Goal: Task Accomplishment & Management: Use online tool/utility

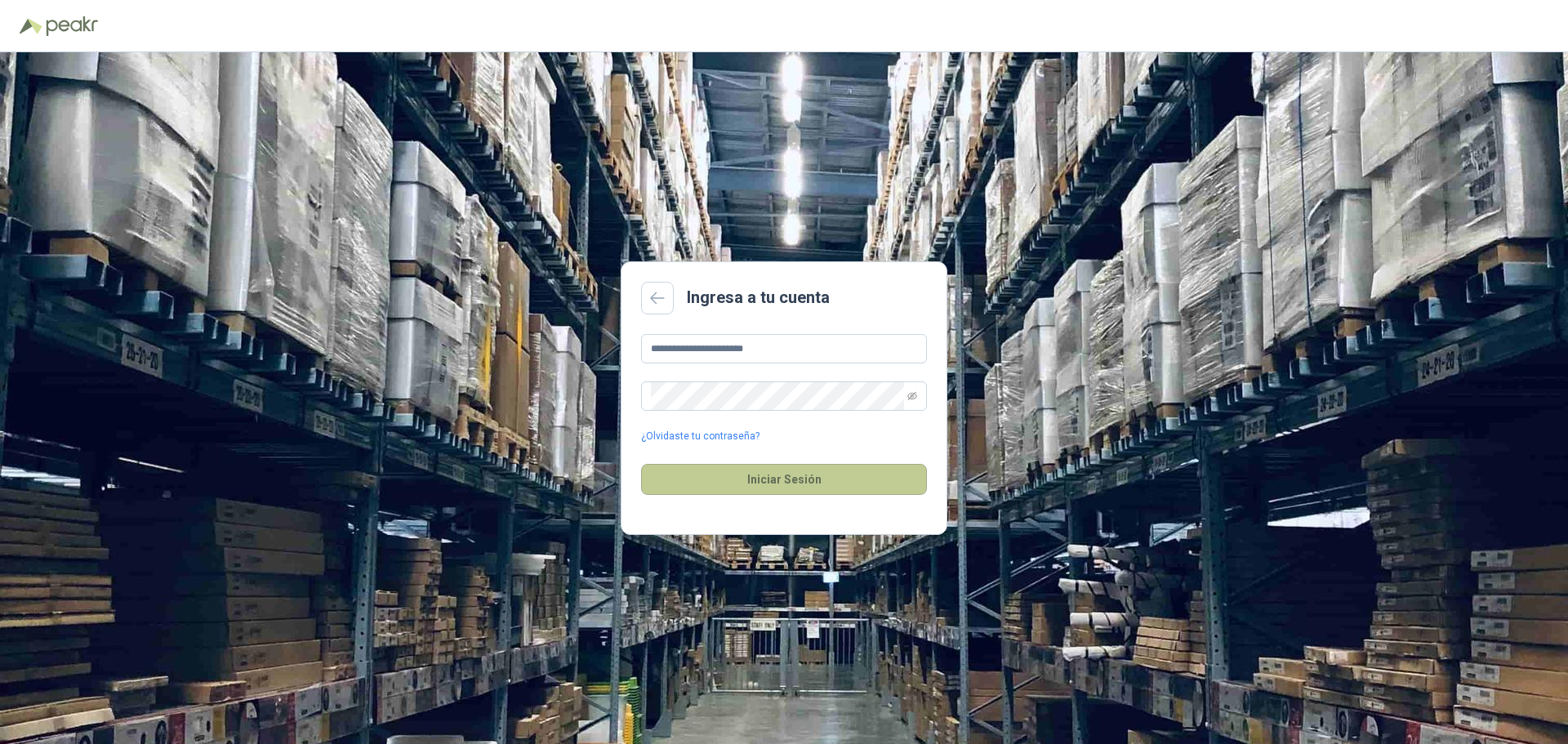
click at [753, 464] on button "Iniciar Sesión" at bounding box center [784, 479] width 286 height 31
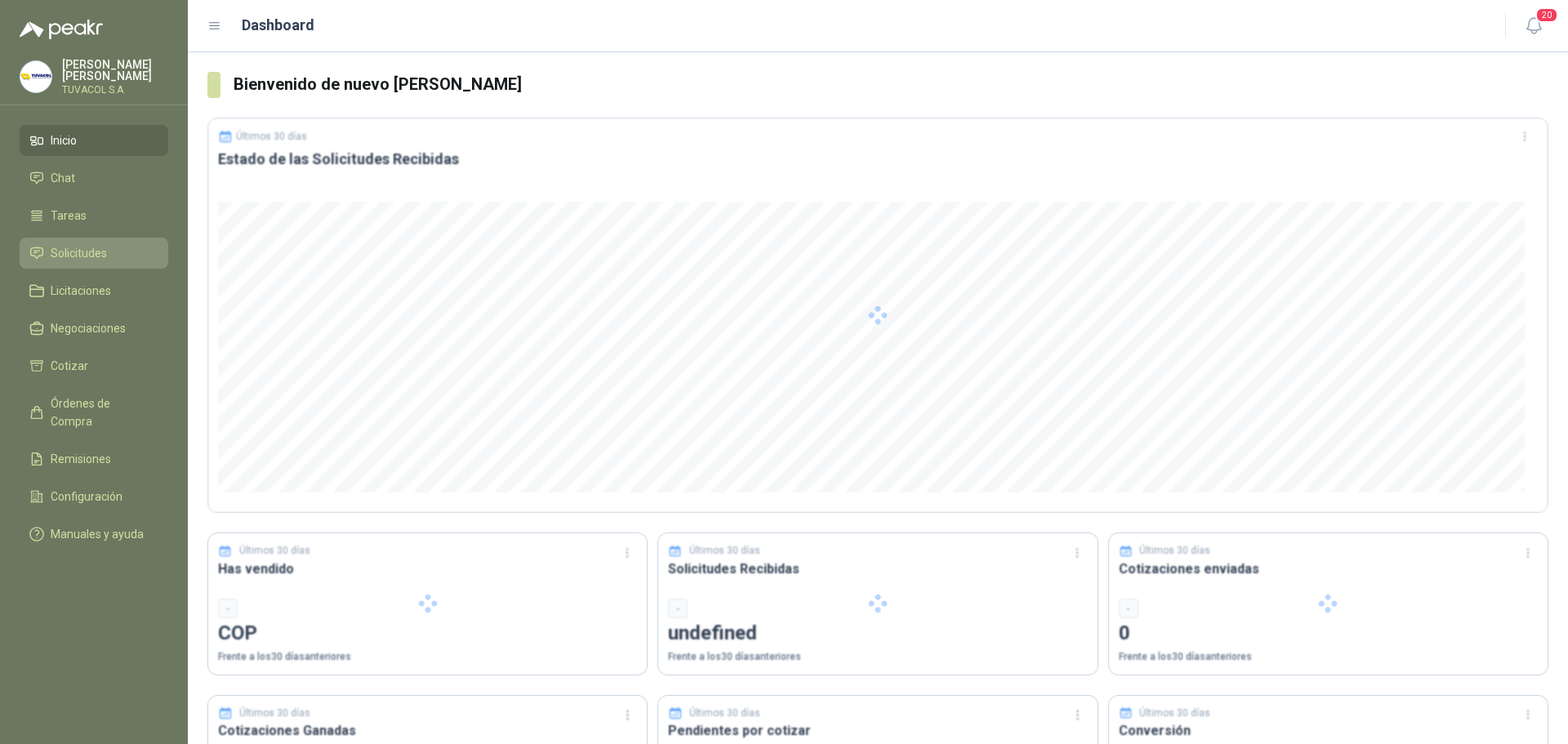
click at [116, 262] on li "Solicitudes" at bounding box center [94, 253] width 129 height 18
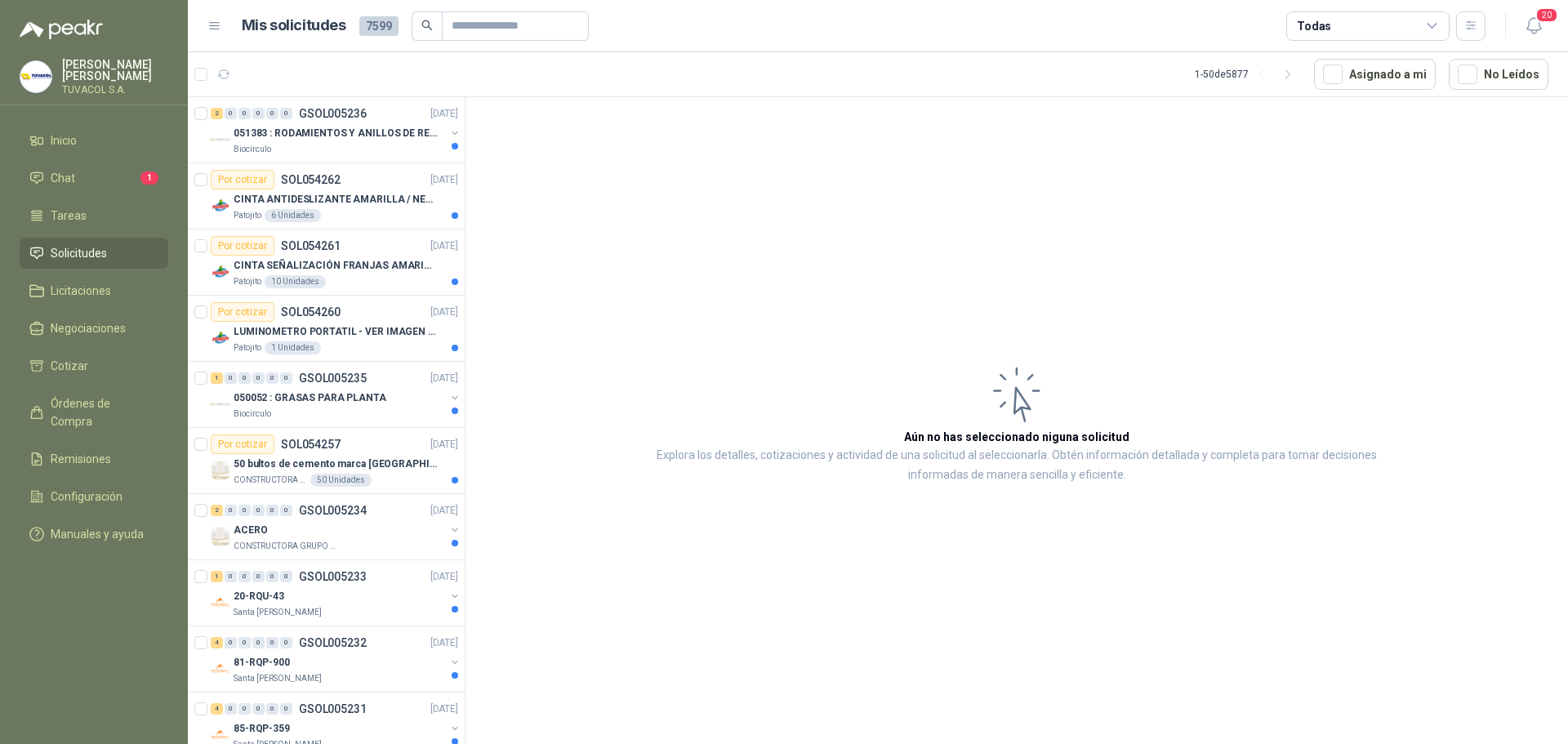
click at [86, 204] on ul "Inicio Chat 1 Tareas Solicitudes Licitaciones Negociaciones Cotizar Órdenes de …" at bounding box center [94, 340] width 188 height 431
click at [90, 187] on li "Chat 1" at bounding box center [94, 178] width 129 height 18
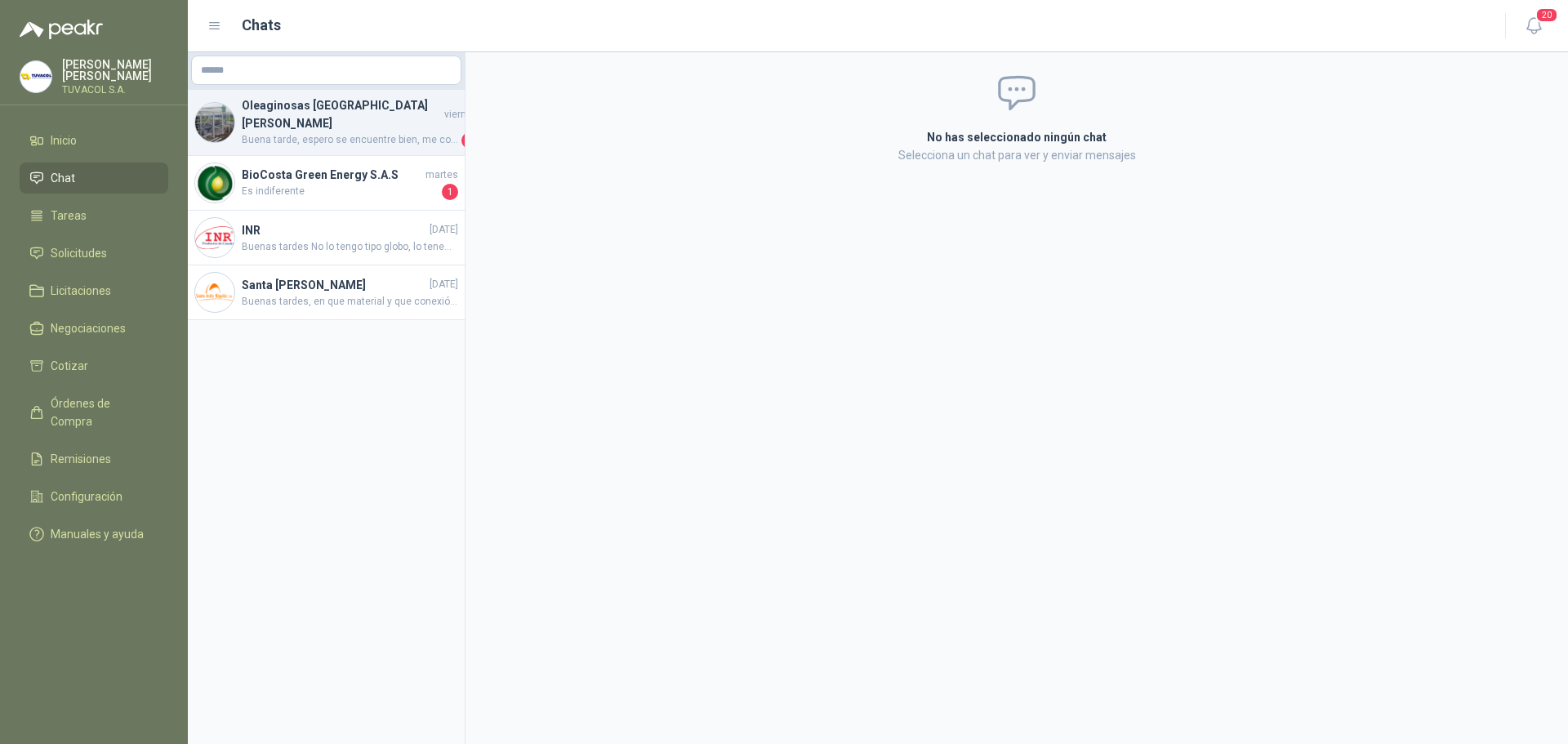
click at [341, 132] on span "Buena tarde, espero se encuentre bien, me confirma por favor la fecha de despac…" at bounding box center [350, 140] width 217 height 17
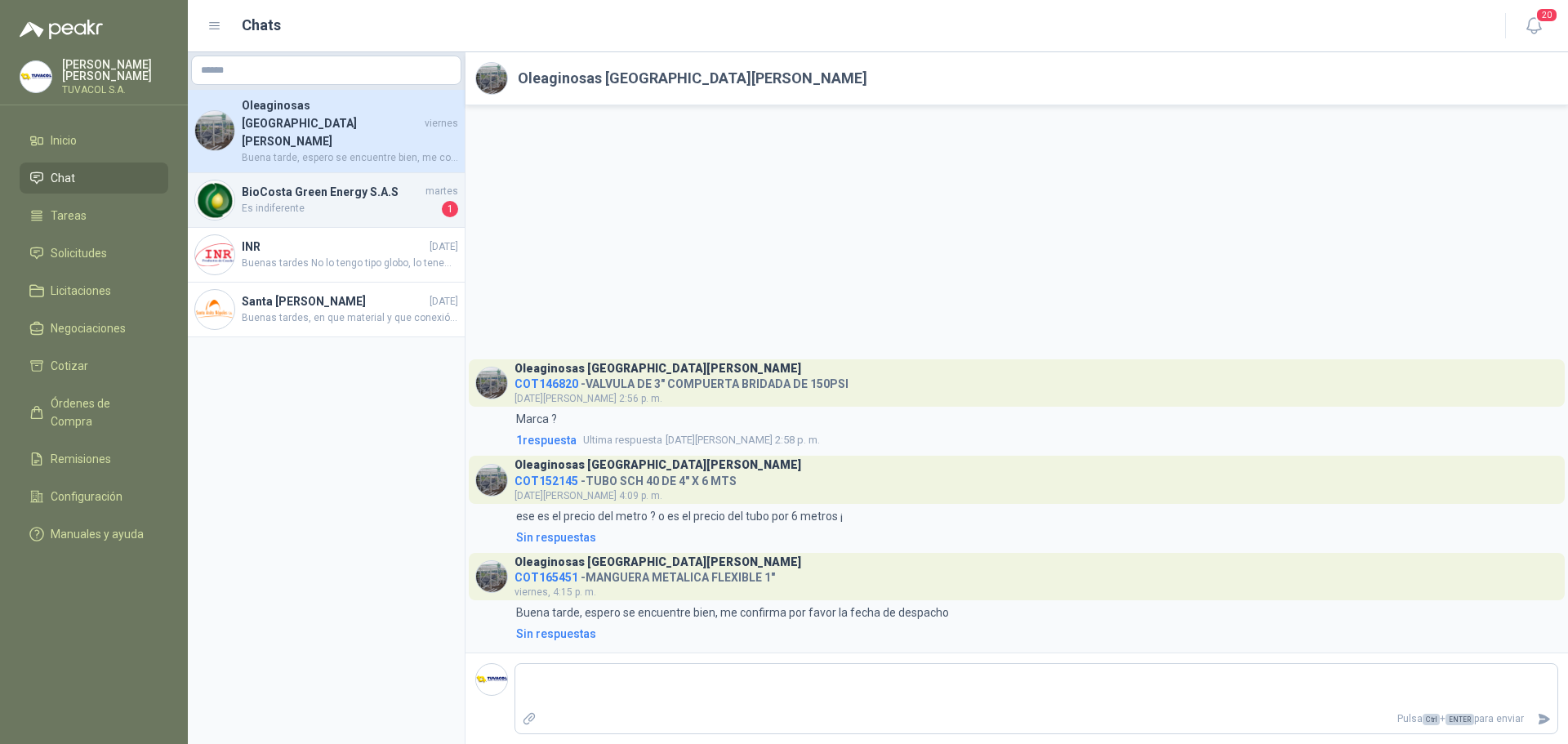
click at [374, 201] on span "Es indiferente" at bounding box center [340, 209] width 197 height 17
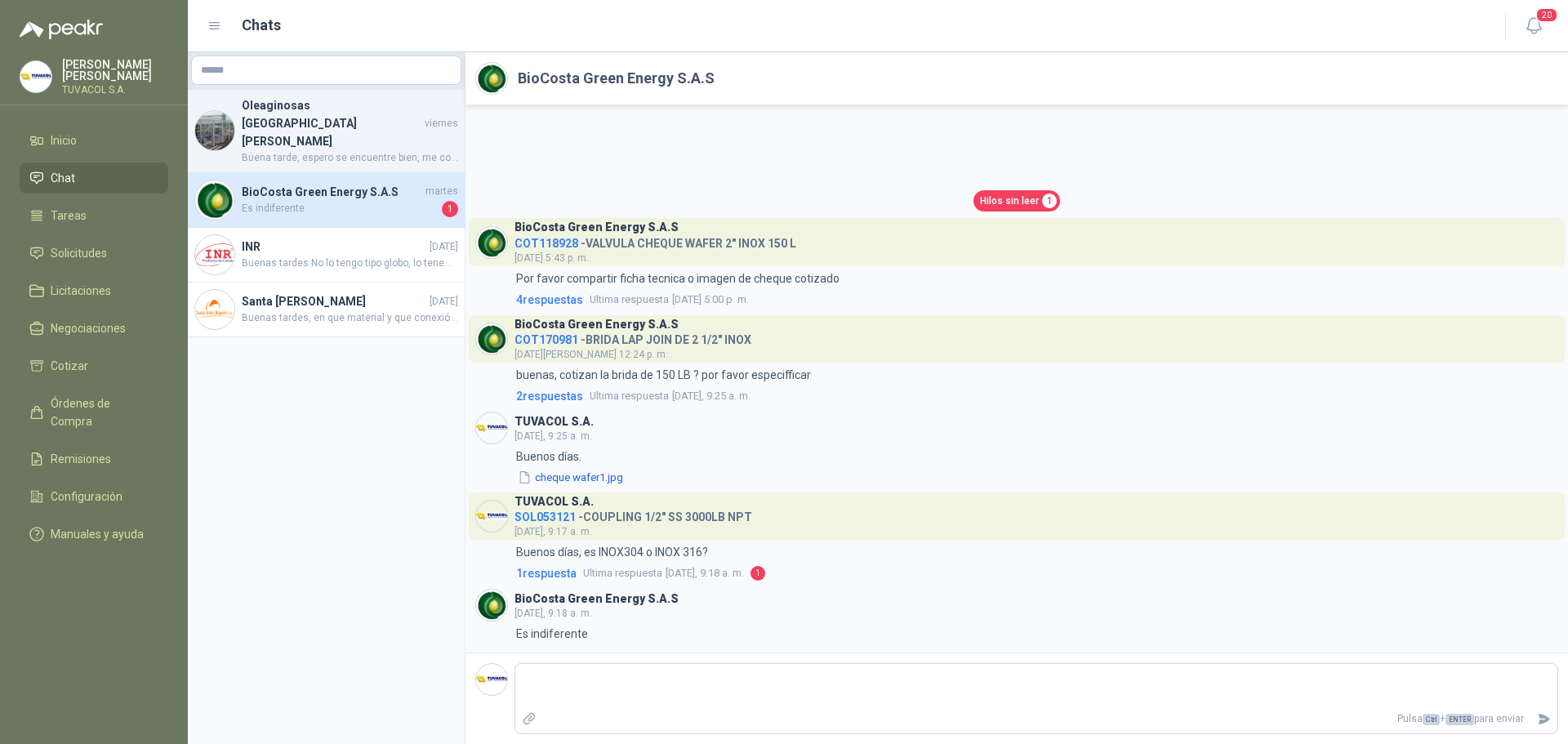
click at [368, 151] on span "Buena tarde, espero se encuentre bien, me confirma por favor la fecha de despac…" at bounding box center [350, 158] width 217 height 16
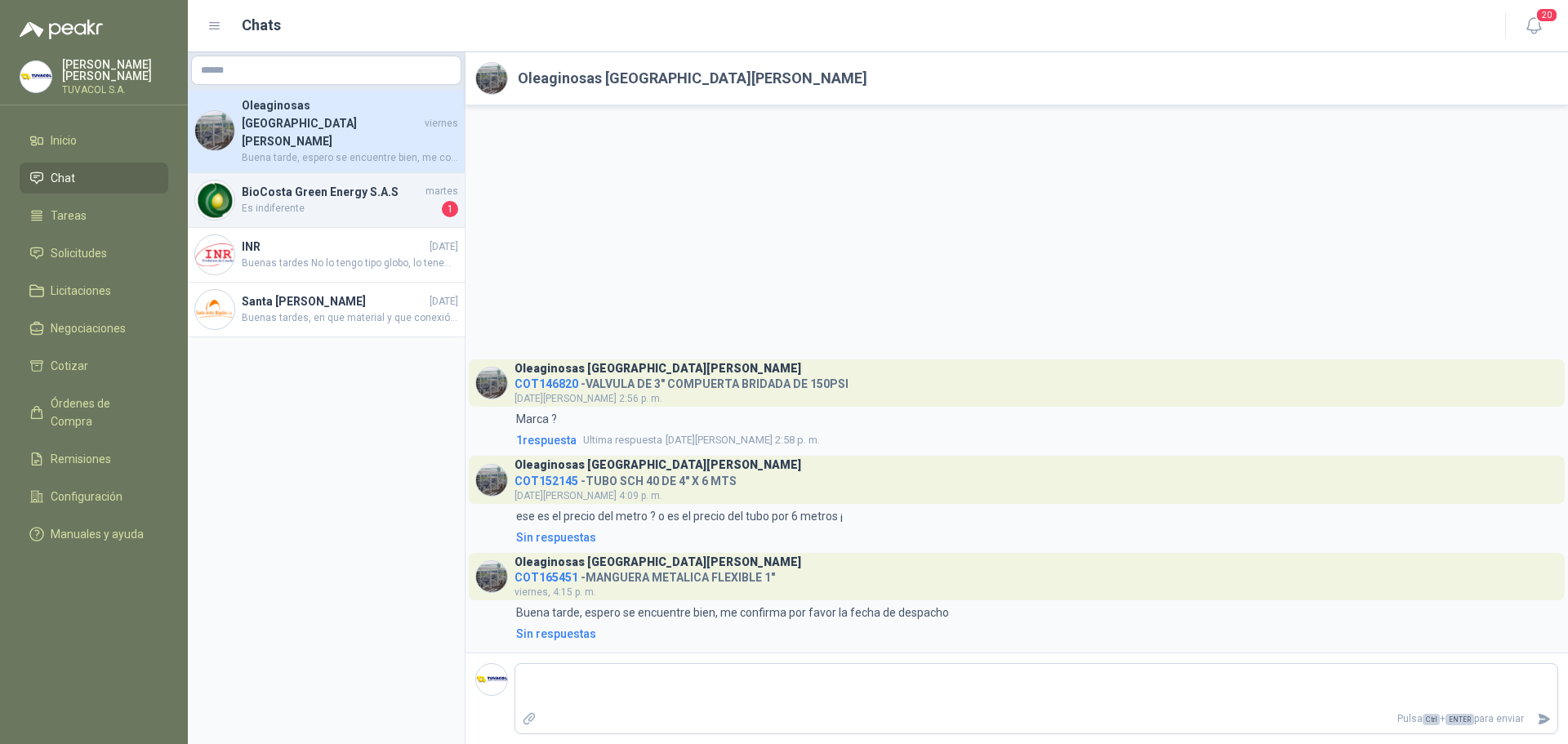
click at [363, 201] on span "Es indiferente" at bounding box center [340, 209] width 197 height 17
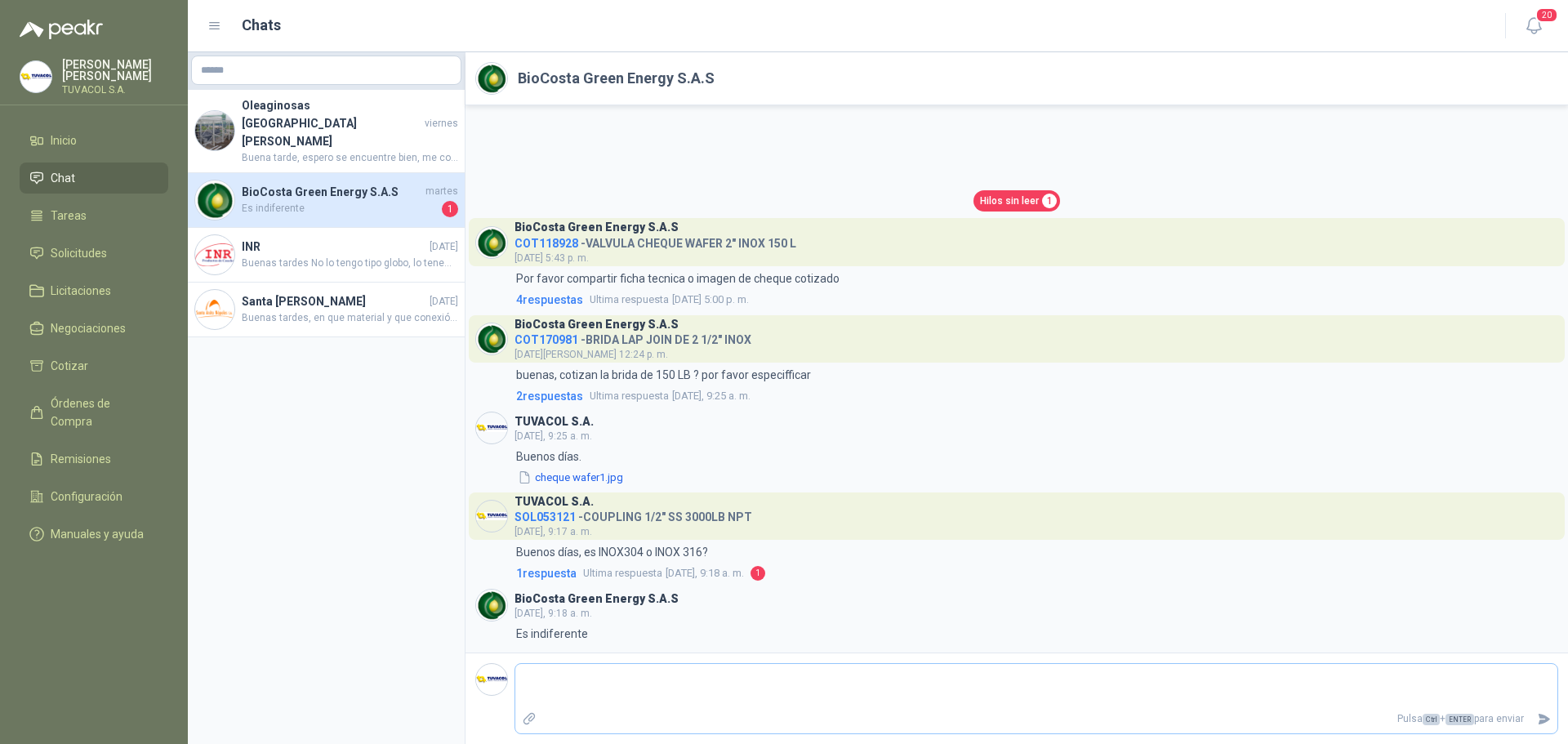
click at [621, 683] on textarea at bounding box center [1036, 685] width 1042 height 37
type textarea "*"
type textarea "**"
type textarea "***"
type textarea "****"
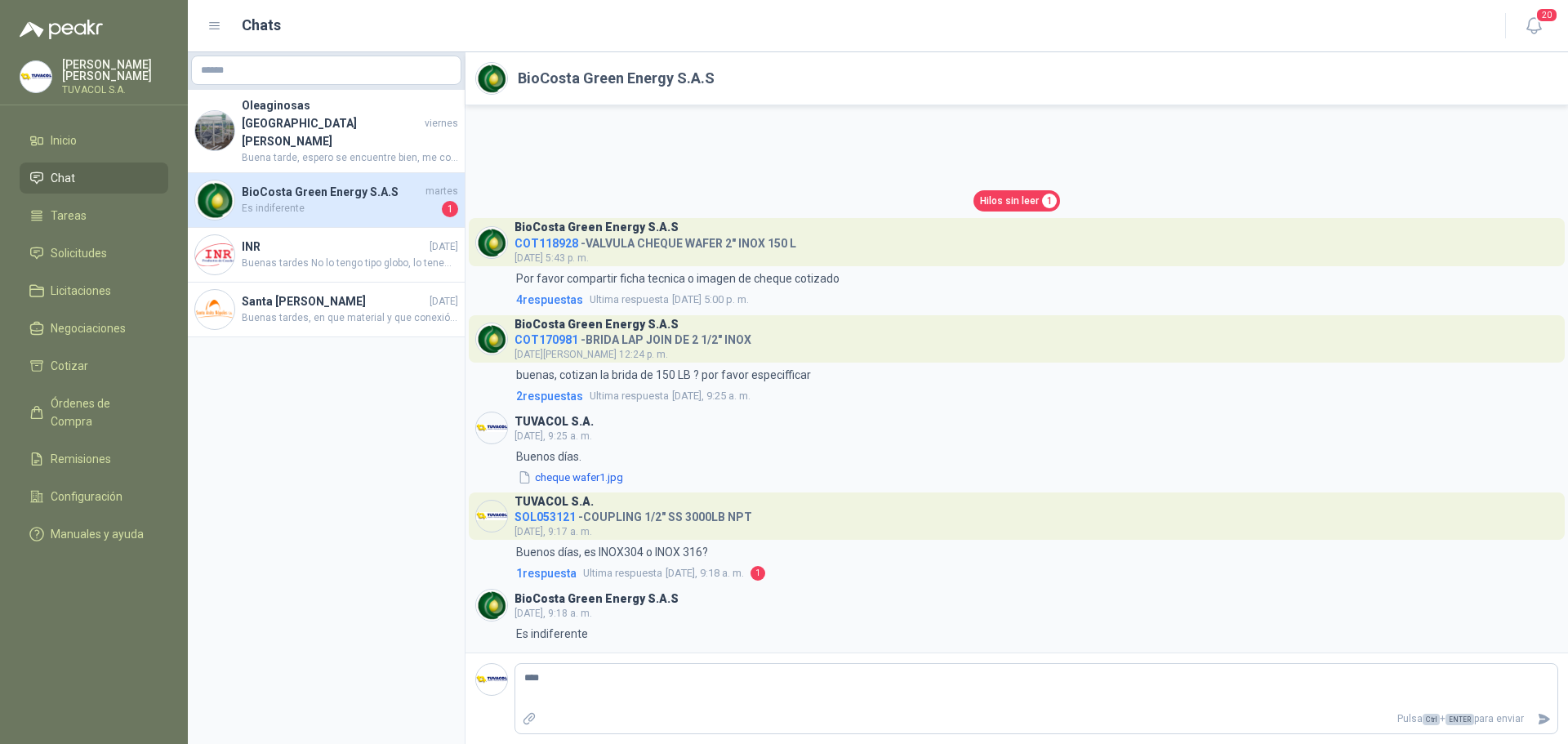
type textarea "*****"
type textarea "******"
type textarea "*******"
click at [1550, 725] on icon "Enviar" at bounding box center [1544, 719] width 14 height 14
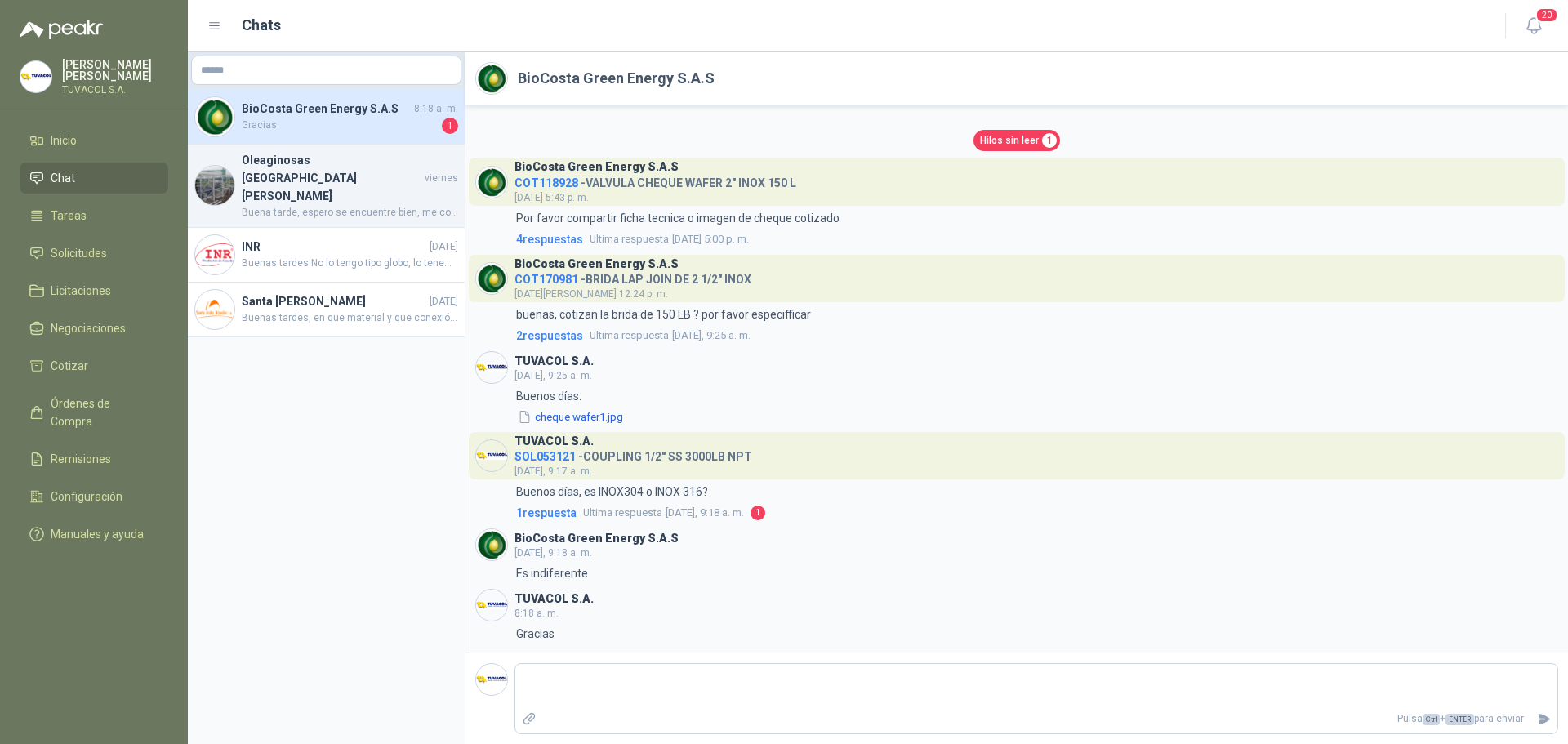
click at [406, 154] on h4 "Oleaginosas [GEOGRAPHIC_DATA][PERSON_NAME]" at bounding box center [332, 178] width 179 height 54
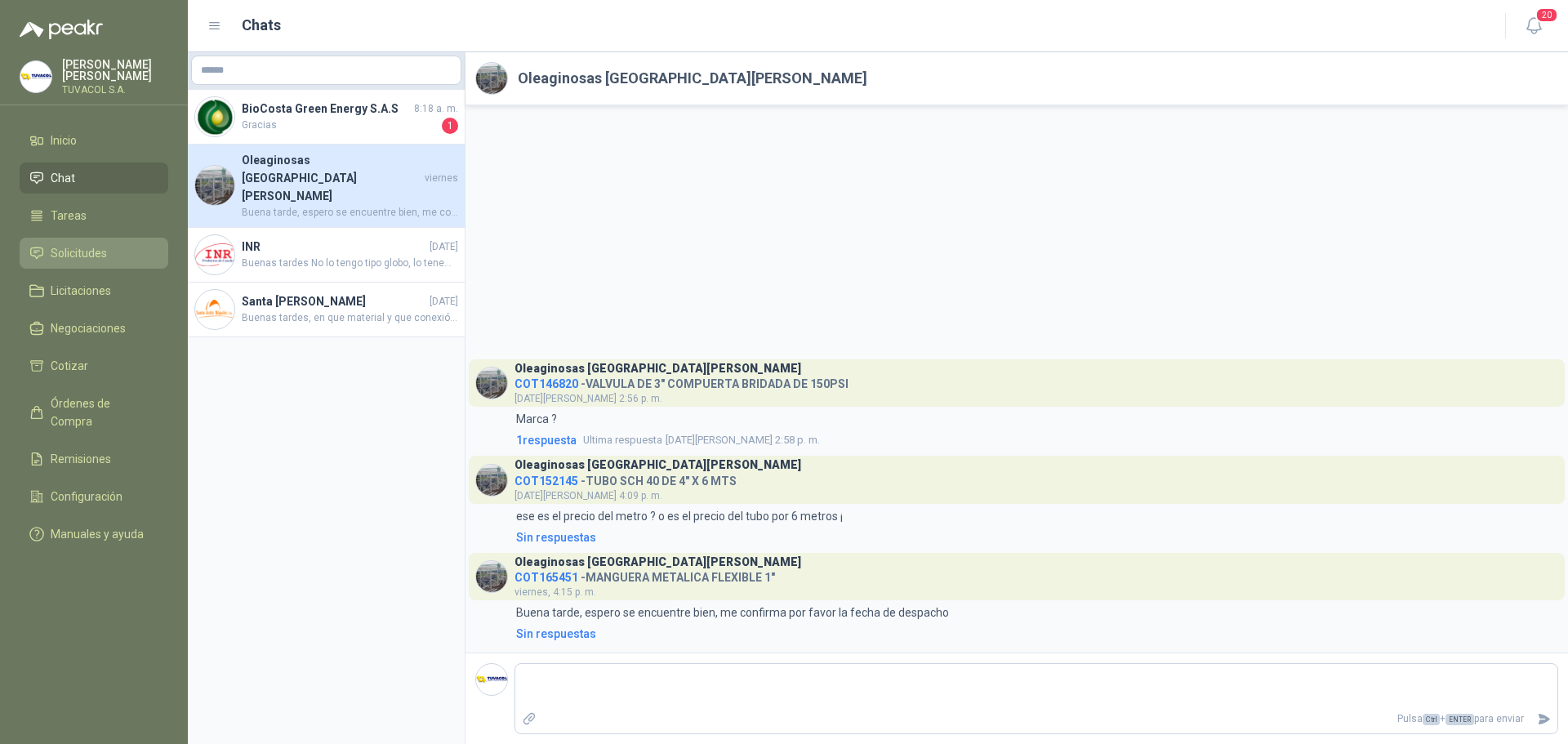
click at [86, 256] on span "Solicitudes" at bounding box center [78, 253] width 57 height 18
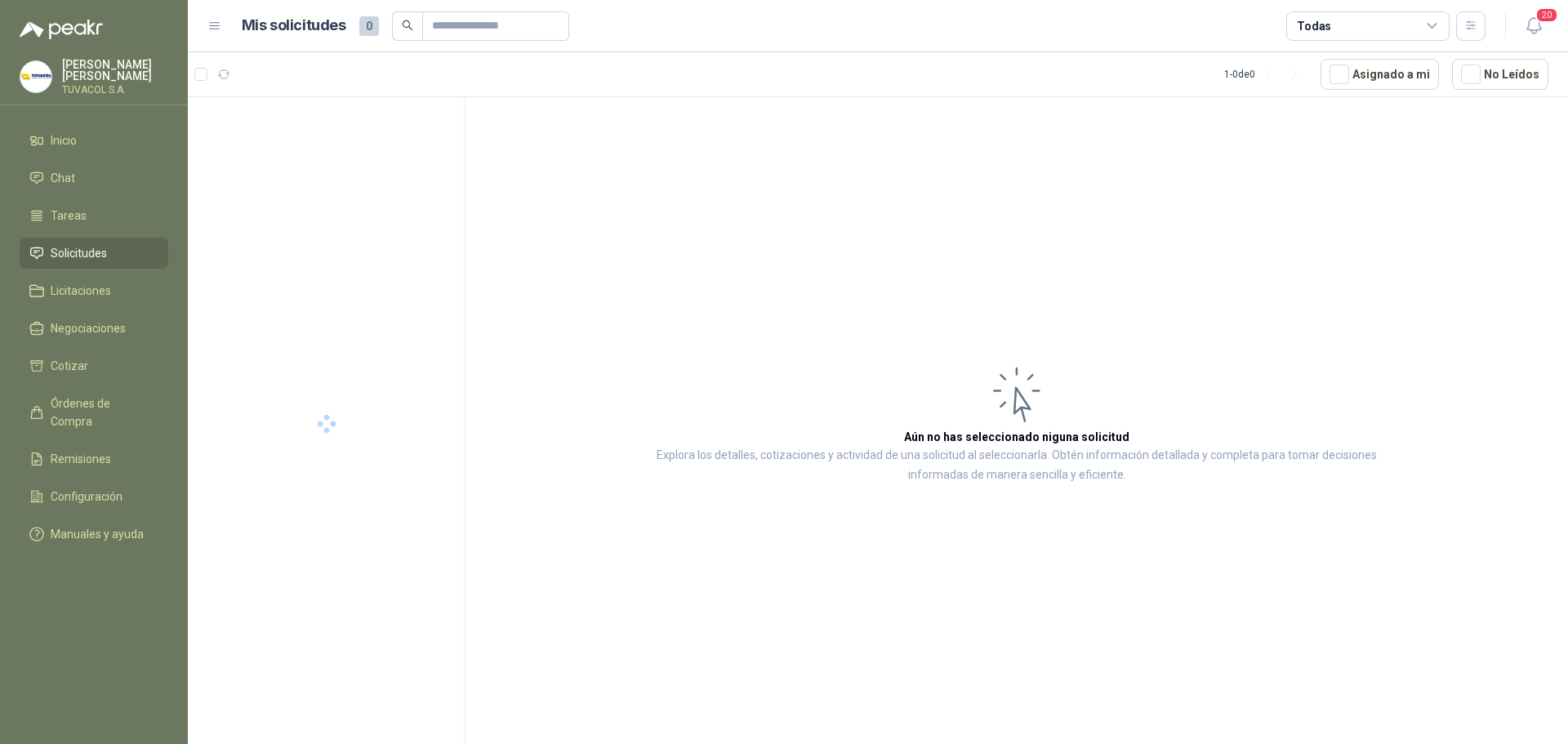
click at [1317, 23] on div "Todas" at bounding box center [1314, 26] width 34 height 18
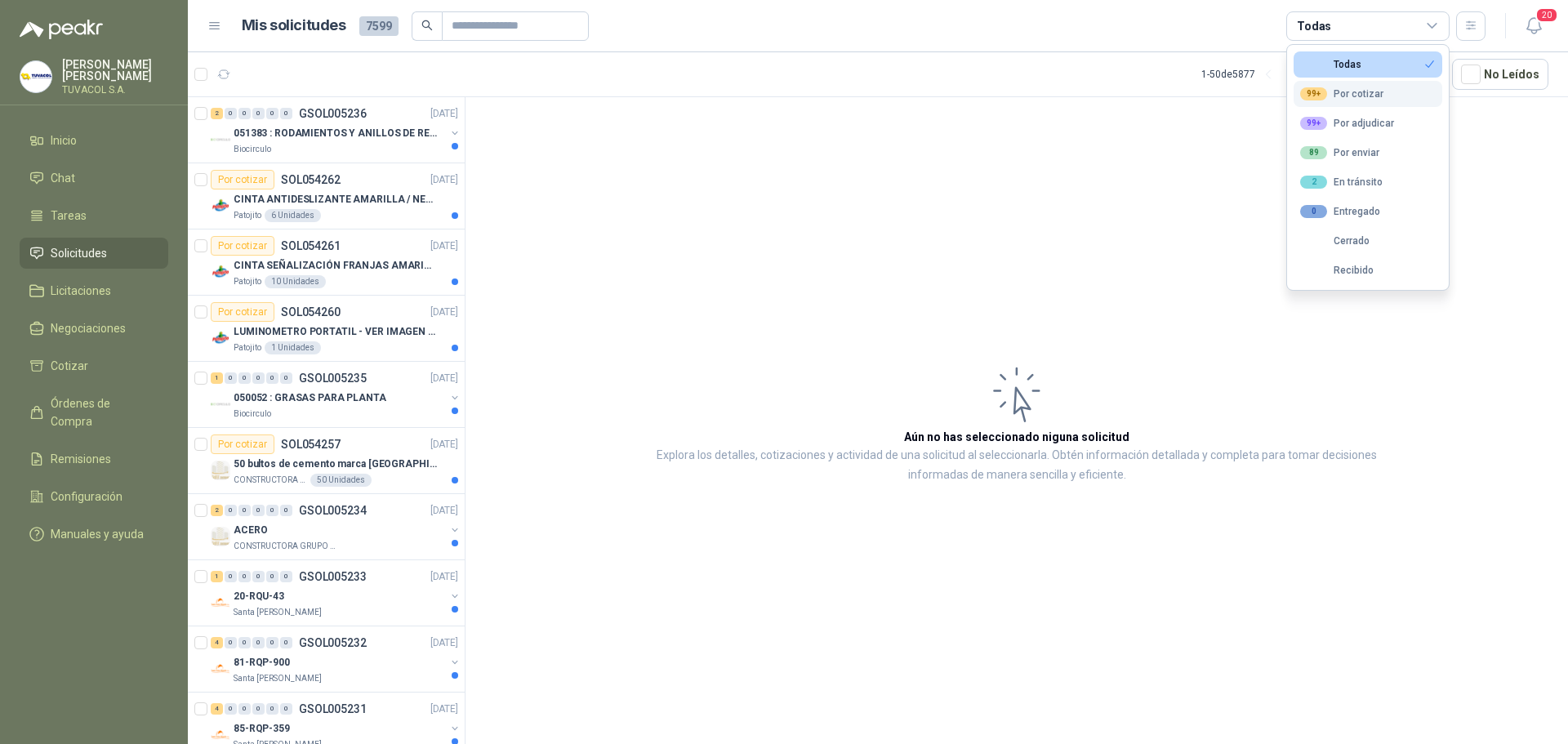
click at [1329, 90] on div "99+ Por cotizar" at bounding box center [1343, 93] width 84 height 13
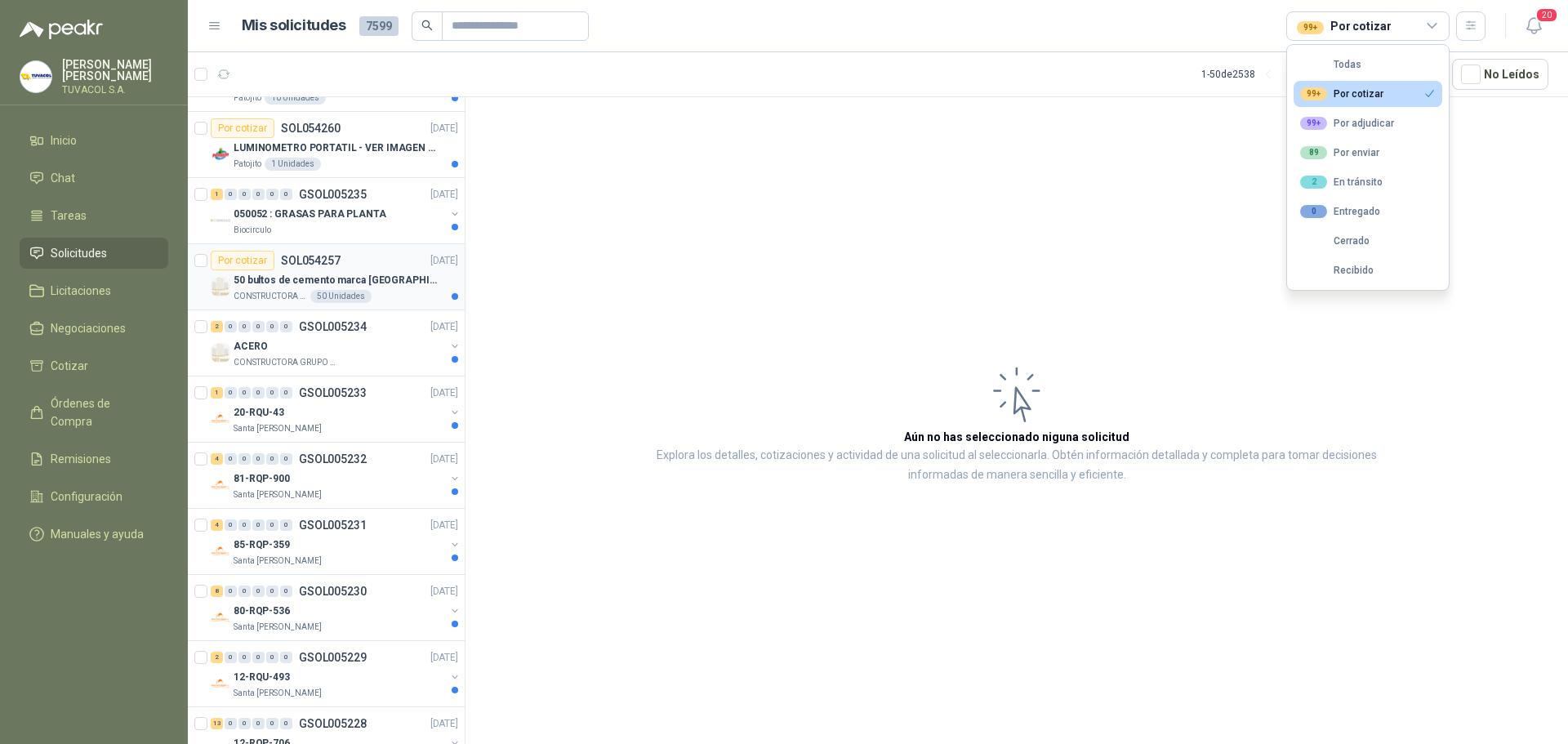
scroll to position [326, 0]
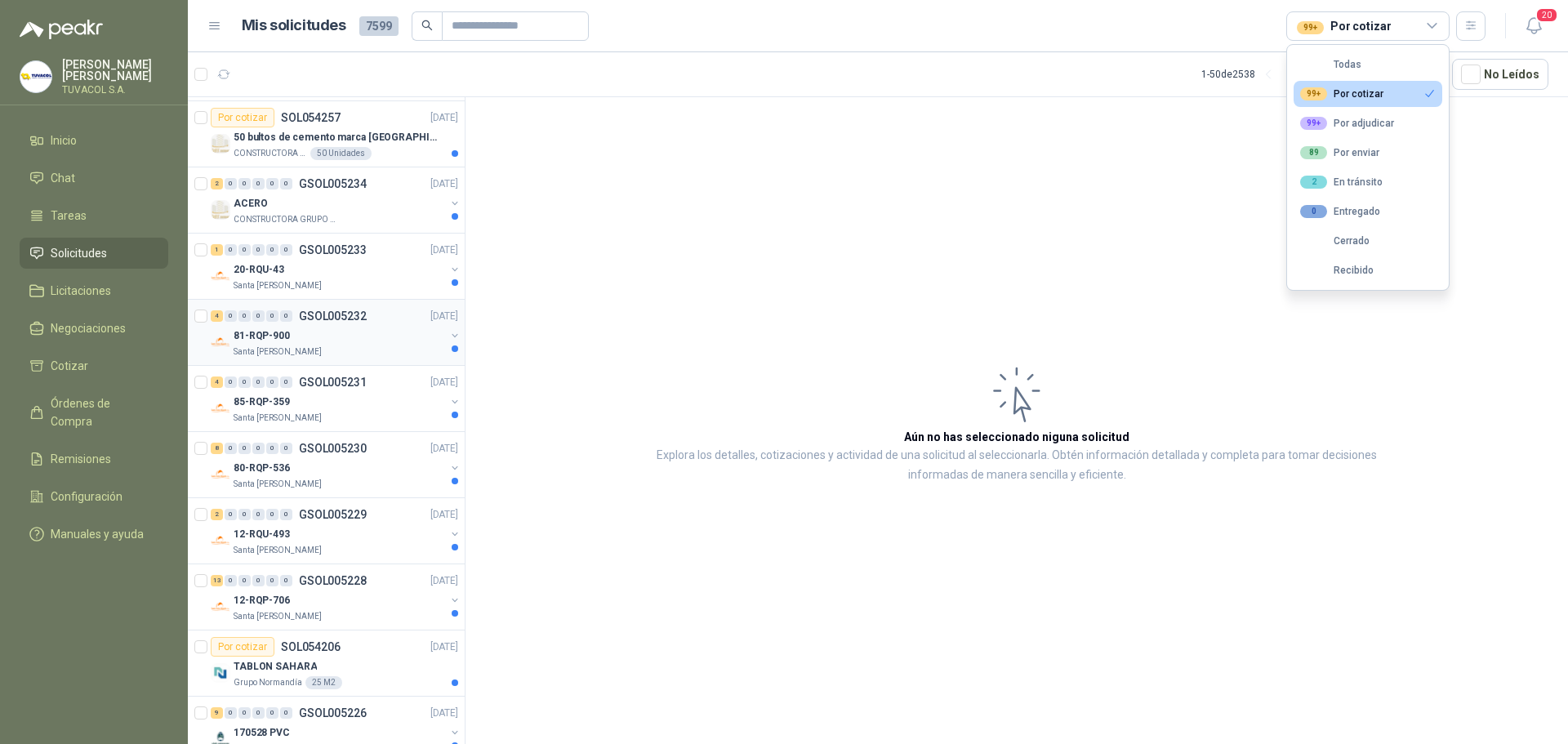
click at [311, 350] on div "Santa [PERSON_NAME]" at bounding box center [339, 352] width 212 height 13
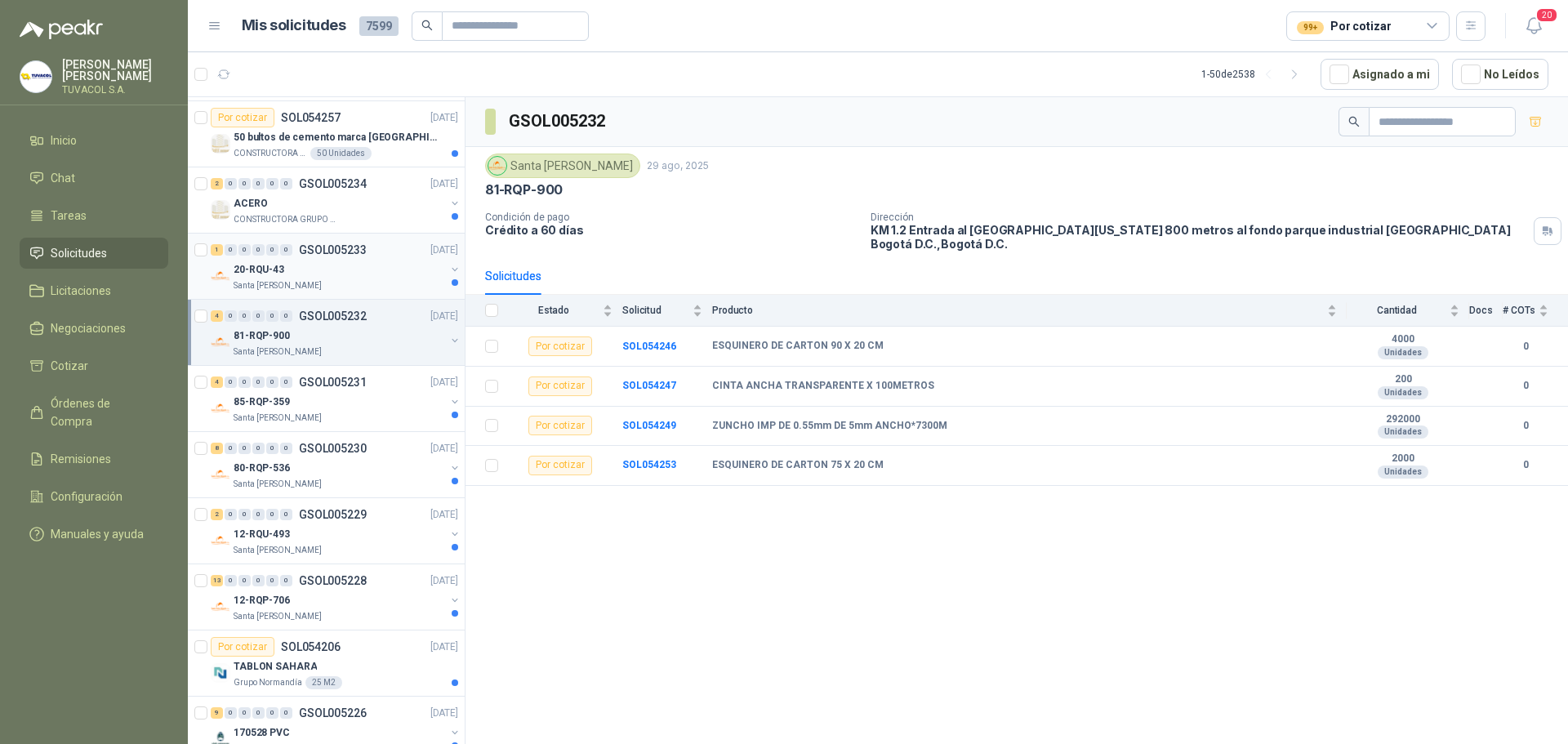
click at [306, 262] on div "20-RQU-43" at bounding box center [339, 269] width 212 height 20
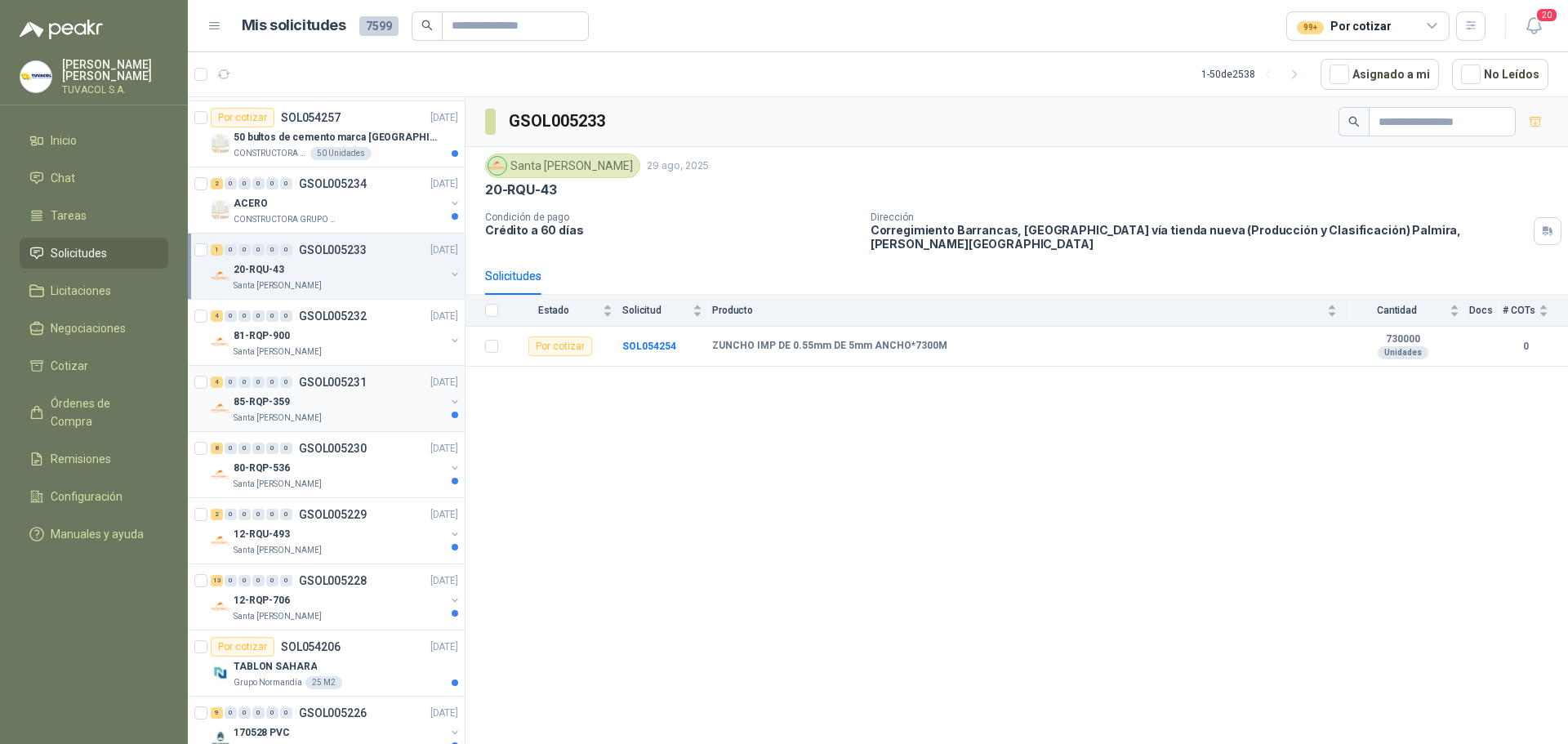
click at [350, 394] on div "85-RQP-359" at bounding box center [339, 401] width 212 height 20
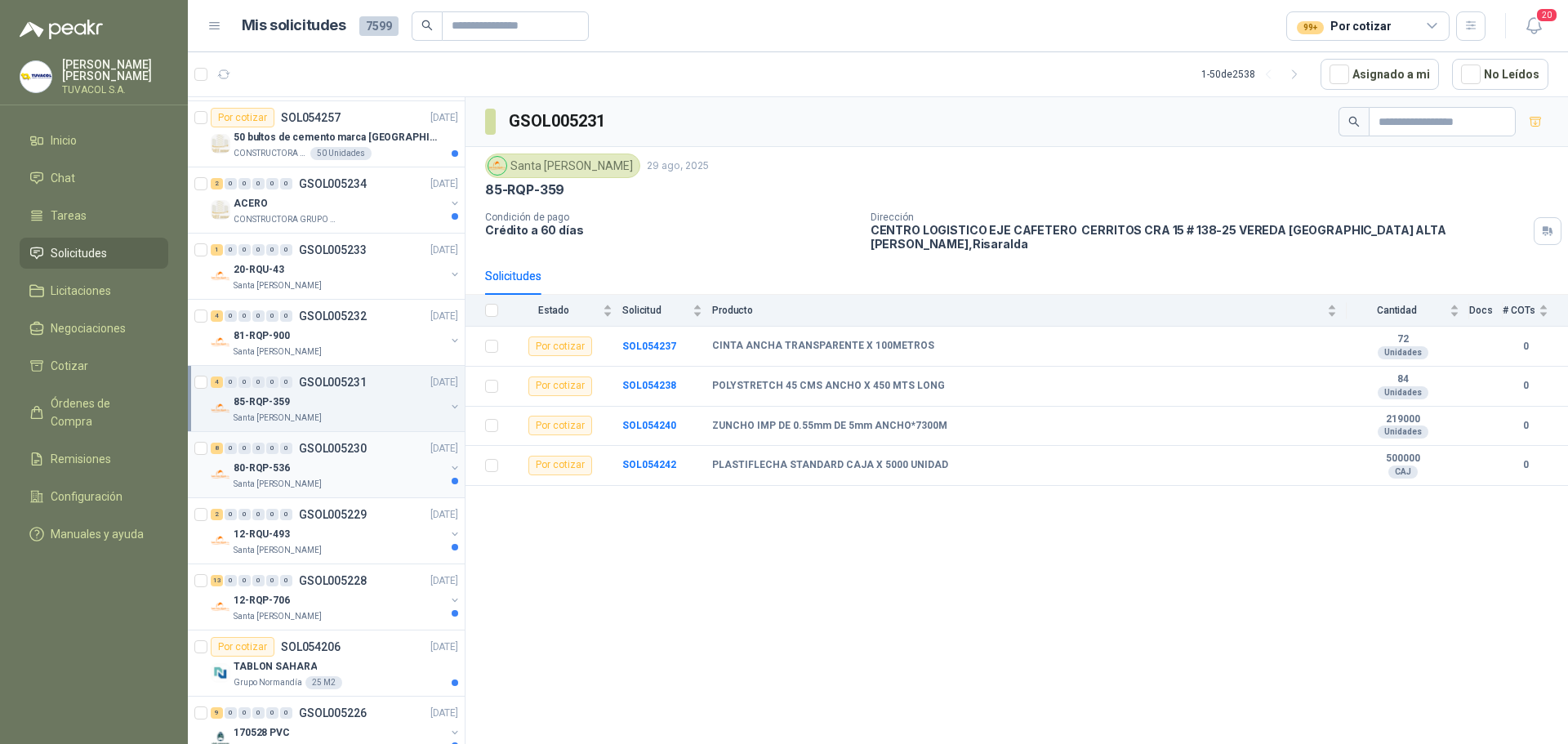
click at [341, 442] on p "GSOL005230" at bounding box center [333, 447] width 68 height 11
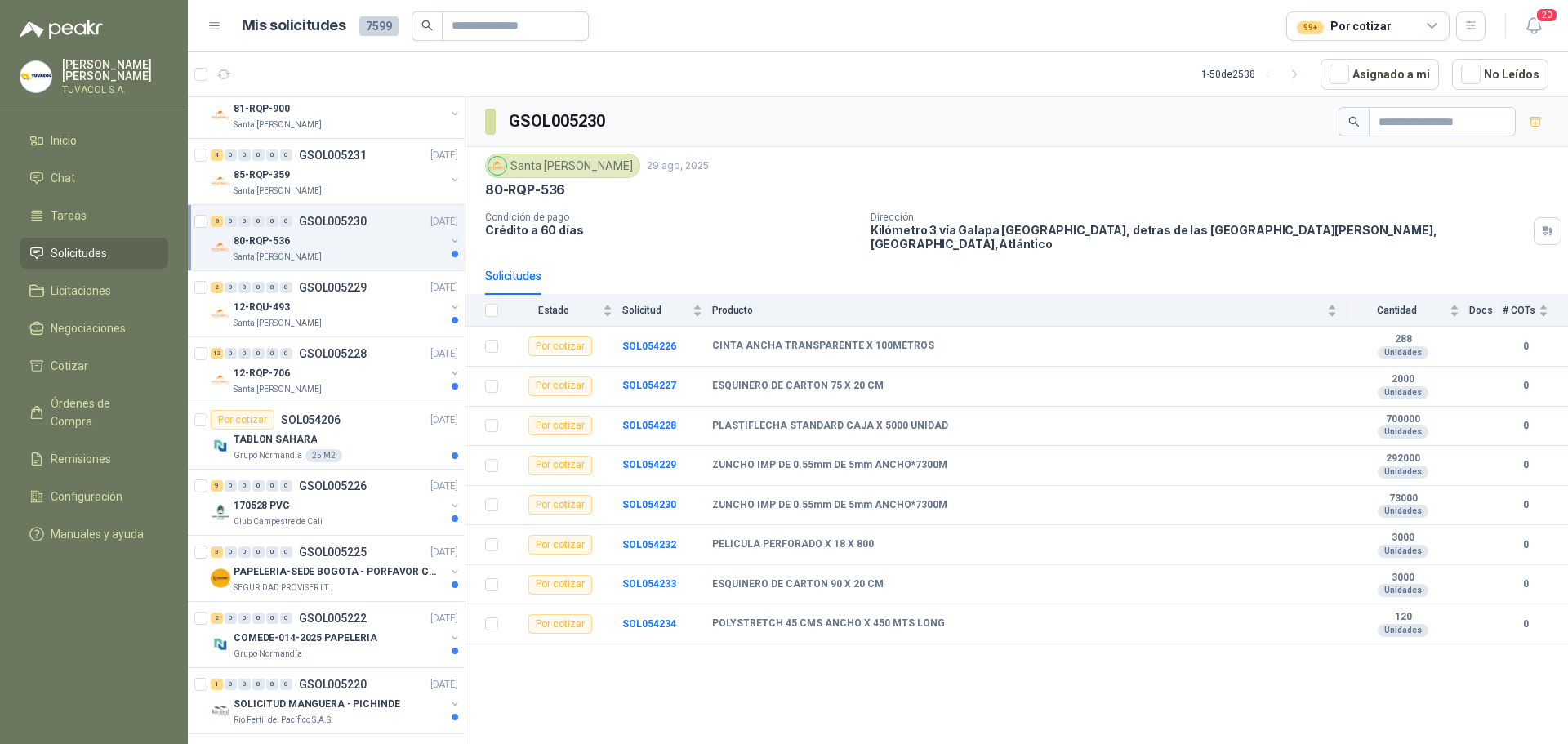
scroll to position [572, 0]
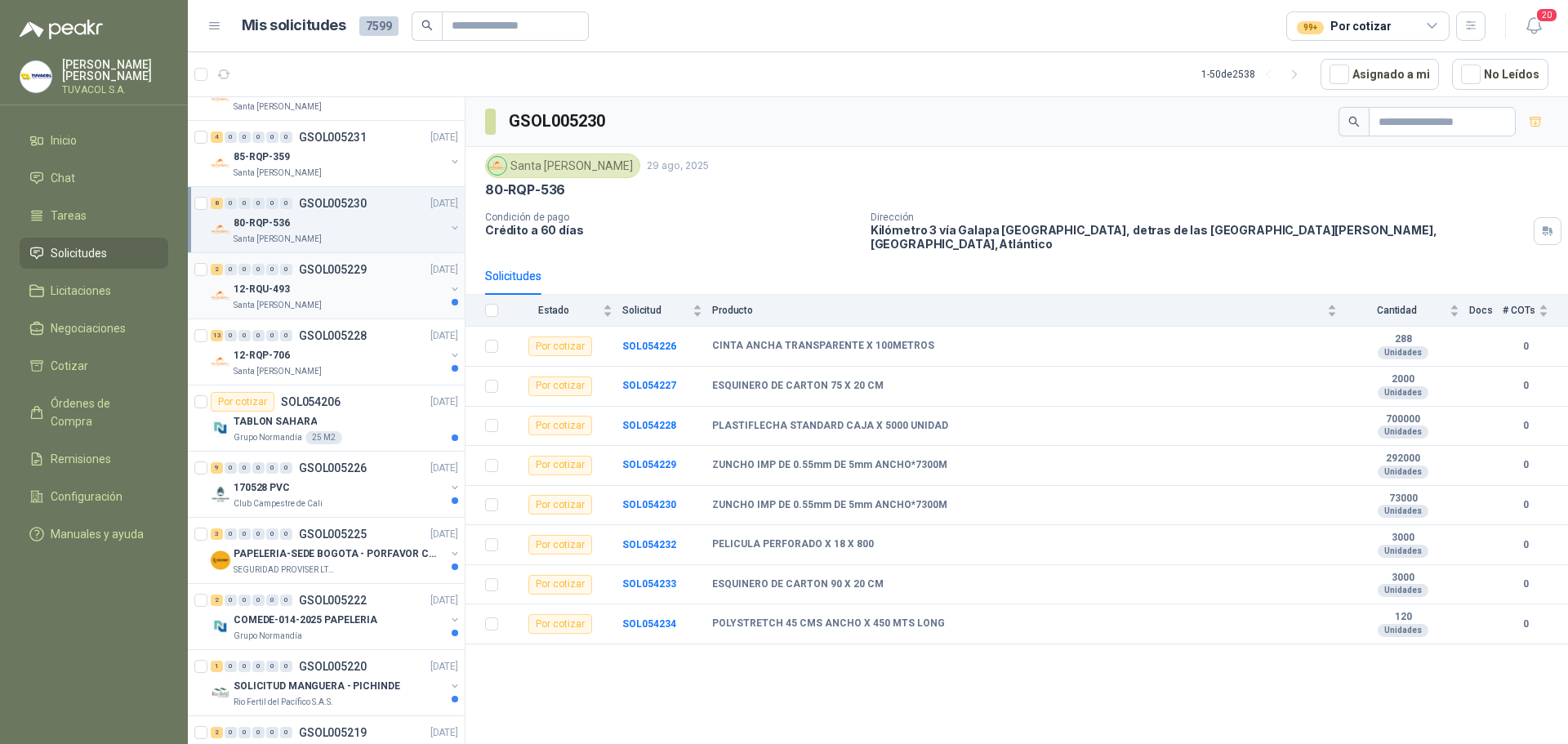
click at [313, 298] on div "Santa [PERSON_NAME]" at bounding box center [339, 305] width 212 height 13
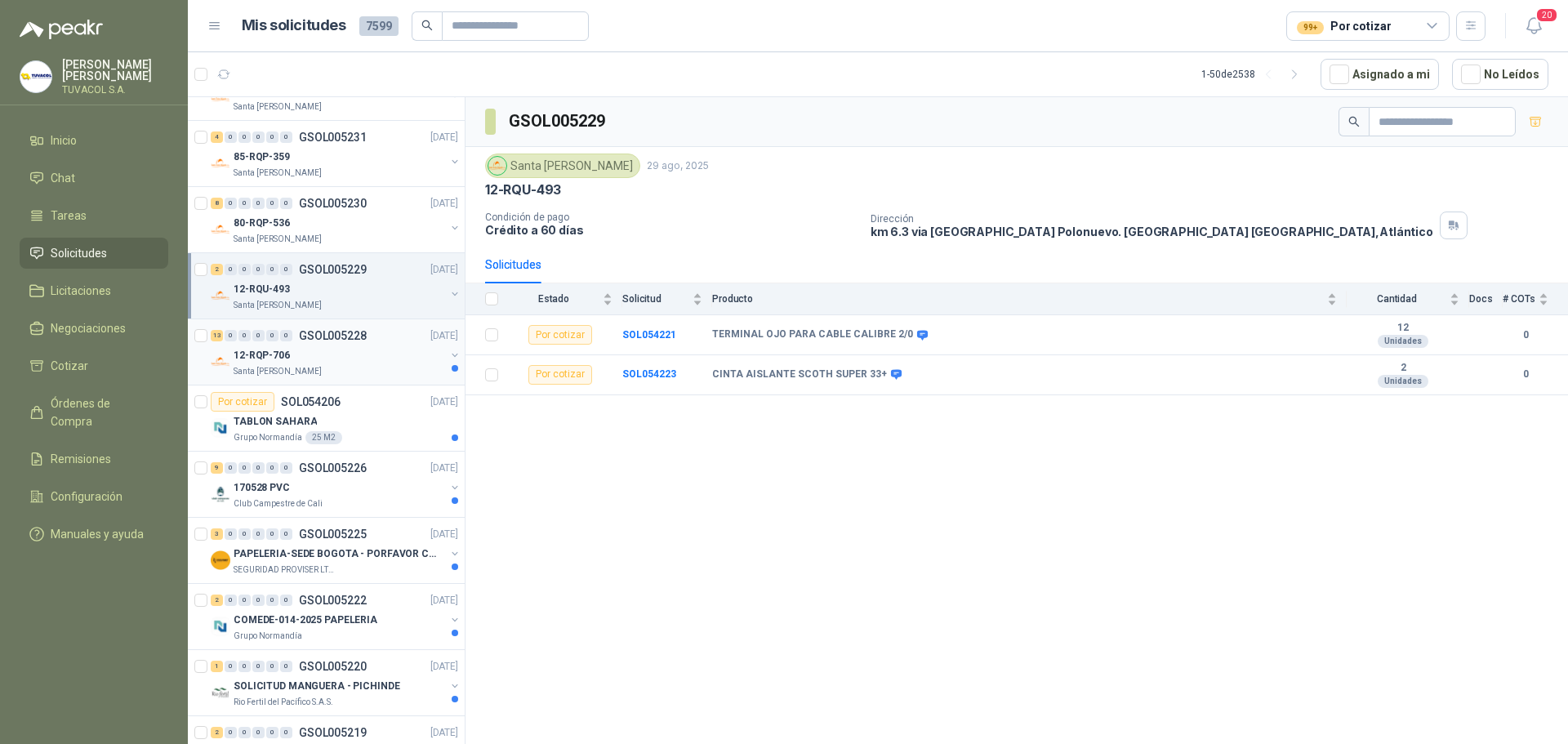
click at [321, 338] on p "GSOL005228" at bounding box center [333, 335] width 68 height 11
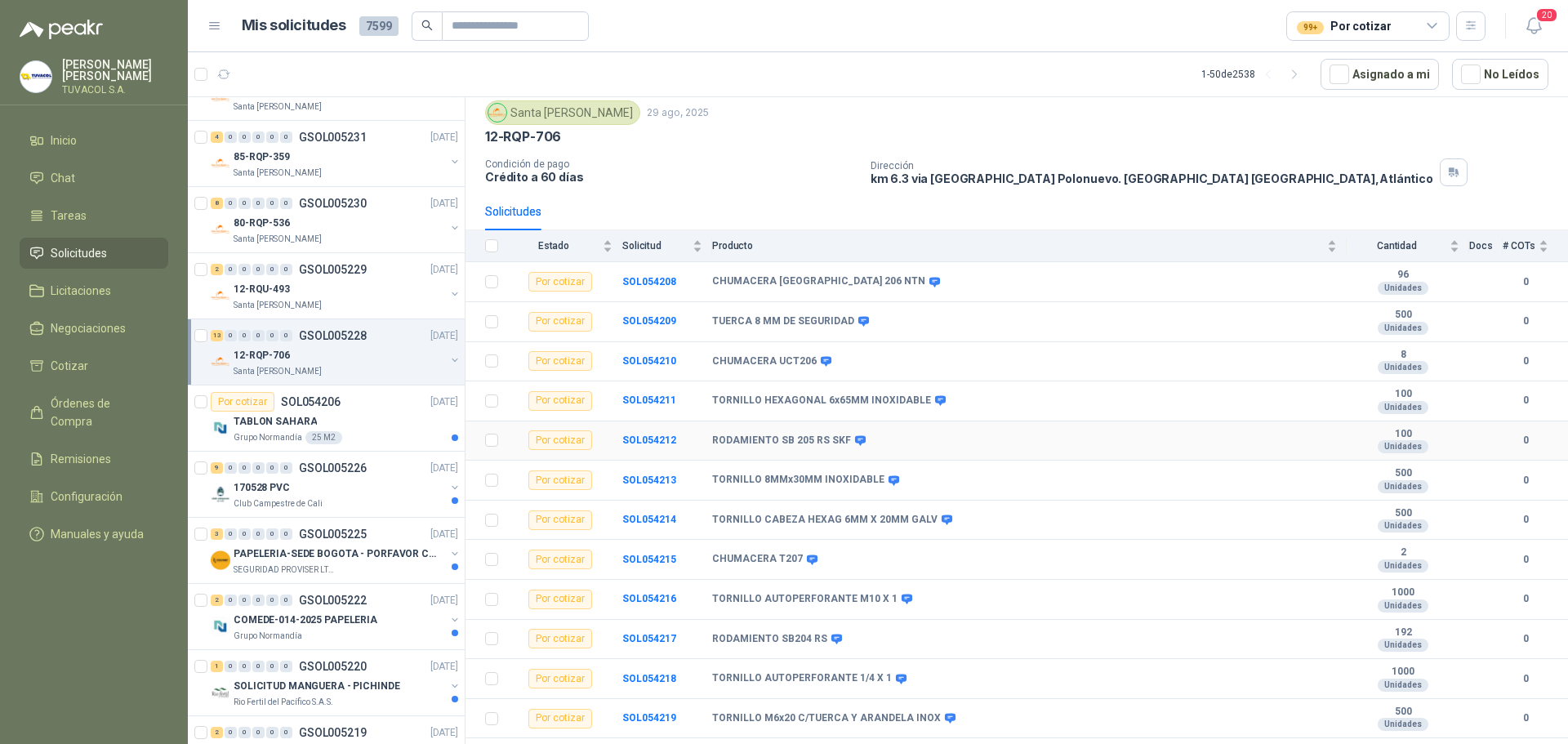
scroll to position [82, 0]
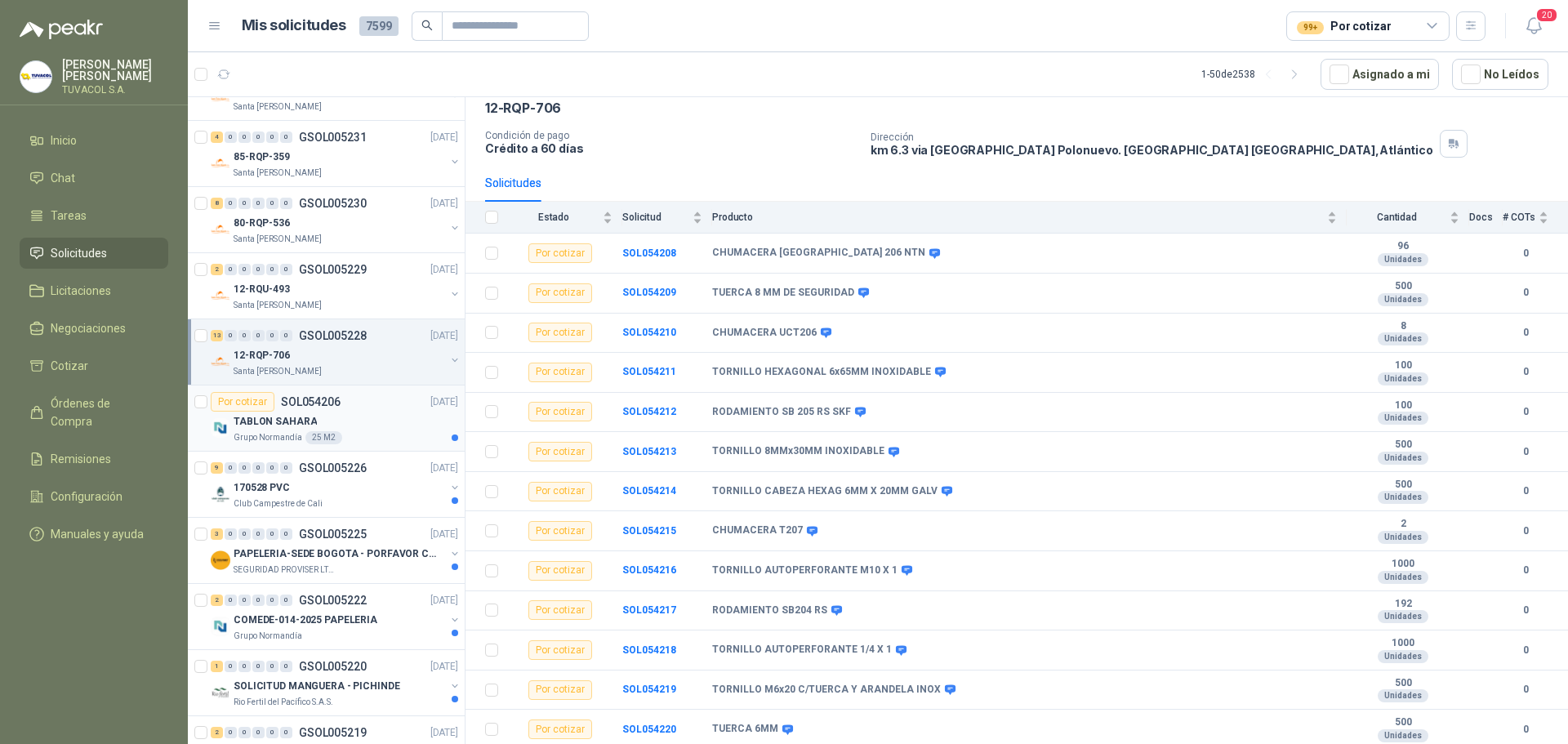
click at [354, 412] on div "TABLON SAHARA" at bounding box center [346, 421] width 225 height 20
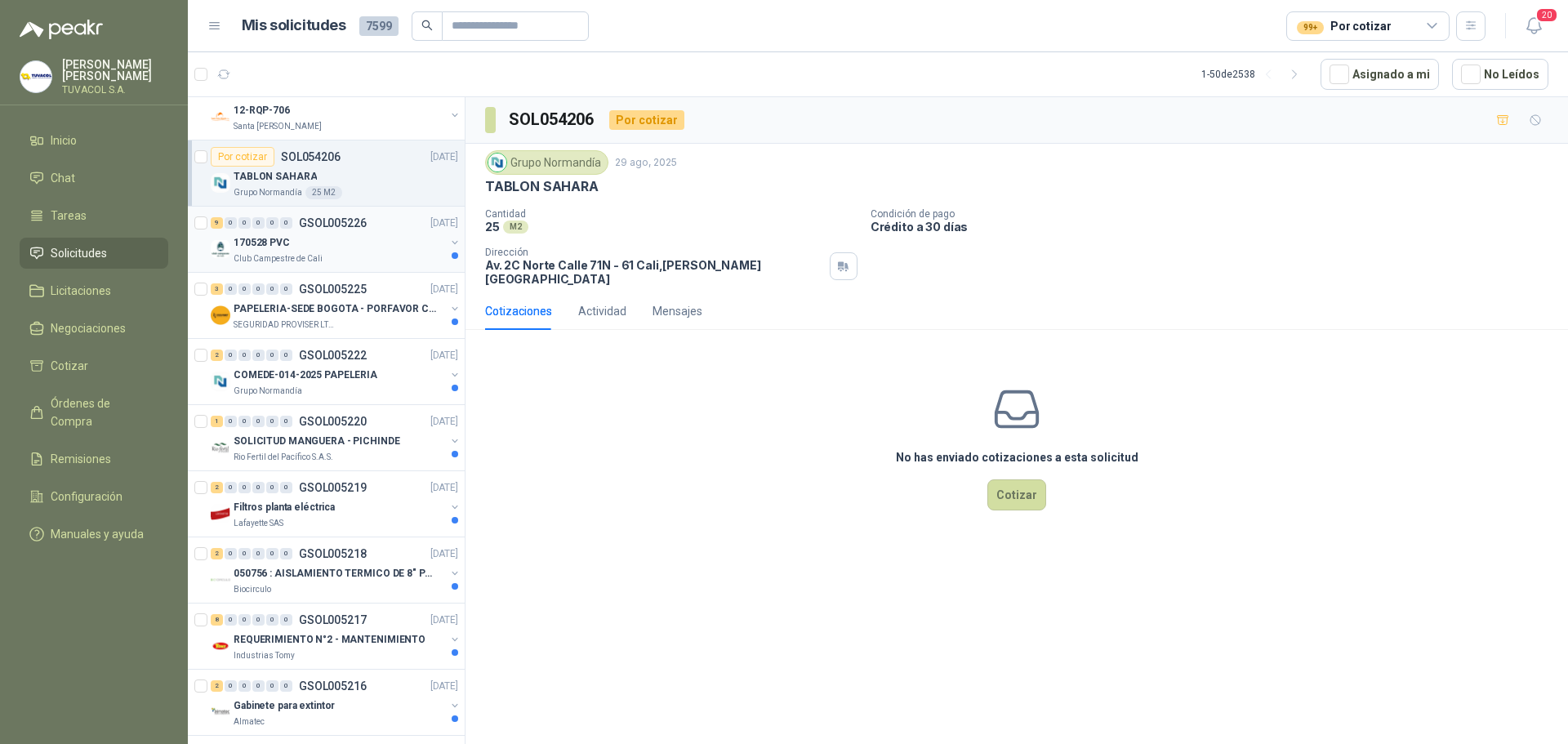
click at [343, 245] on div "170528 PVC" at bounding box center [339, 242] width 212 height 20
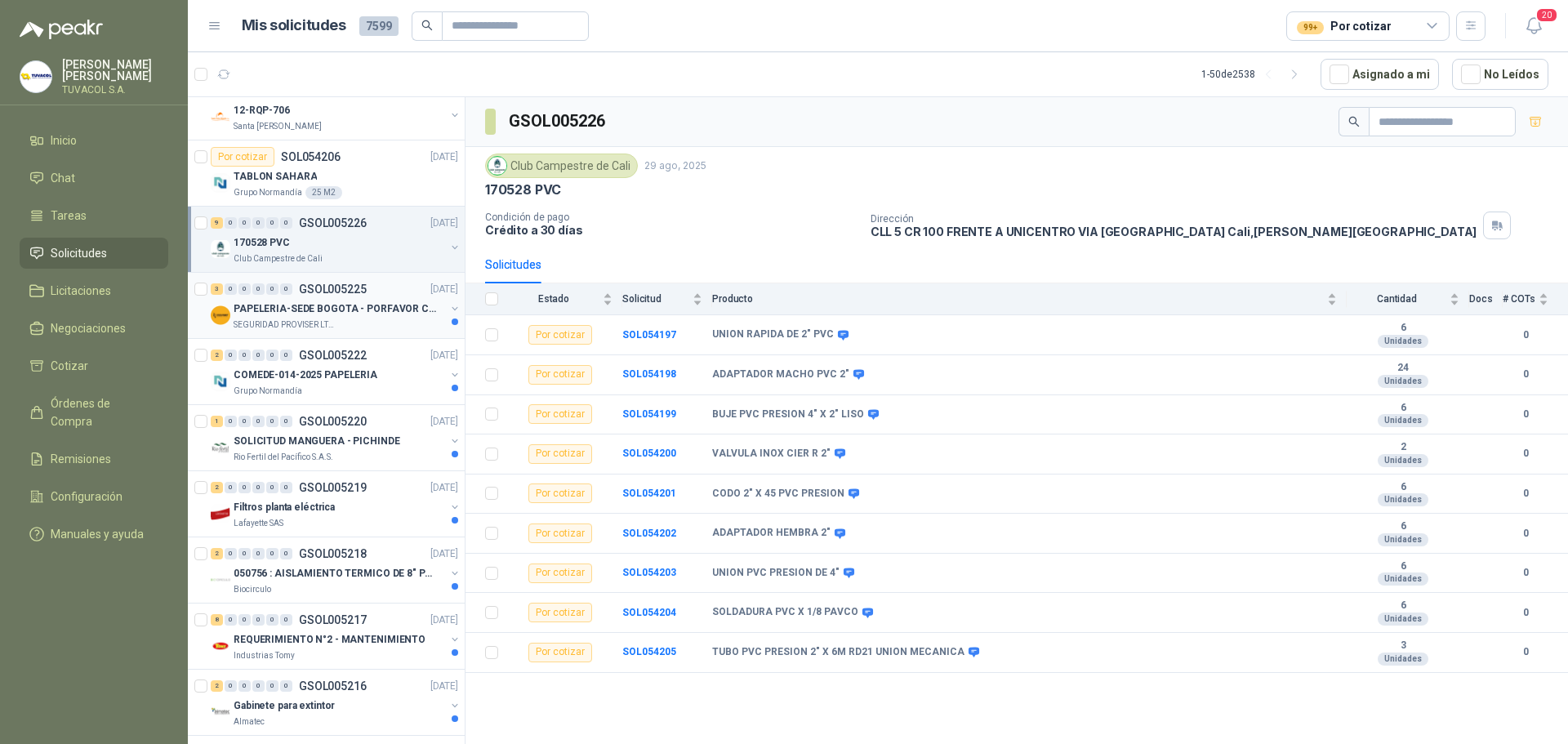
click at [337, 312] on p "PAPELERIA-SEDE BOGOTA - PORFAVOR CTZ COMPLETO" at bounding box center [335, 309] width 204 height 16
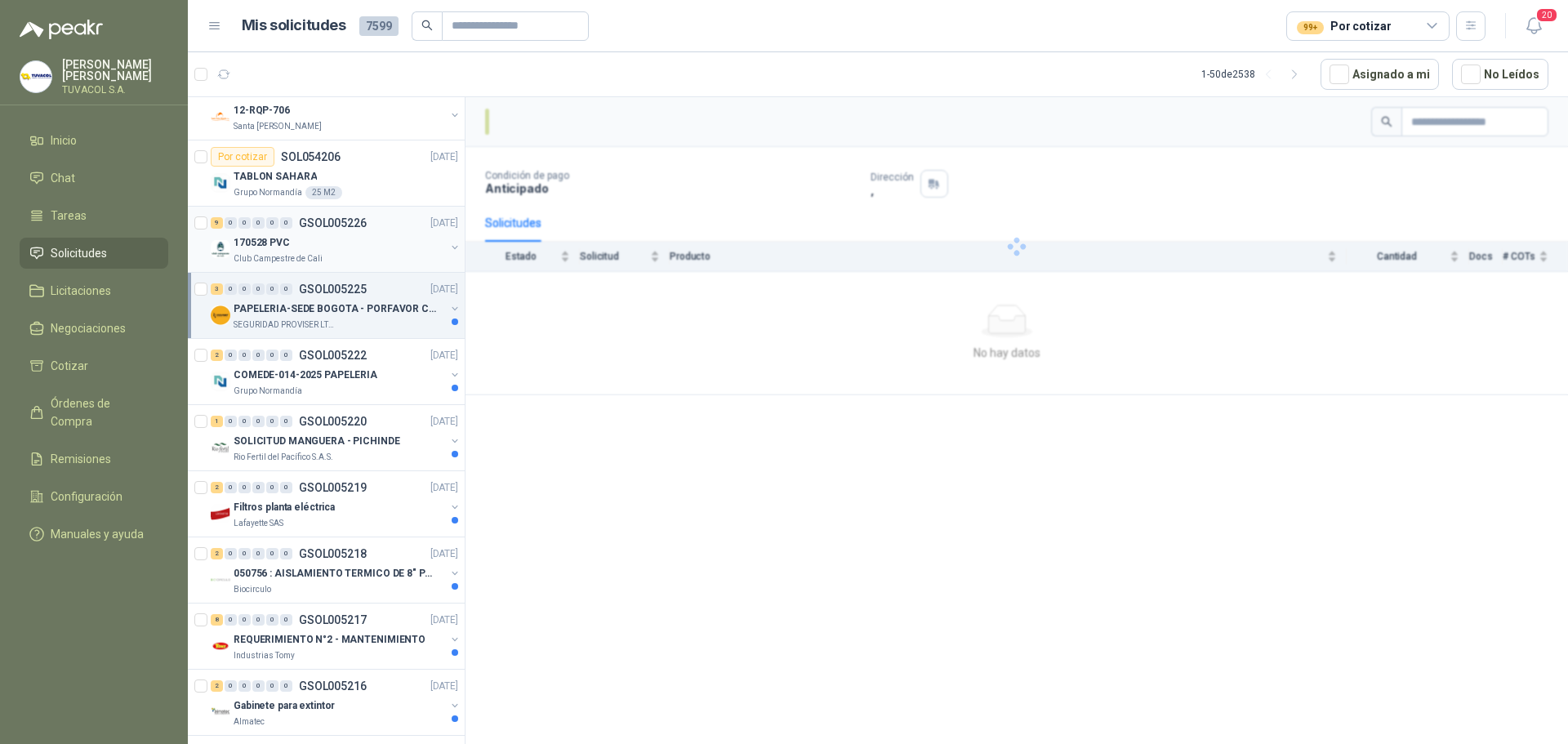
click at [329, 251] on div "170528 PVC" at bounding box center [339, 242] width 212 height 20
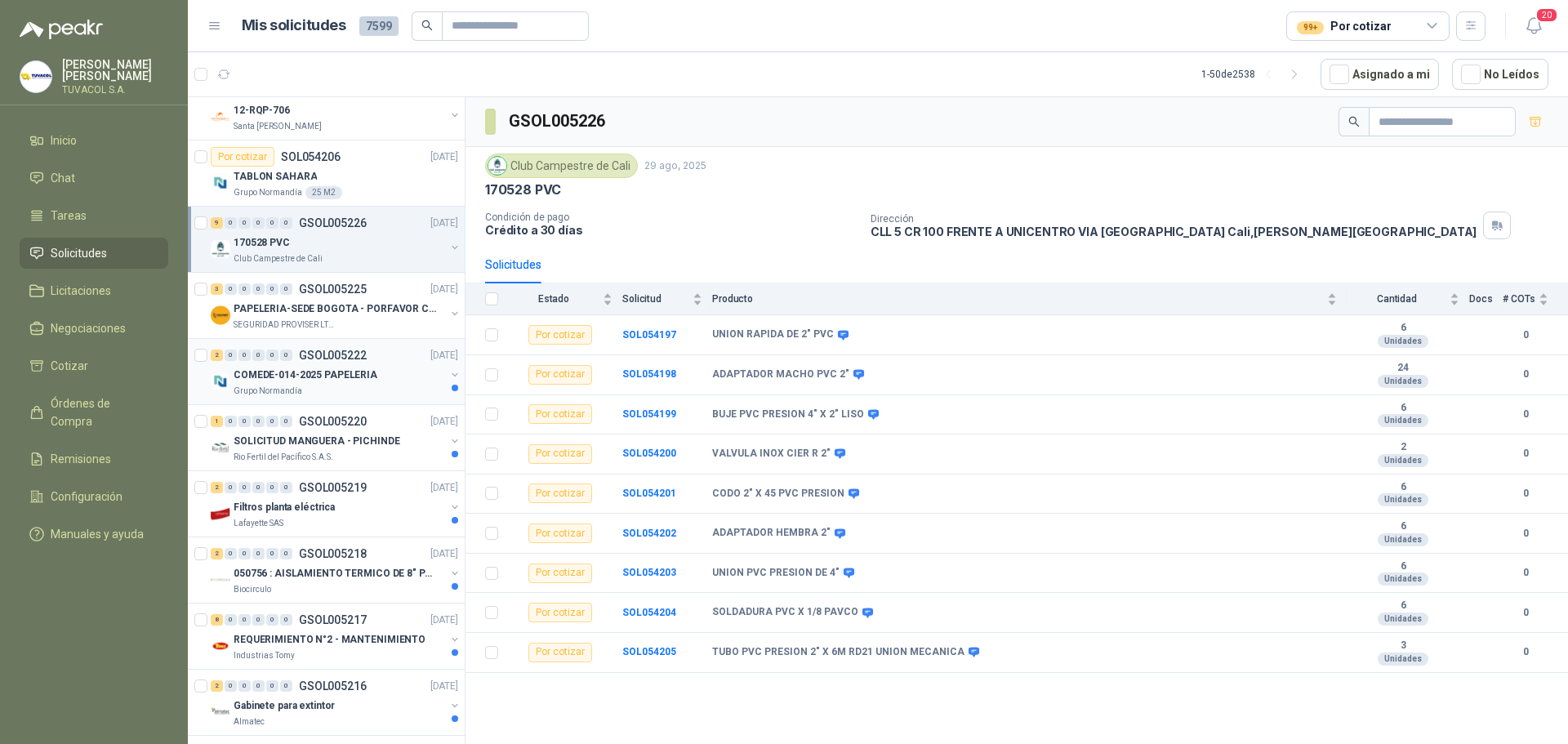
click at [350, 396] on div "Grupo Normandía" at bounding box center [339, 391] width 212 height 13
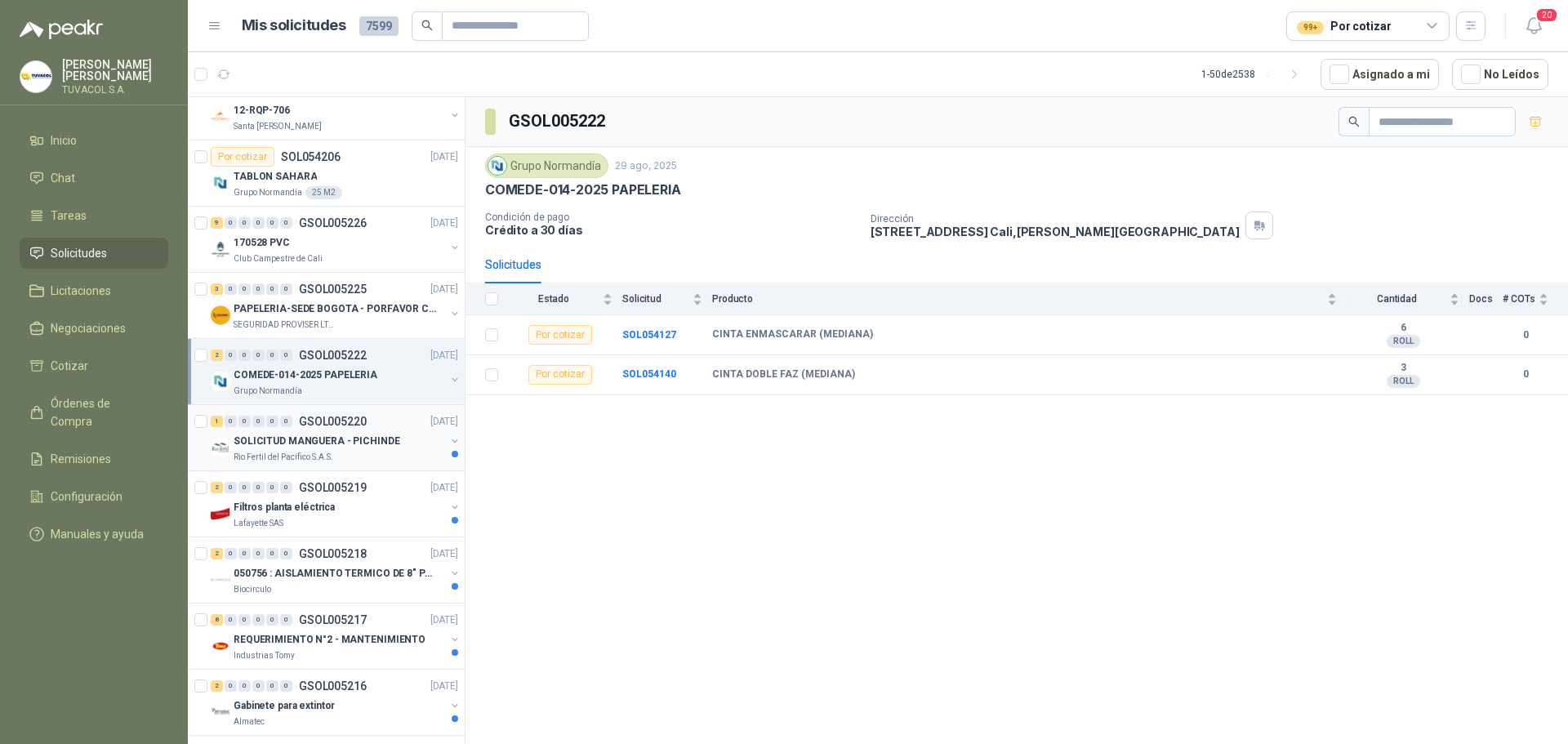
click at [346, 428] on div "1 0 0 0 0 0 GSOL005220 [DATE]" at bounding box center [336, 421] width 251 height 20
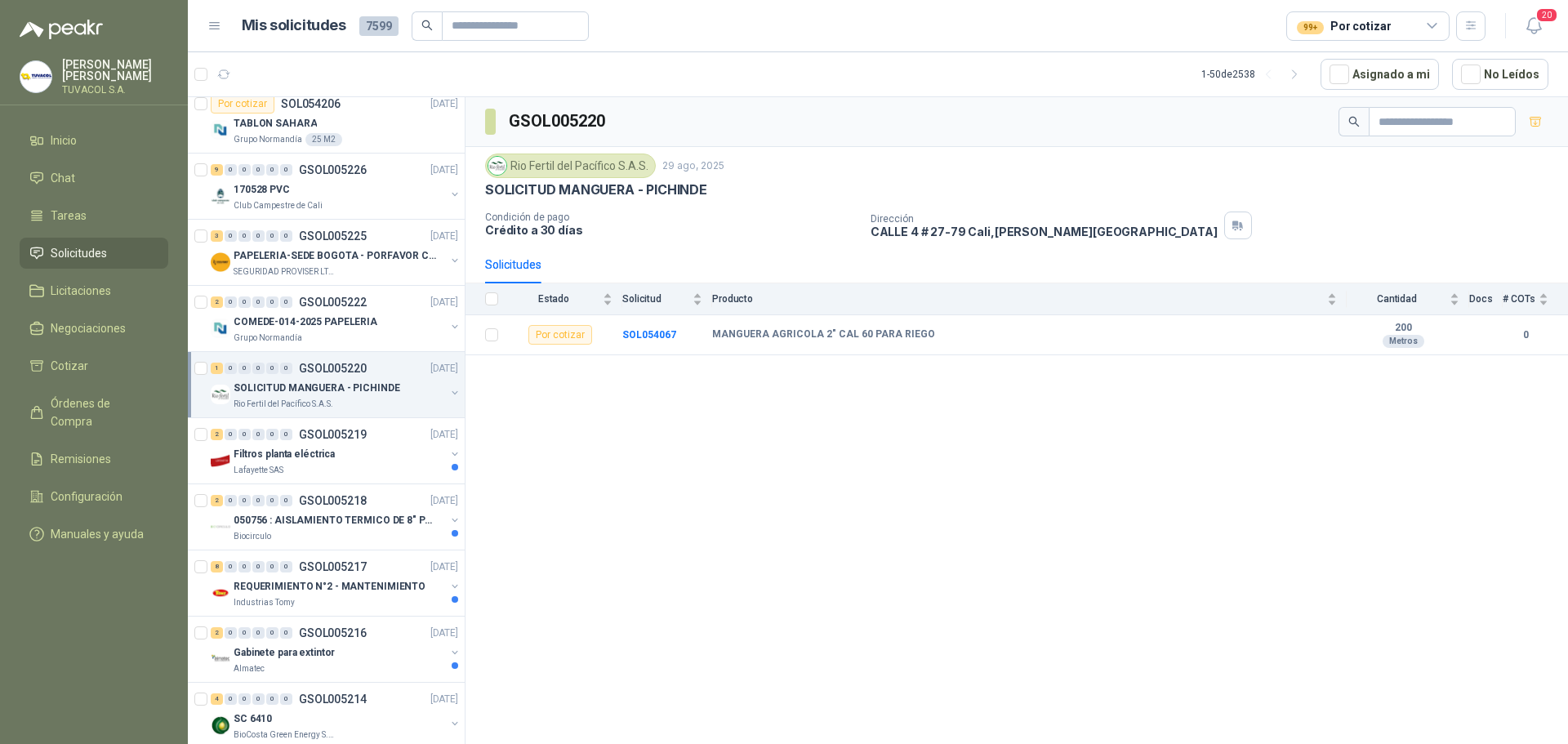
scroll to position [898, 0]
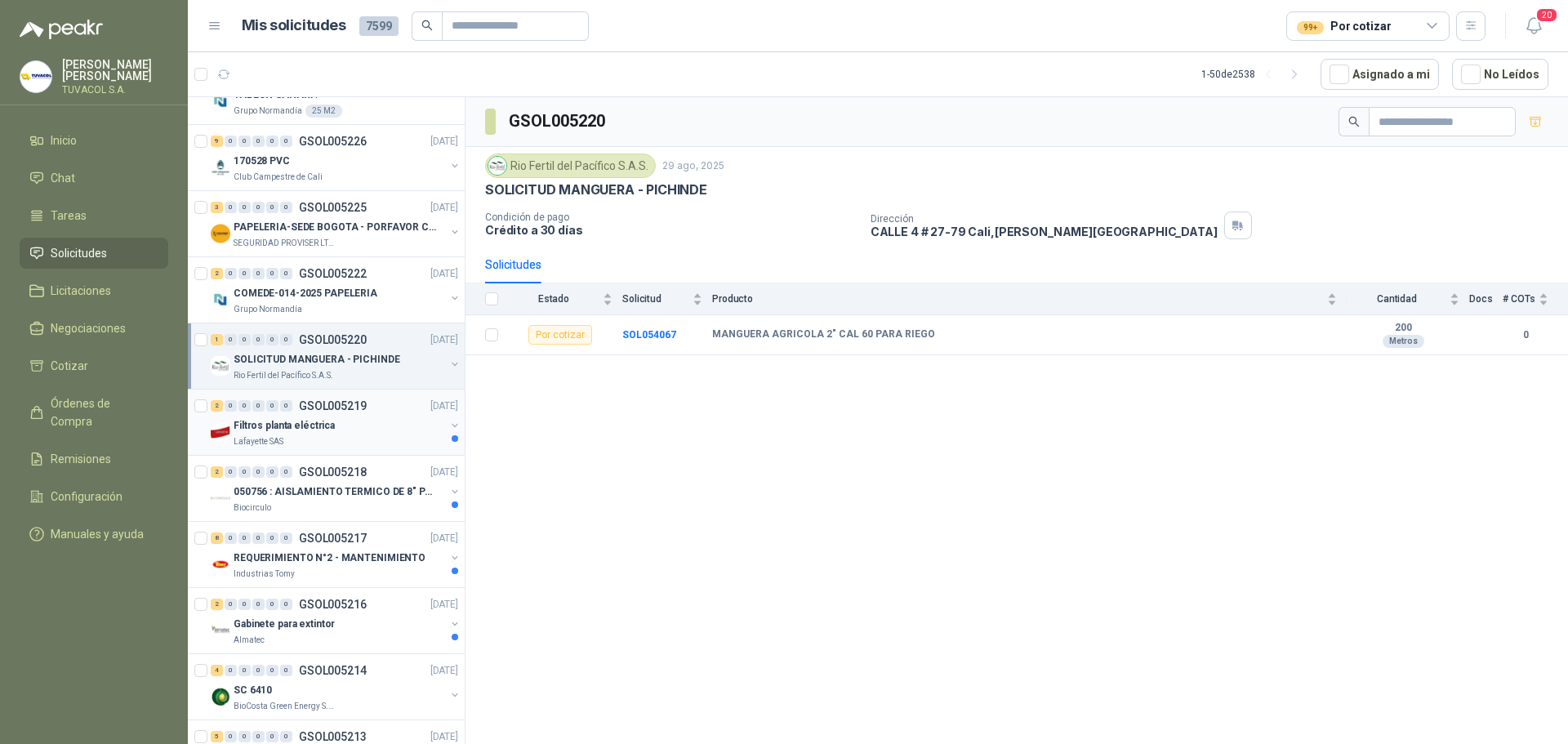
click at [346, 414] on div "2 0 0 0 0 0 GSOL005219 [DATE]" at bounding box center [336, 406] width 251 height 20
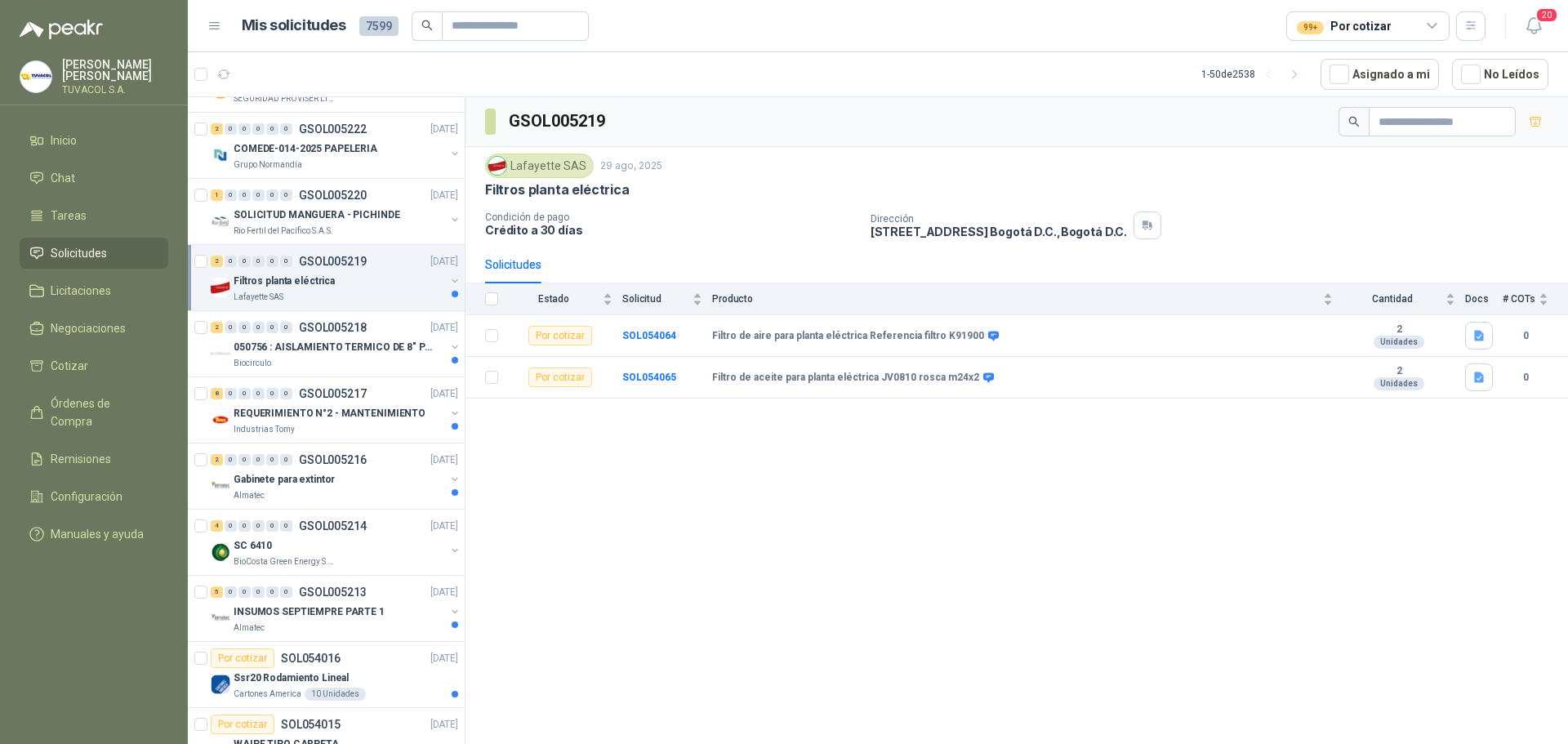
scroll to position [1143, 0]
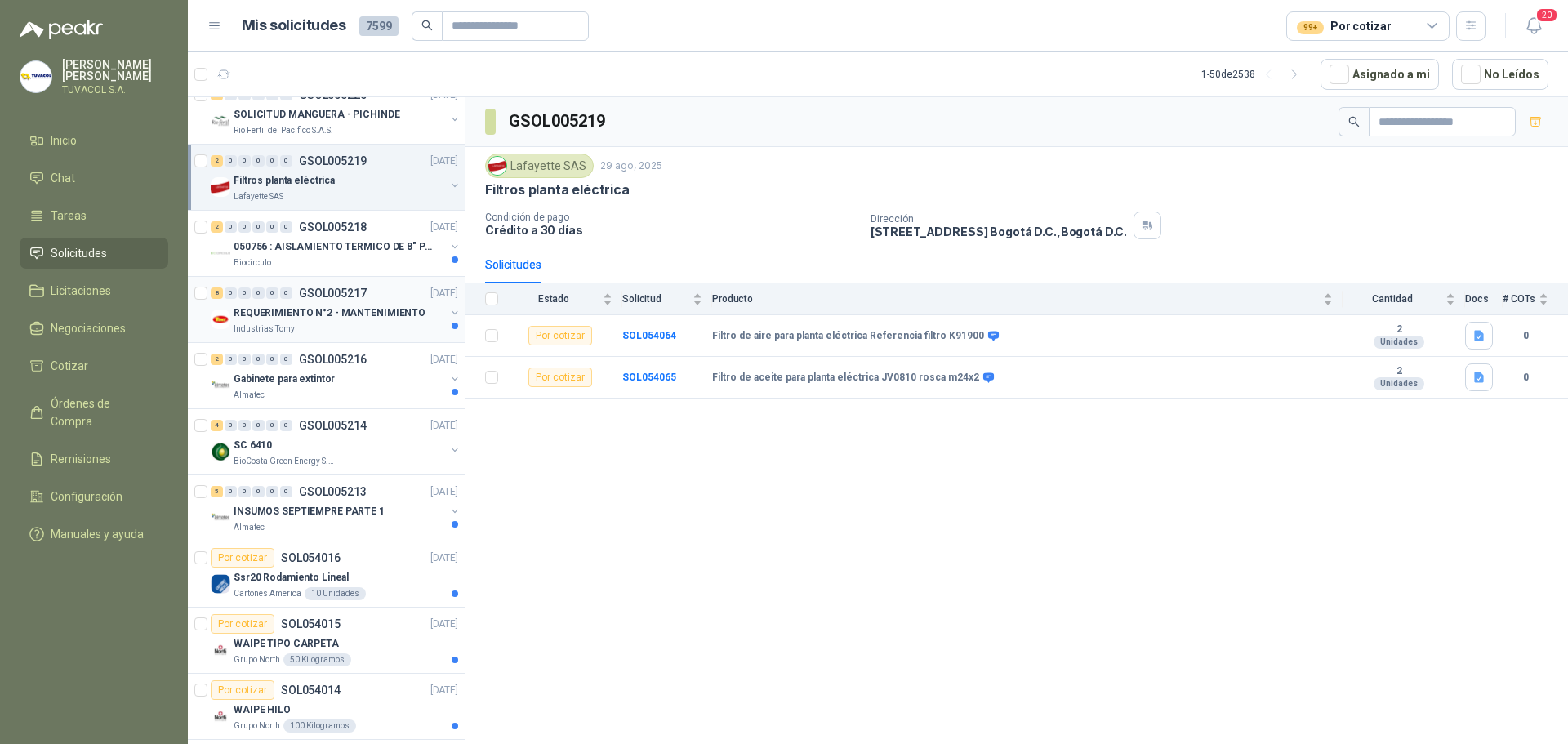
click at [350, 301] on div "8 0 0 0 0 0 GSOL005217 [DATE]" at bounding box center [336, 293] width 251 height 20
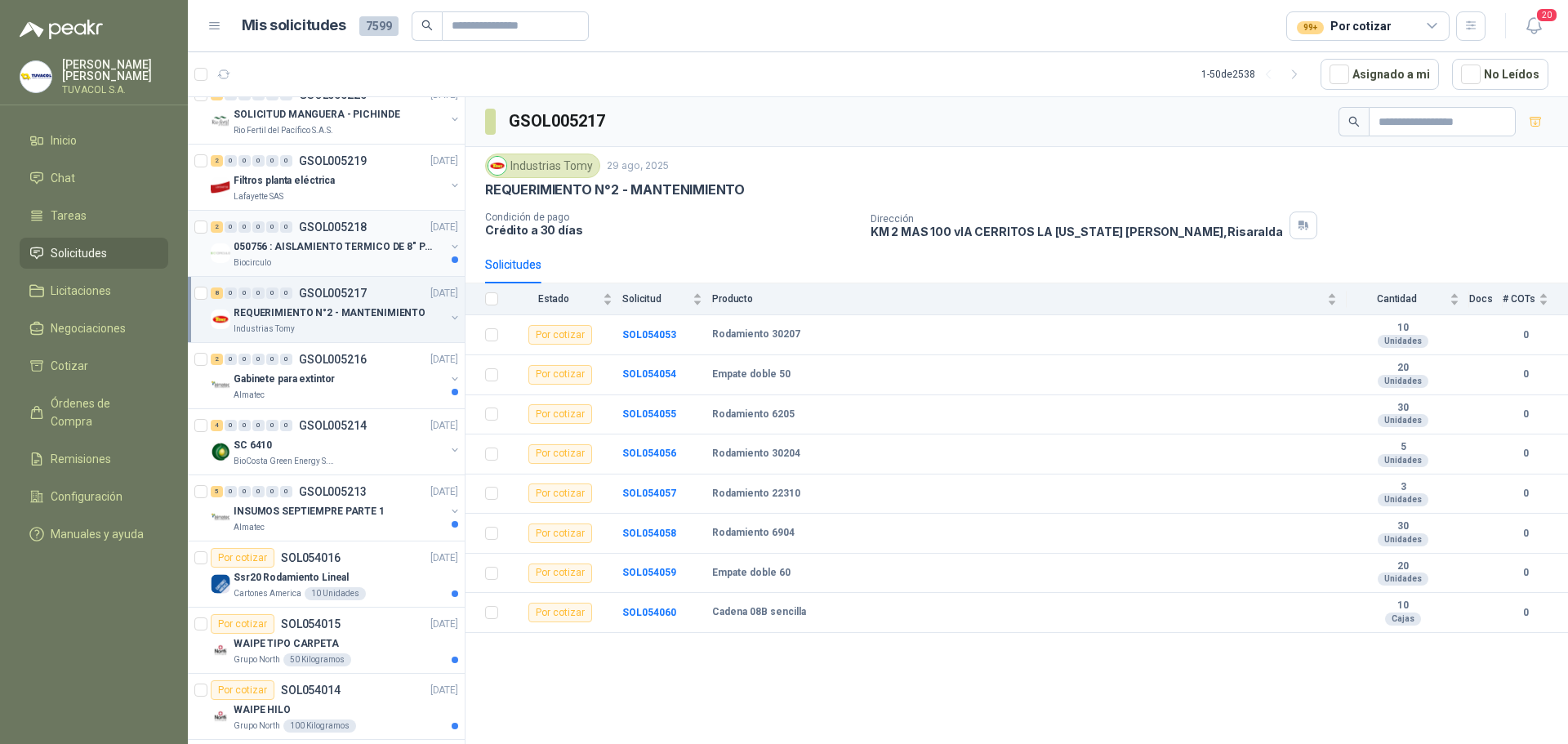
click at [349, 258] on div "Biocirculo" at bounding box center [339, 263] width 212 height 13
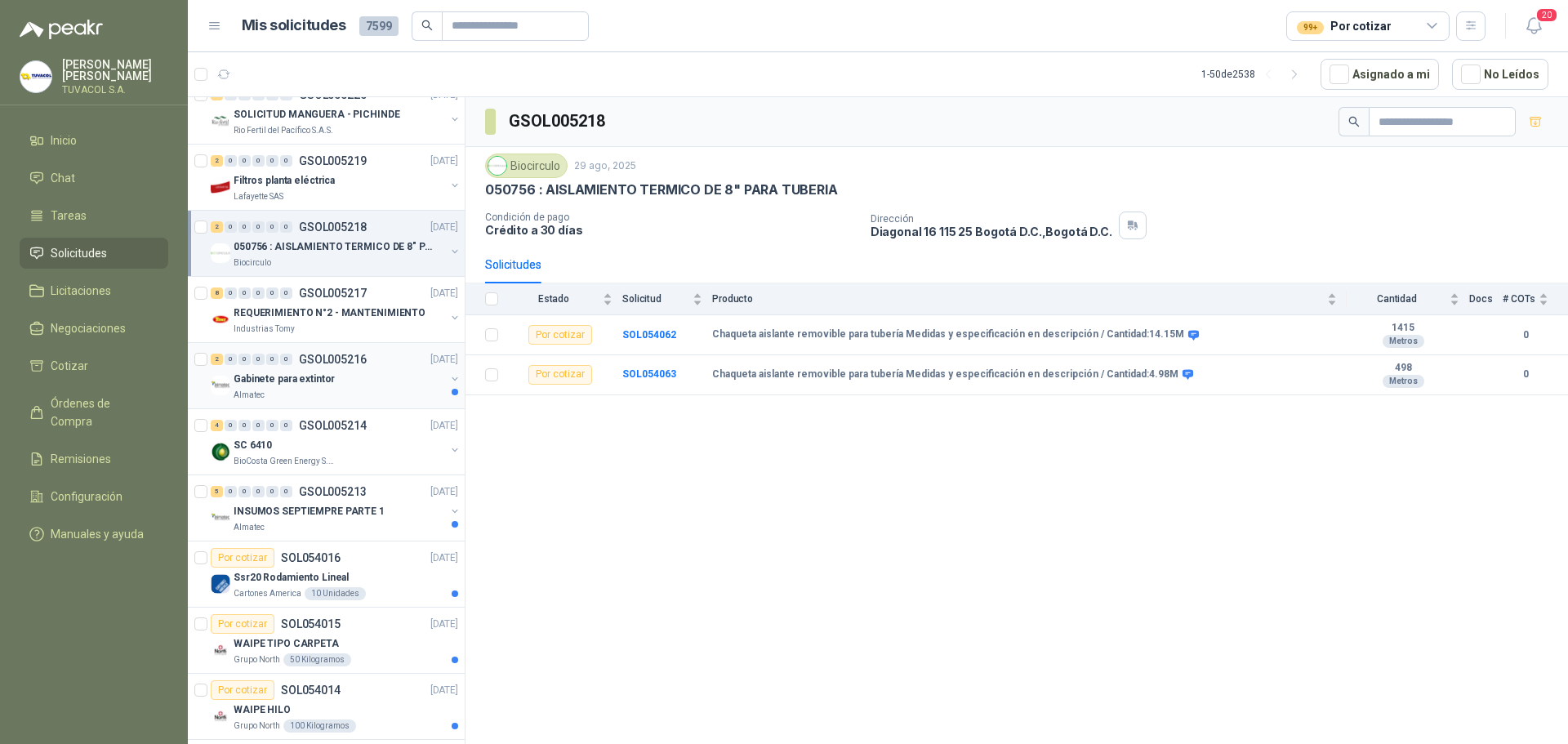
click at [352, 372] on div "Gabinete para extintor" at bounding box center [339, 379] width 212 height 20
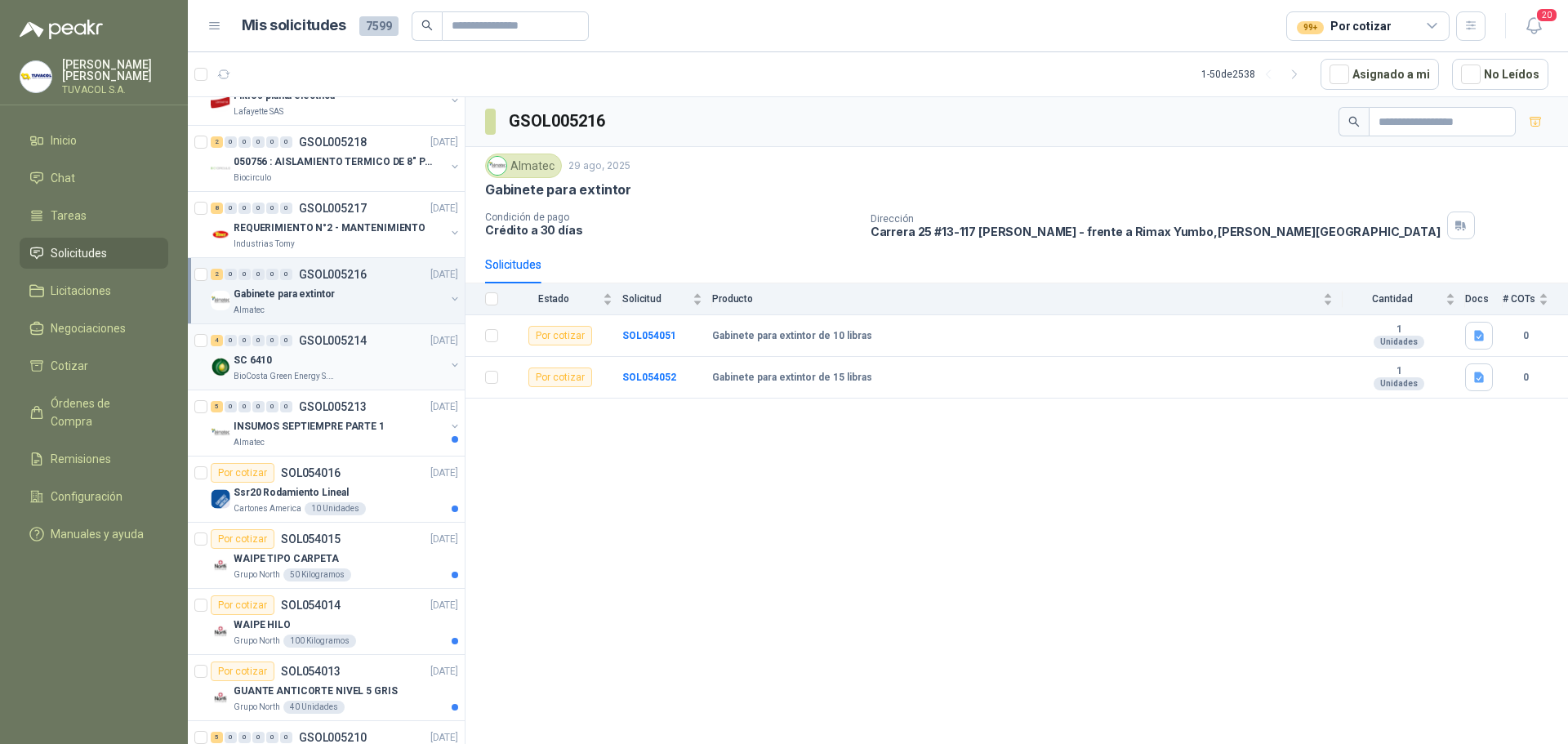
scroll to position [1306, 0]
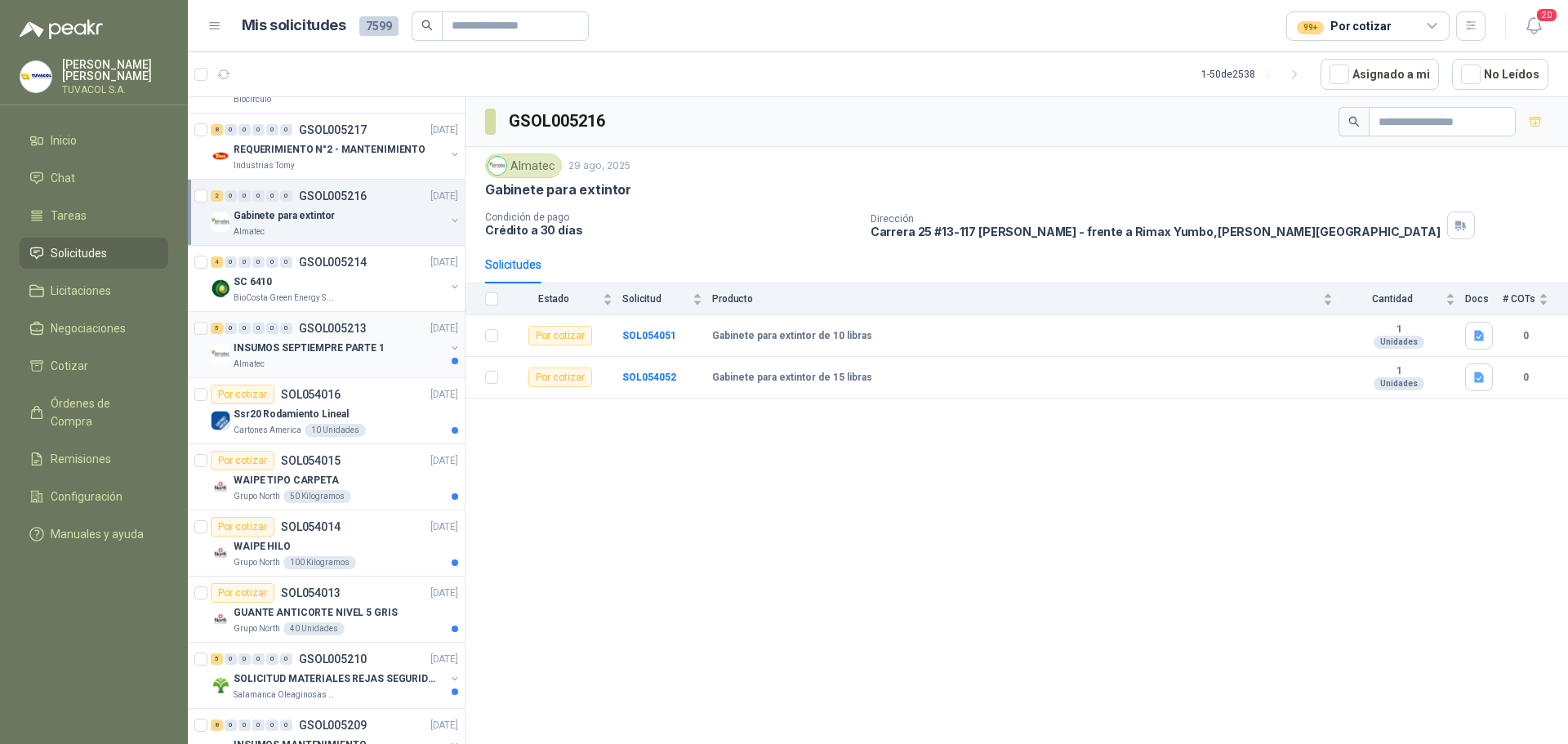
click at [349, 351] on p "INSUMOS SEPTIEMPRE PARTE 1" at bounding box center [309, 348] width 151 height 16
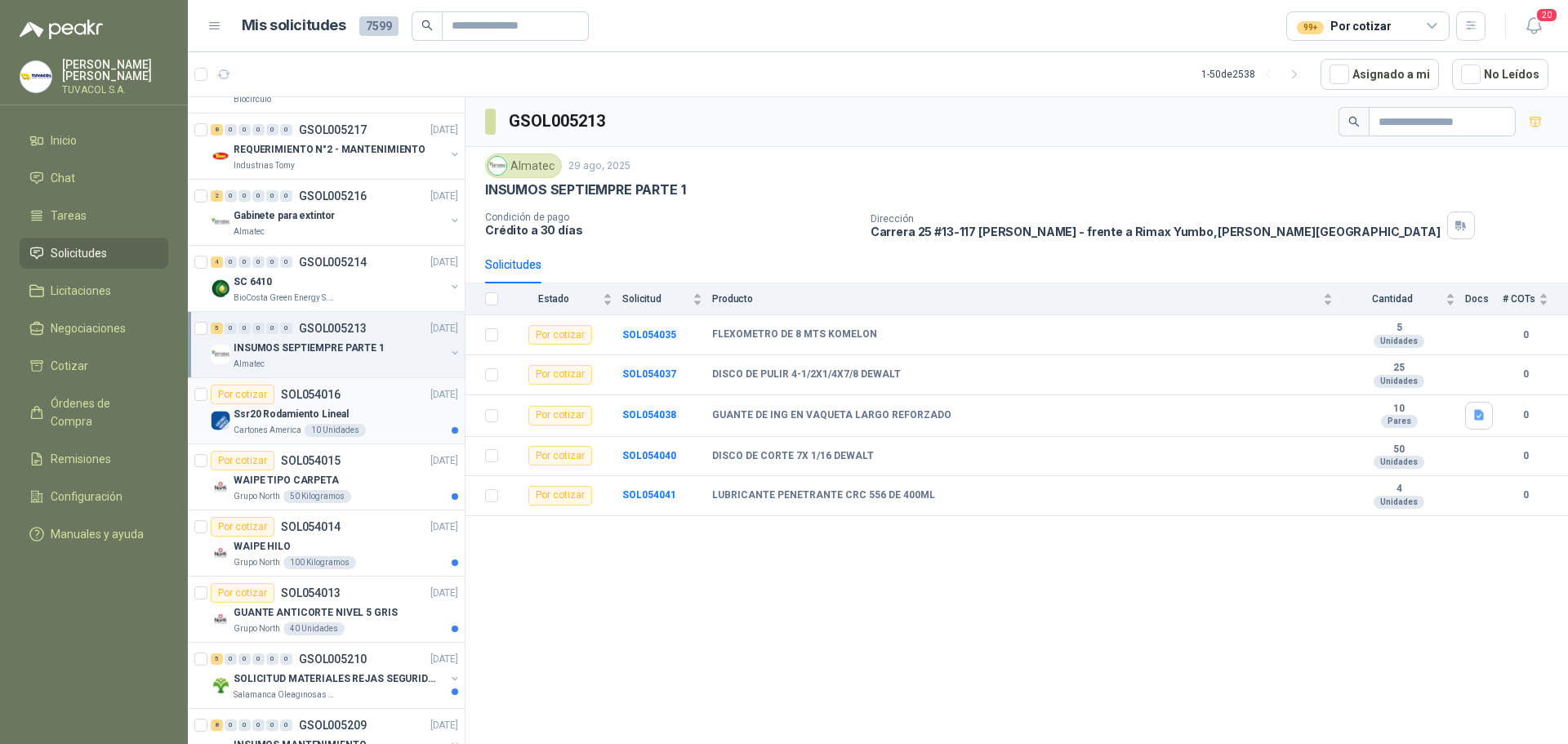
click at [375, 399] on div "Por cotizar SOL054016 [DATE]" at bounding box center [334, 394] width 247 height 20
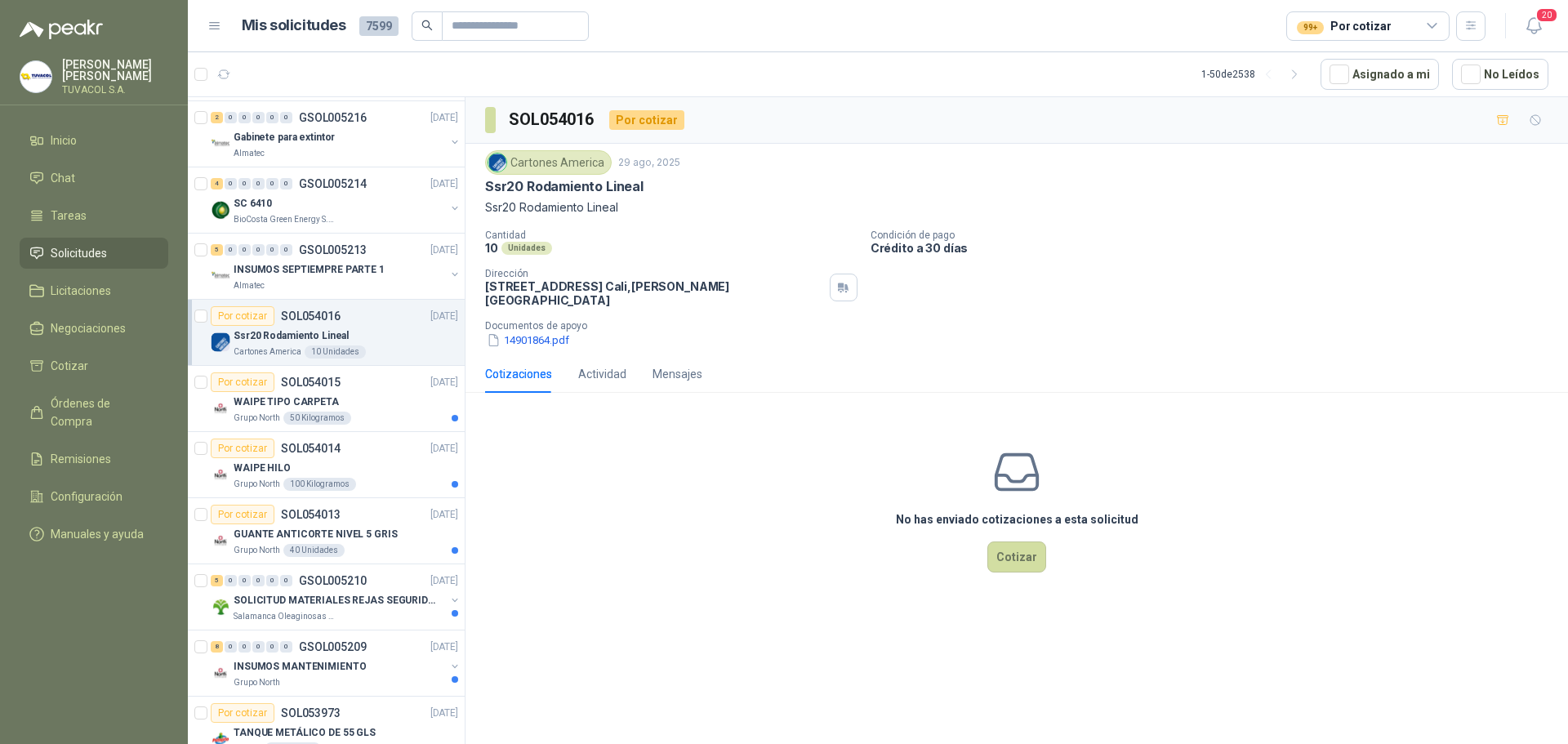
scroll to position [1551, 0]
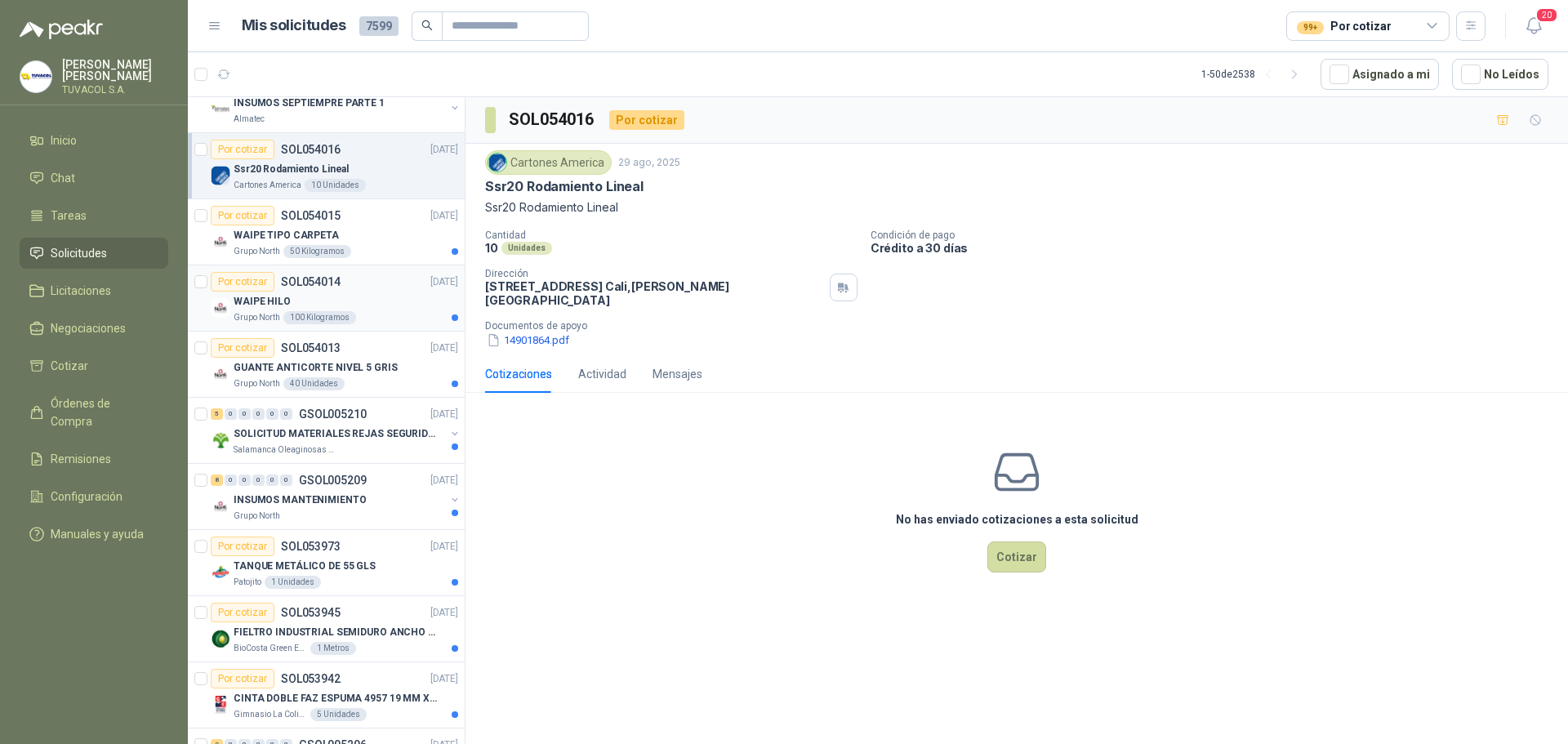
click at [370, 312] on div "Grupo North 100 Kilogramos" at bounding box center [346, 317] width 225 height 13
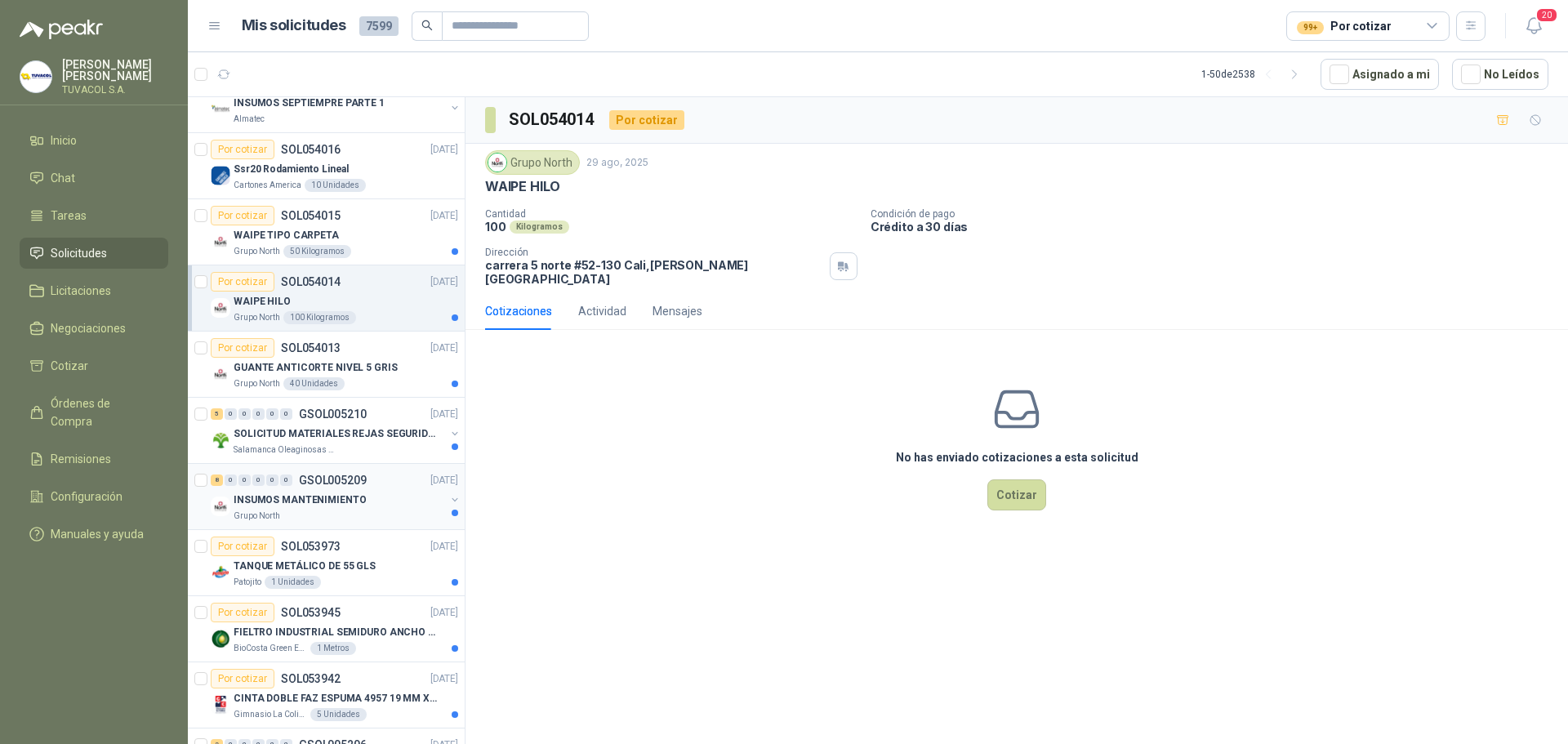
click at [358, 496] on div "INSUMOS MANTENIMIENTO" at bounding box center [339, 499] width 212 height 20
click at [374, 428] on p "SOLICITUD MATERIALES REJAS SEGURIDAD - OFICINA" at bounding box center [335, 434] width 204 height 16
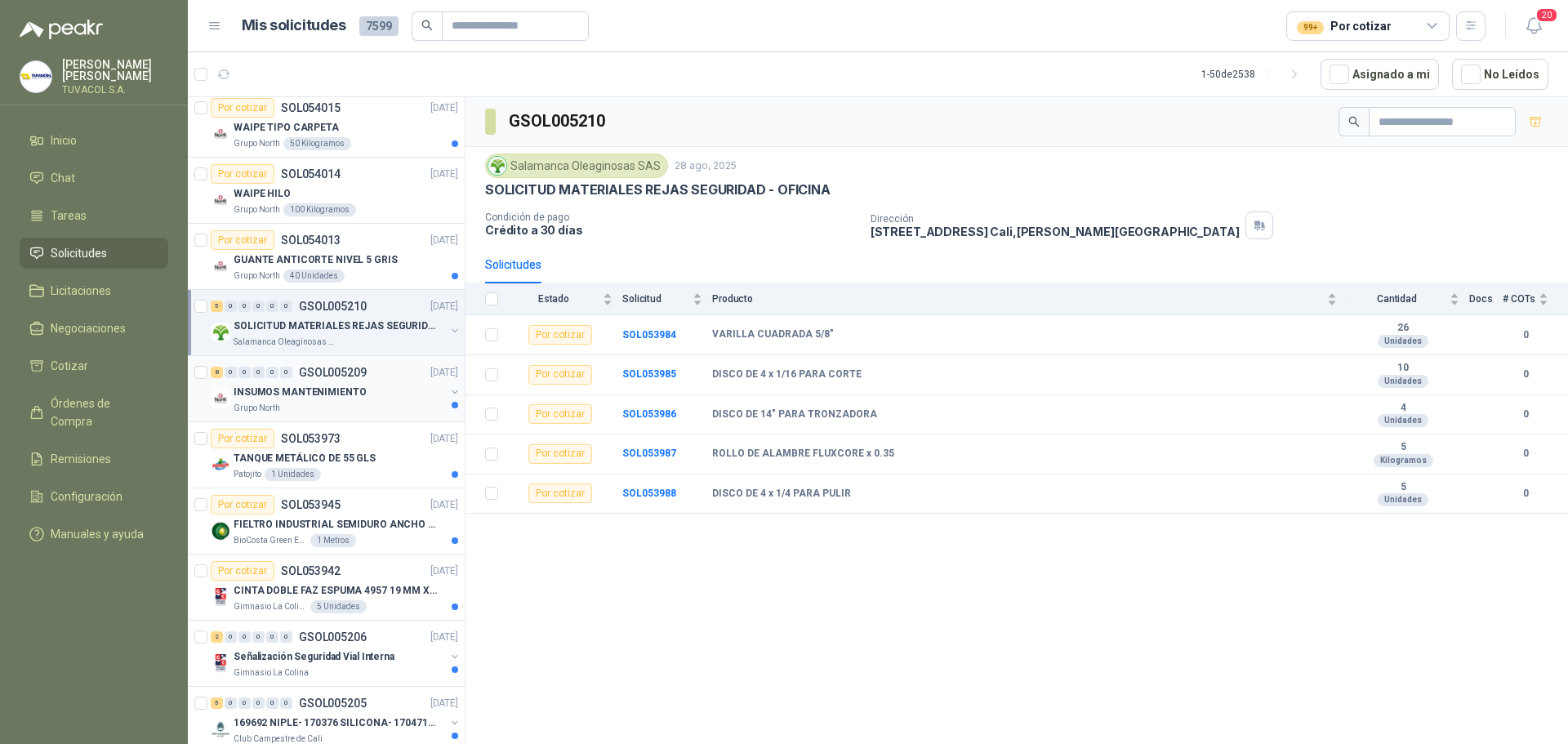
scroll to position [1796, 0]
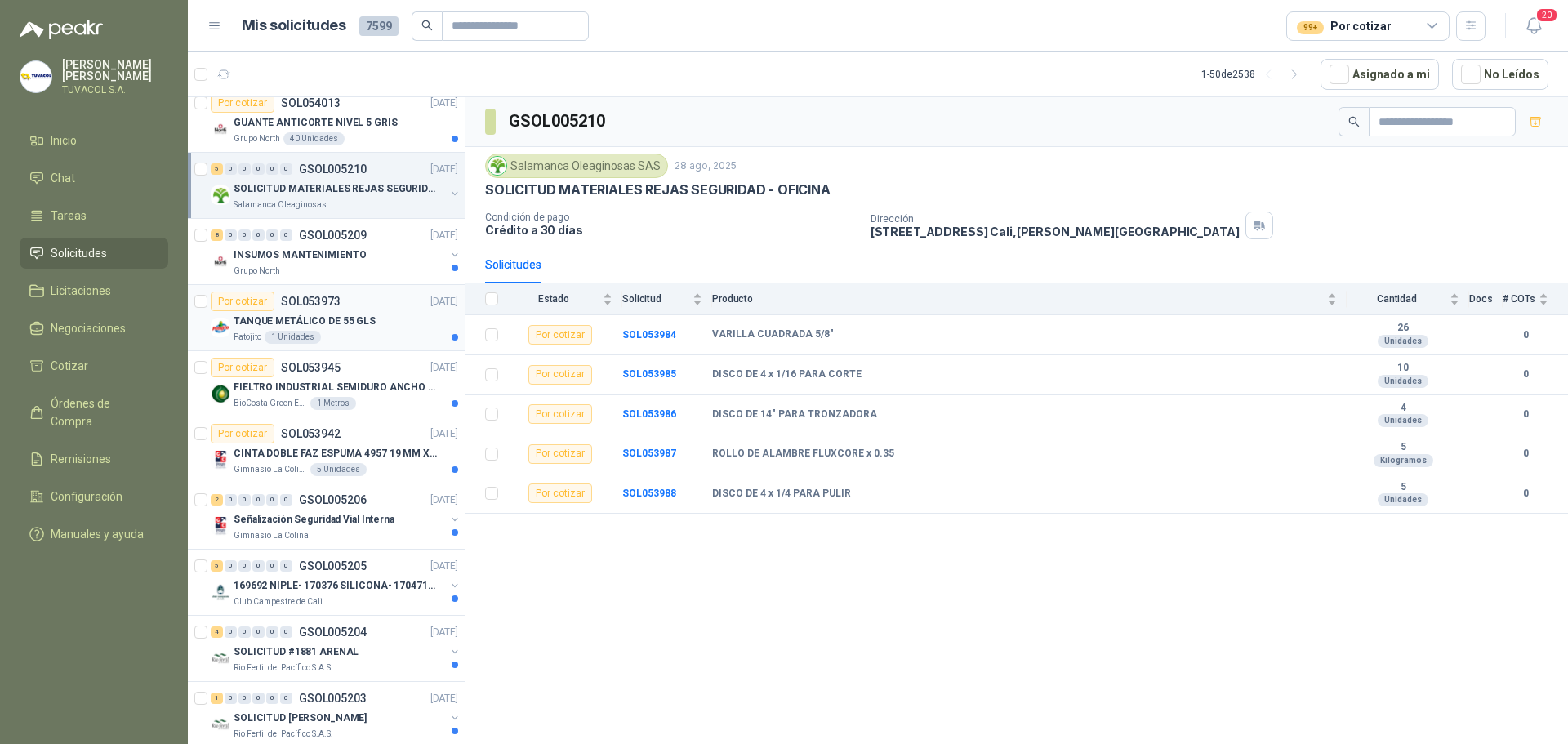
click at [354, 314] on p "TANQUE METÁLICO DE 55 GLS" at bounding box center [304, 321] width 142 height 16
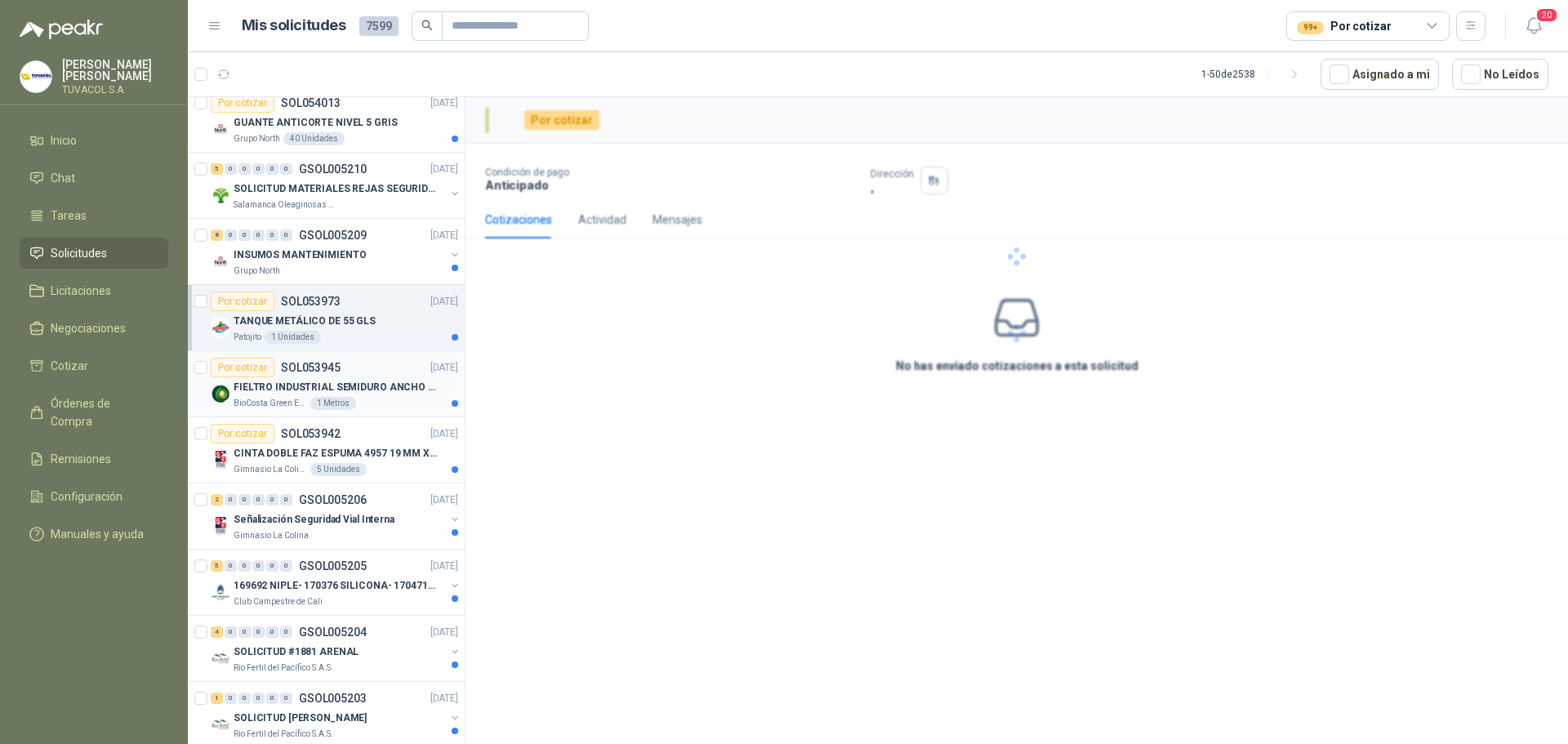
click at [352, 393] on p "FIELTRO INDUSTRIAL SEMIDURO ANCHO 25 MM" at bounding box center [335, 387] width 204 height 16
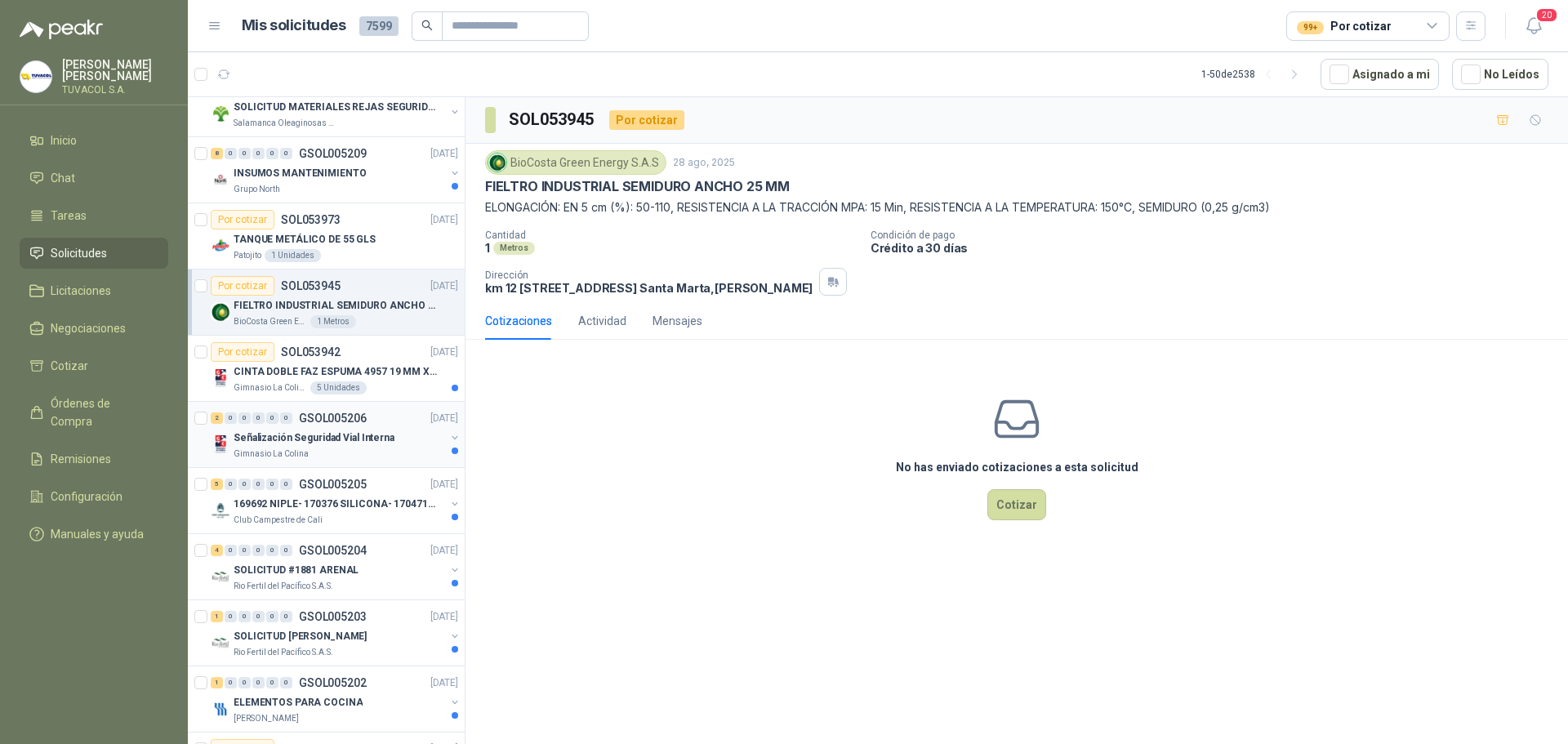
scroll to position [2041, 0]
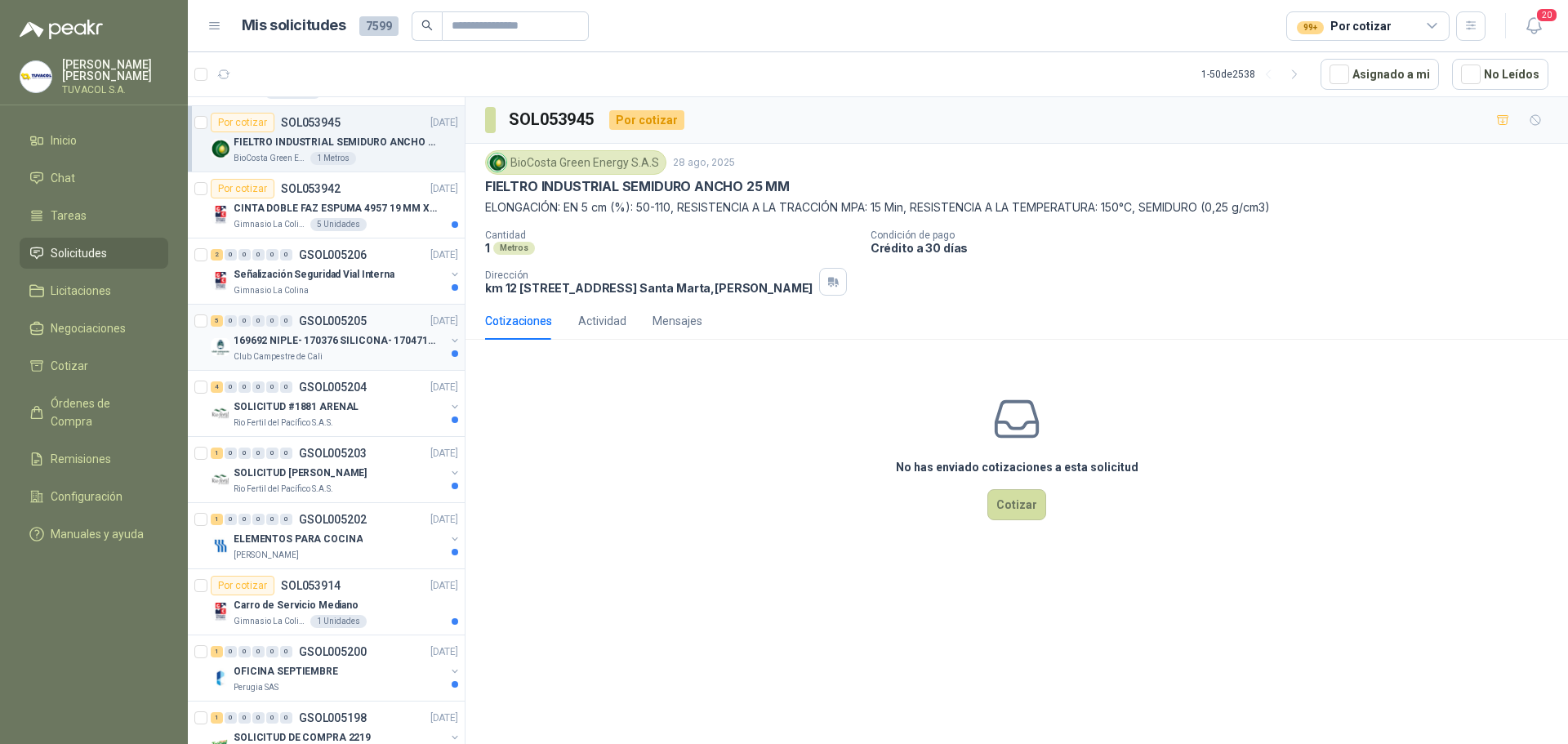
click at [359, 339] on p "169692 NIPLE- 170376 SILICONA- 170471 VALVULA REG" at bounding box center [335, 341] width 204 height 16
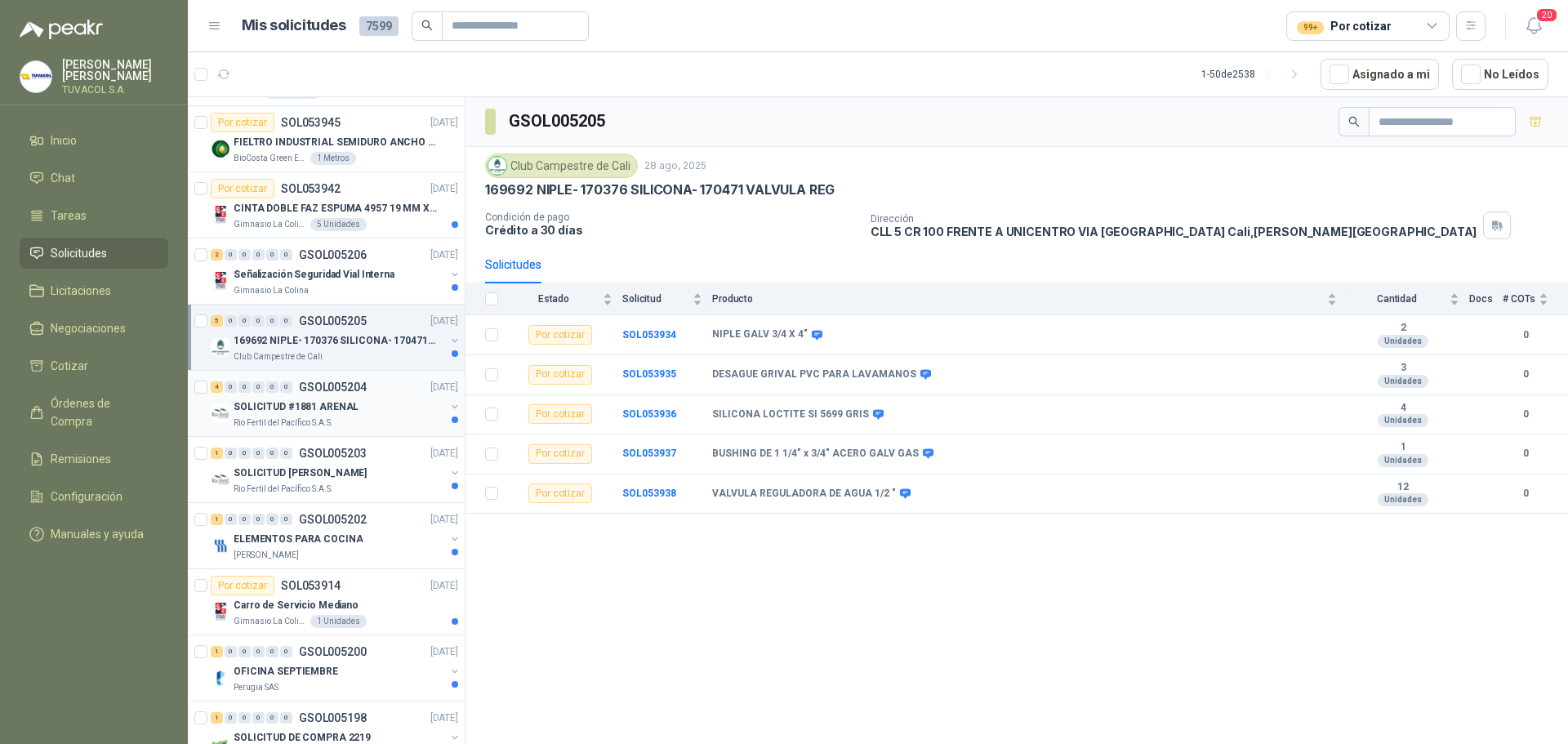
click at [348, 391] on p "GSOL005204" at bounding box center [333, 386] width 68 height 11
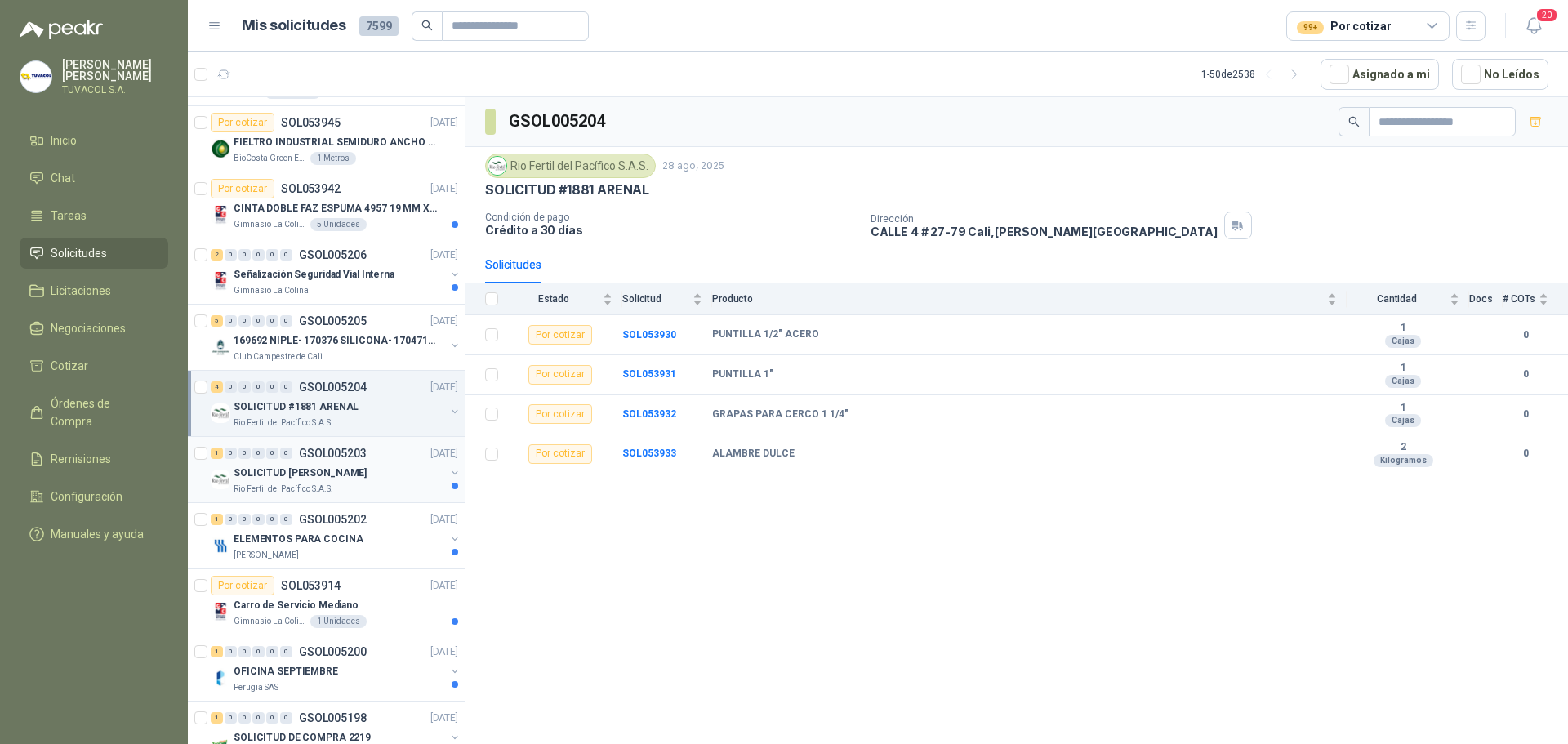
click at [340, 466] on p "SOLICITUD [PERSON_NAME]" at bounding box center [299, 473] width 133 height 16
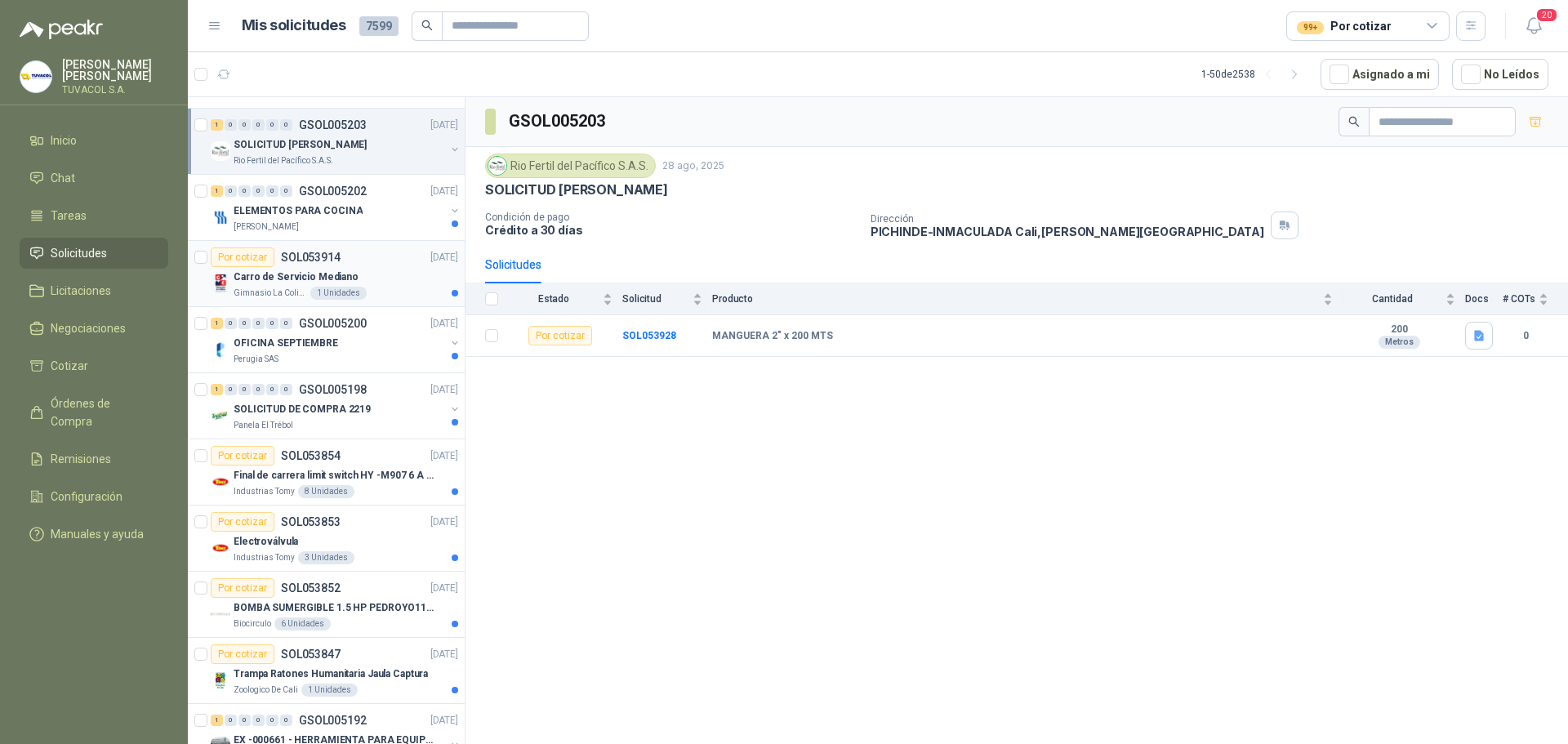
scroll to position [2449, 0]
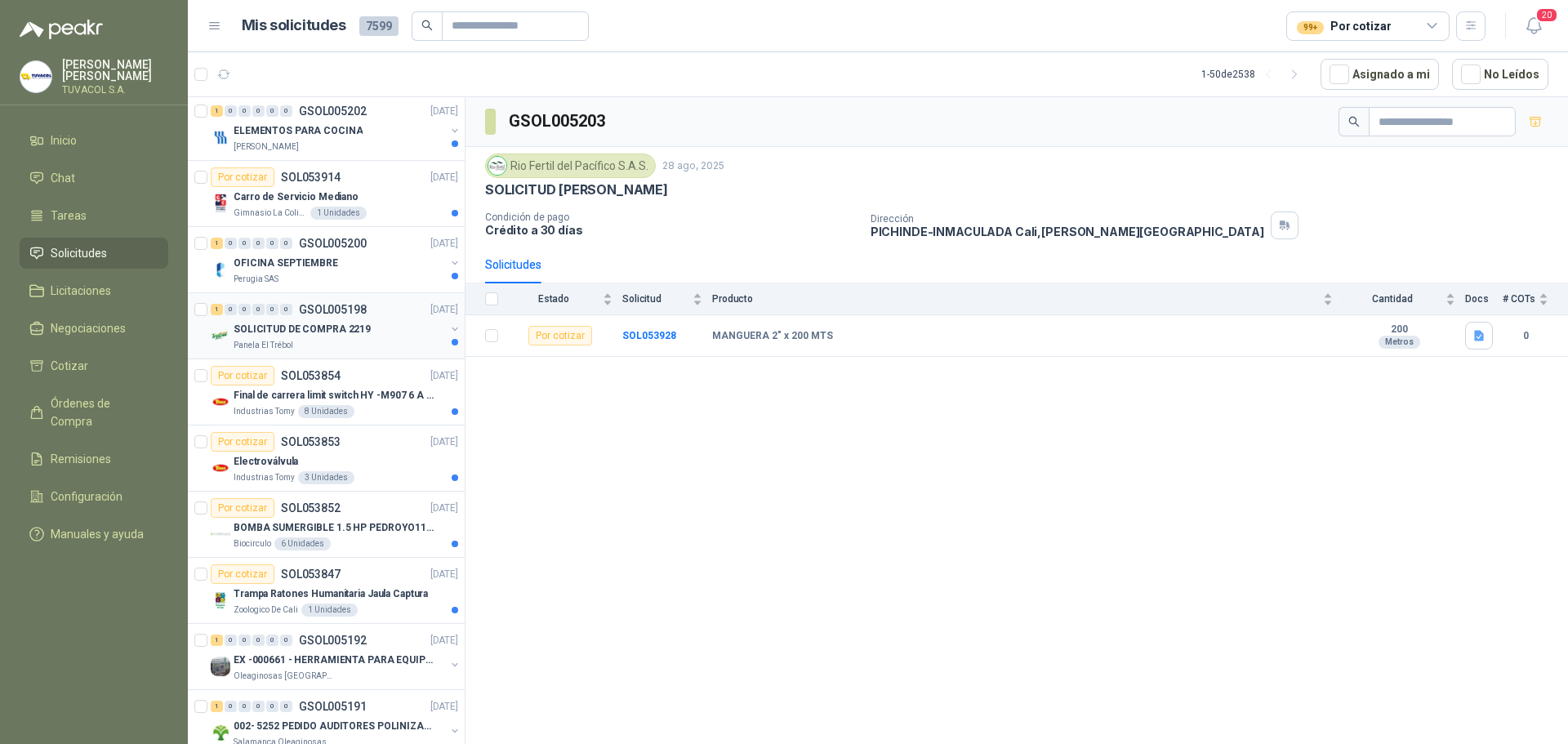
click at [350, 314] on p "GSOL005198" at bounding box center [333, 309] width 68 height 11
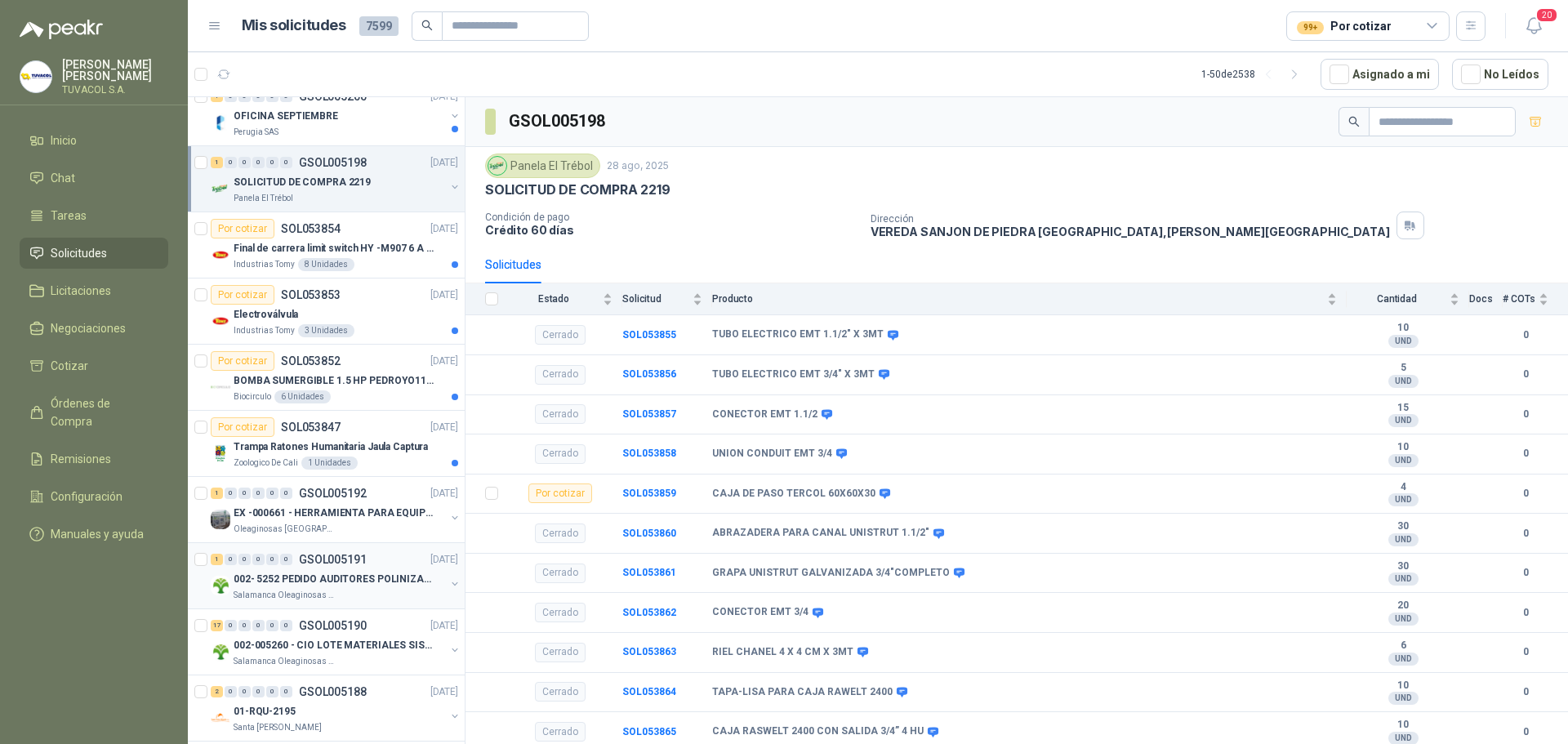
scroll to position [2690, 0]
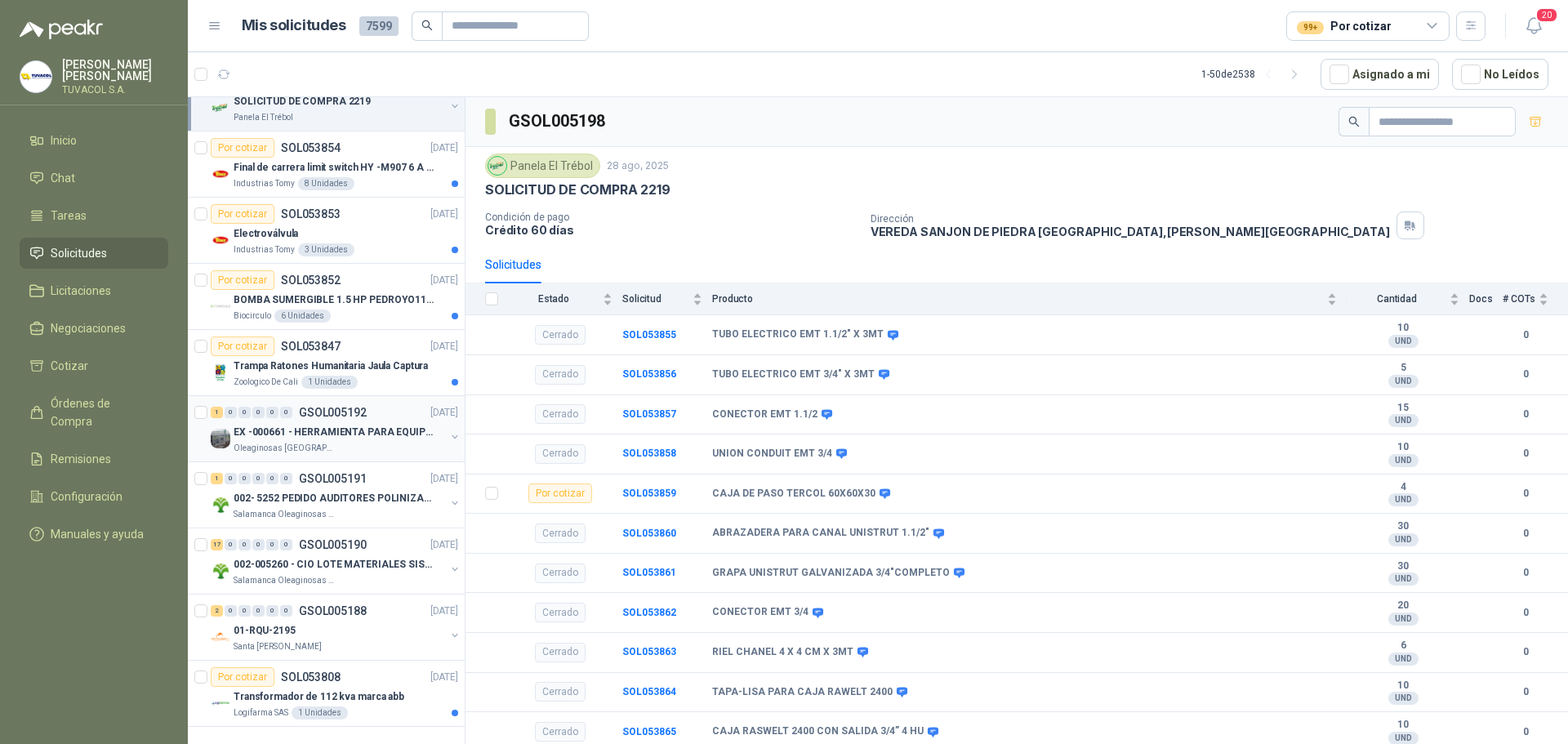
click at [354, 426] on p "EX -000661 - HERRAMIENTA PARA EQUIPO MECANICO PLAN" at bounding box center [335, 432] width 204 height 16
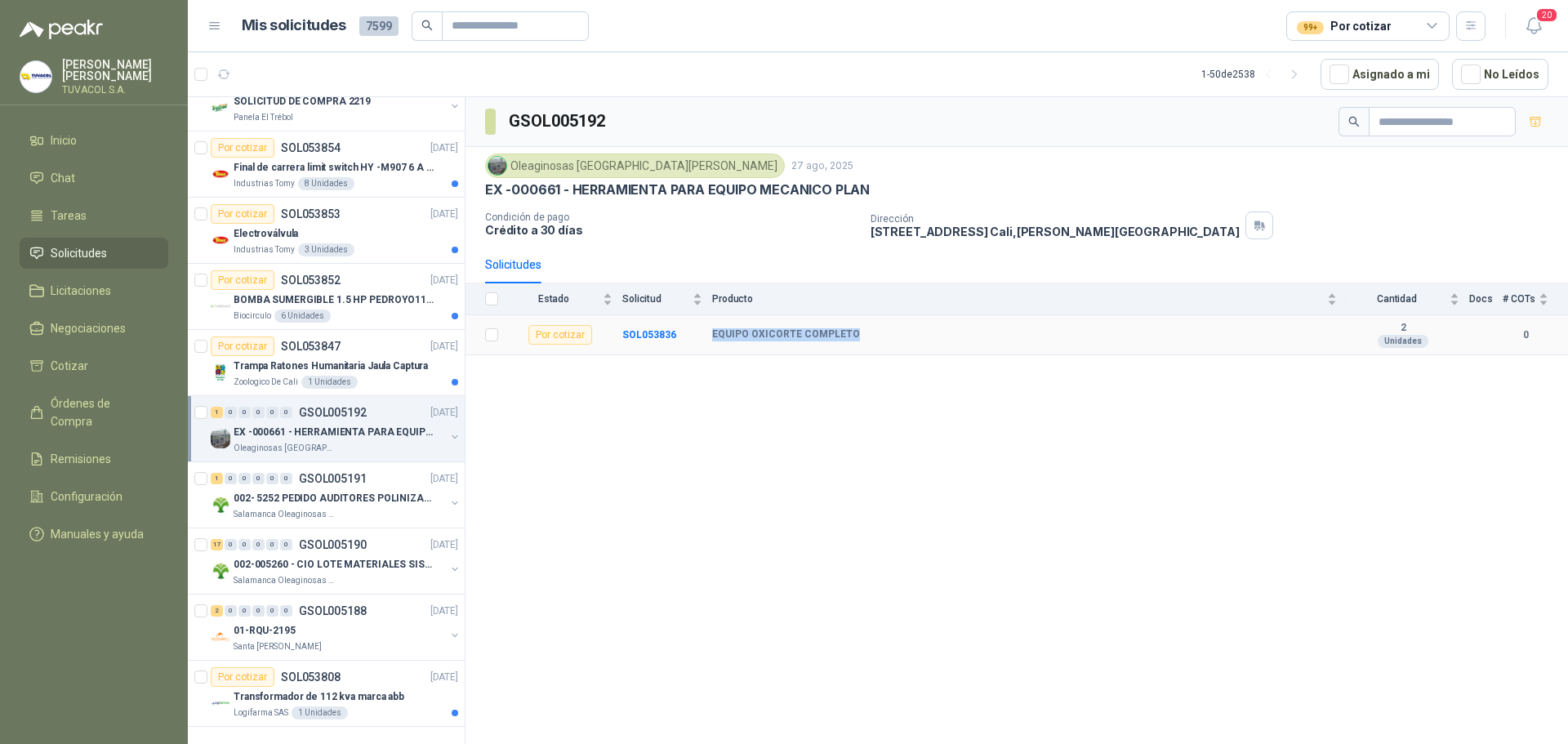
drag, startPoint x: 711, startPoint y: 332, endPoint x: 843, endPoint y: 332, distance: 132.0
click at [845, 332] on tr "Por cotizar SOL053836 EQUIPO OXICORTE COMPLETO 2 Unidades 0" at bounding box center [1017, 335] width 1103 height 40
copy tr "EQUIPO OXICORTE COMPLET"
click at [345, 491] on p "002- 5252 PEDIDO AUDITORES POLINIZACIÓN" at bounding box center [335, 499] width 204 height 16
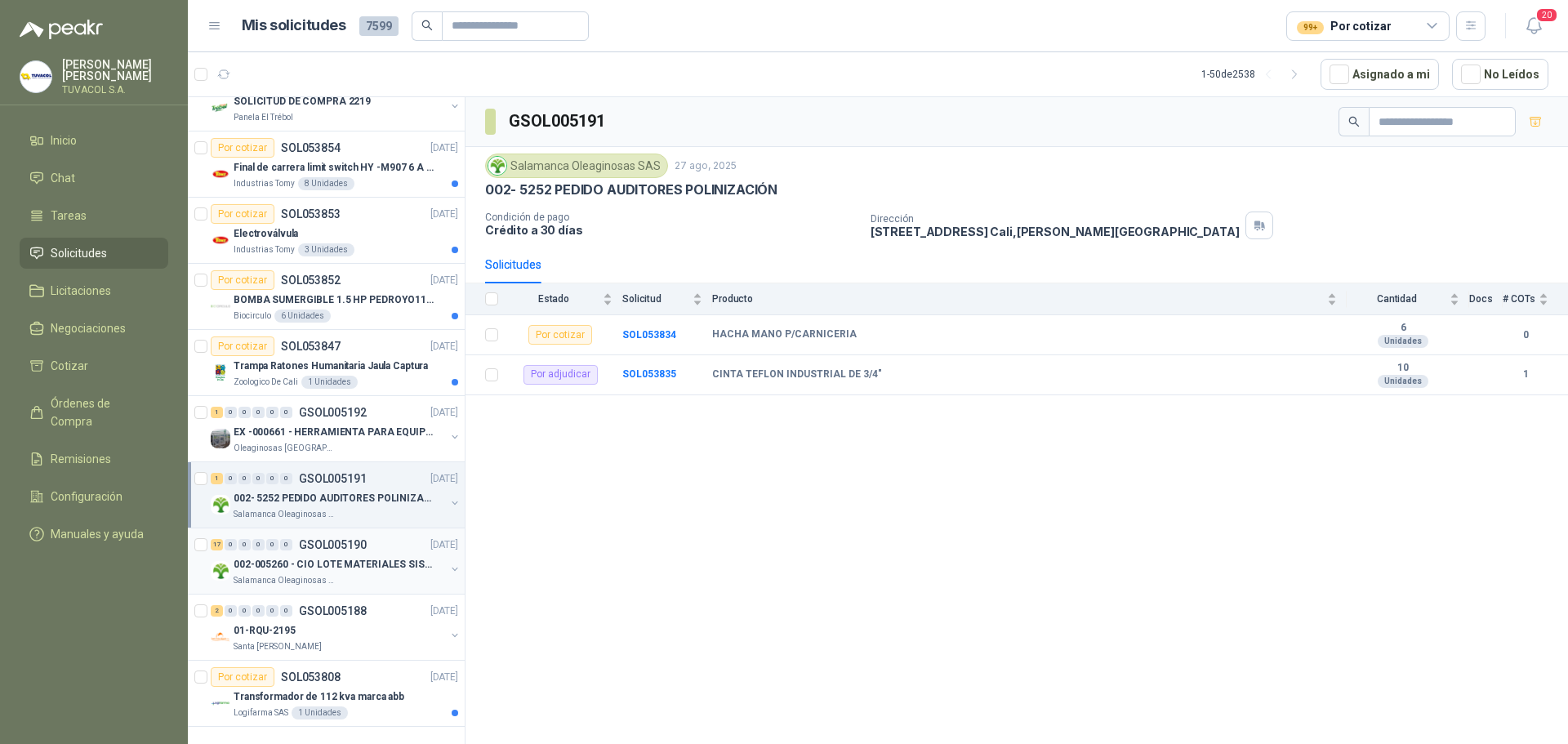
click at [356, 540] on div "17 0 0 0 0 0 GSOL005190 [DATE]" at bounding box center [336, 544] width 251 height 20
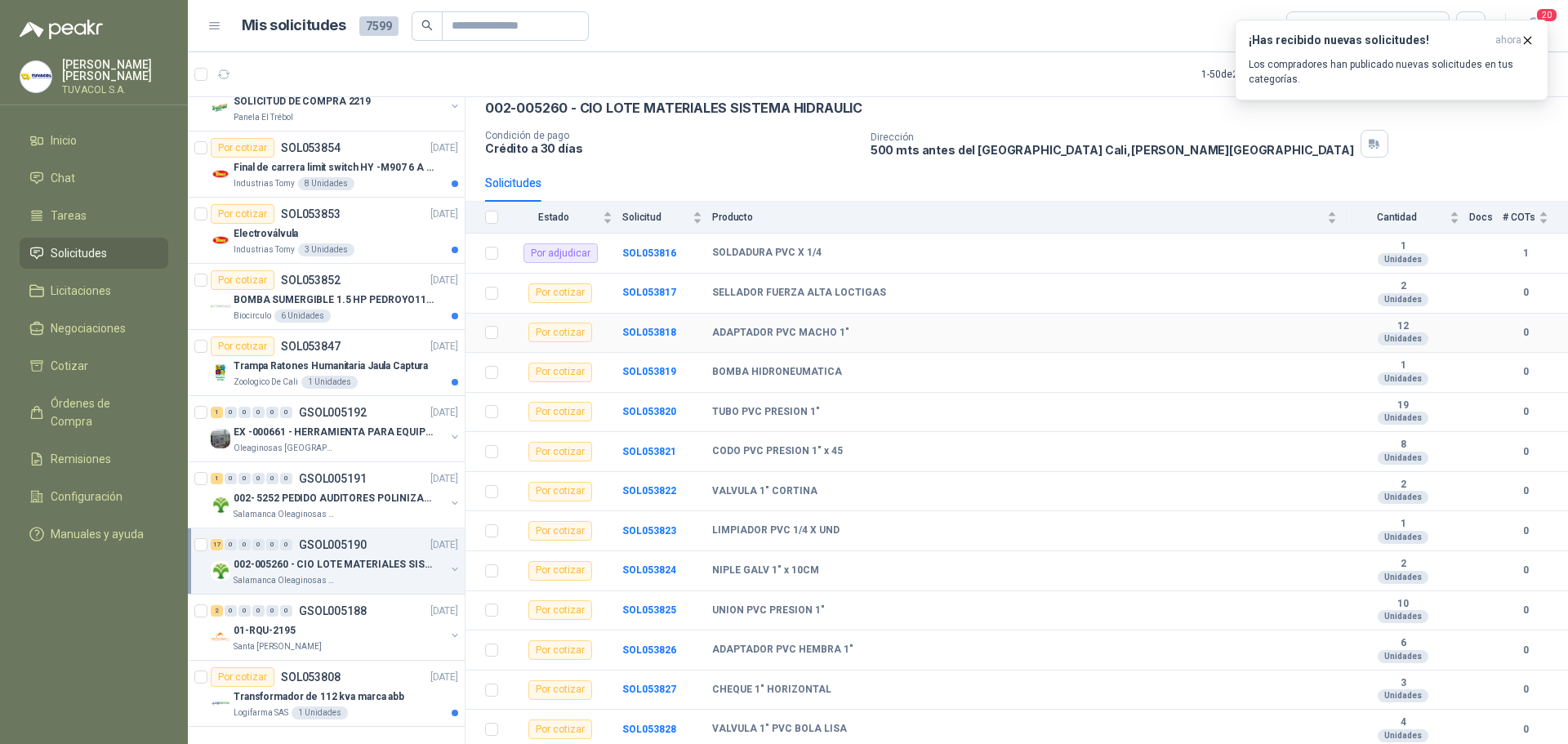
scroll to position [164, 0]
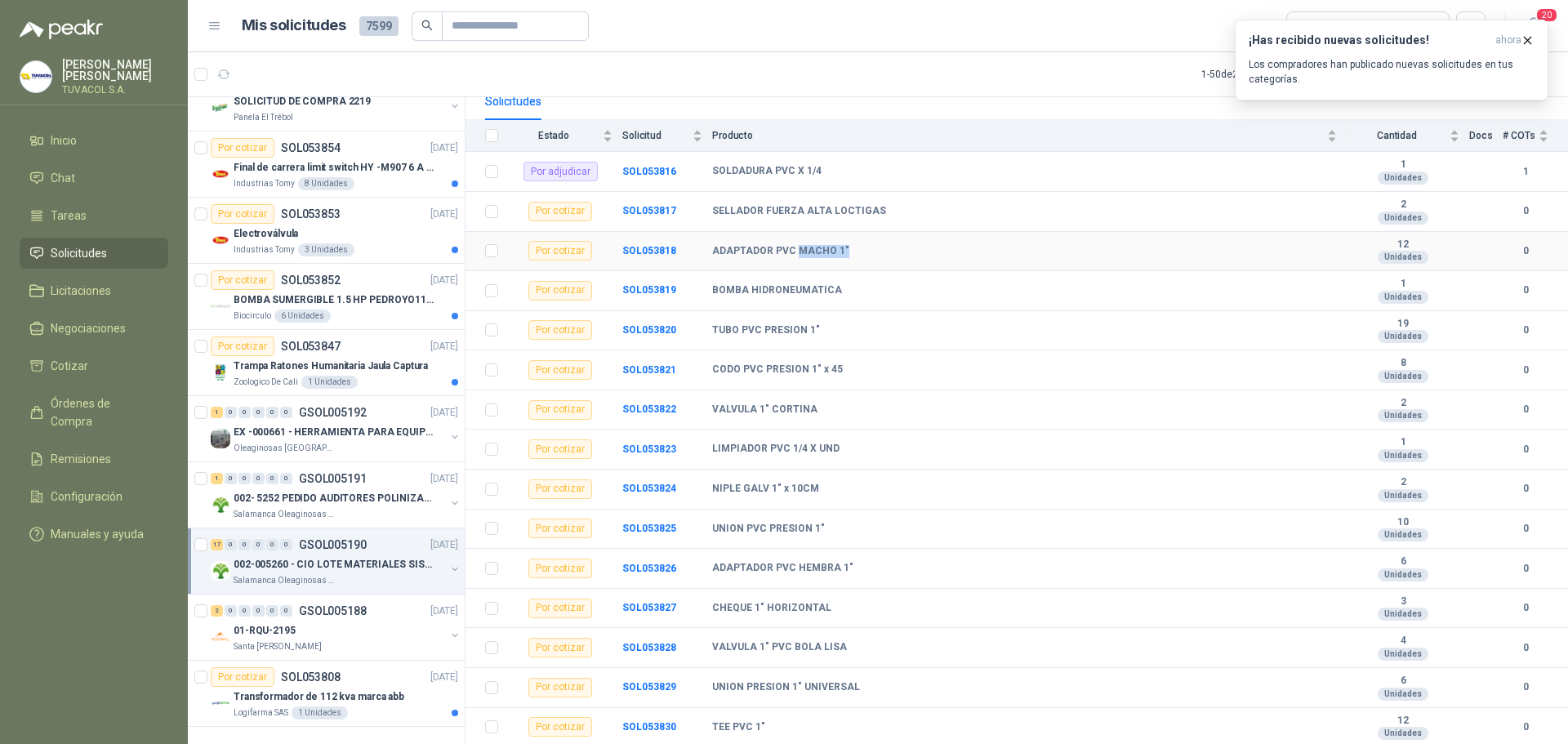
drag, startPoint x: 797, startPoint y: 245, endPoint x: 1192, endPoint y: 243, distance: 395.0
click at [1192, 243] on td "ADAPTADOR PVC MACHO 1"" at bounding box center [1029, 251] width 635 height 40
drag, startPoint x: 770, startPoint y: 249, endPoint x: 1432, endPoint y: 254, distance: 662.0
click at [1432, 254] on tr "Por cotizar SOL053818 ADAPTADOR PVC MACHO 1" 12 Unidades 0" at bounding box center [1017, 251] width 1103 height 40
click at [654, 248] on b "SOL053818" at bounding box center [649, 250] width 54 height 11
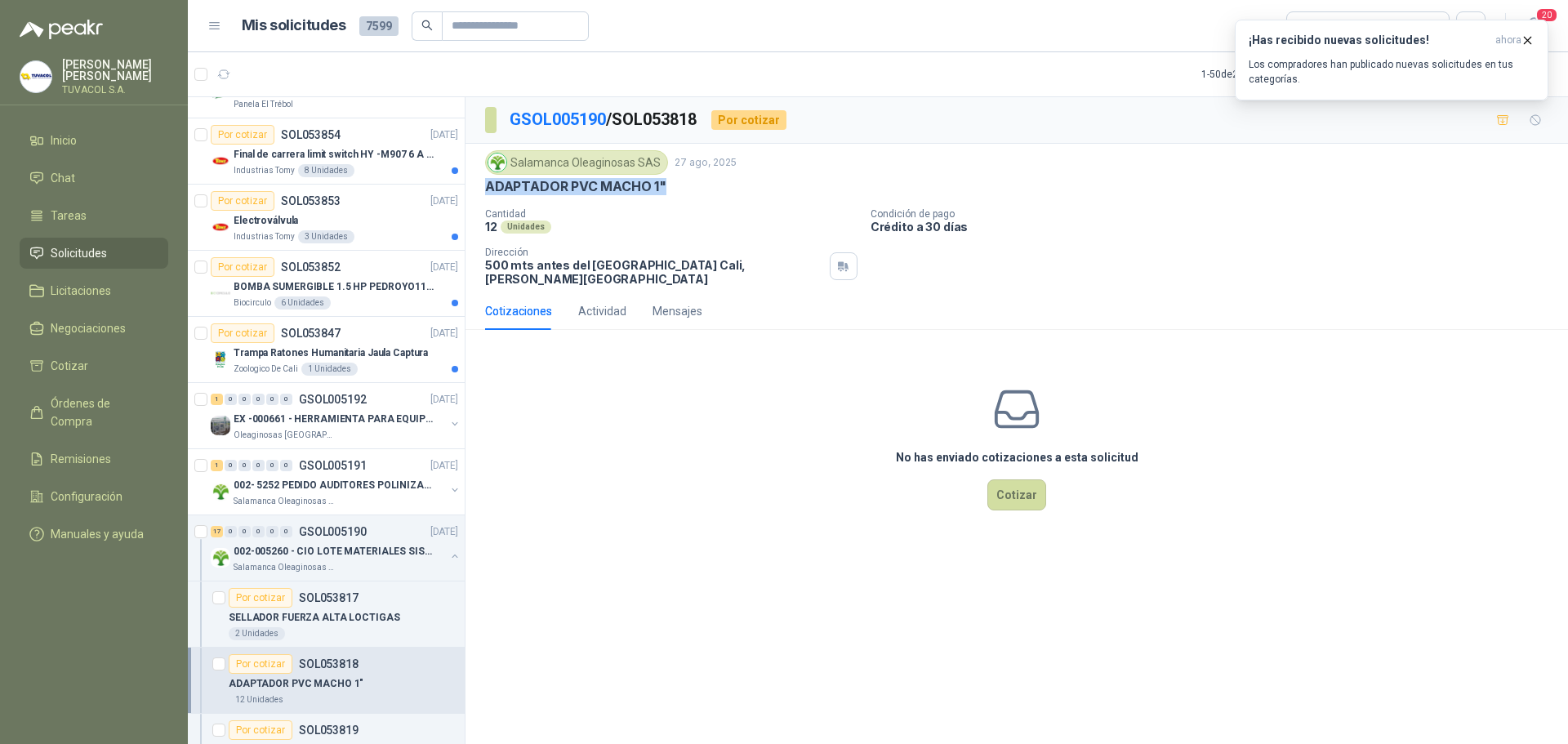
drag, startPoint x: 662, startPoint y: 191, endPoint x: 486, endPoint y: 186, distance: 176.1
click at [486, 186] on p "ADAPTADOR PVC MACHO 1"" at bounding box center [575, 187] width 181 height 17
click at [1012, 490] on button "Cotizar" at bounding box center [1017, 495] width 59 height 31
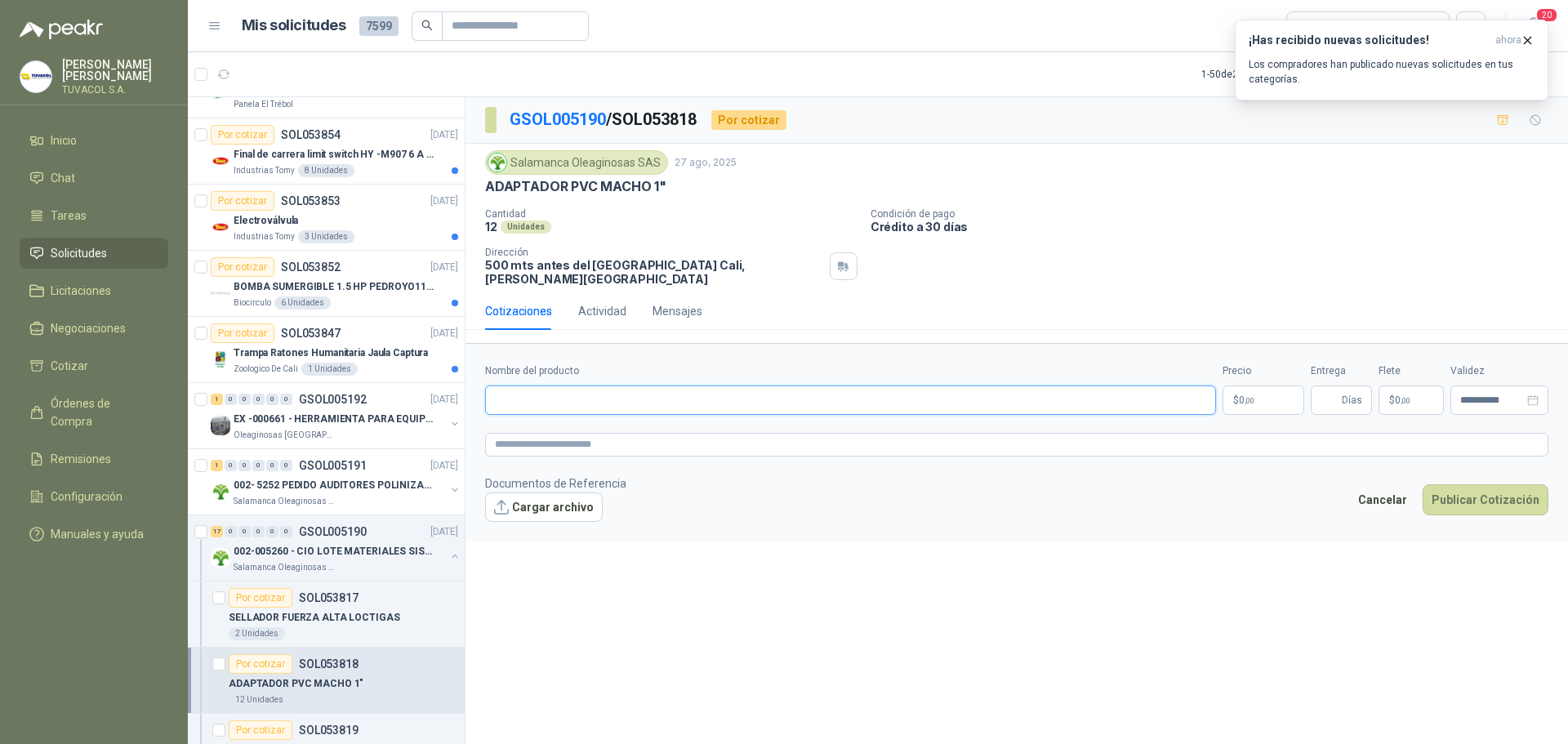
click at [636, 391] on input "Nombre del producto" at bounding box center [851, 400] width 731 height 30
paste input "**********"
type input "**********"
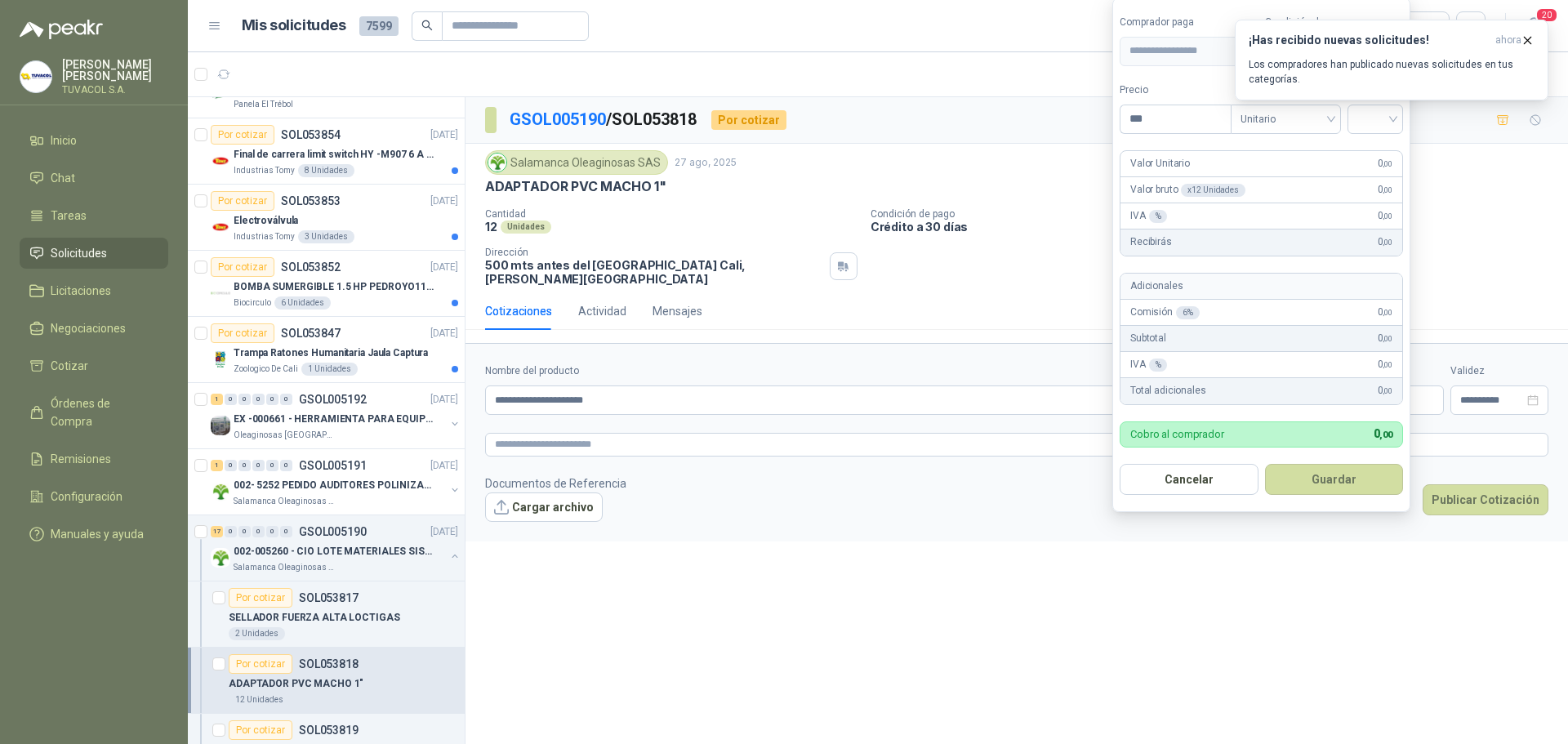
drag, startPoint x: 1087, startPoint y: 110, endPoint x: 1077, endPoint y: 110, distance: 10.0
click at [1079, 110] on body "[PERSON_NAME] TUVACOL S.A. Inicio Chat Tareas Solicitudes Licitaciones Negociac…" at bounding box center [784, 372] width 1568 height 744
type input "*******"
click at [1376, 115] on input "search" at bounding box center [1375, 117] width 36 height 24
click at [1370, 158] on div "19%" at bounding box center [1379, 152] width 30 height 18
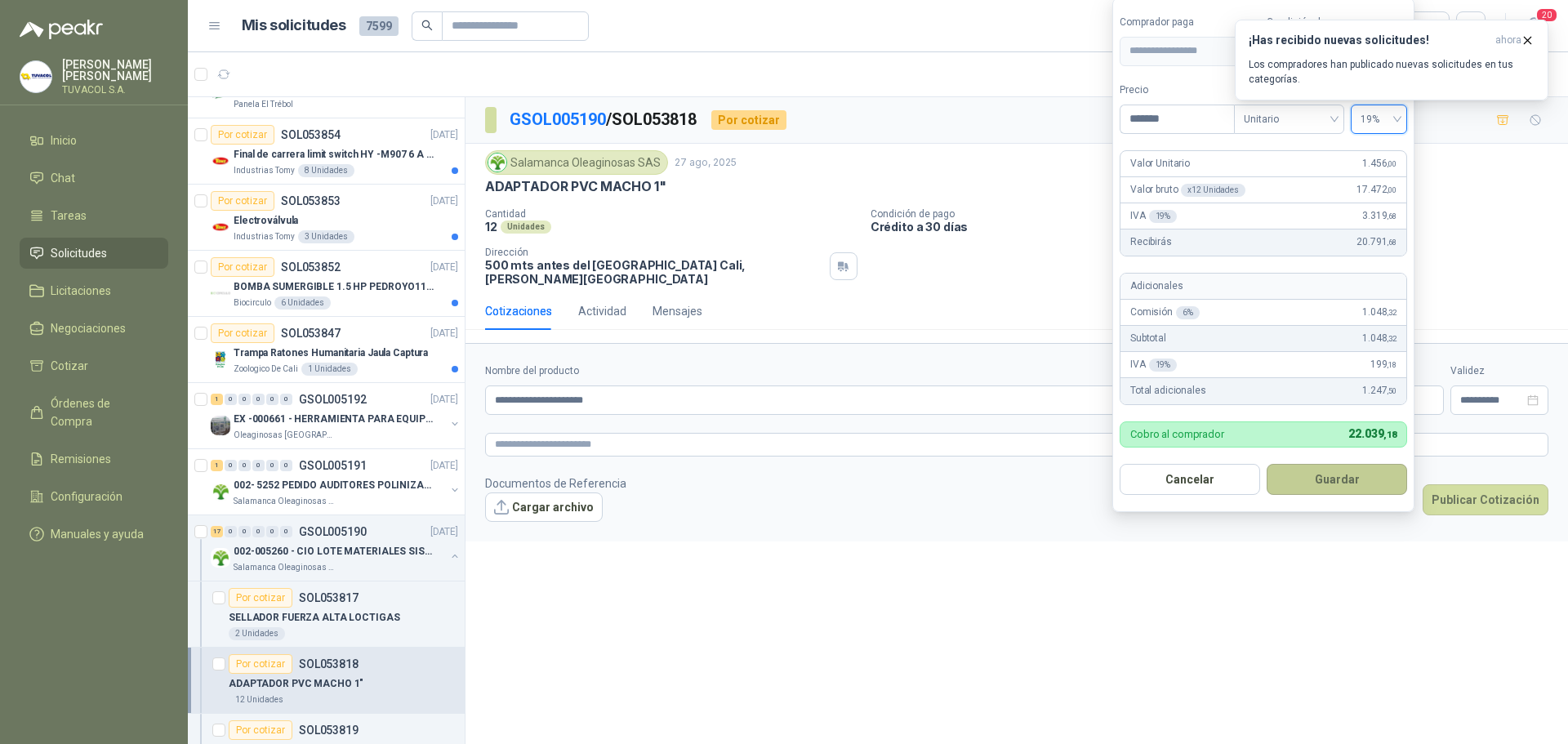
click at [1380, 477] on button "Guardar" at bounding box center [1336, 479] width 140 height 31
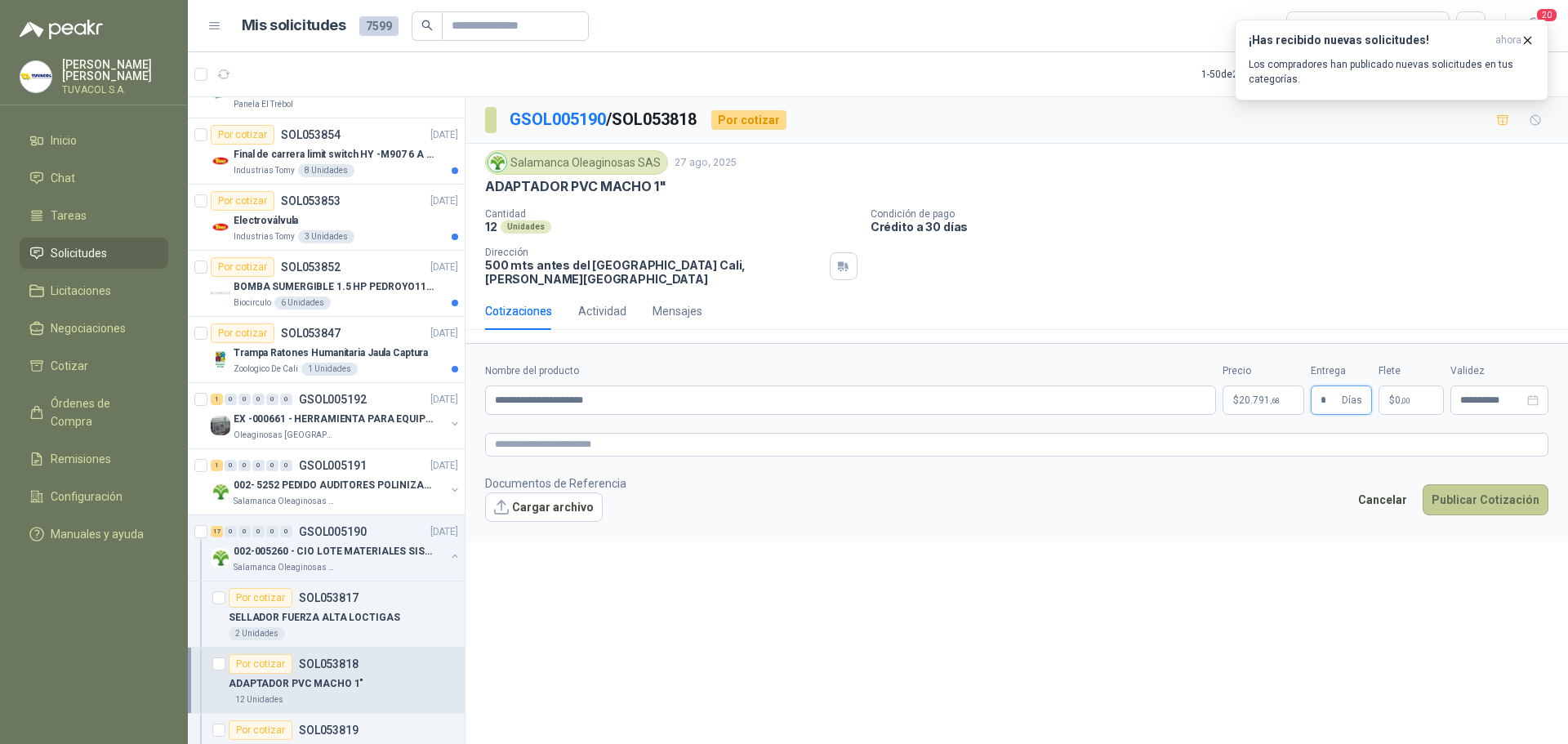
type input "*"
click at [1524, 484] on button "Publicar Cotización" at bounding box center [1485, 499] width 125 height 31
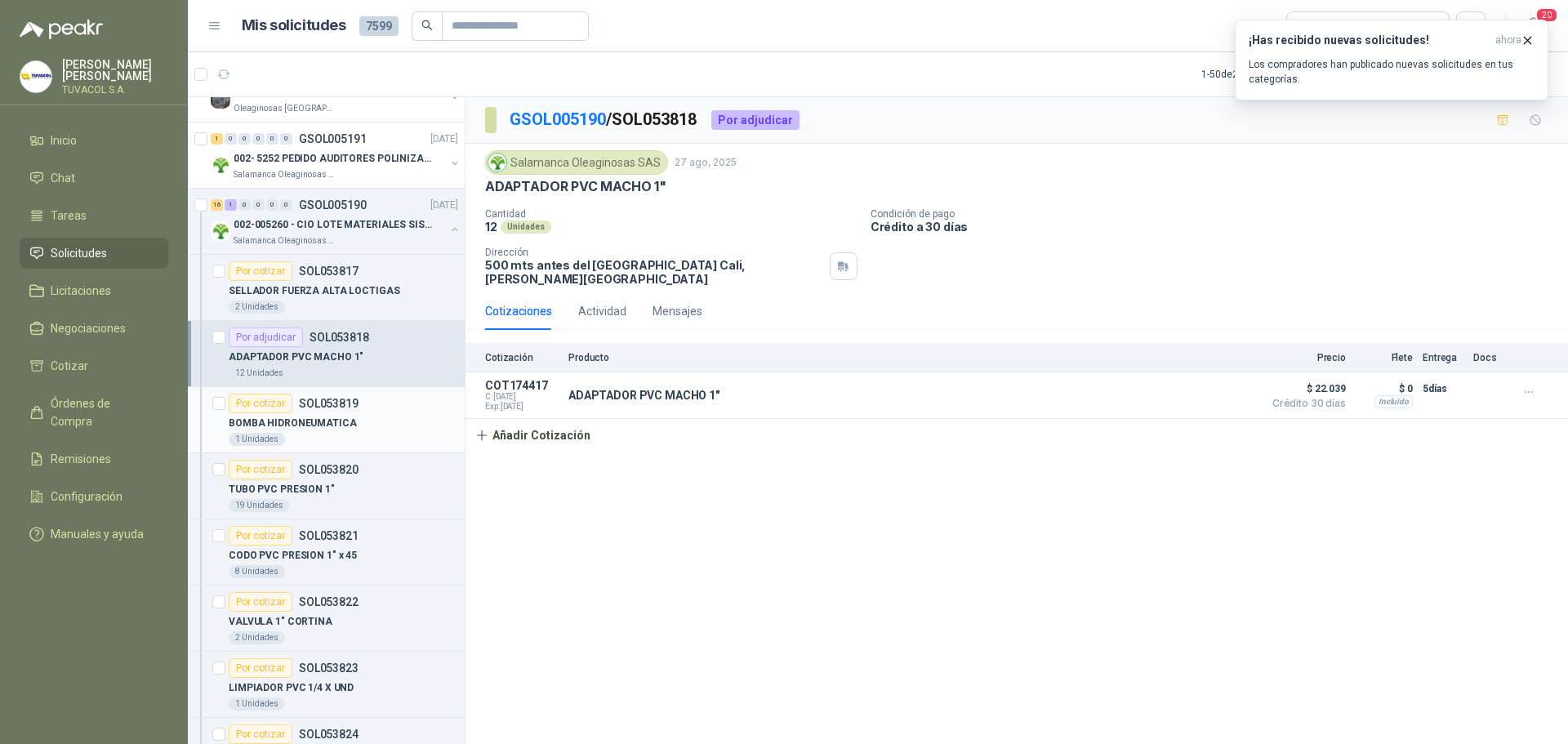
scroll to position [3098, 0]
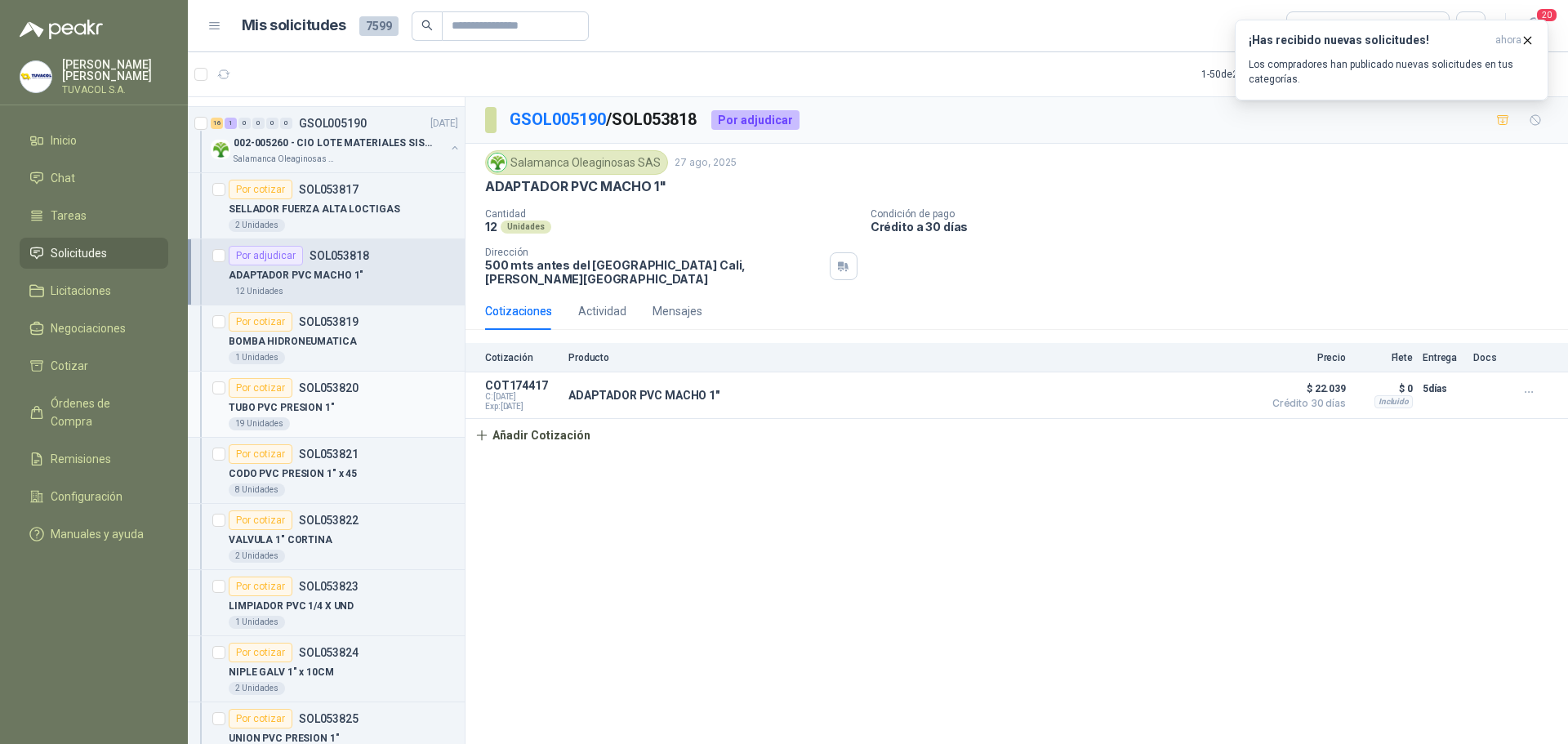
click at [321, 408] on p "TUBO PVC PRESION 1"" at bounding box center [282, 408] width 106 height 16
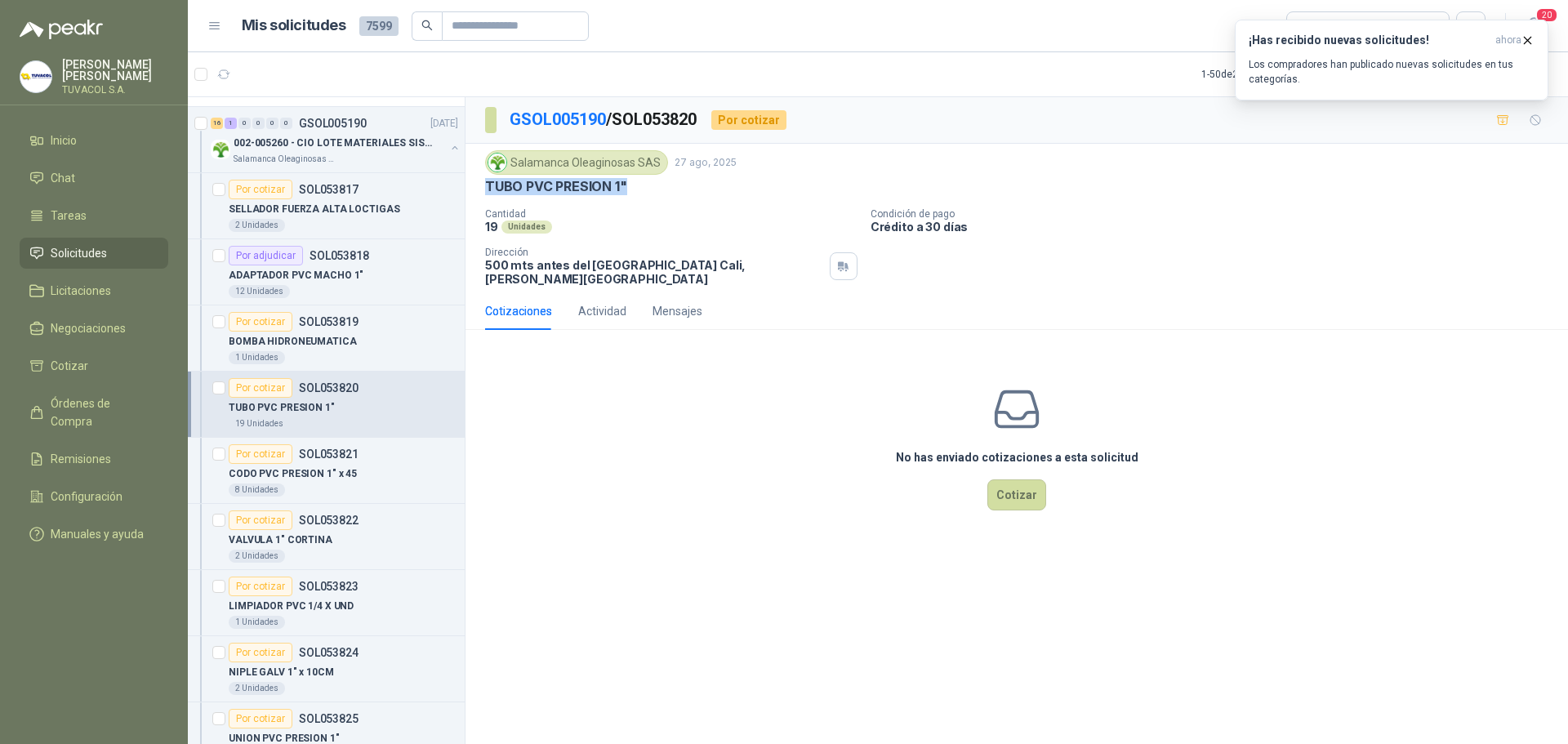
drag, startPoint x: 481, startPoint y: 185, endPoint x: 630, endPoint y: 191, distance: 149.1
click at [630, 191] on div "Salamanca Oleaginosas SAS [DATE] TUBO PVC PRESION 1" Cantidad 19 Unidades Condi…" at bounding box center [1017, 218] width 1103 height 149
copy p "TUBO PVC PRESION 1""
click at [987, 491] on div "No has enviado cotizaciones a esta solicitud Cotizar" at bounding box center [1017, 446] width 1103 height 208
click at [1013, 483] on button "Cotizar" at bounding box center [1017, 495] width 59 height 31
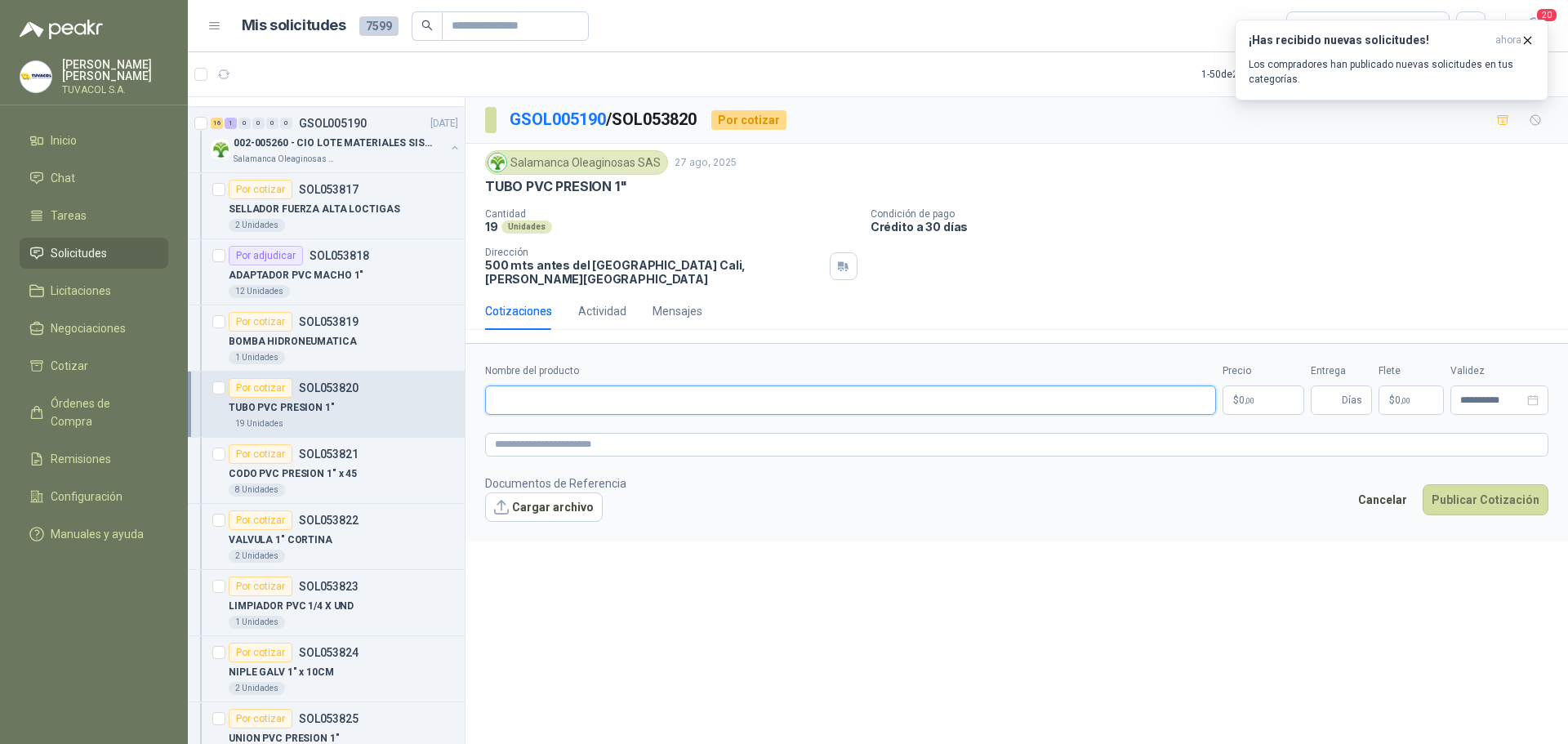
click at [680, 399] on input "Nombre del producto" at bounding box center [851, 400] width 731 height 30
paste input "**********"
type input "**********"
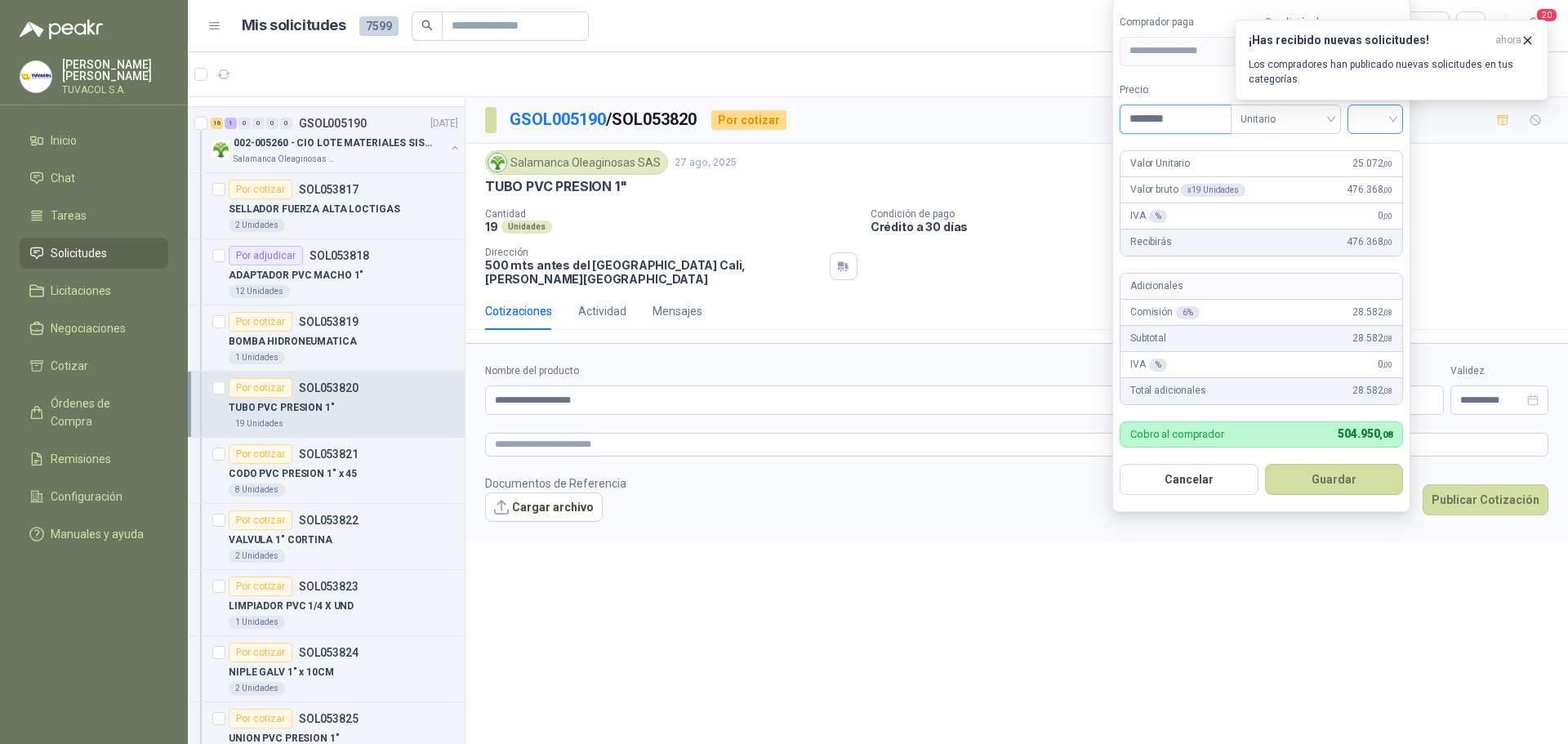
type input "********"
click at [1380, 122] on input "search" at bounding box center [1375, 117] width 36 height 24
click at [1382, 153] on div "19%" at bounding box center [1379, 152] width 30 height 18
click at [1368, 472] on button "Guardar" at bounding box center [1336, 479] width 140 height 31
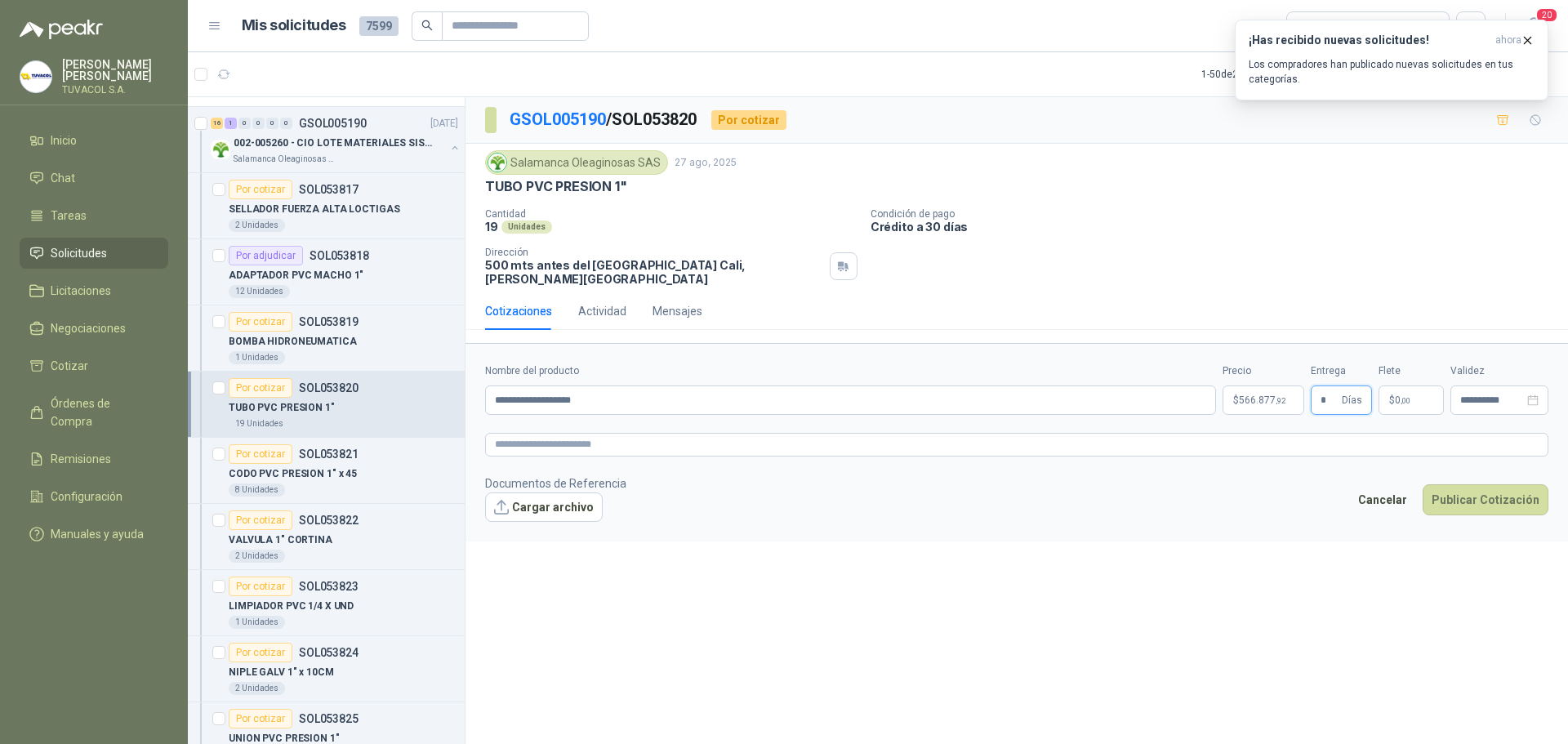
type input "*"
click at [1267, 377] on body "[PERSON_NAME] TUVACOL S.A. Inicio Chat Tareas Solicitudes Licitaciones Negociac…" at bounding box center [784, 372] width 1568 height 744
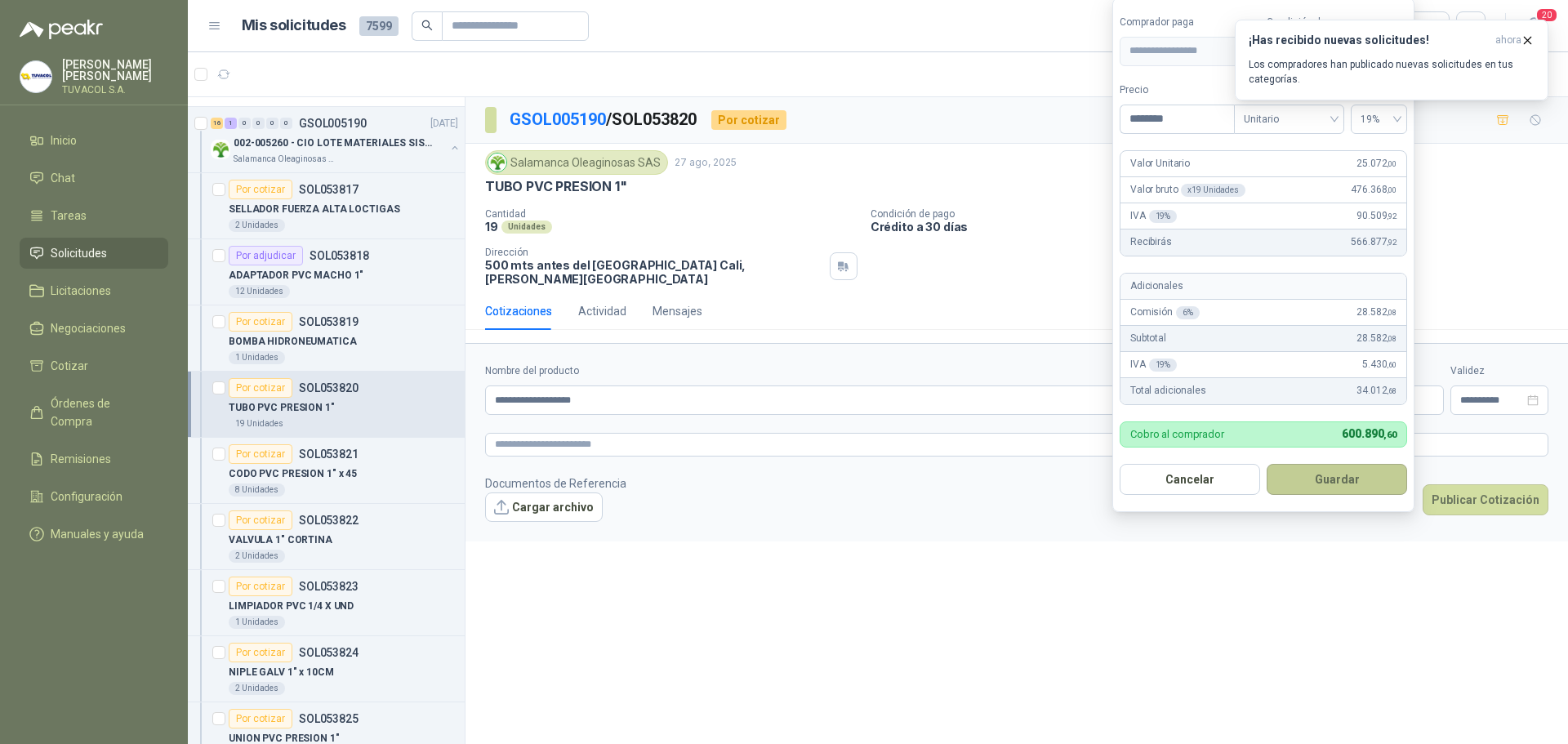
click at [1376, 493] on button "Guardar" at bounding box center [1336, 479] width 140 height 31
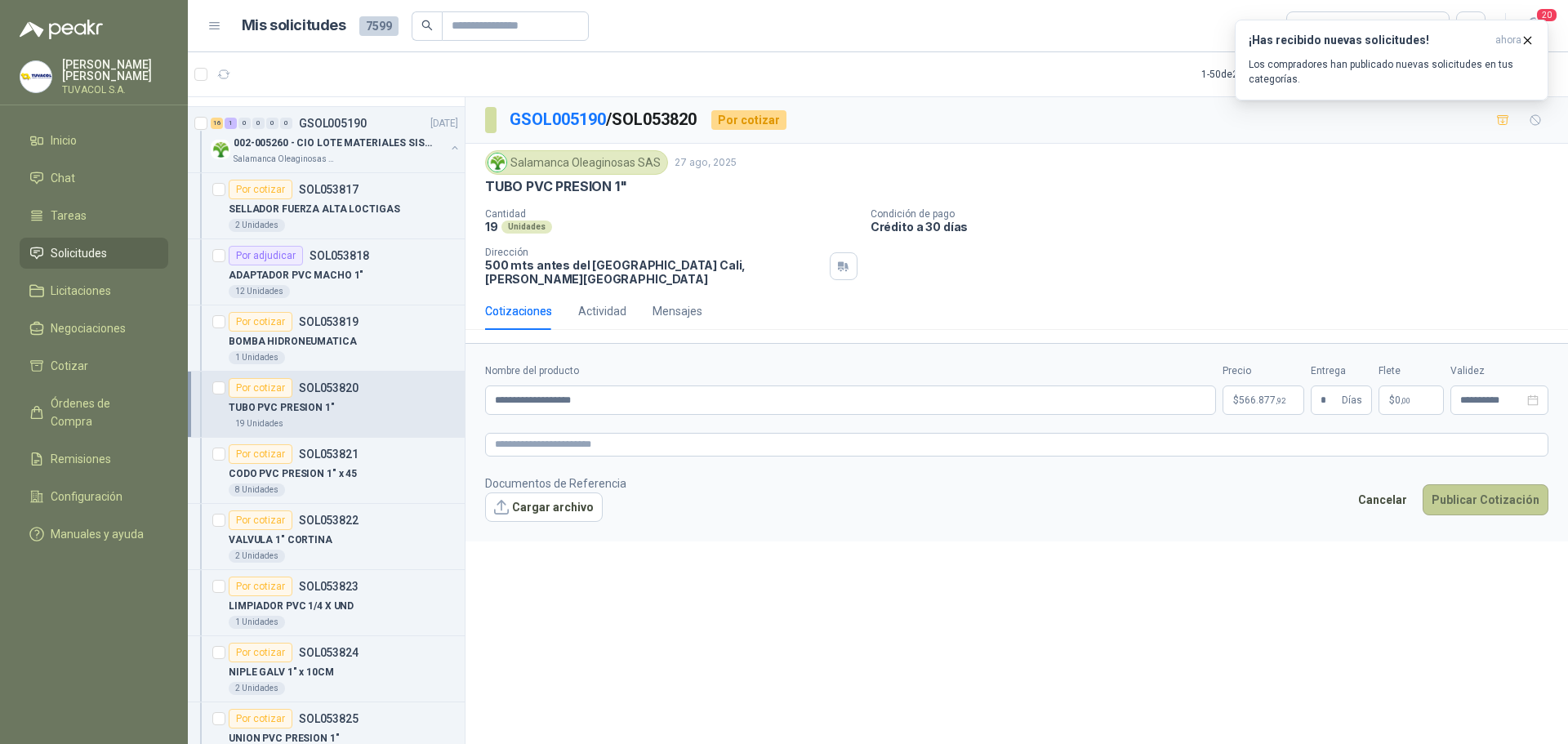
click at [1529, 484] on button "Publicar Cotización" at bounding box center [1485, 499] width 125 height 31
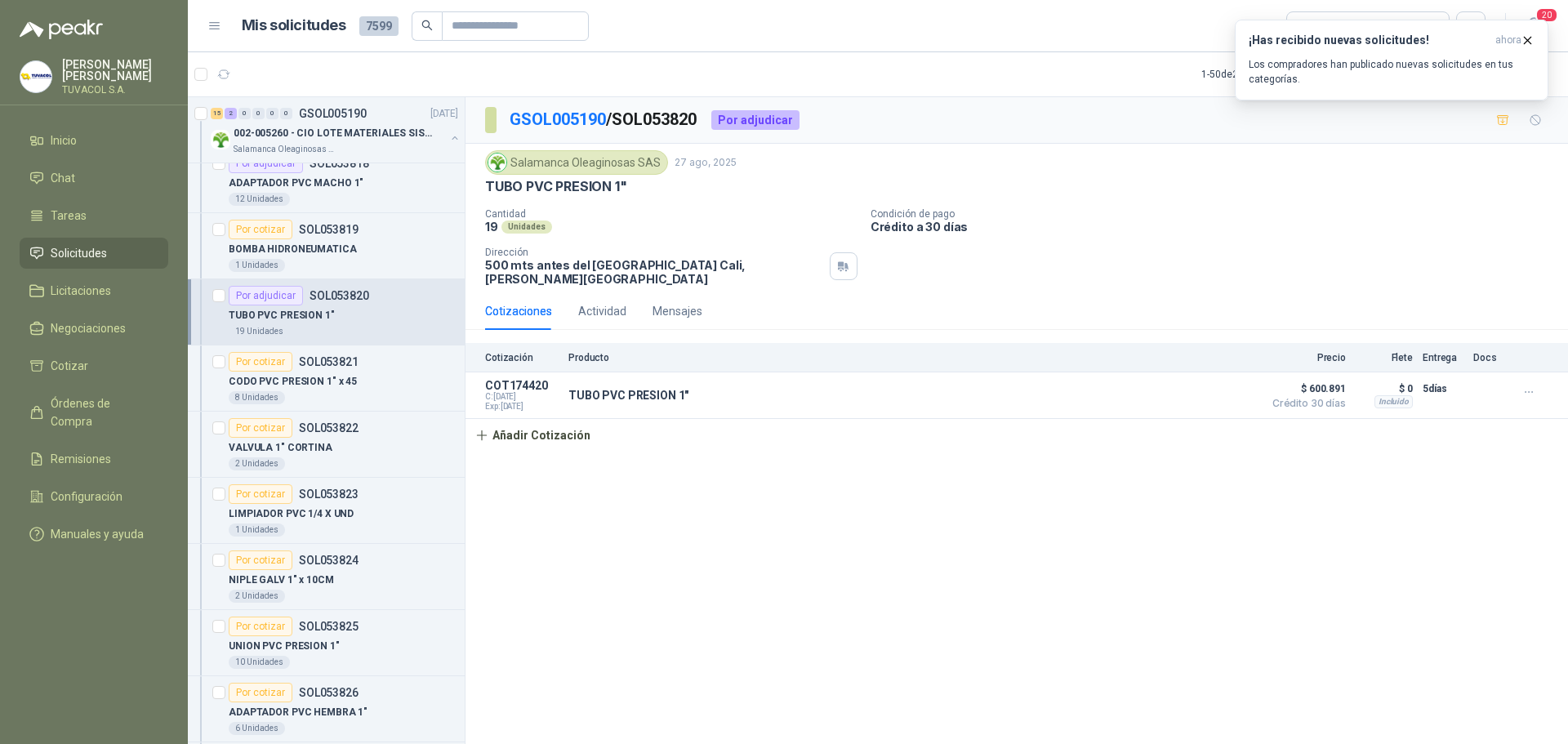
scroll to position [3261, 0]
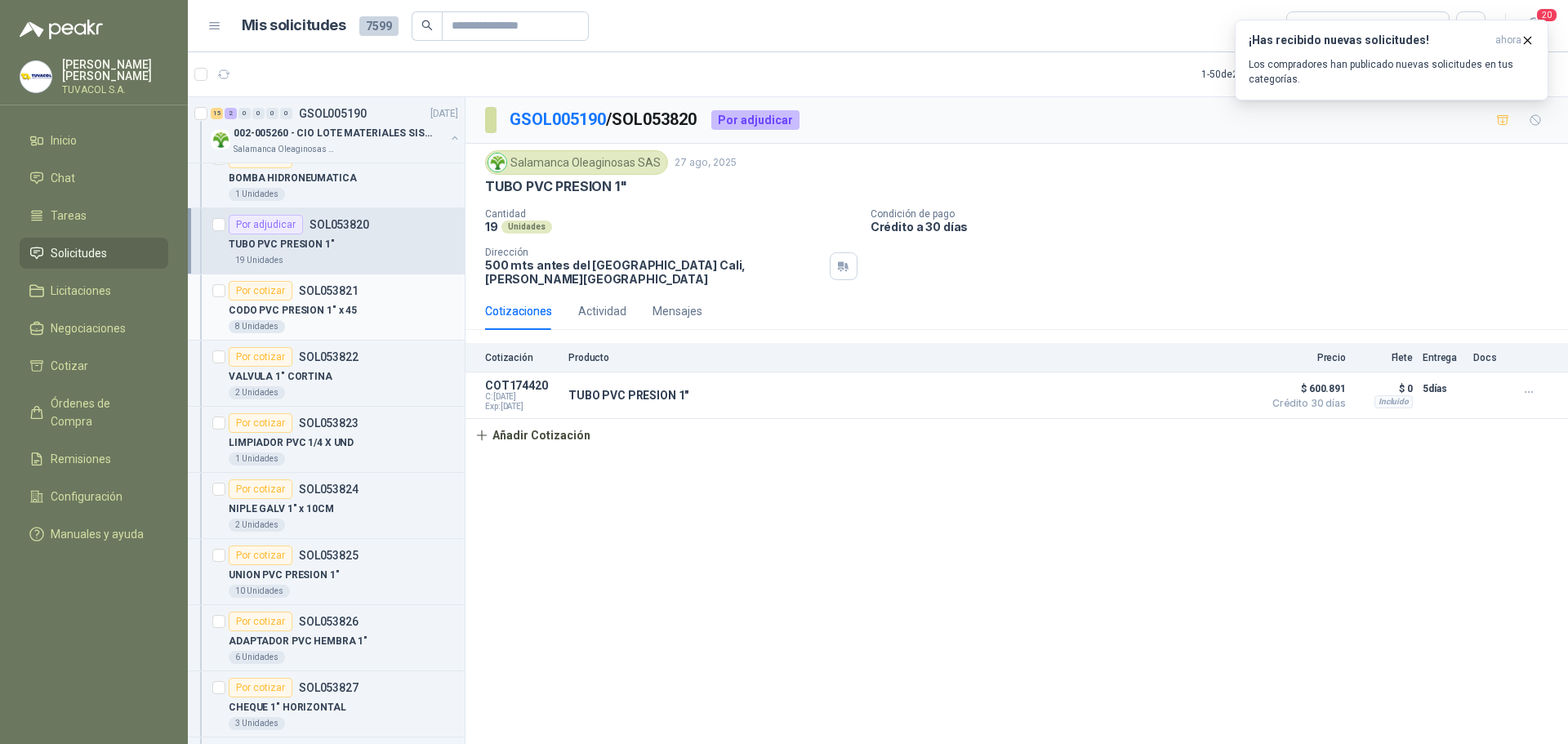
click at [337, 309] on p "CODO PVC PRESION 1" x 45" at bounding box center [293, 311] width 128 height 16
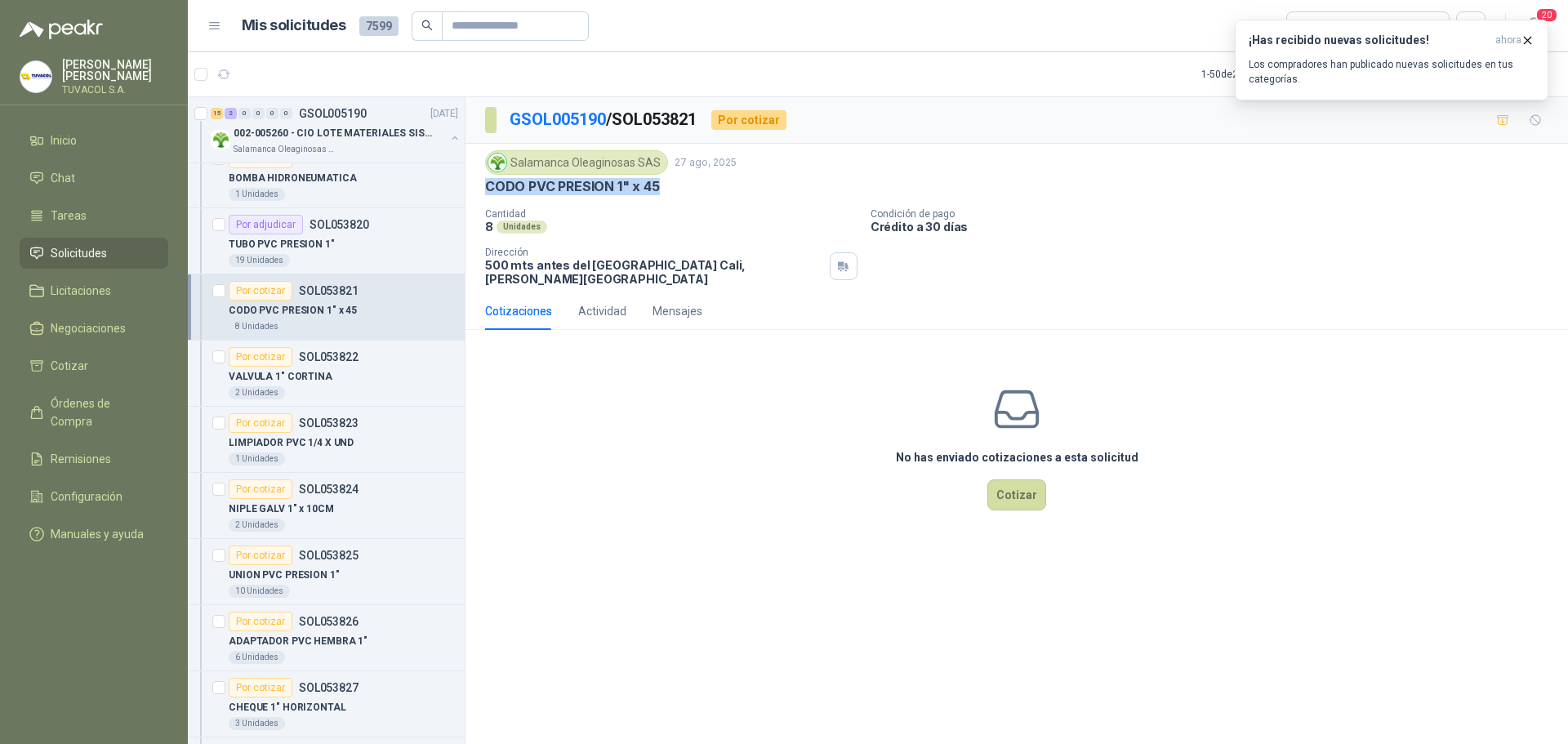
drag, startPoint x: 661, startPoint y: 189, endPoint x: 486, endPoint y: 198, distance: 175.2
click at [486, 198] on div "Salamanca Oleaginosas SAS [DATE] CODO PVC PRESION 1" x 45 Cantidad 8 Unidades C…" at bounding box center [1016, 218] width 1063 height 136
copy p "CODO PVC PRESION 1" x 45"
click at [1034, 486] on button "Cotizar" at bounding box center [1017, 495] width 59 height 31
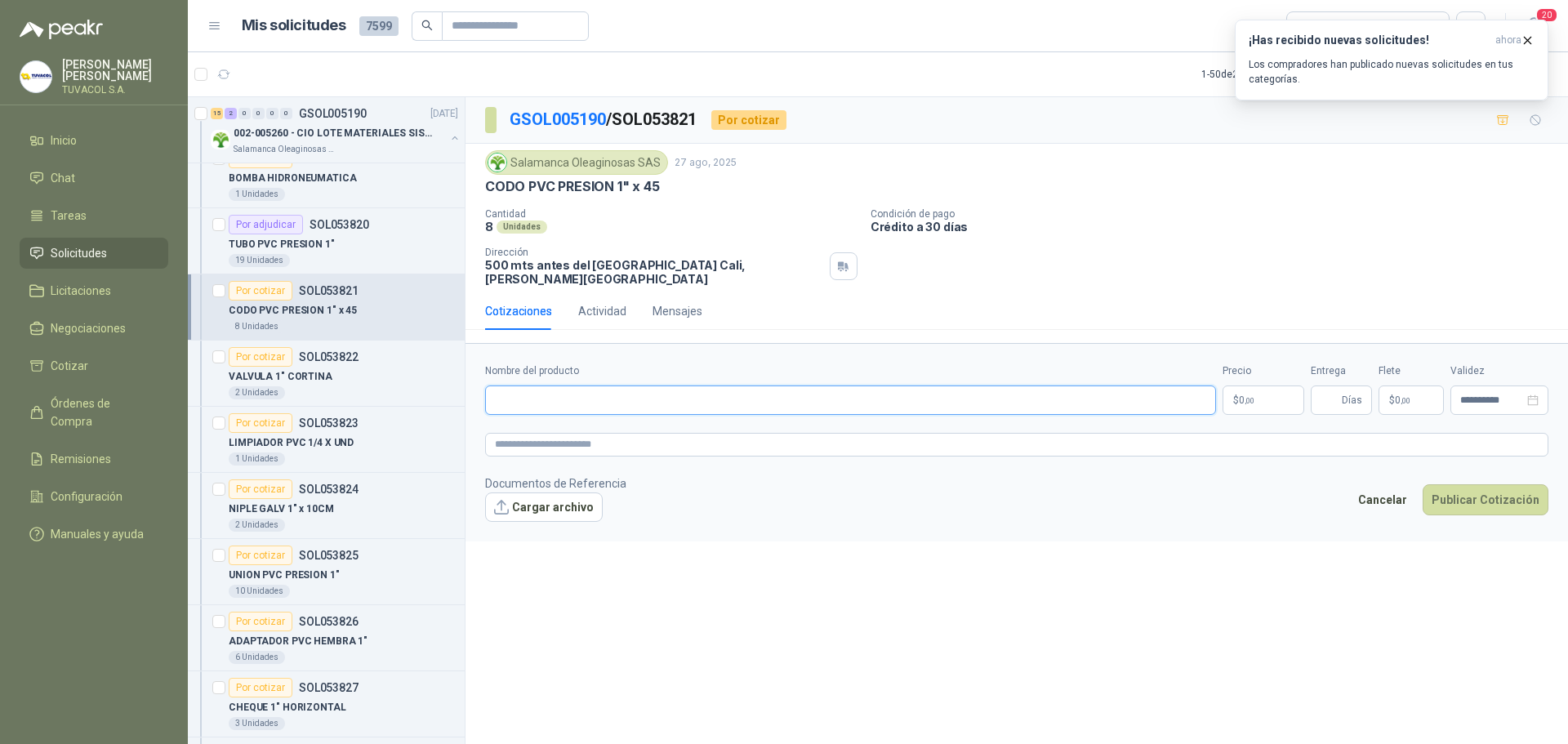
click at [714, 385] on input "Nombre del producto" at bounding box center [851, 400] width 731 height 30
paste input "**********"
type input "**********"
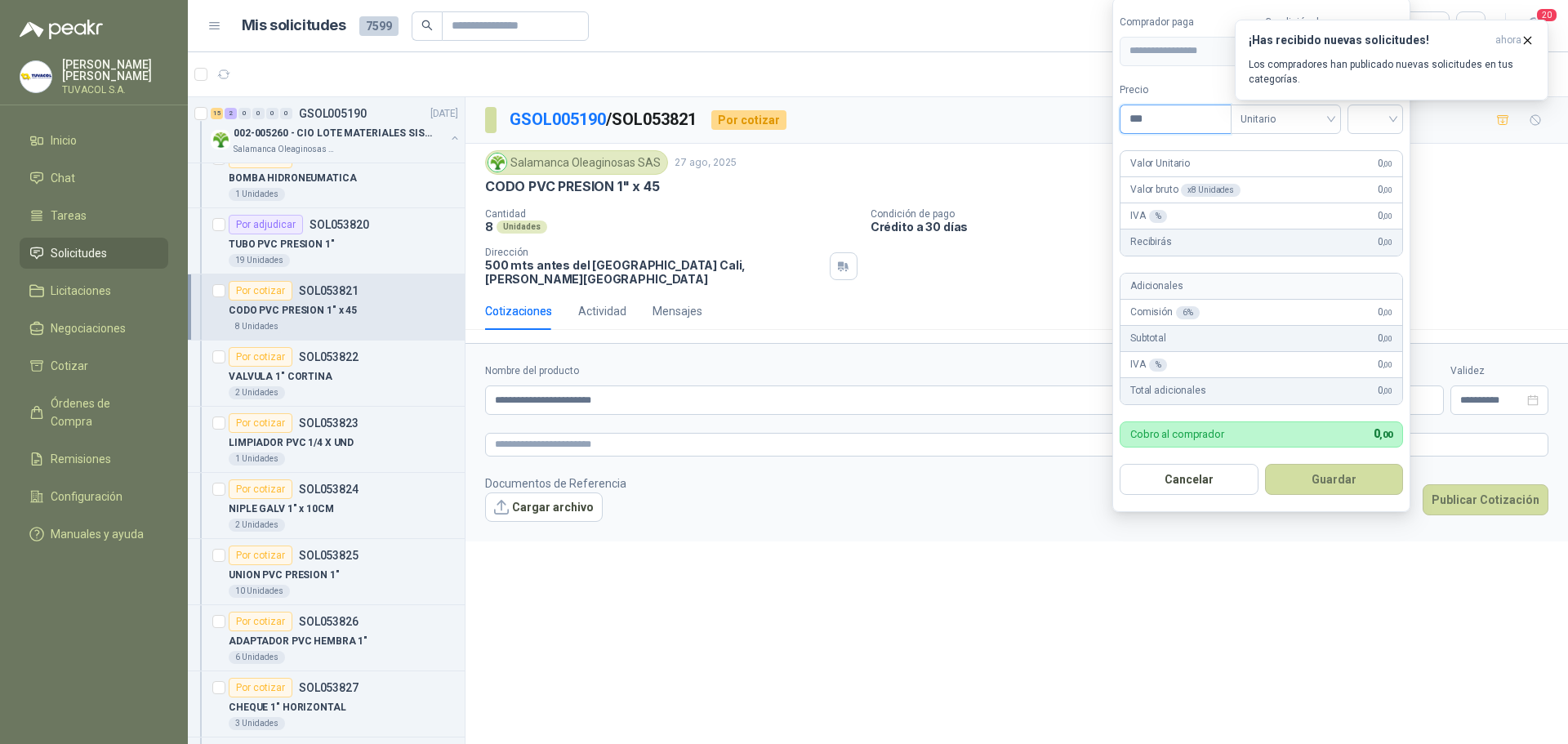
click at [1079, 114] on body "[PERSON_NAME] TUVACOL S.A. Inicio Chat Tareas Solicitudes Licitaciones Negociac…" at bounding box center [784, 372] width 1568 height 744
type input "*******"
click at [1361, 113] on input "search" at bounding box center [1375, 117] width 36 height 24
click at [1377, 151] on div "19%" at bounding box center [1379, 152] width 30 height 18
click at [1364, 484] on button "Guardar" at bounding box center [1336, 479] width 140 height 31
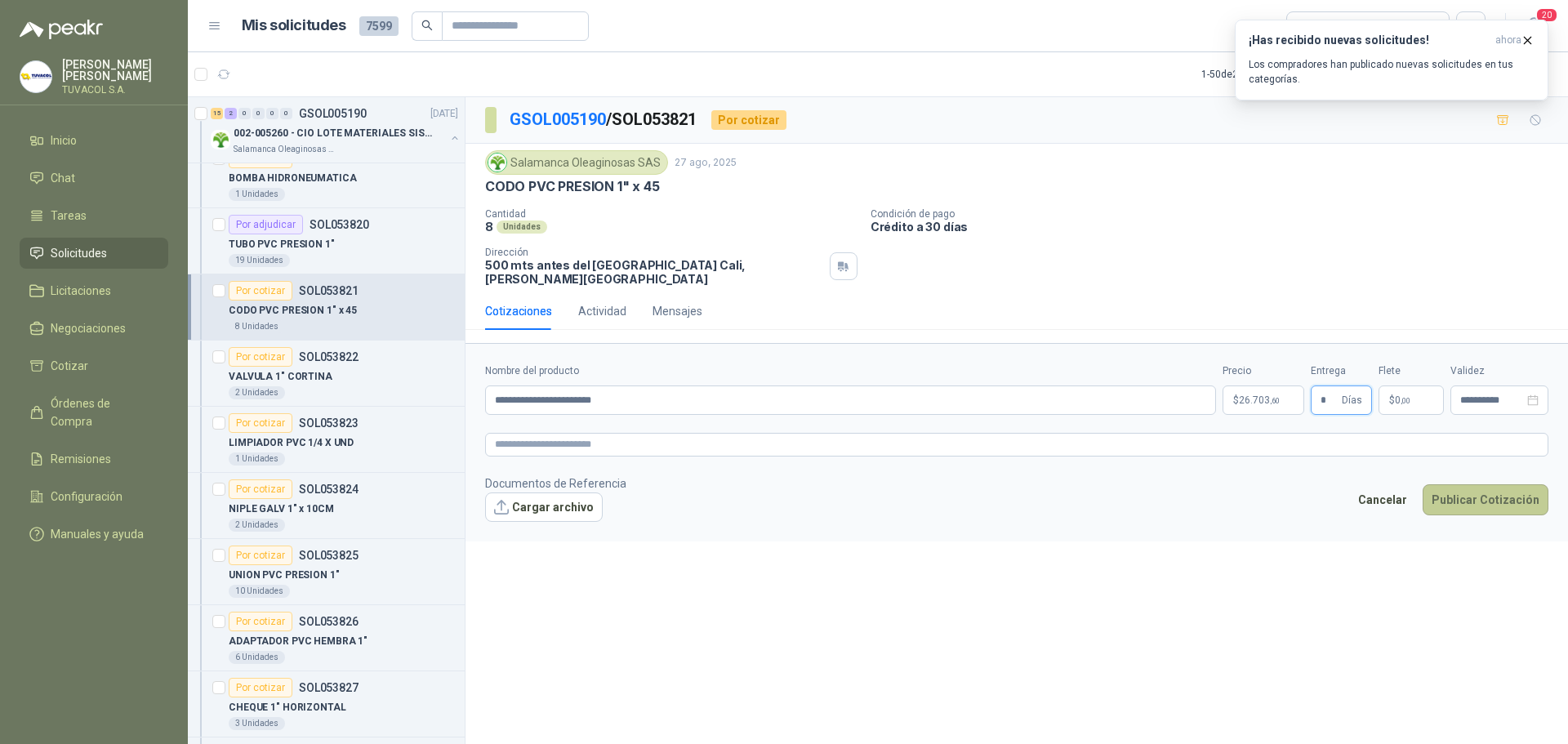
type input "*"
click at [1503, 495] on button "Publicar Cotización" at bounding box center [1485, 499] width 125 height 31
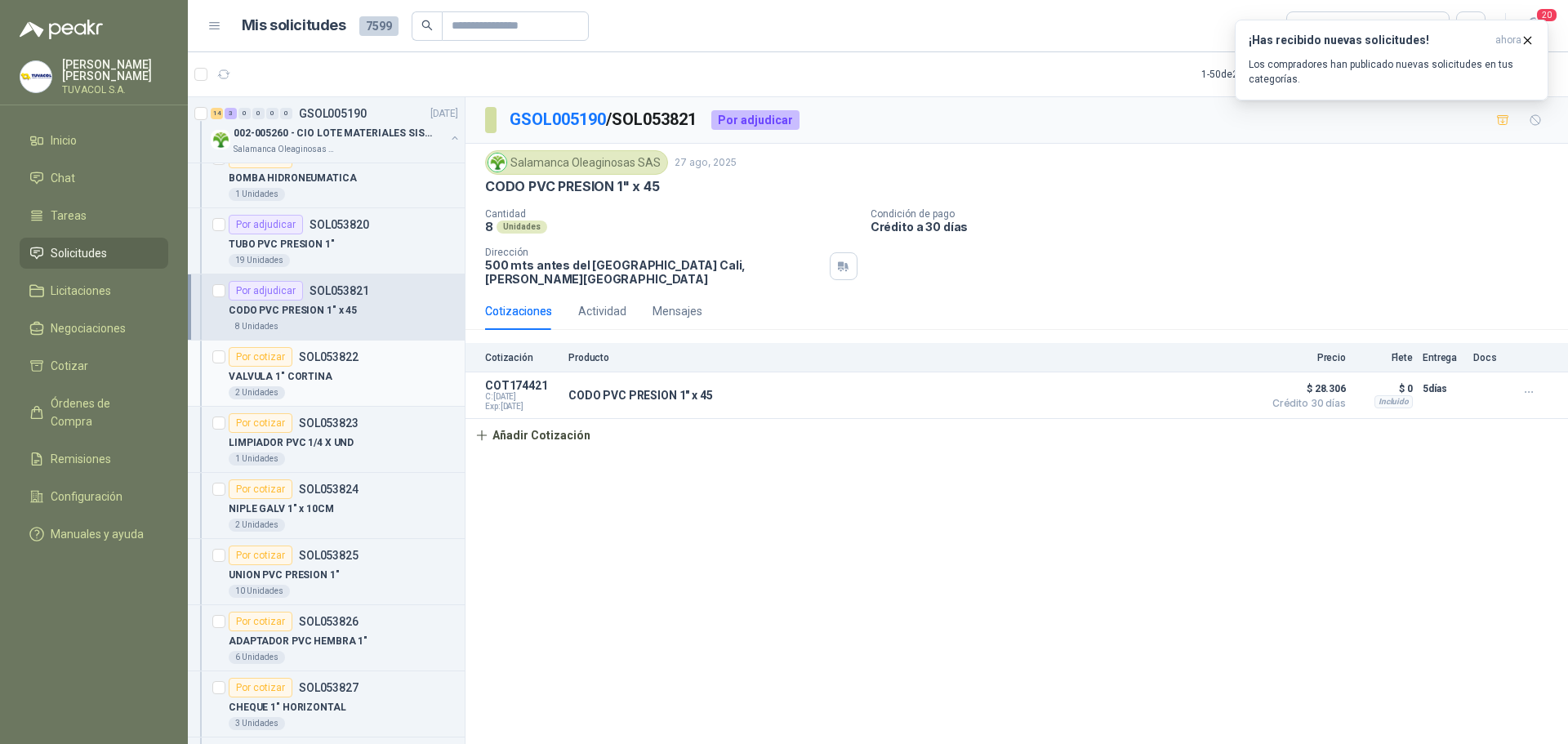
click at [287, 375] on p "VALVULA 1" CORTINA" at bounding box center [280, 377] width 104 height 16
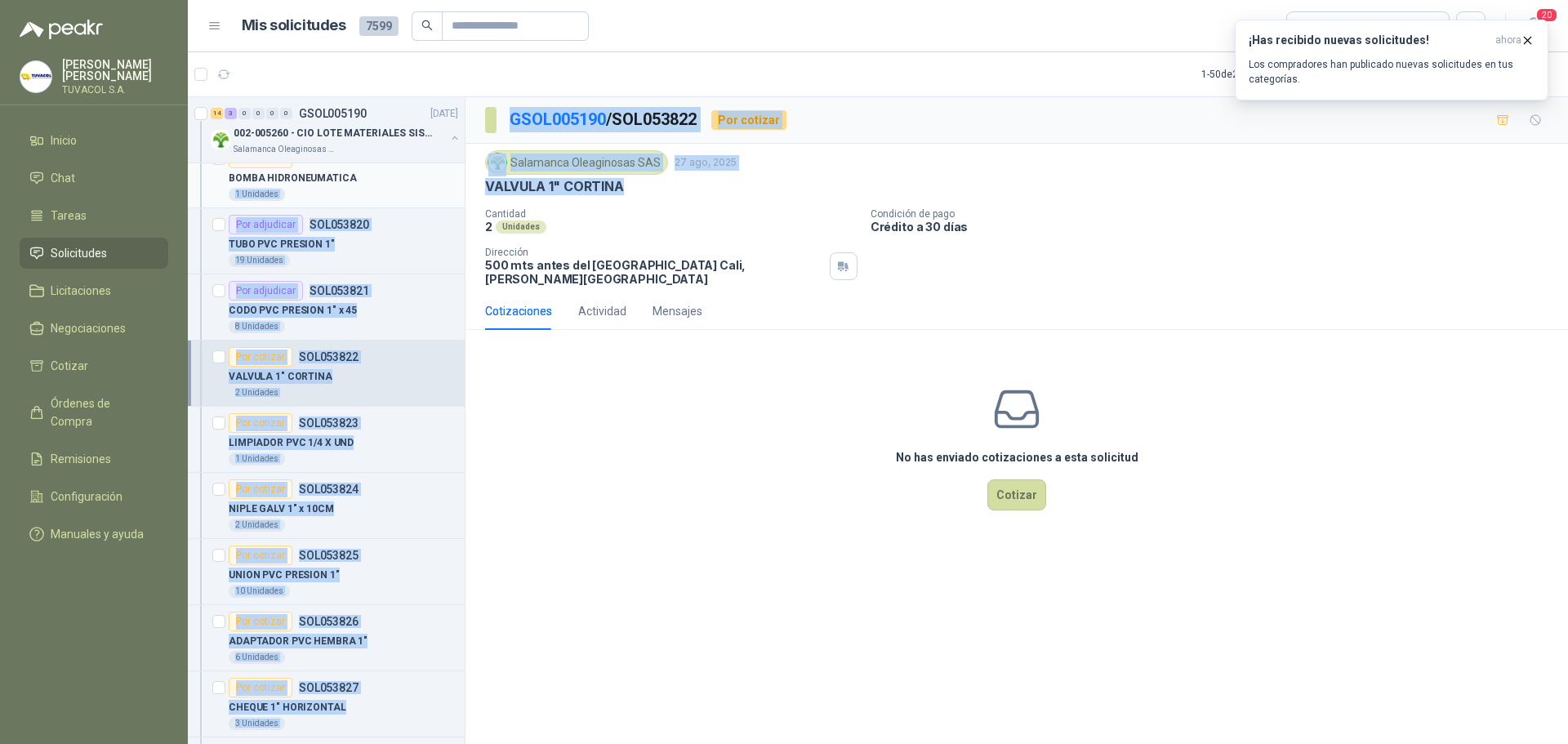
drag, startPoint x: 589, startPoint y: 192, endPoint x: 449, endPoint y: 183, distance: 140.3
click at [449, 183] on div "2 0 0 0 0 0 GSOL005236 [DATE] 051383 : RODAMIENTOS Y ANILLOS DE RETENCION RUEDA…" at bounding box center [878, 423] width 1380 height 654
click at [494, 188] on p "VALVULA 1" CORTINA" at bounding box center [554, 187] width 138 height 17
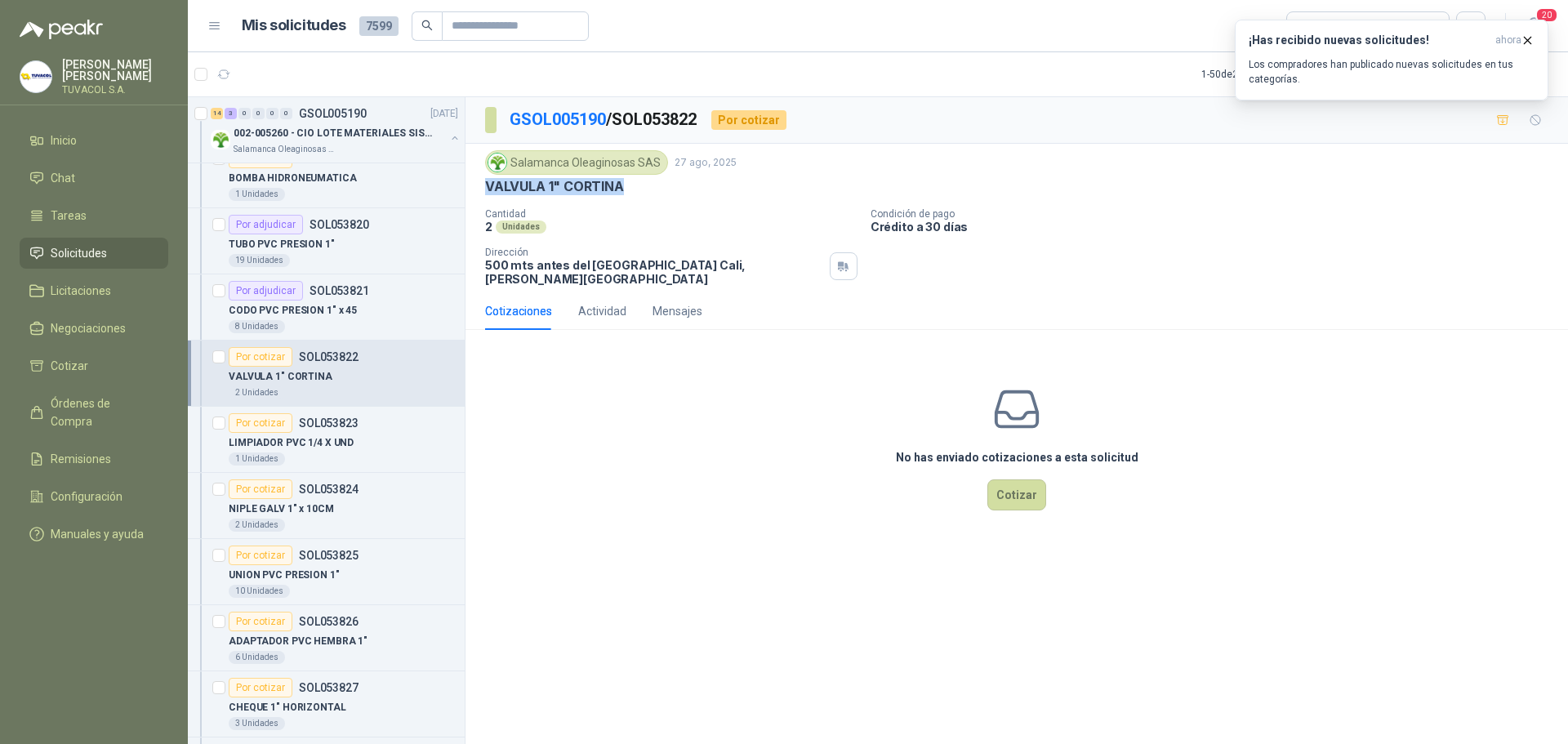
drag, startPoint x: 482, startPoint y: 188, endPoint x: 624, endPoint y: 188, distance: 142.0
click at [624, 188] on div "Salamanca Oleaginosas SAS [DATE] VALVULA 1" CORTINA Cantidad 2 Unidades Condici…" at bounding box center [1017, 218] width 1103 height 149
copy p "VALVULA 1" CORTINA"
click at [1022, 488] on button "Cotizar" at bounding box center [1017, 495] width 59 height 31
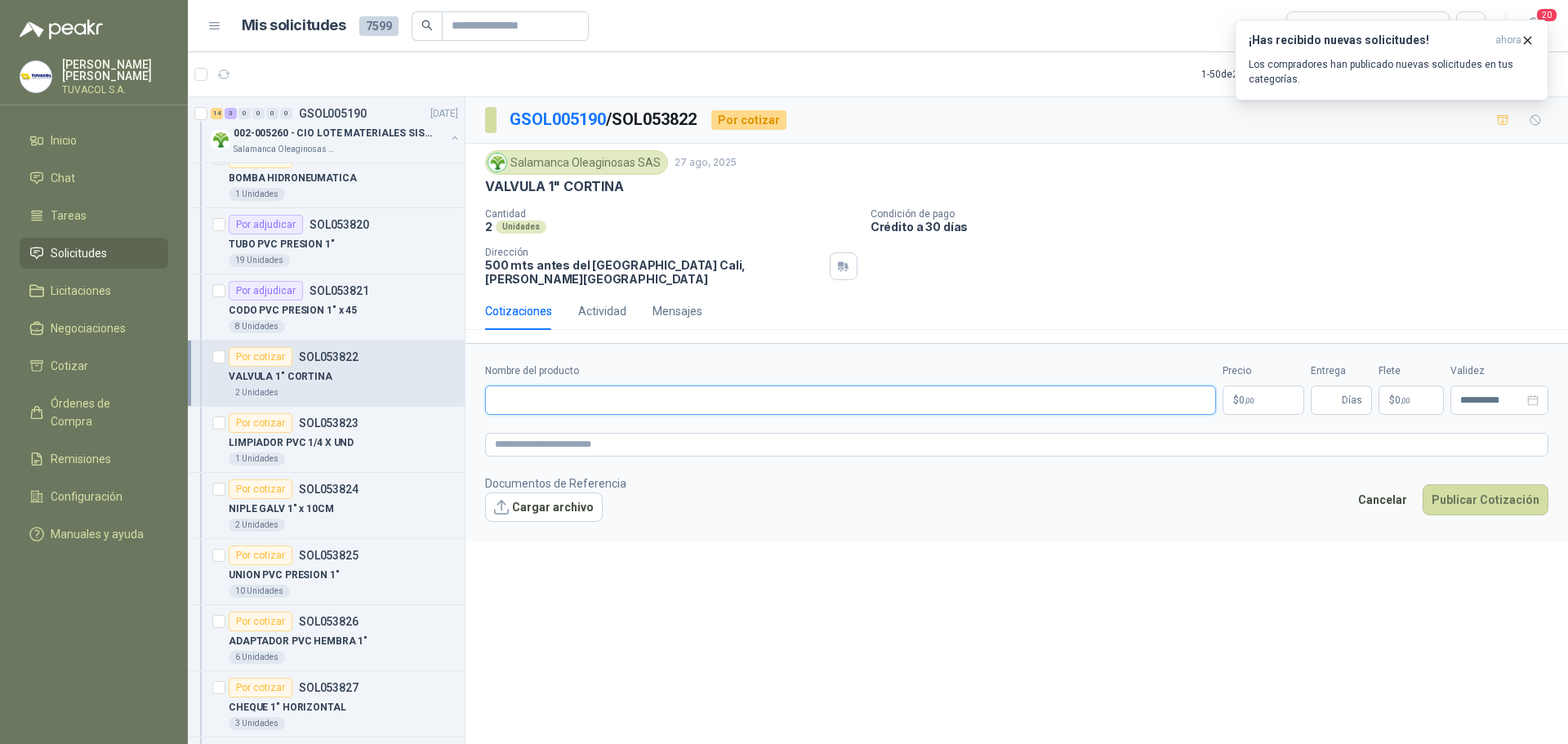
click at [643, 385] on input "Nombre del producto" at bounding box center [851, 400] width 731 height 30
paste input "**********"
type input "**********"
click at [1260, 379] on body "[PERSON_NAME] TUVACOL S.A. Inicio Chat Tareas Solicitudes Licitaciones Negociac…" at bounding box center [784, 372] width 1568 height 744
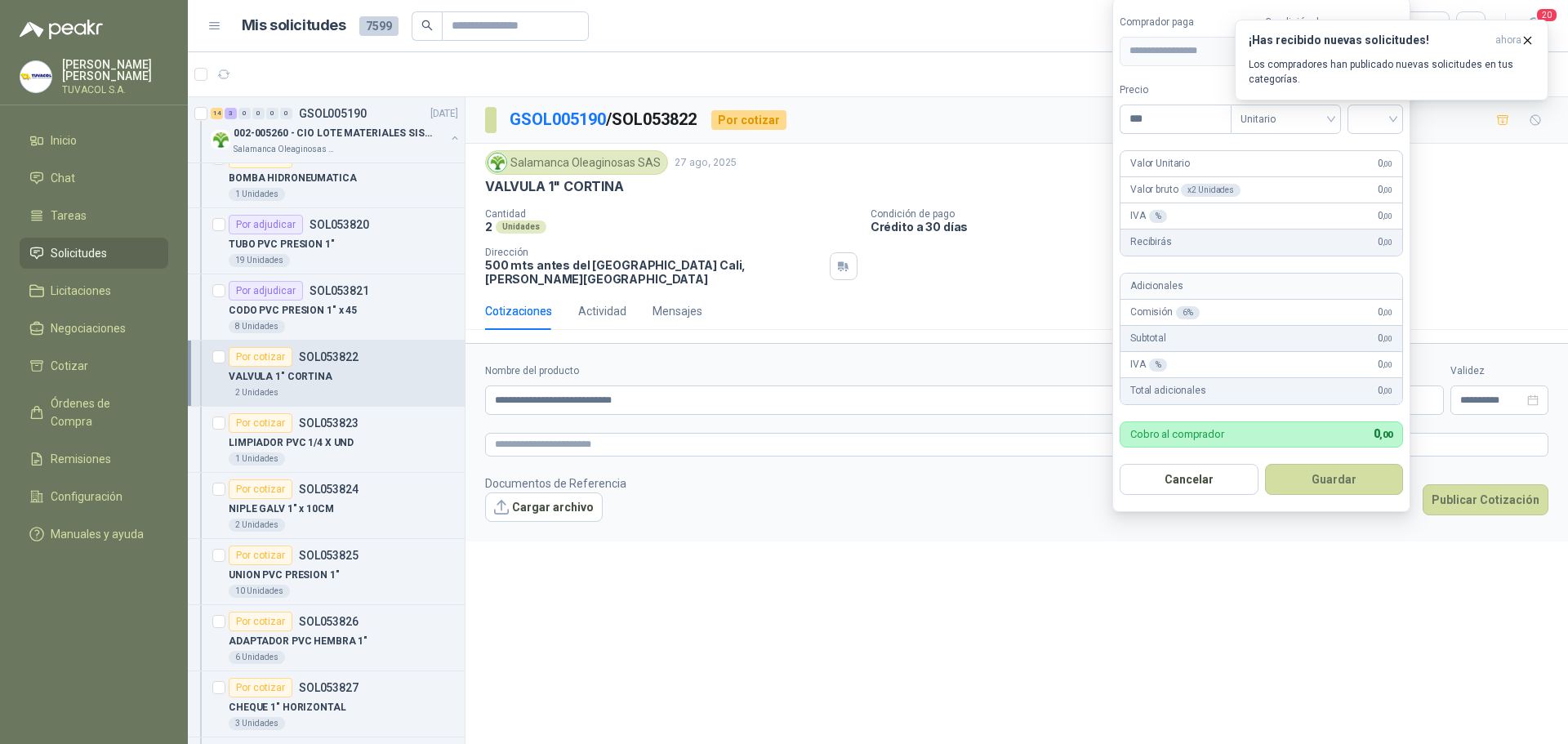
drag, startPoint x: 1183, startPoint y: 124, endPoint x: 1054, endPoint y: 119, distance: 129.1
click at [1054, 119] on body "[PERSON_NAME] TUVACOL S.A. Inicio Chat Tareas Solicitudes Licitaciones Negociac…" at bounding box center [784, 372] width 1568 height 744
type input "********"
click at [1376, 117] on input "search" at bounding box center [1375, 117] width 36 height 24
click at [1376, 144] on div "19%" at bounding box center [1379, 152] width 30 height 18
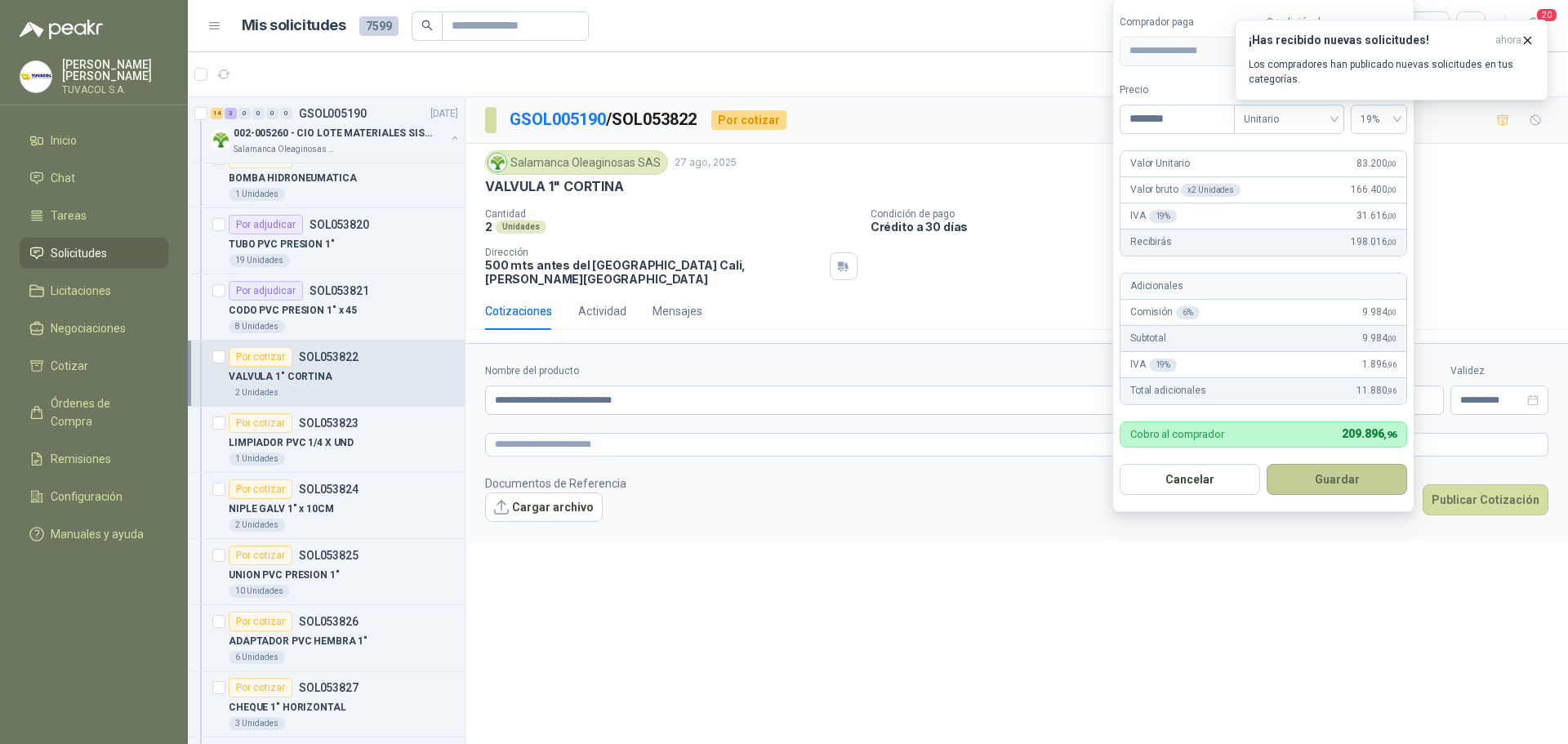
click at [1369, 489] on button "Guardar" at bounding box center [1336, 479] width 140 height 31
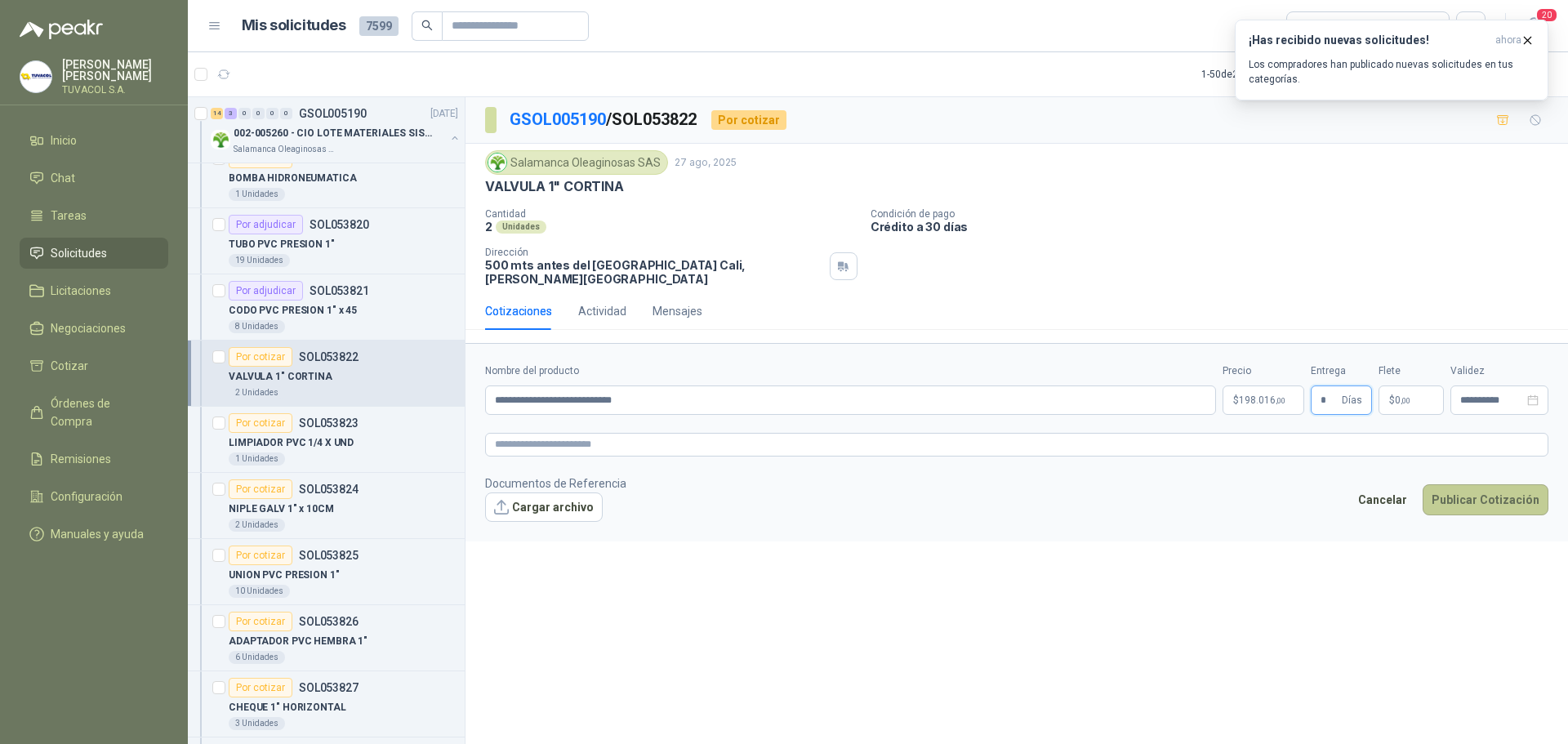
type input "*"
click at [1487, 488] on button "Publicar Cotización" at bounding box center [1485, 499] width 125 height 31
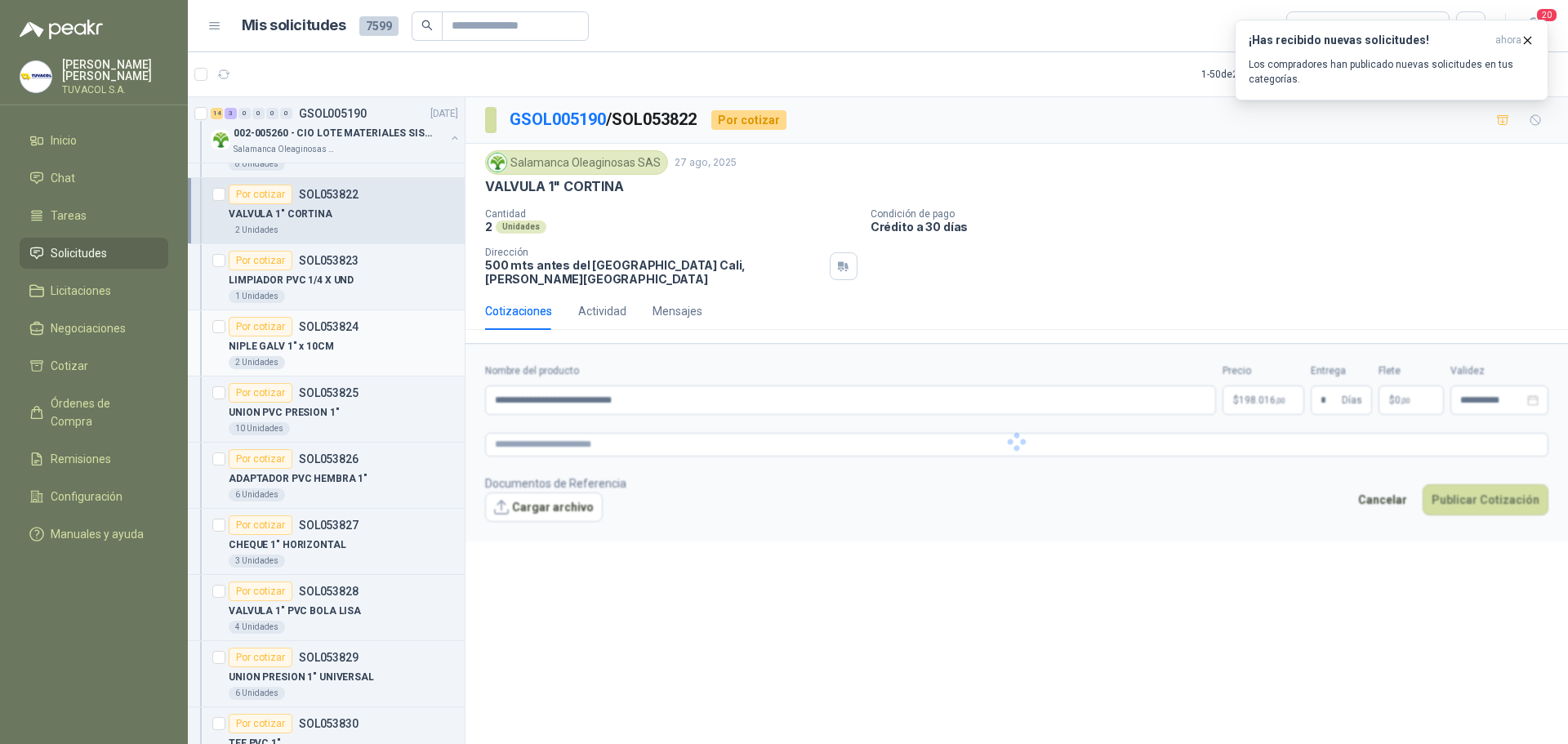
scroll to position [3425, 0]
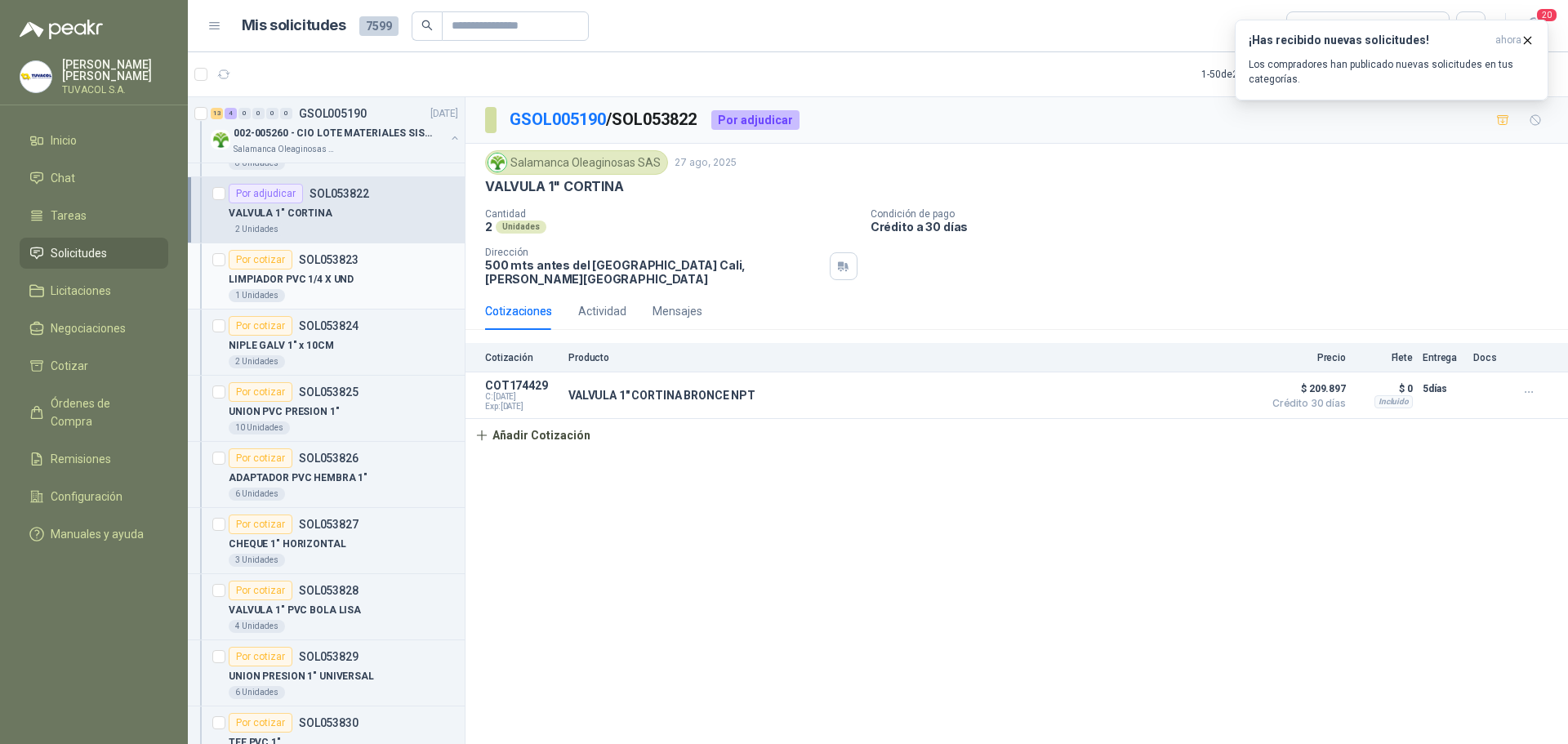
click at [326, 283] on p "LIMPIADOR PVC 1/4 X UND" at bounding box center [292, 279] width 125 height 16
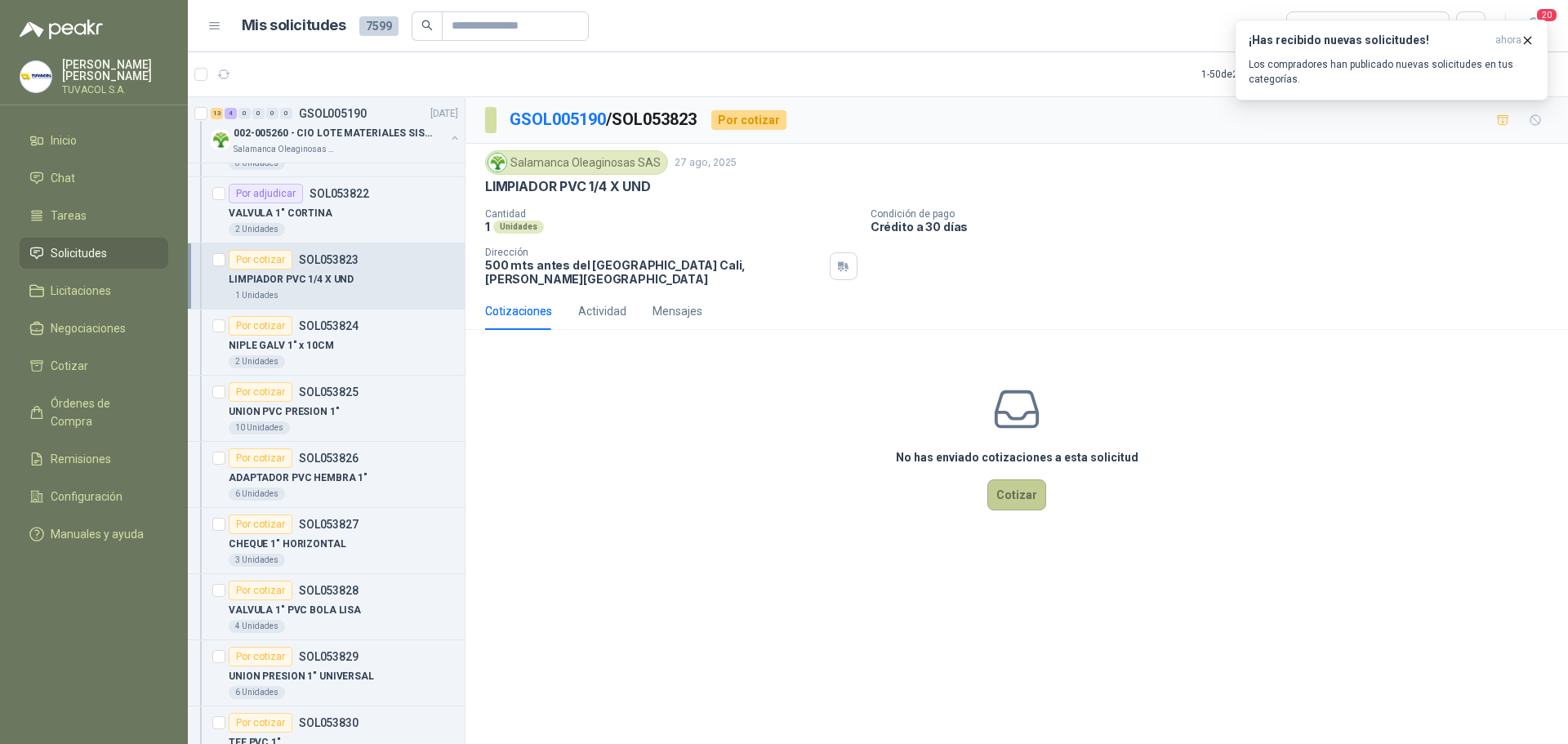
click at [1000, 485] on button "Cotizar" at bounding box center [1017, 495] width 59 height 31
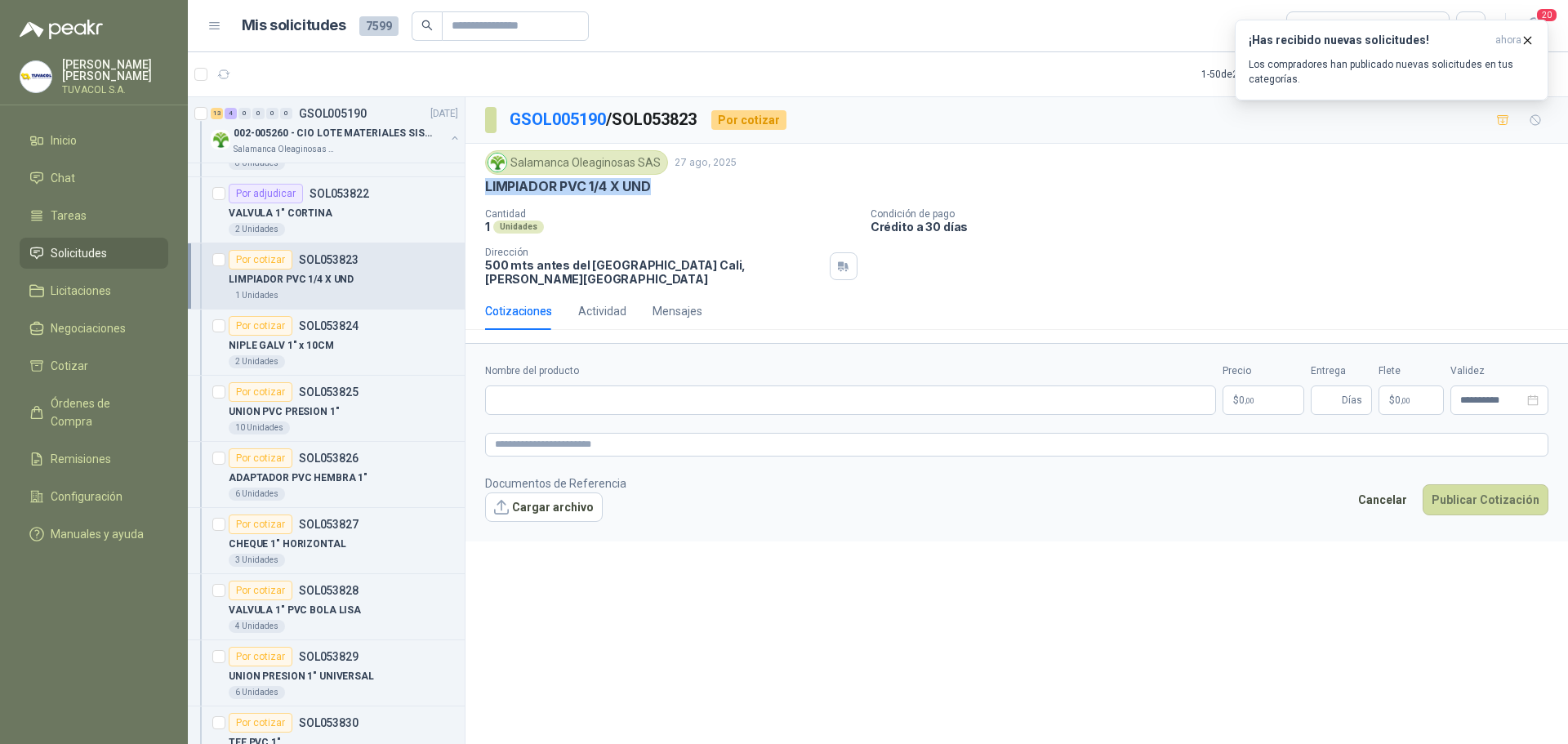
drag, startPoint x: 670, startPoint y: 184, endPoint x: 487, endPoint y: 191, distance: 183.1
click at [487, 191] on div "LIMPIADOR PVC 1/4 X UND" at bounding box center [1016, 187] width 1063 height 17
copy p "LIMPIADOR PVC 1/4 X UND"
click at [595, 393] on input "Nombre del producto" at bounding box center [851, 400] width 731 height 30
paste input "**********"
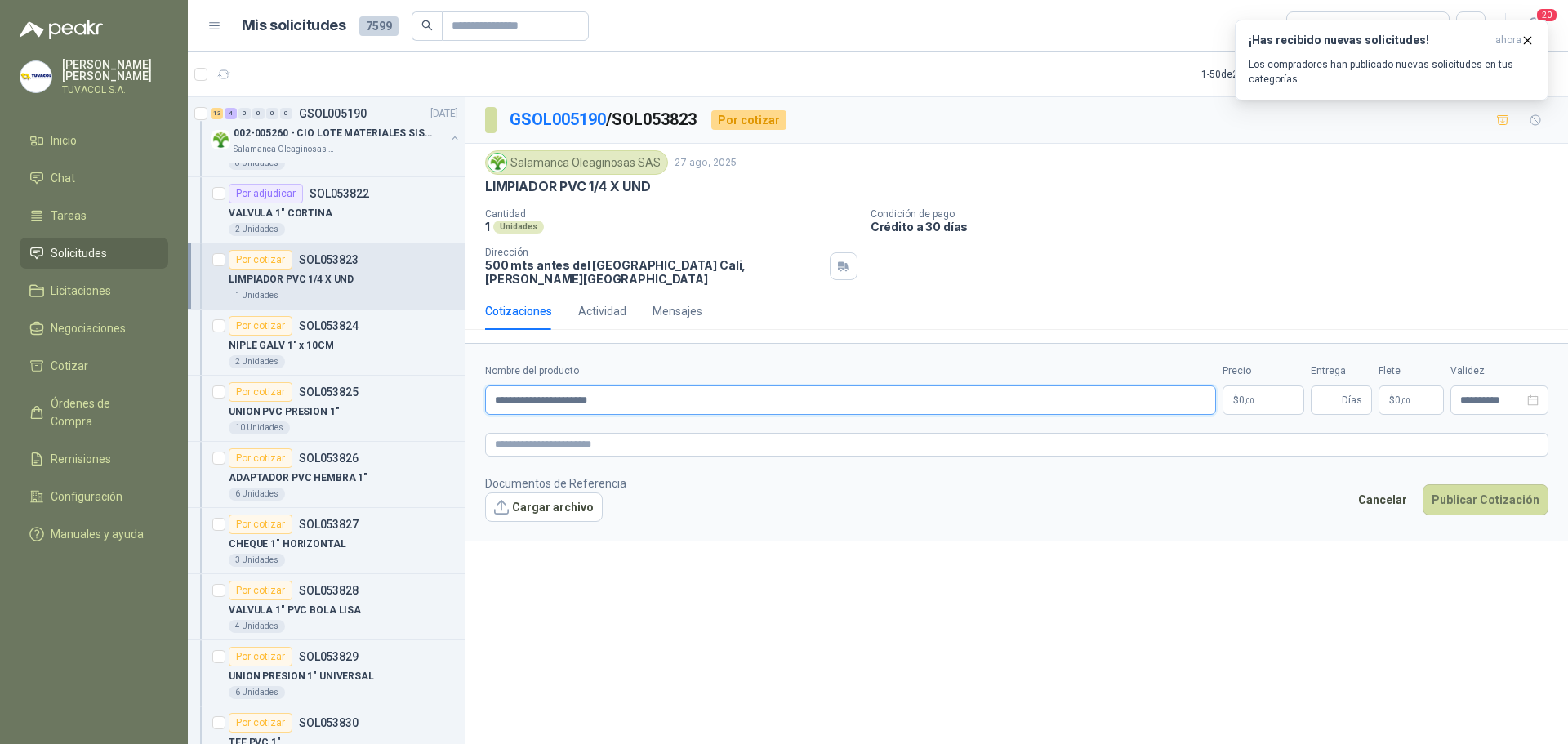
type input "**********"
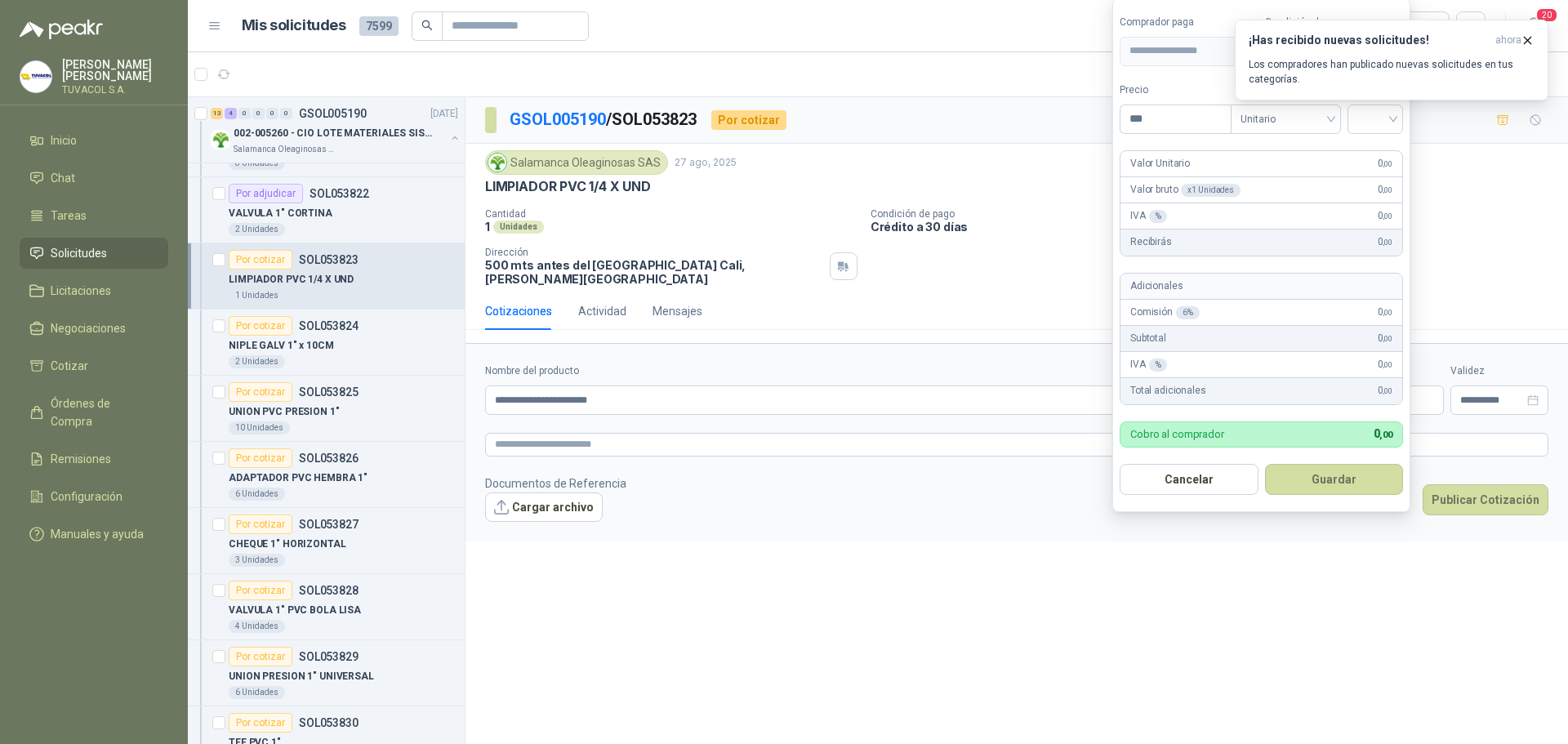
drag, startPoint x: 1157, startPoint y: 121, endPoint x: 1061, endPoint y: 112, distance: 96.4
click at [1062, 112] on body "[PERSON_NAME] TUVACOL S.A. Inicio Chat Tareas Solicitudes Licitaciones Negociac…" at bounding box center [784, 372] width 1568 height 744
type input "********"
click at [1358, 473] on button "Guardar" at bounding box center [1336, 479] width 140 height 31
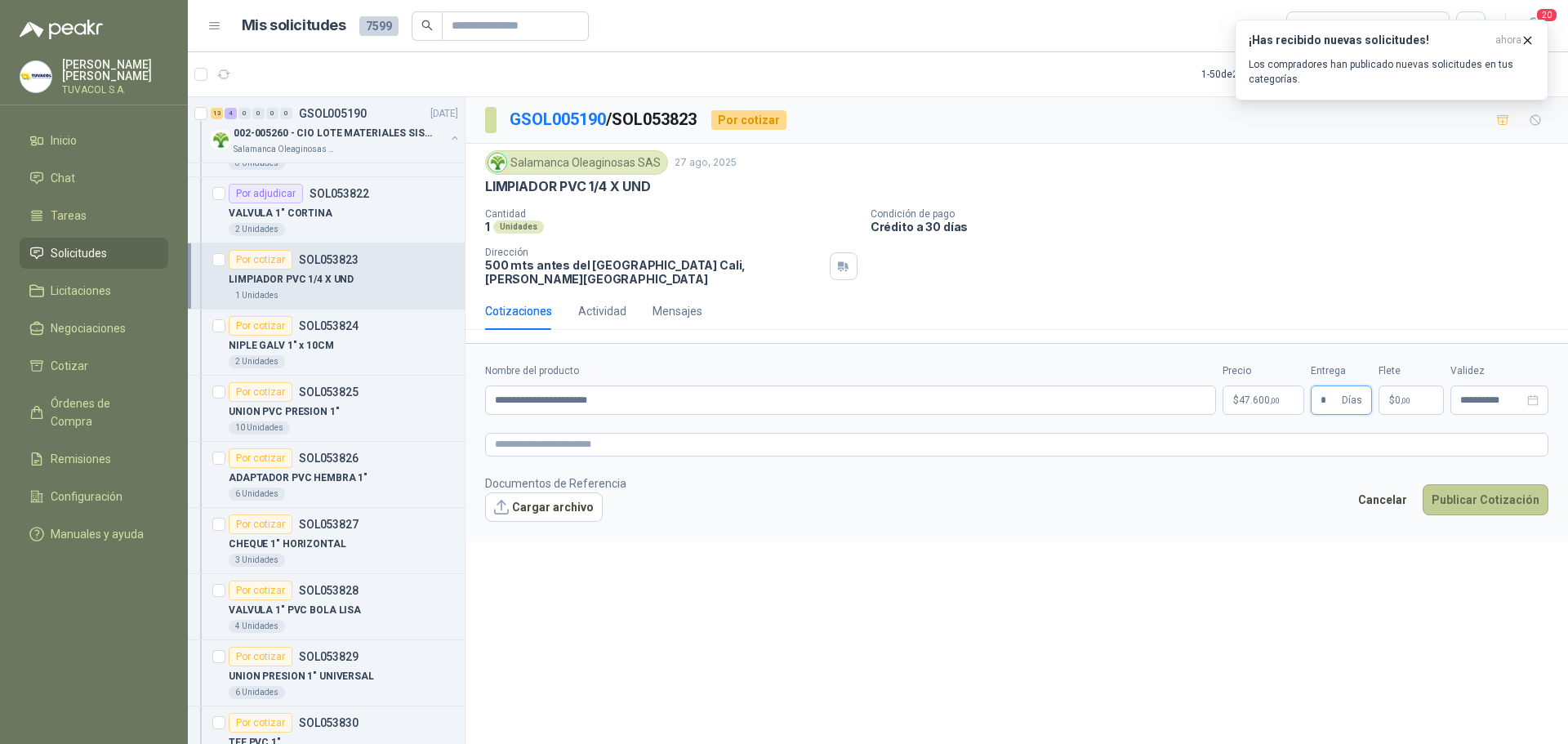
type input "*"
click at [1491, 484] on button "Publicar Cotización" at bounding box center [1485, 499] width 125 height 31
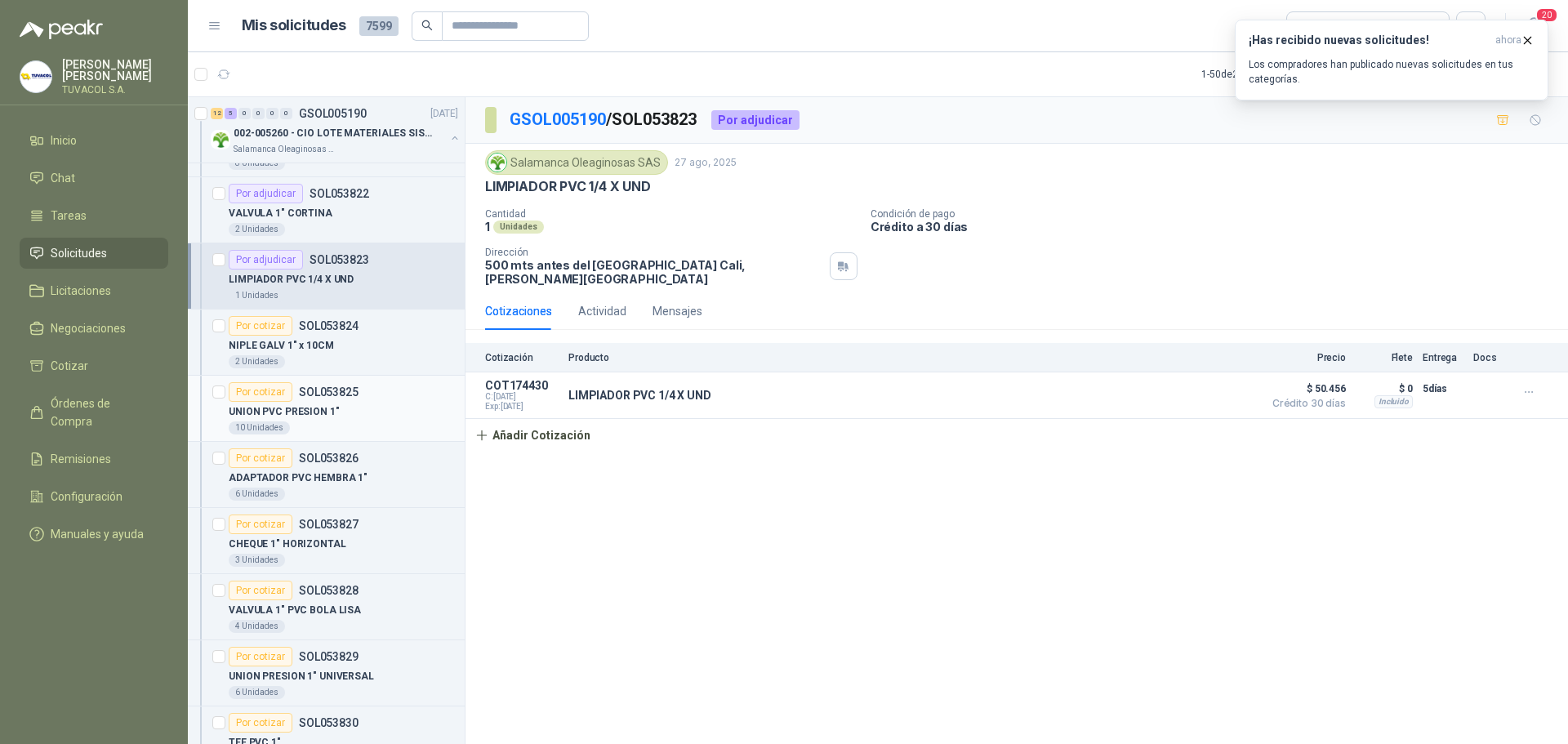
click at [349, 410] on div "UNION PVC PRESION 1"" at bounding box center [344, 412] width 230 height 20
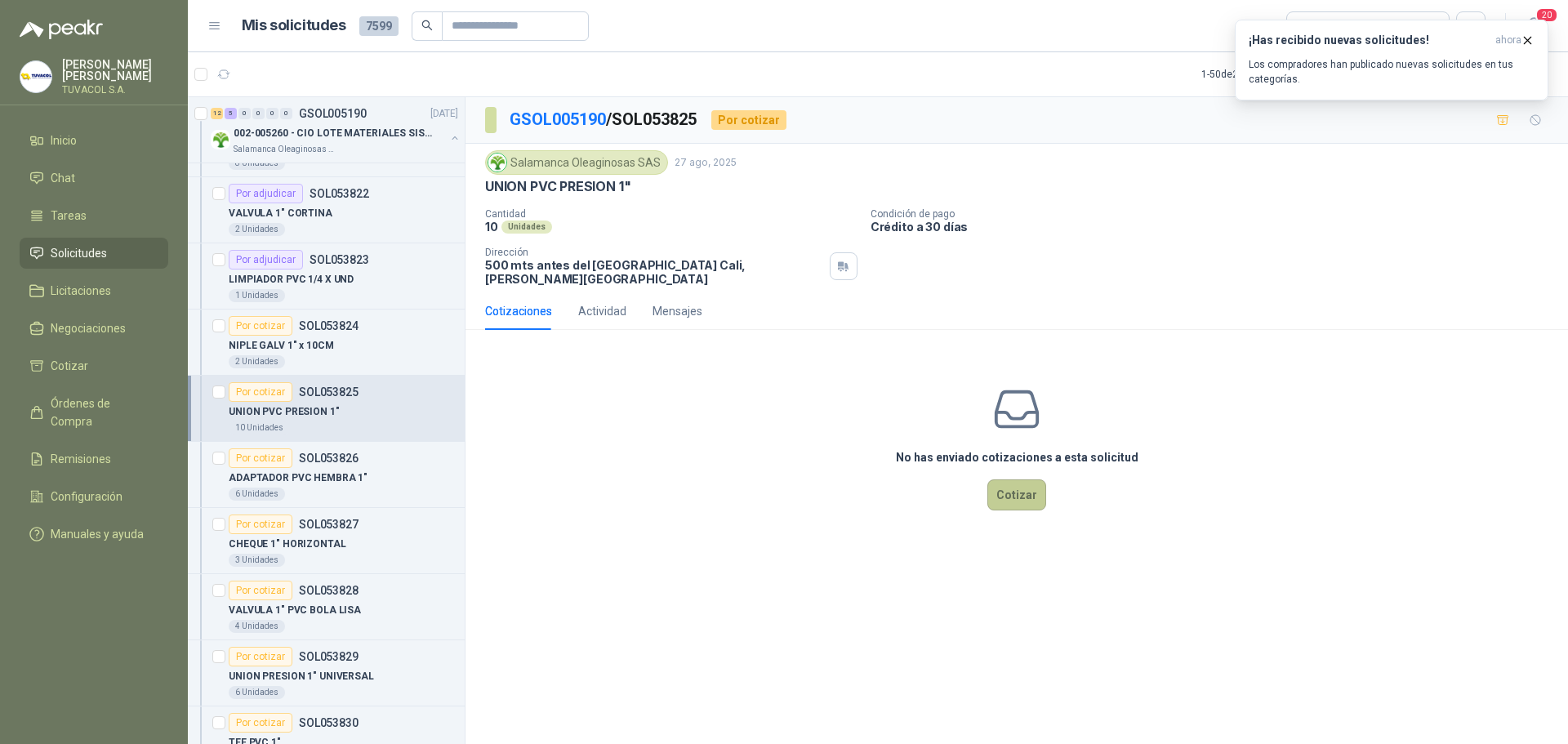
click at [1013, 490] on button "Cotizar" at bounding box center [1017, 495] width 59 height 31
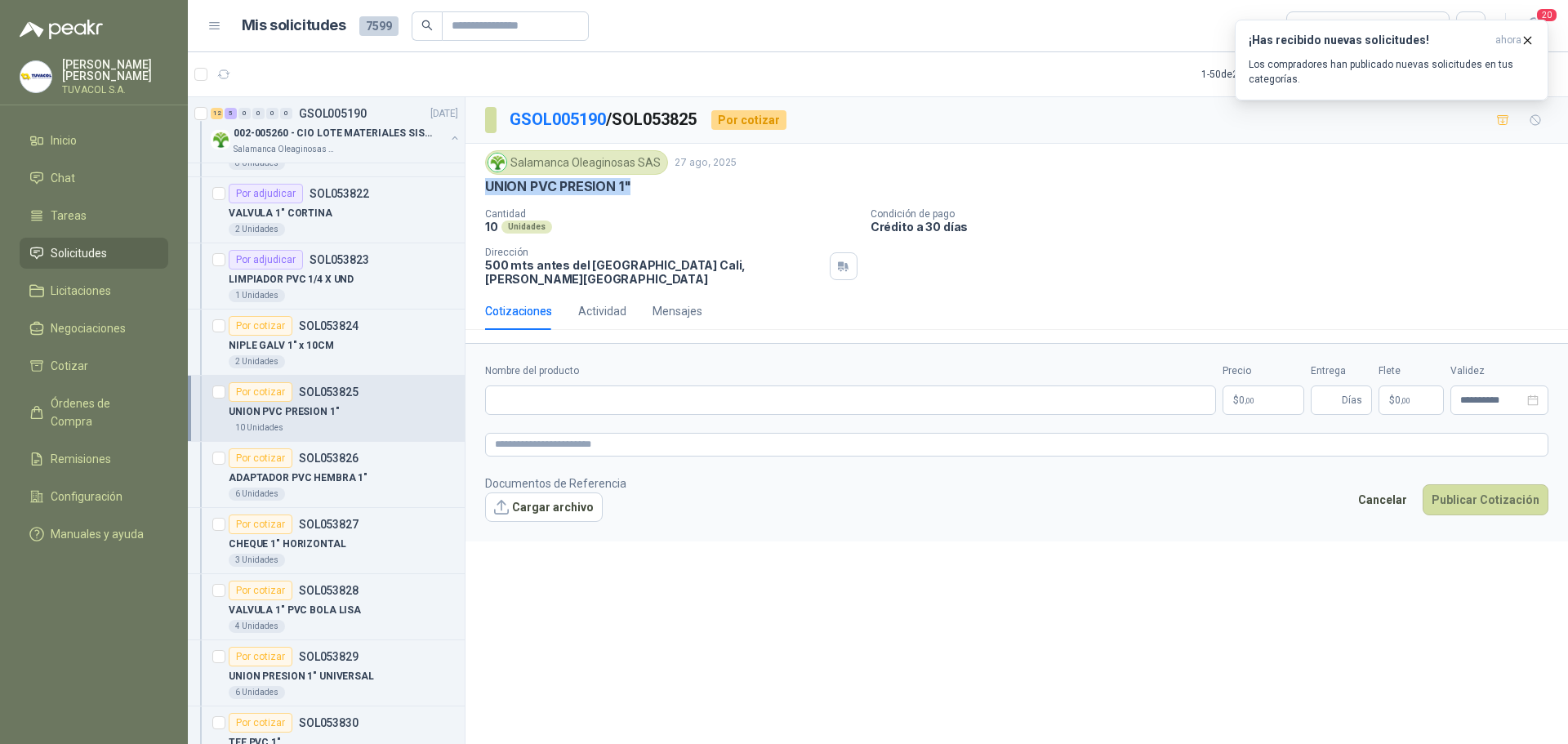
drag, startPoint x: 642, startPoint y: 188, endPoint x: 468, endPoint y: 195, distance: 174.1
click at [468, 195] on div "Salamanca Oleaginosas SAS [DATE] UNION PVC PRESION 1" Cantidad 10 Unidades Cond…" at bounding box center [1017, 218] width 1103 height 149
copy p "UNION PVC PRESION 1""
click at [637, 391] on input "Nombre del producto" at bounding box center [851, 400] width 731 height 30
paste input "**********"
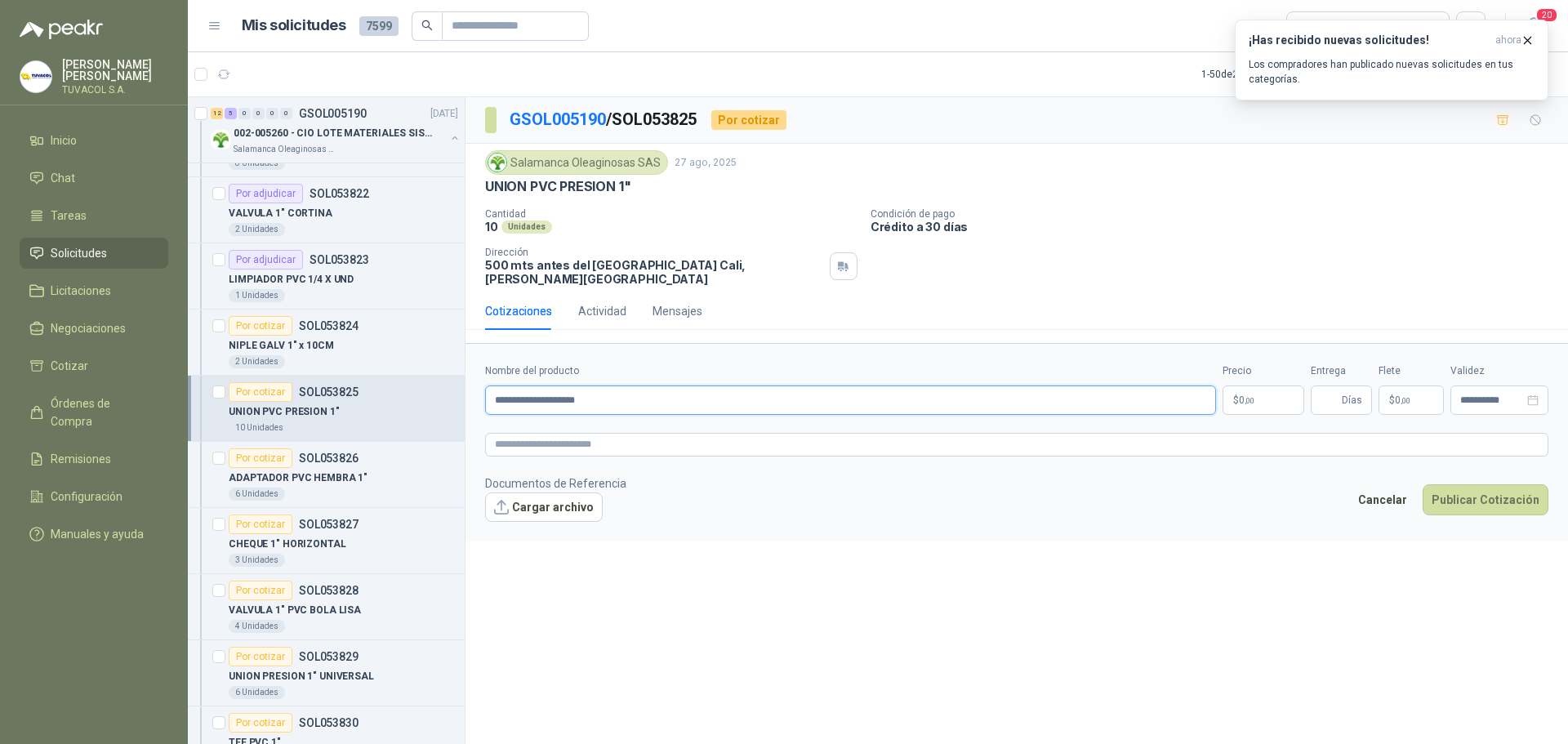
type input "**********"
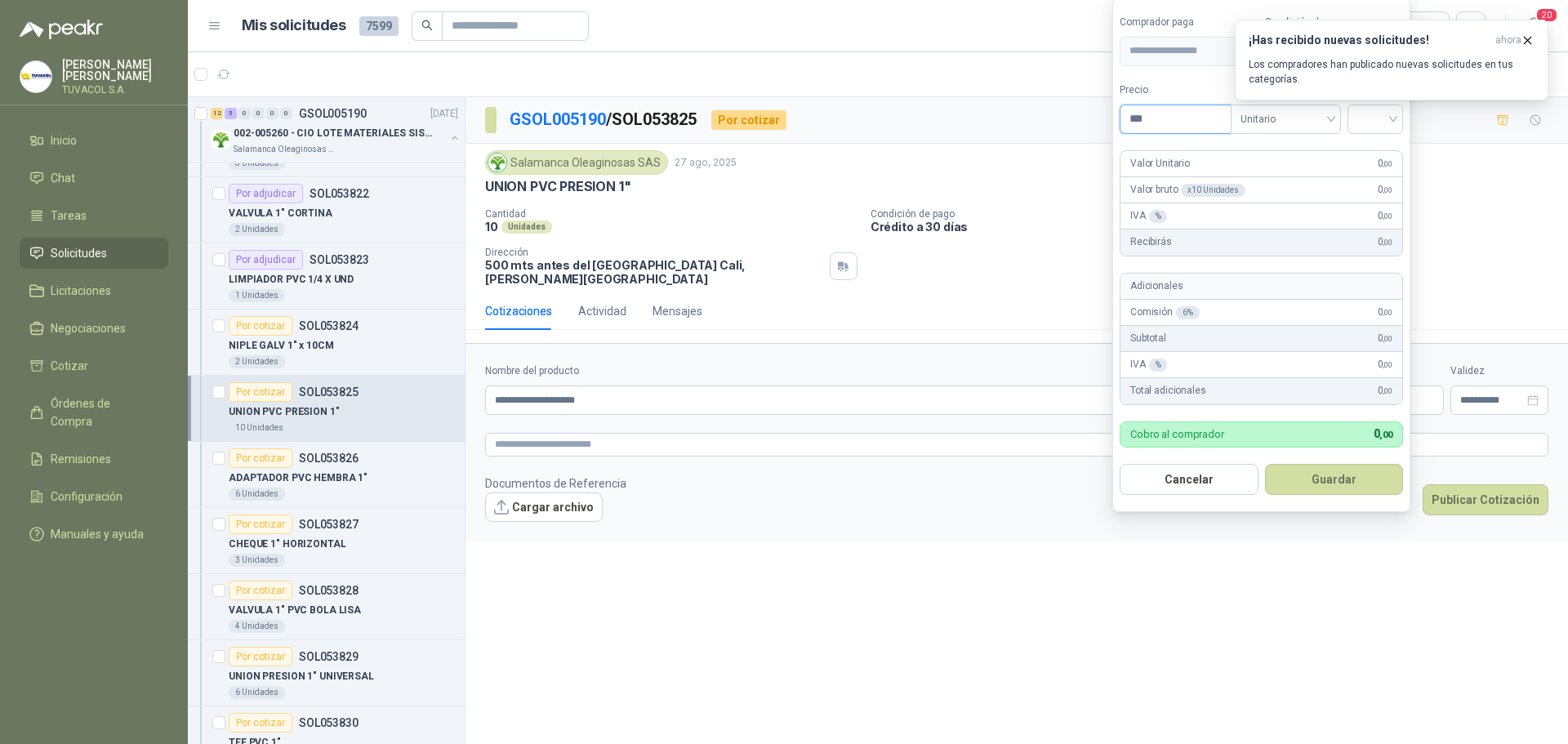
drag, startPoint x: 1145, startPoint y: 112, endPoint x: 1104, endPoint y: 111, distance: 41.0
click at [1104, 111] on body "[PERSON_NAME] TUVACOL S.A. Inicio Chat Tareas Solicitudes Licitaciones Negociac…" at bounding box center [784, 372] width 1568 height 744
click at [1397, 117] on div at bounding box center [1376, 119] width 56 height 30
type input "*****"
click at [1390, 141] on div "19%" at bounding box center [1378, 152] width 50 height 26
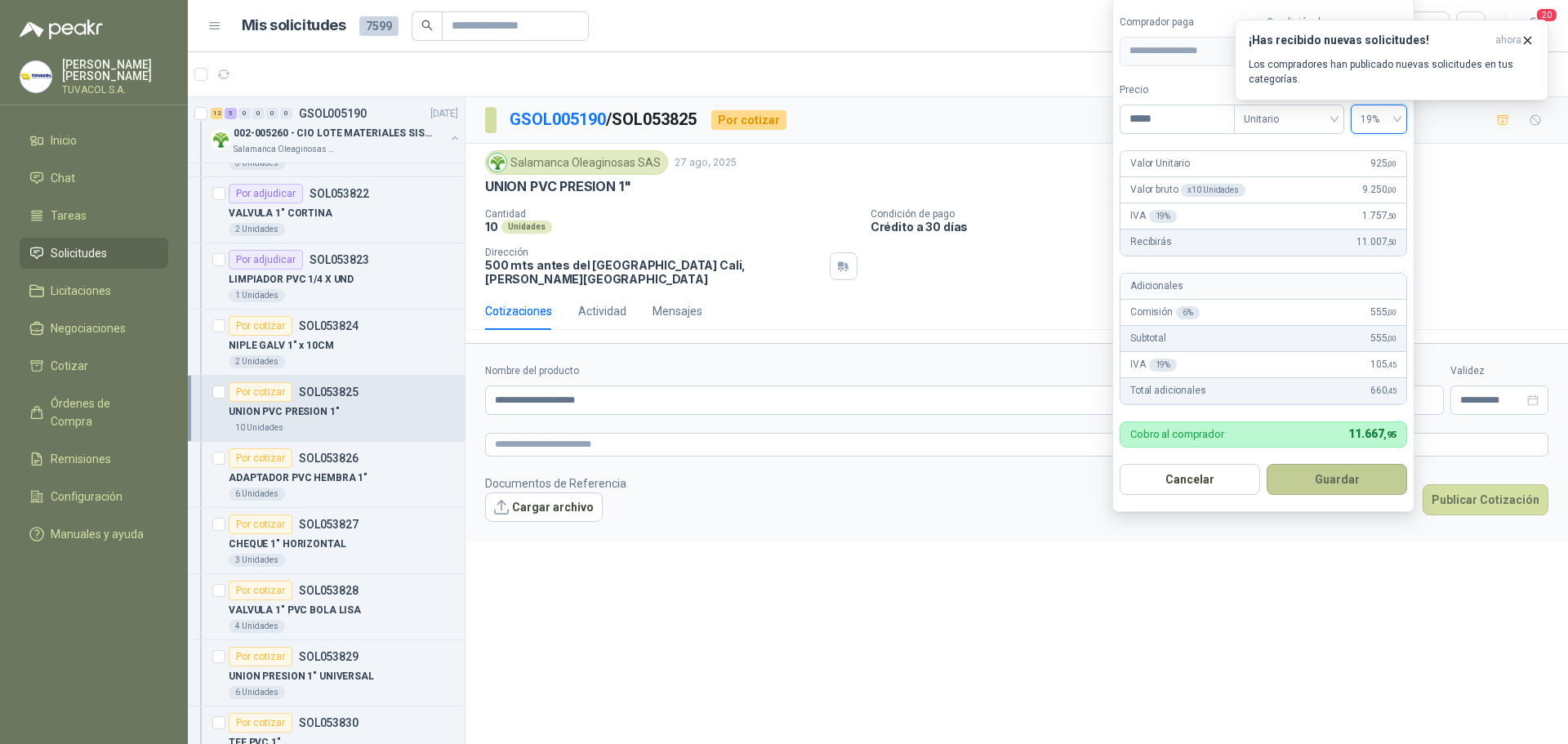
click at [1368, 482] on button "Guardar" at bounding box center [1336, 479] width 140 height 31
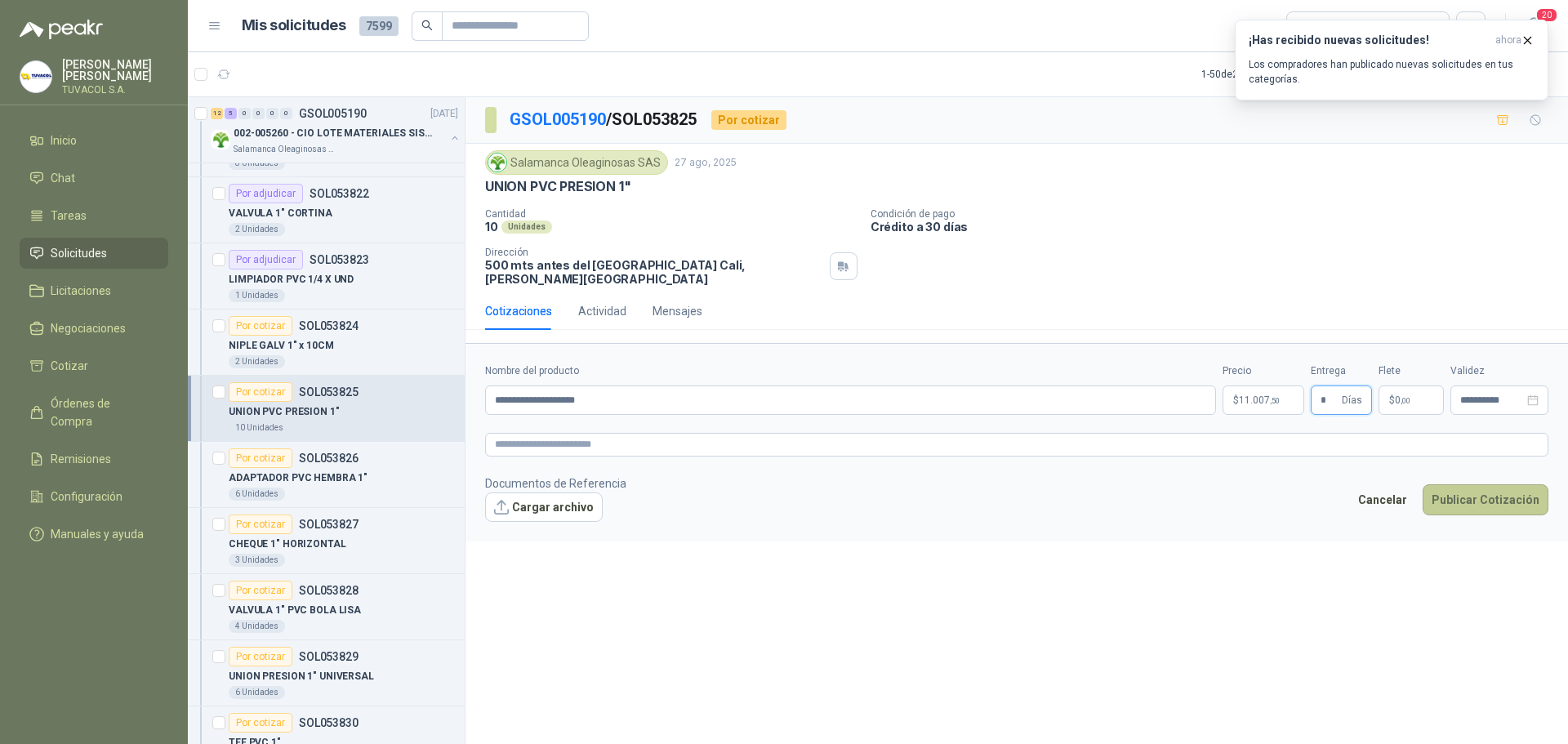
type input "*"
click at [1501, 490] on button "Publicar Cotización" at bounding box center [1485, 499] width 125 height 31
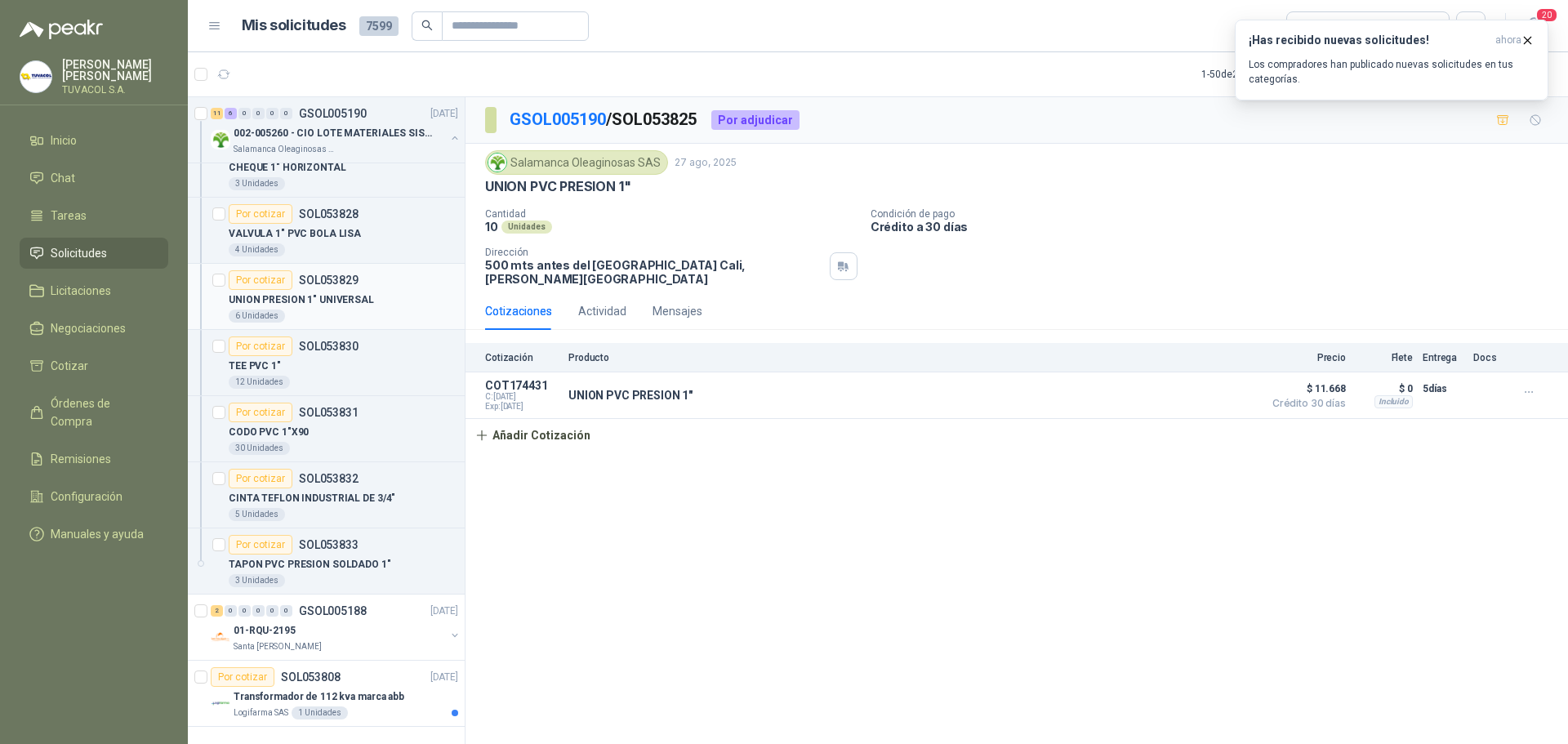
scroll to position [3650, 0]
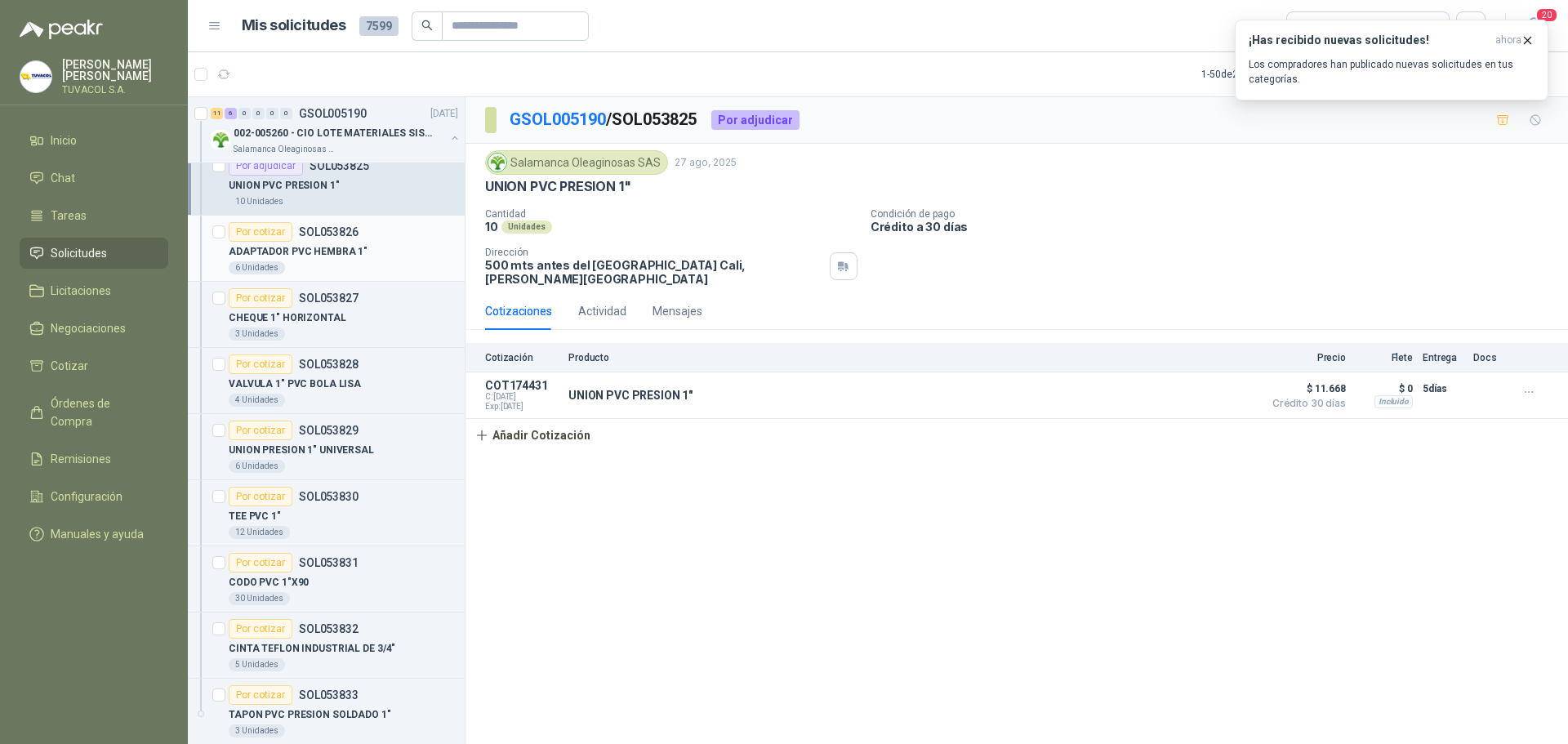
click at [312, 249] on p "ADAPTADOR PVC HEMBRA 1"" at bounding box center [298, 252] width 138 height 16
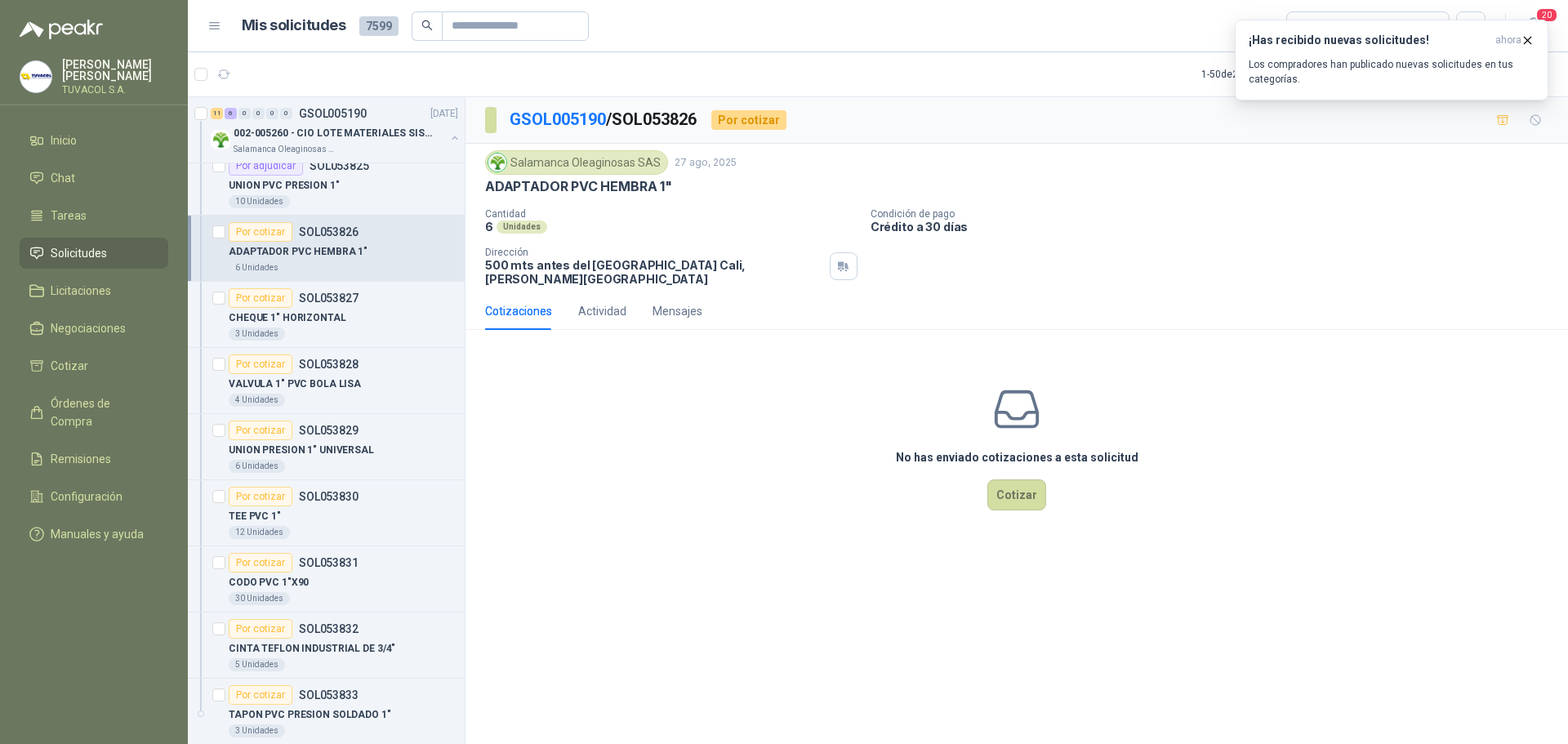
click at [1017, 466] on div "No has enviado cotizaciones a esta solicitud Cotizar" at bounding box center [1017, 446] width 1103 height 208
click at [1006, 493] on button "Cotizar" at bounding box center [1017, 495] width 59 height 31
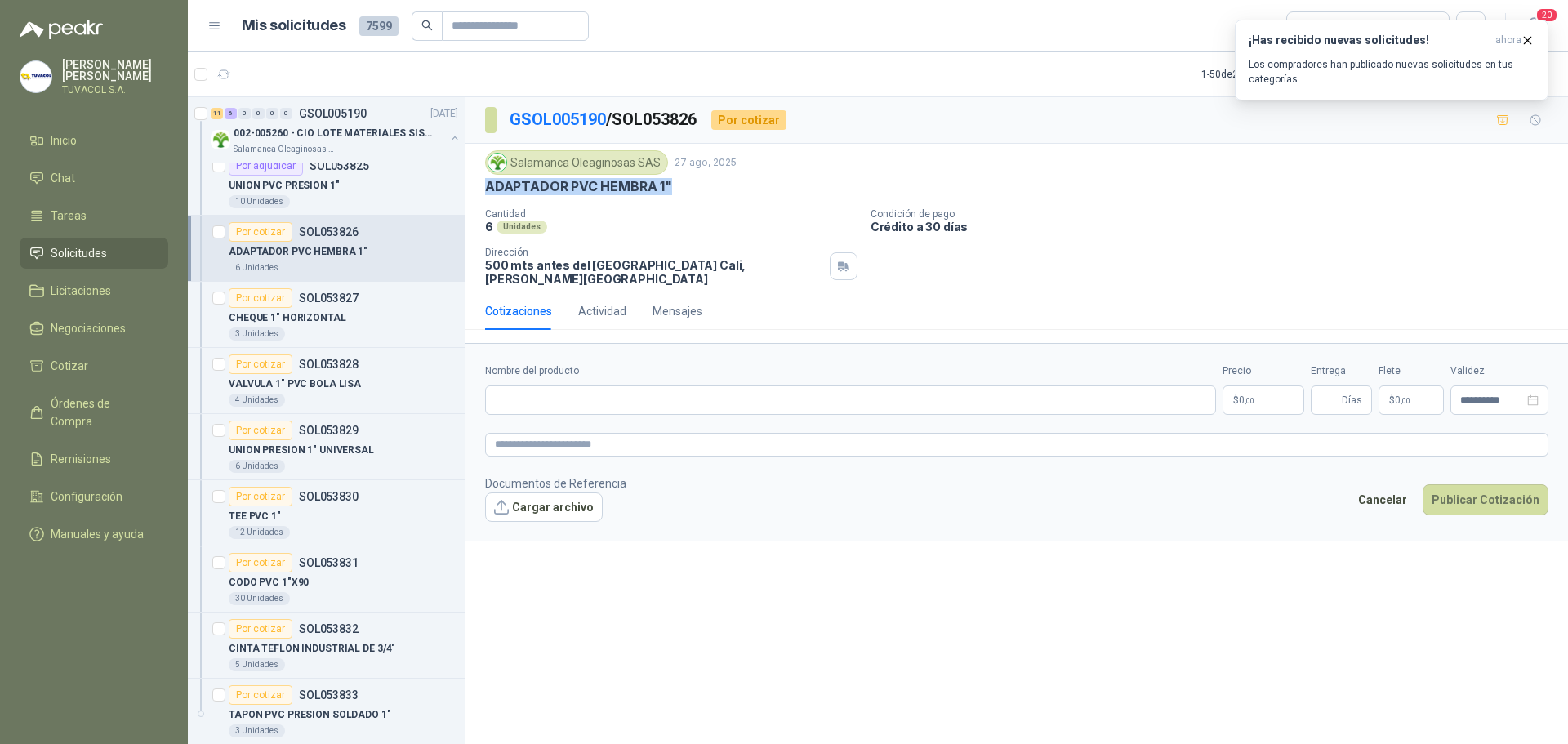
drag, startPoint x: 676, startPoint y: 184, endPoint x: 482, endPoint y: 194, distance: 194.3
click at [482, 194] on div "Salamanca Oleaginosas SAS [DATE] ADAPTADOR PVC HEMBRA 1" Cantidad 6 Unidades Co…" at bounding box center [1017, 218] width 1103 height 149
copy p "ADAPTADOR PVC HEMBRA 1""
click at [602, 389] on input "Nombre del producto" at bounding box center [851, 400] width 731 height 30
paste input "**********"
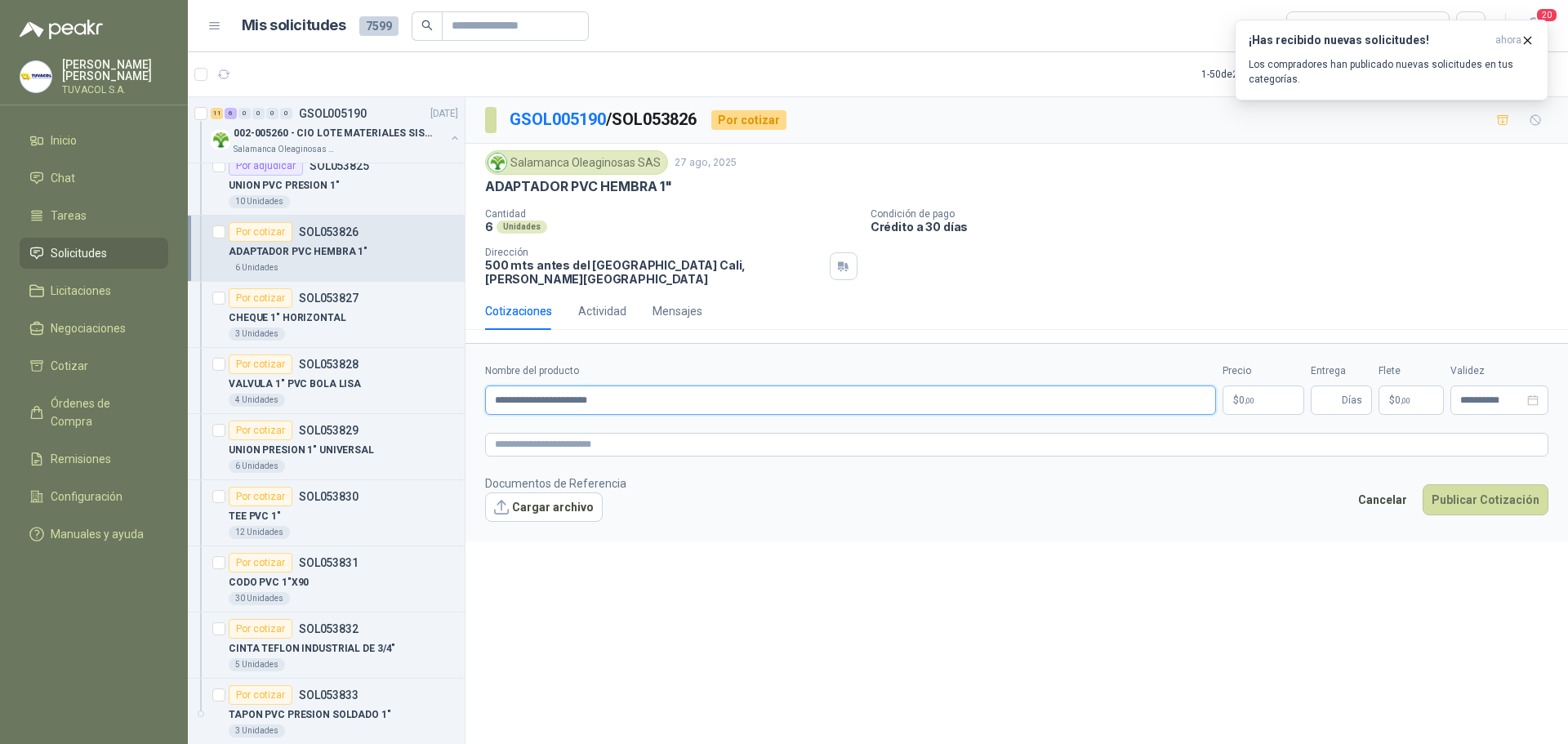
type input "**********"
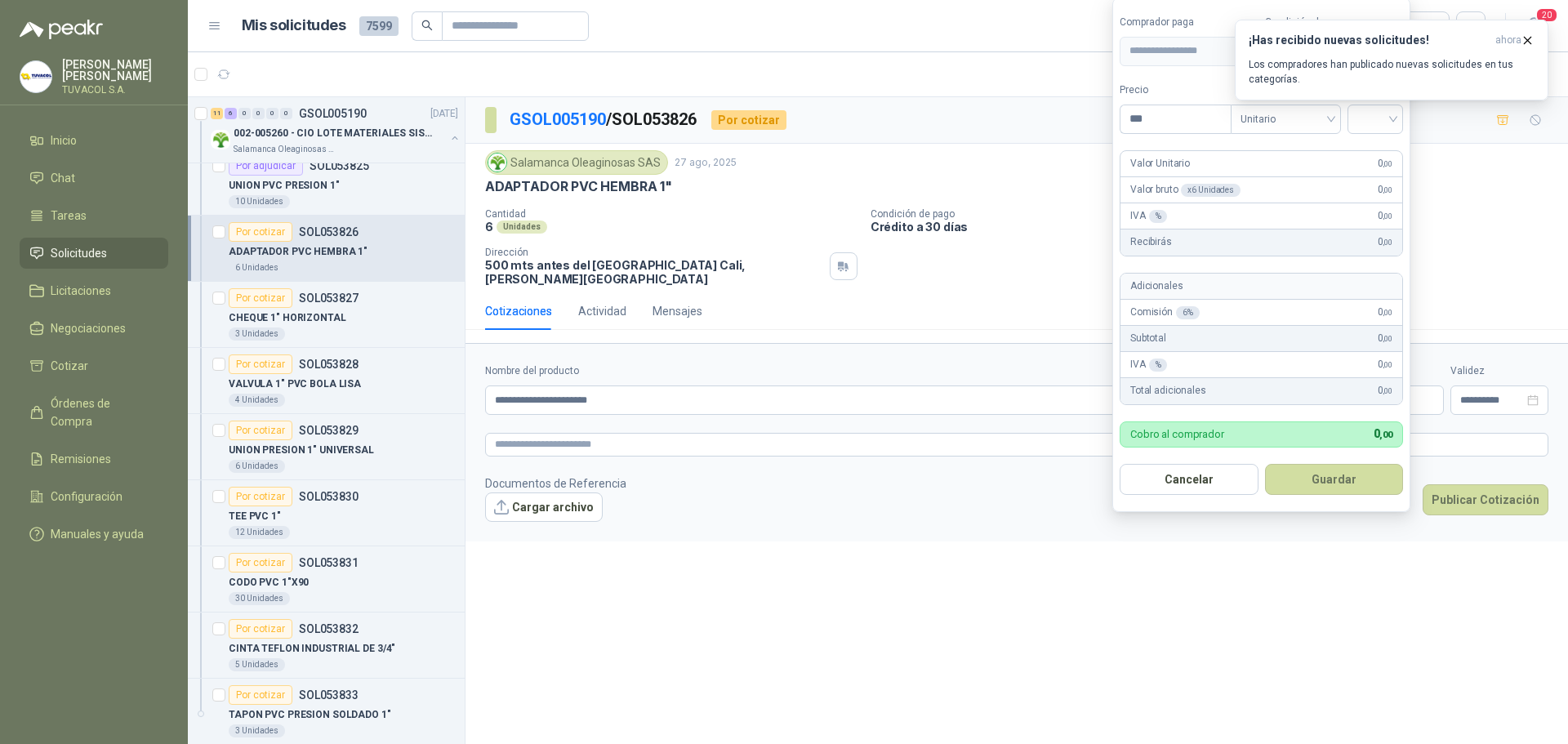
drag, startPoint x: 1164, startPoint y: 117, endPoint x: 1057, endPoint y: 108, distance: 107.4
click at [1057, 108] on body "[PERSON_NAME] TUVACOL S.A. Inicio Chat Tareas Solicitudes Licitaciones Negociac…" at bounding box center [784, 372] width 1568 height 744
type input "*******"
click at [1384, 127] on input "search" at bounding box center [1375, 117] width 36 height 24
click at [1376, 153] on div "19%" at bounding box center [1379, 152] width 30 height 18
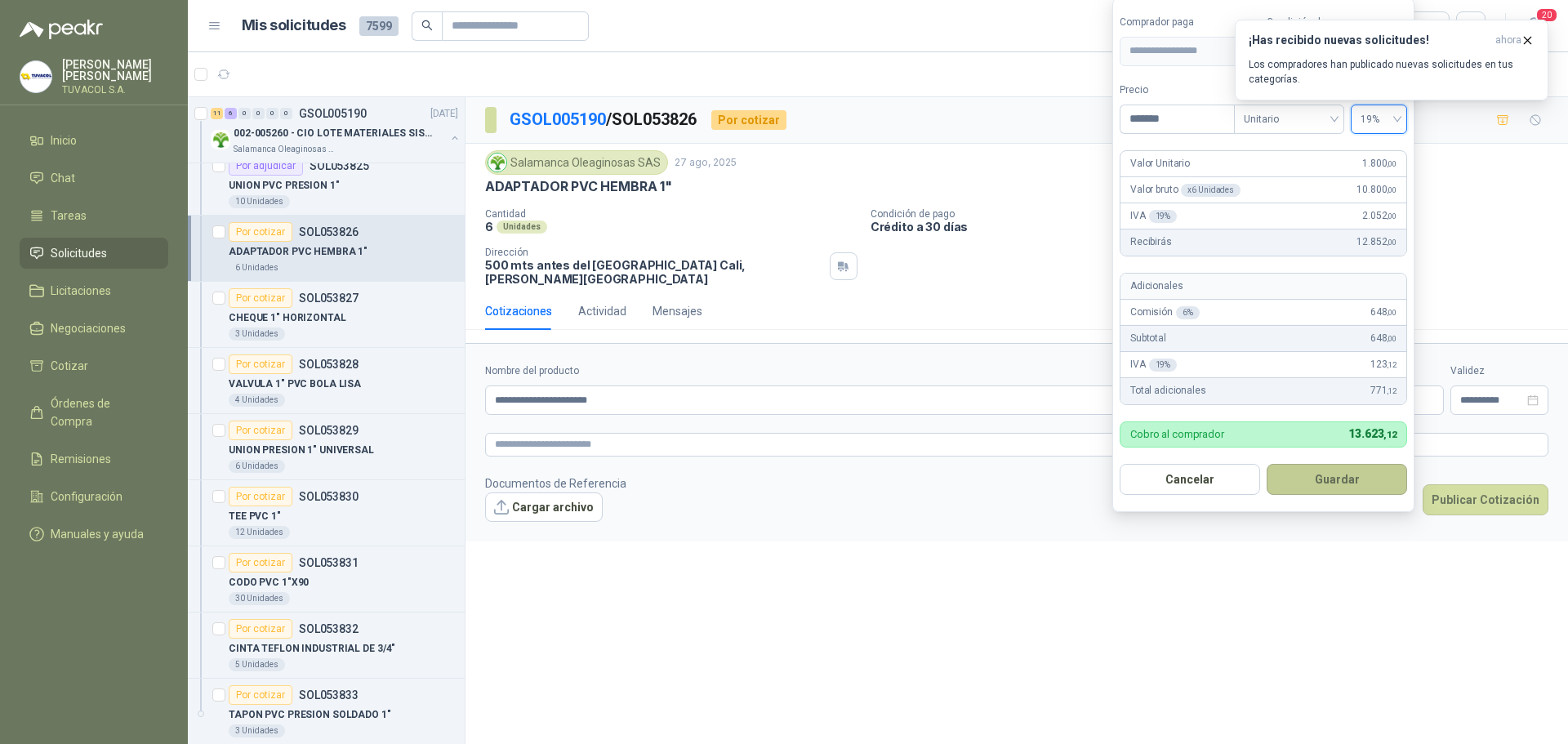
click at [1353, 478] on button "Guardar" at bounding box center [1336, 479] width 140 height 31
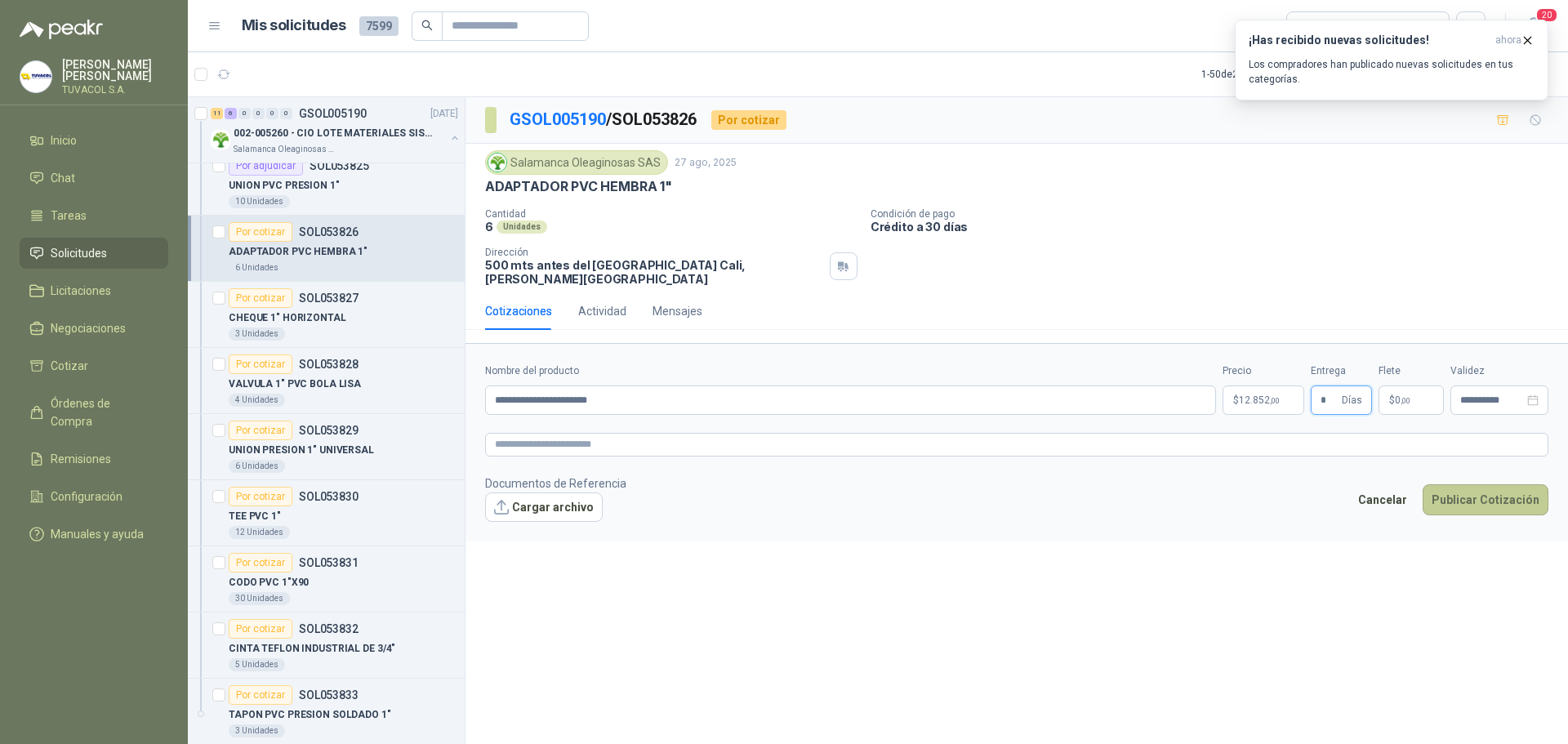
type input "*"
click at [1490, 486] on button "Publicar Cotización" at bounding box center [1485, 499] width 125 height 31
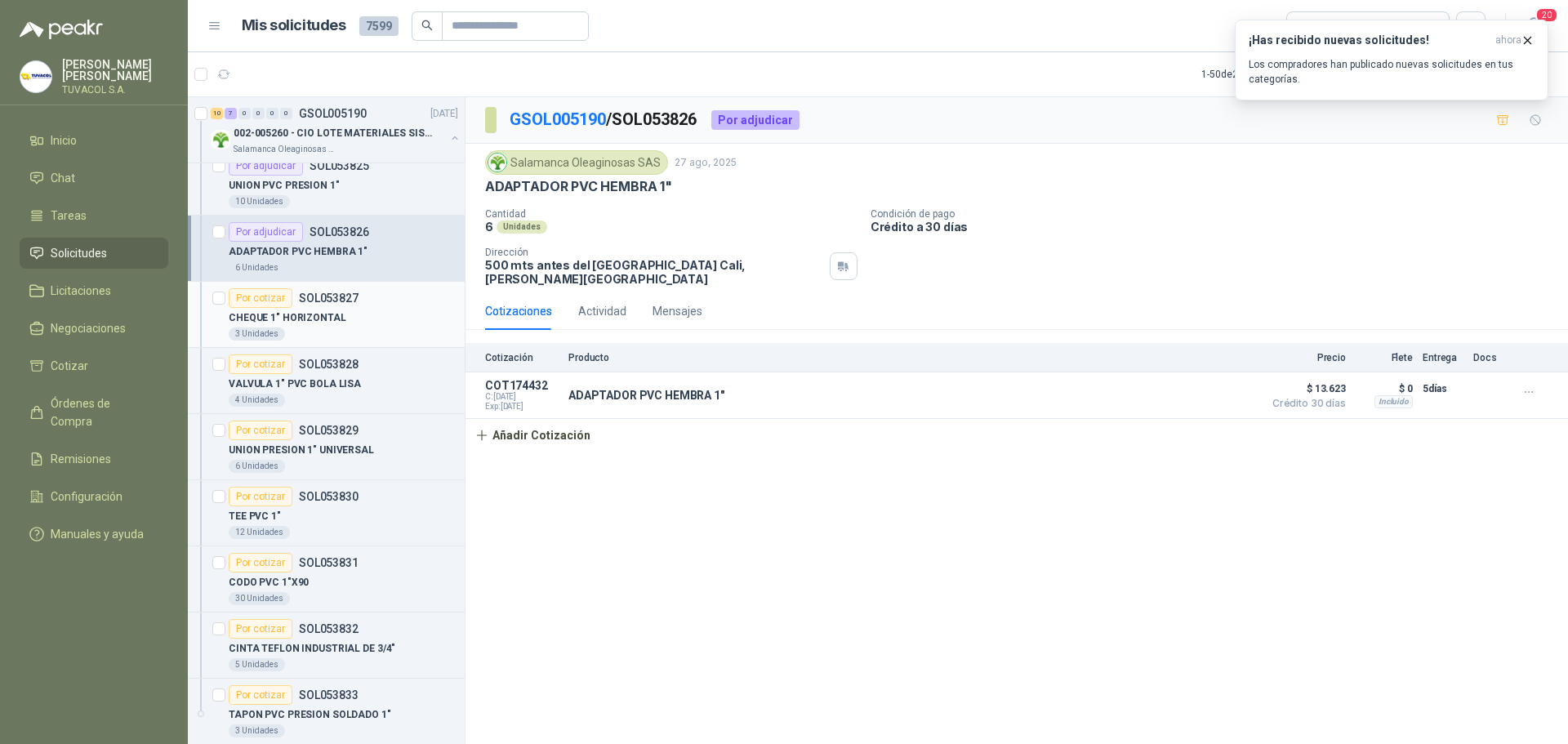
click at [353, 325] on div "CHEQUE 1" HORIZONTAL" at bounding box center [344, 318] width 230 height 20
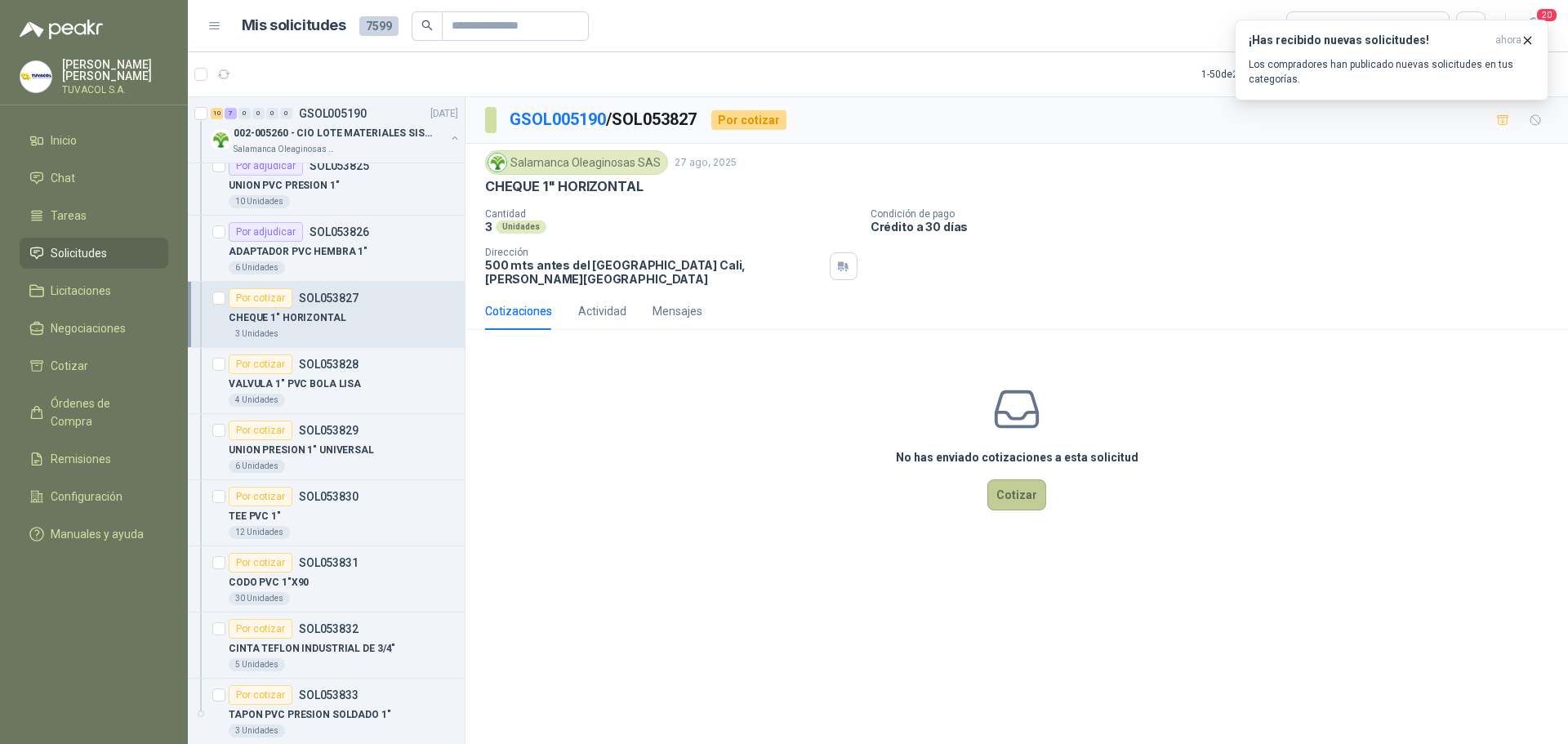
drag, startPoint x: 1051, startPoint y: 484, endPoint x: 1041, endPoint y: 482, distance: 10.2
click at [1048, 484] on div "No has enviado cotizaciones a esta solicitud Cotizar" at bounding box center [1017, 446] width 1103 height 208
click at [1032, 480] on button "Cotizar" at bounding box center [1017, 495] width 59 height 31
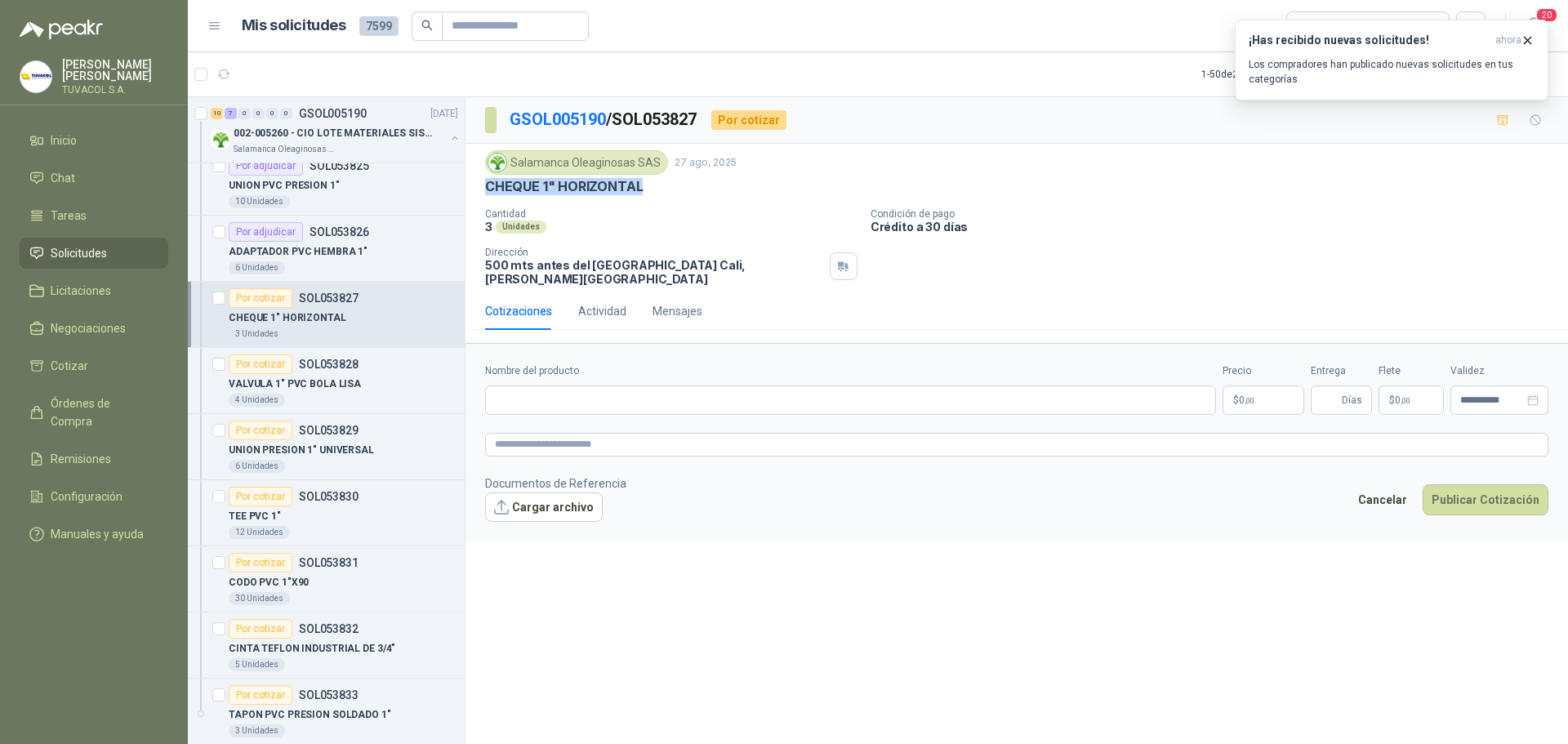
drag, startPoint x: 658, startPoint y: 191, endPoint x: 471, endPoint y: 194, distance: 187.0
click at [471, 194] on div "Salamanca Oleaginosas SAS [DATE] CHEQUE 1" HORIZONTAL Cantidad 3 Unidades Condi…" at bounding box center [1017, 218] width 1103 height 149
copy p "CHEQUE 1" HORIZONTAL"
drag, startPoint x: 589, startPoint y: 381, endPoint x: 612, endPoint y: 382, distance: 23.0
click at [589, 385] on input "Nombre del producto" at bounding box center [851, 400] width 731 height 30
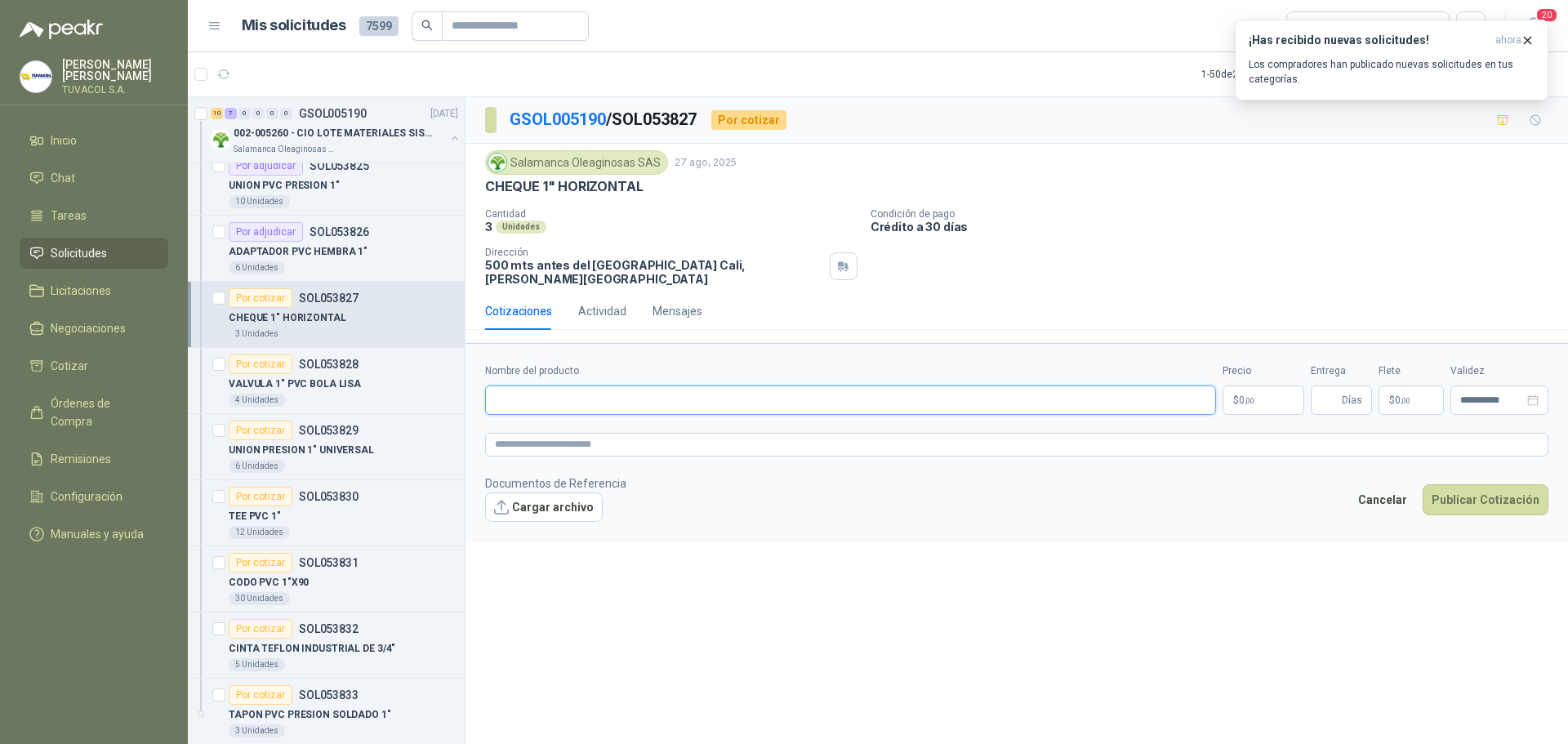
paste input "**********"
type input "**********"
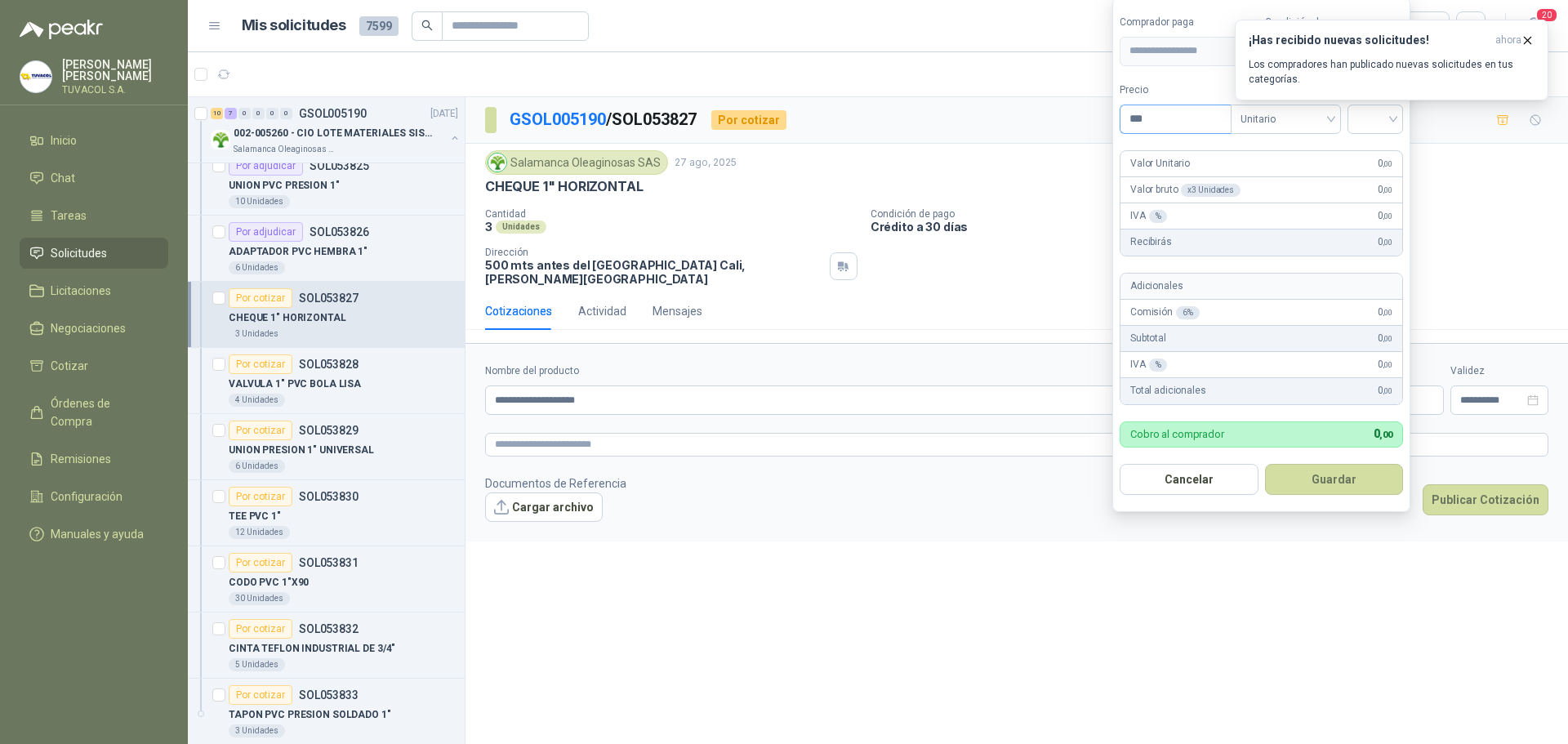
click at [1143, 130] on input "***" at bounding box center [1175, 119] width 111 height 28
drag, startPoint x: 1139, startPoint y: 127, endPoint x: 1098, endPoint y: 127, distance: 41.0
click at [1098, 127] on body "[PERSON_NAME] TUVACOL S.A. Inicio Chat Tareas Solicitudes Licitaciones Negociac…" at bounding box center [784, 372] width 1568 height 744
type input "********"
click at [1393, 126] on input "search" at bounding box center [1375, 117] width 36 height 24
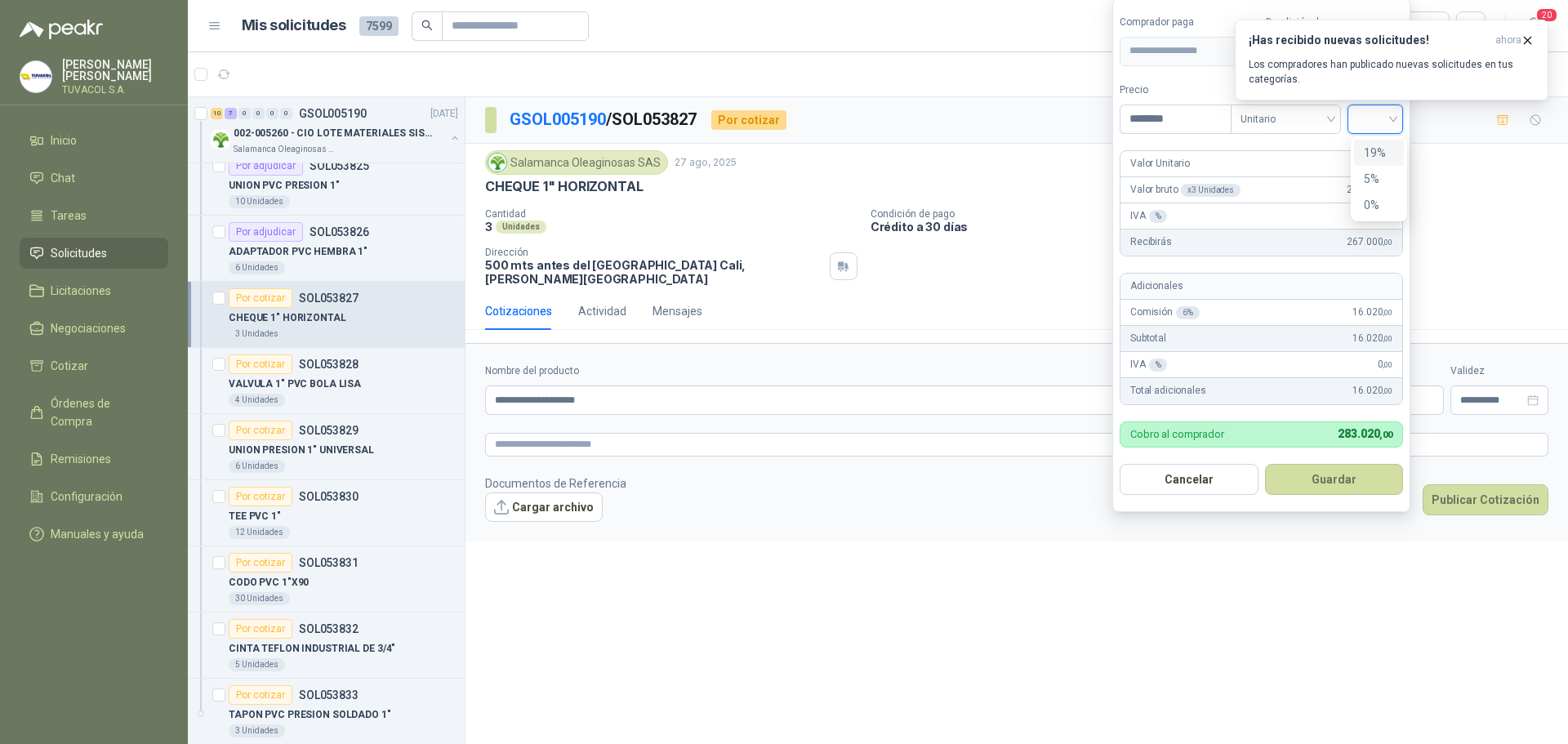
click at [1393, 139] on div "19%" at bounding box center [1378, 152] width 50 height 26
click at [1364, 502] on form "**********" at bounding box center [1263, 254] width 302 height 514
click at [1370, 478] on button "Guardar" at bounding box center [1336, 479] width 140 height 31
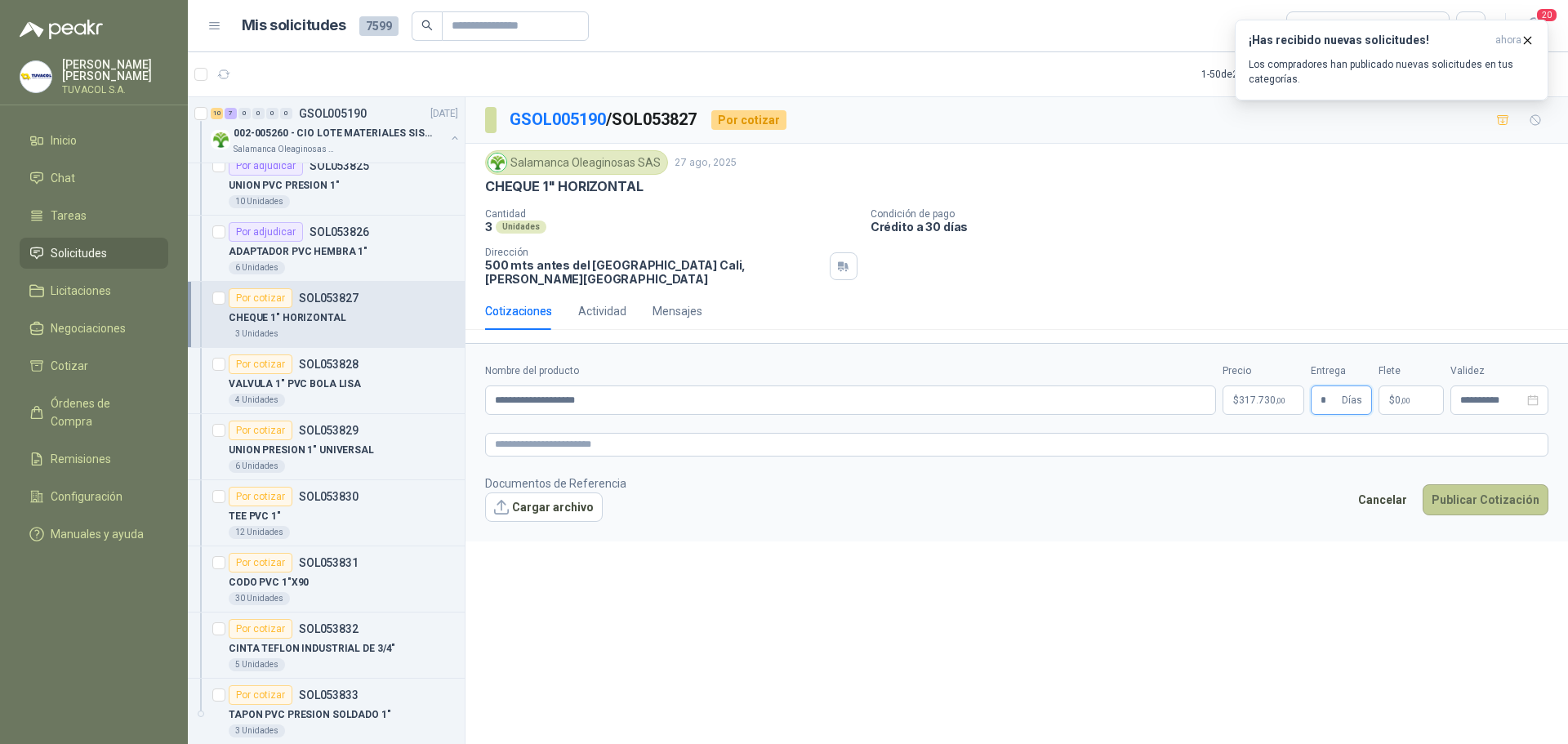
type input "*"
click at [1503, 484] on button "Publicar Cotización" at bounding box center [1485, 499] width 125 height 31
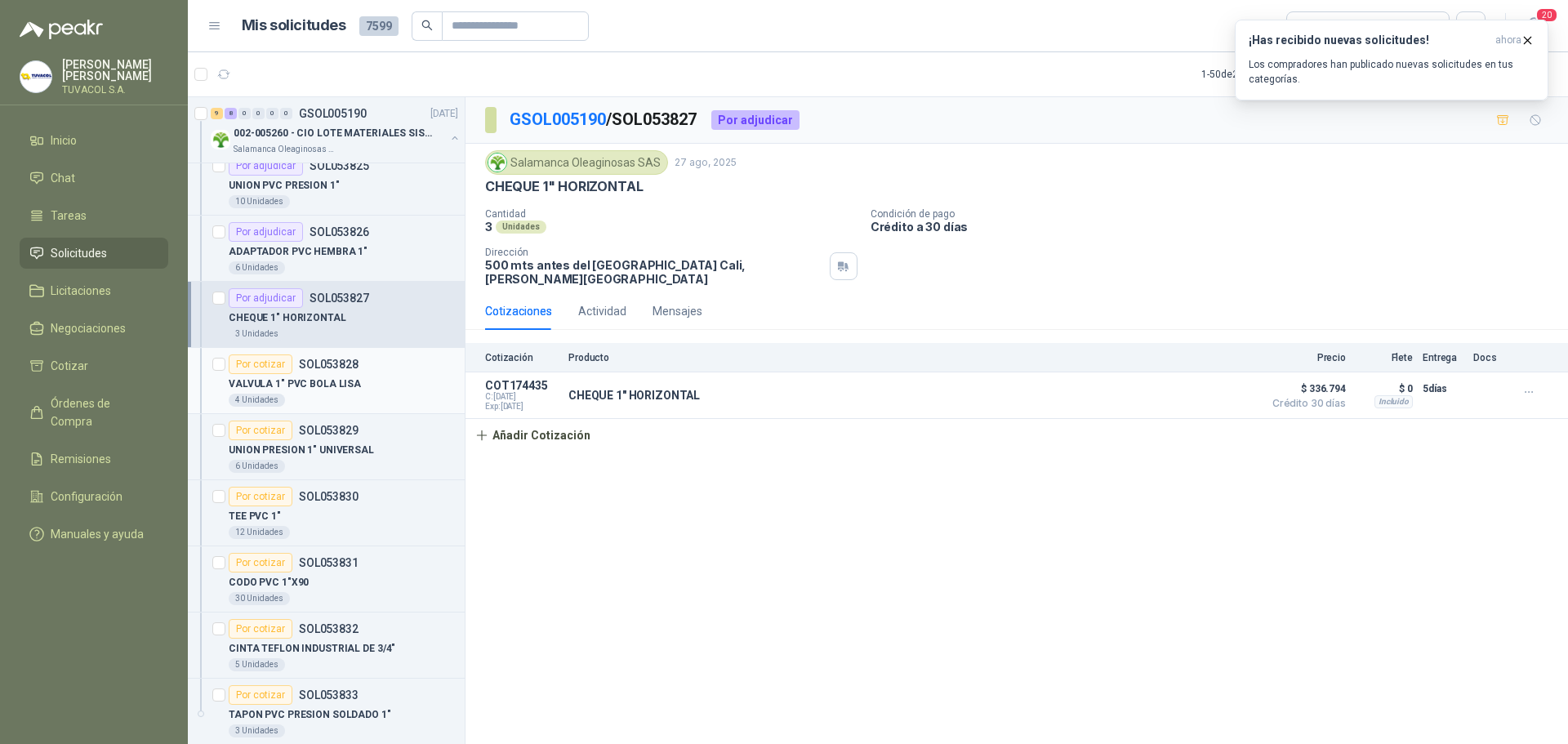
click at [342, 388] on p "VALVULA 1" PVC BOLA LISA" at bounding box center [295, 384] width 132 height 16
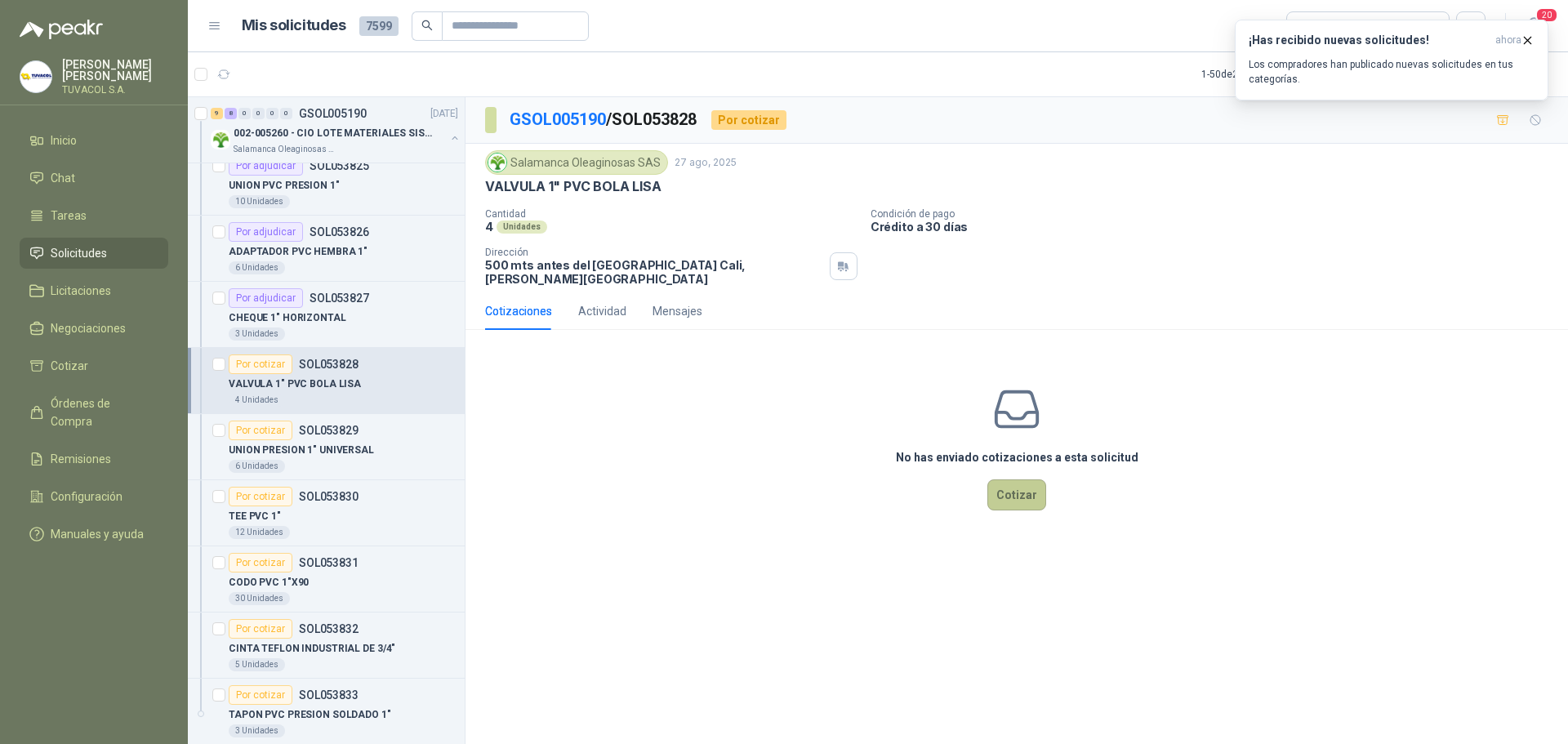
click at [1003, 479] on button "Cotizar" at bounding box center [1017, 495] width 59 height 31
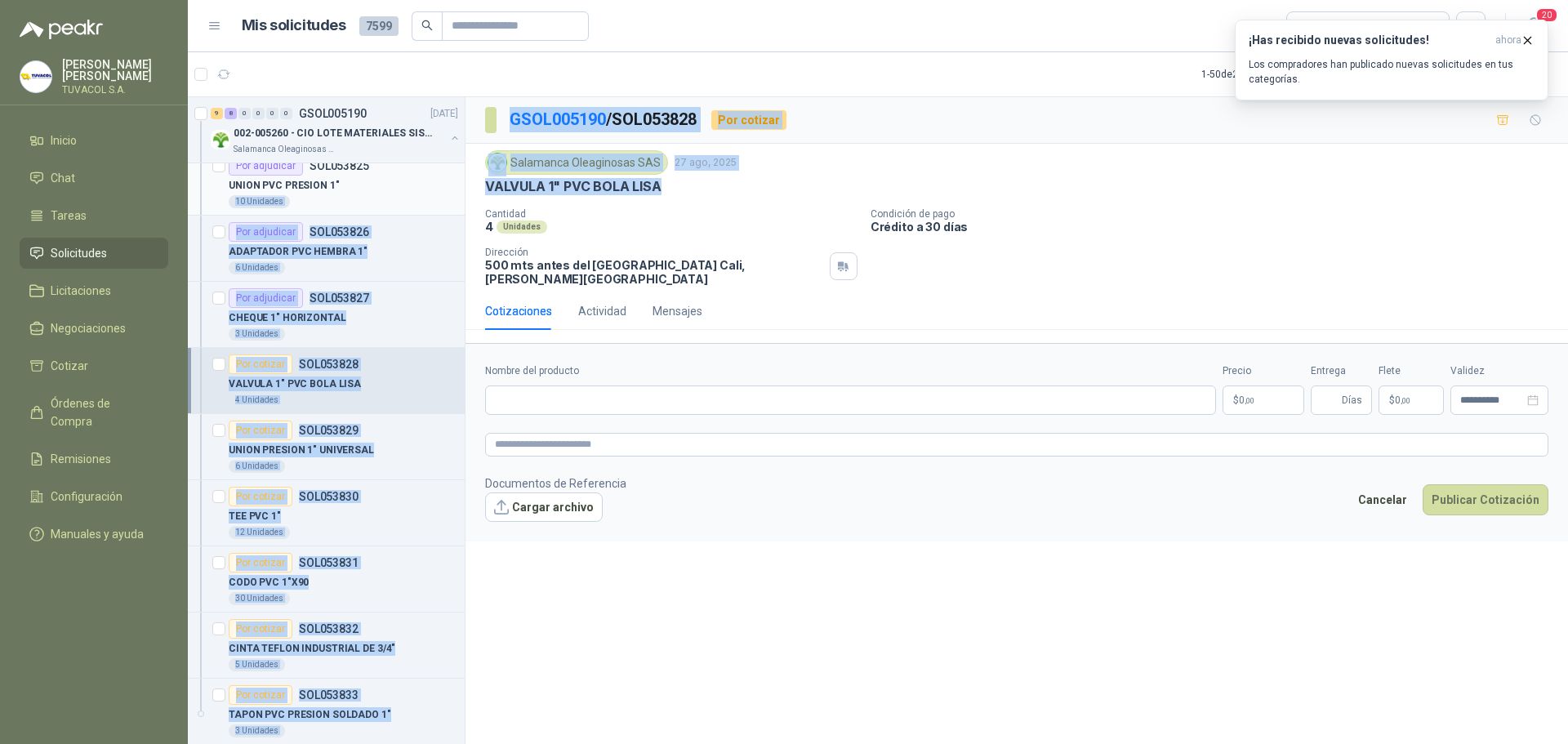
drag, startPoint x: 669, startPoint y: 191, endPoint x: 421, endPoint y: 187, distance: 248.0
click at [421, 187] on div "2 0 0 0 0 0 GSOL005236 [DATE] 051383 : RODAMIENTOS Y ANILLOS DE RETENCION RUEDA…" at bounding box center [878, 423] width 1380 height 654
click at [506, 189] on p "VALVULA 1" PVC BOLA LISA" at bounding box center [573, 187] width 177 height 17
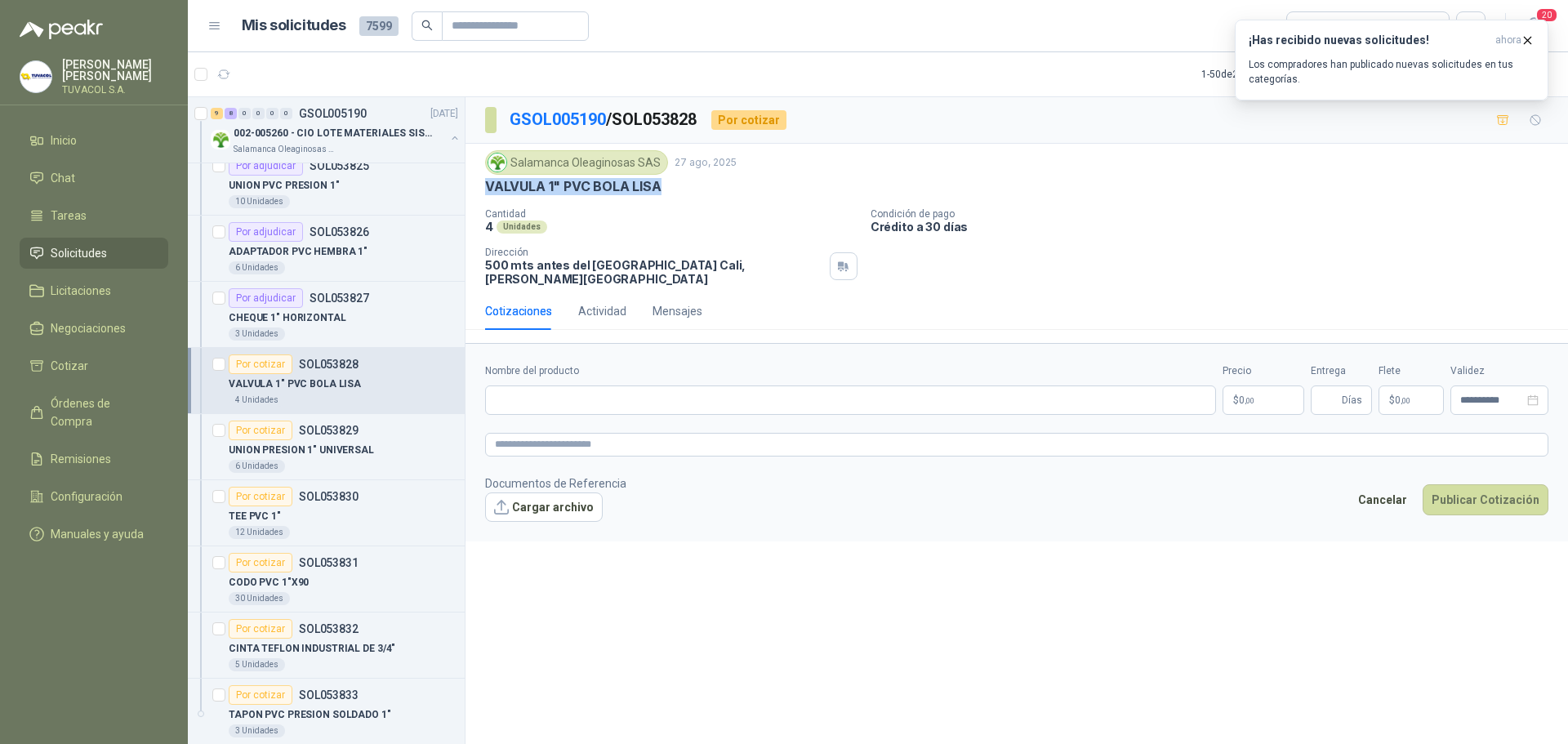
drag, startPoint x: 489, startPoint y: 184, endPoint x: 661, endPoint y: 184, distance: 172.0
click at [661, 184] on div "VALVULA 1" PVC BOLA LISA" at bounding box center [1016, 187] width 1063 height 17
copy p "VALVULA 1" PVC BOLA LISA"
click at [630, 395] on input "Nombre del producto" at bounding box center [851, 400] width 731 height 30
paste input "**********"
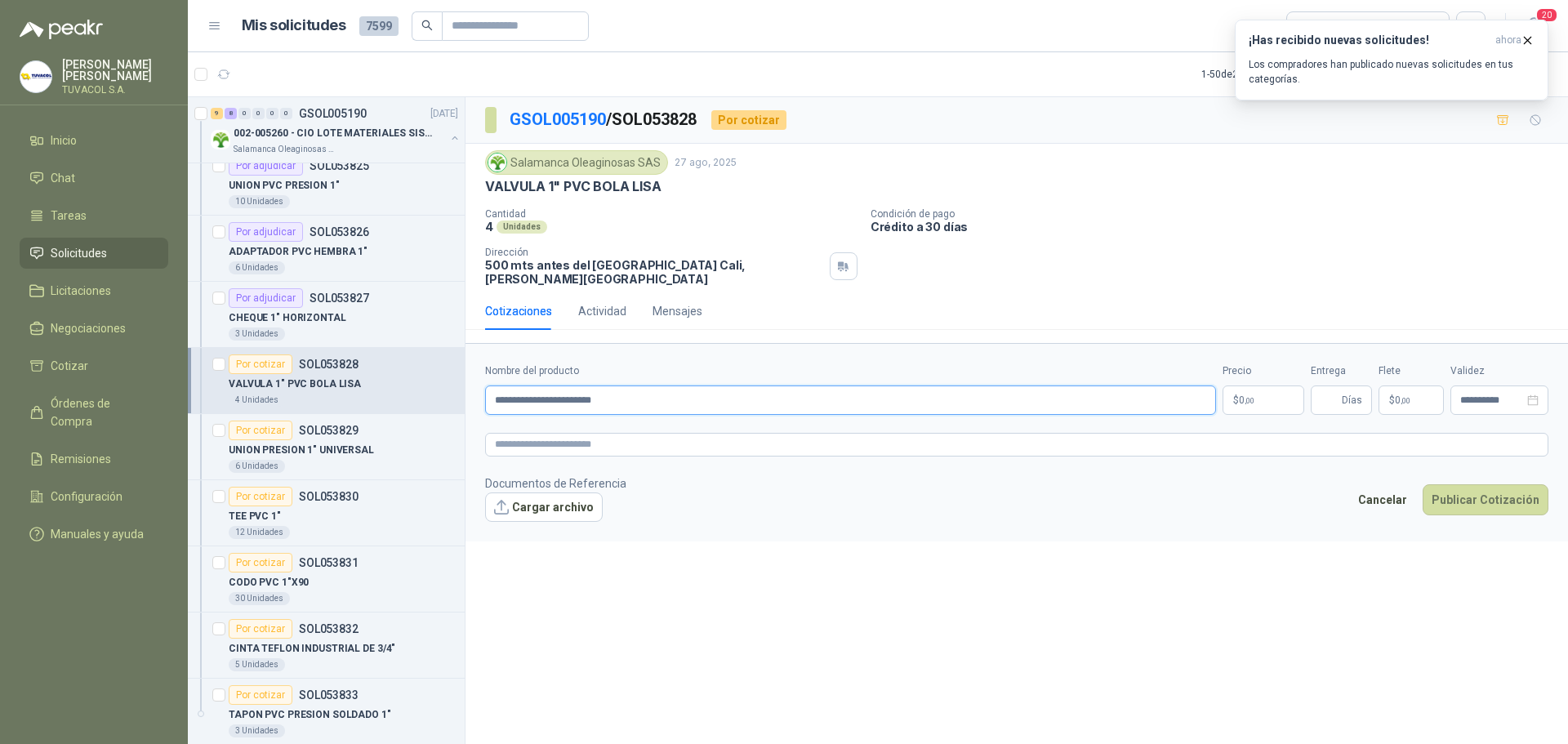
type input "**********"
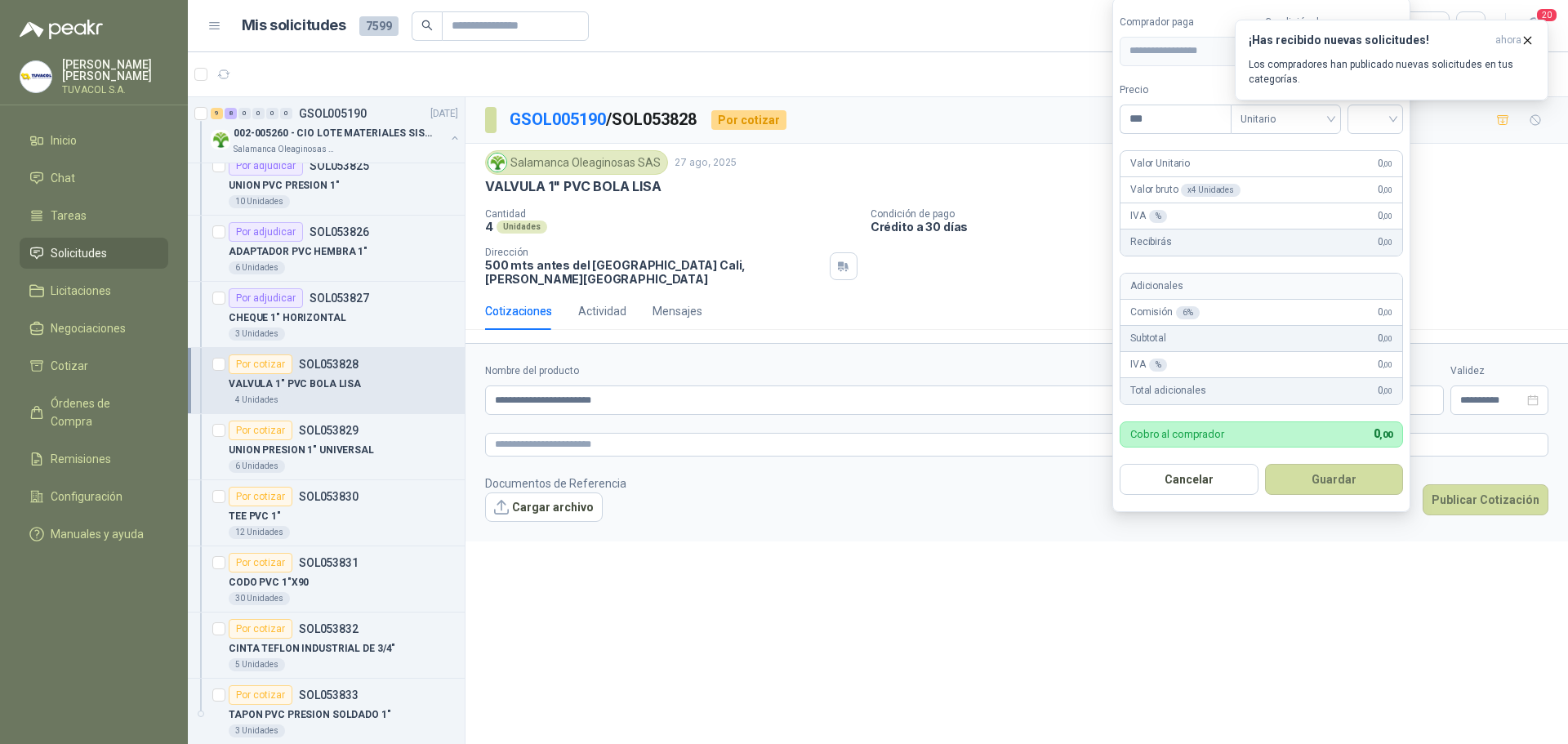
drag, startPoint x: 1172, startPoint y: 112, endPoint x: 1060, endPoint y: 109, distance: 112.0
click at [1060, 109] on body "[PERSON_NAME] TUVACOL S.A. Inicio Chat Tareas Solicitudes Licitaciones Negociac…" at bounding box center [784, 372] width 1568 height 744
click at [1357, 114] on div at bounding box center [1376, 119] width 56 height 30
type input "********"
click at [1371, 148] on div "19%" at bounding box center [1379, 152] width 30 height 18
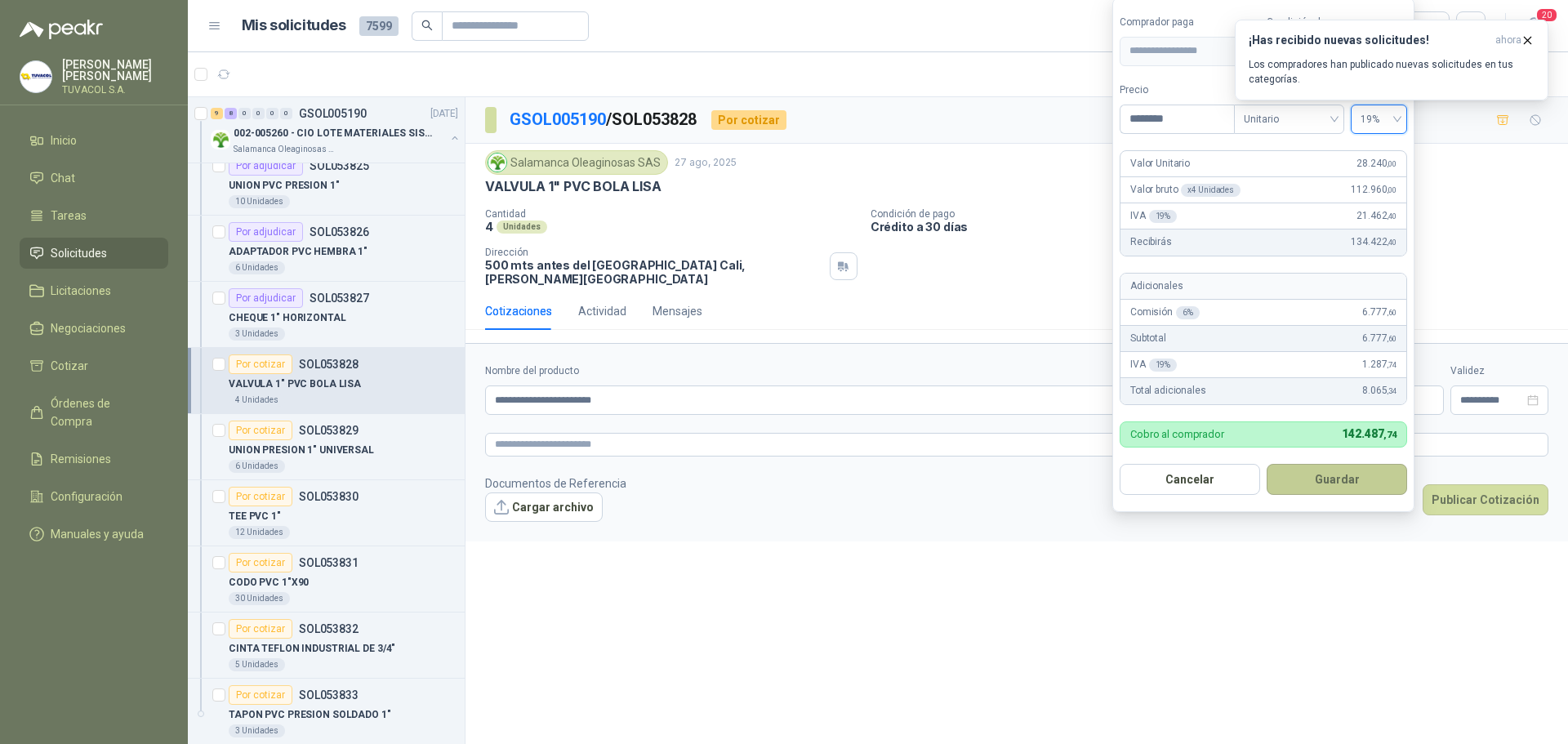
click at [1337, 491] on button "Guardar" at bounding box center [1336, 479] width 140 height 31
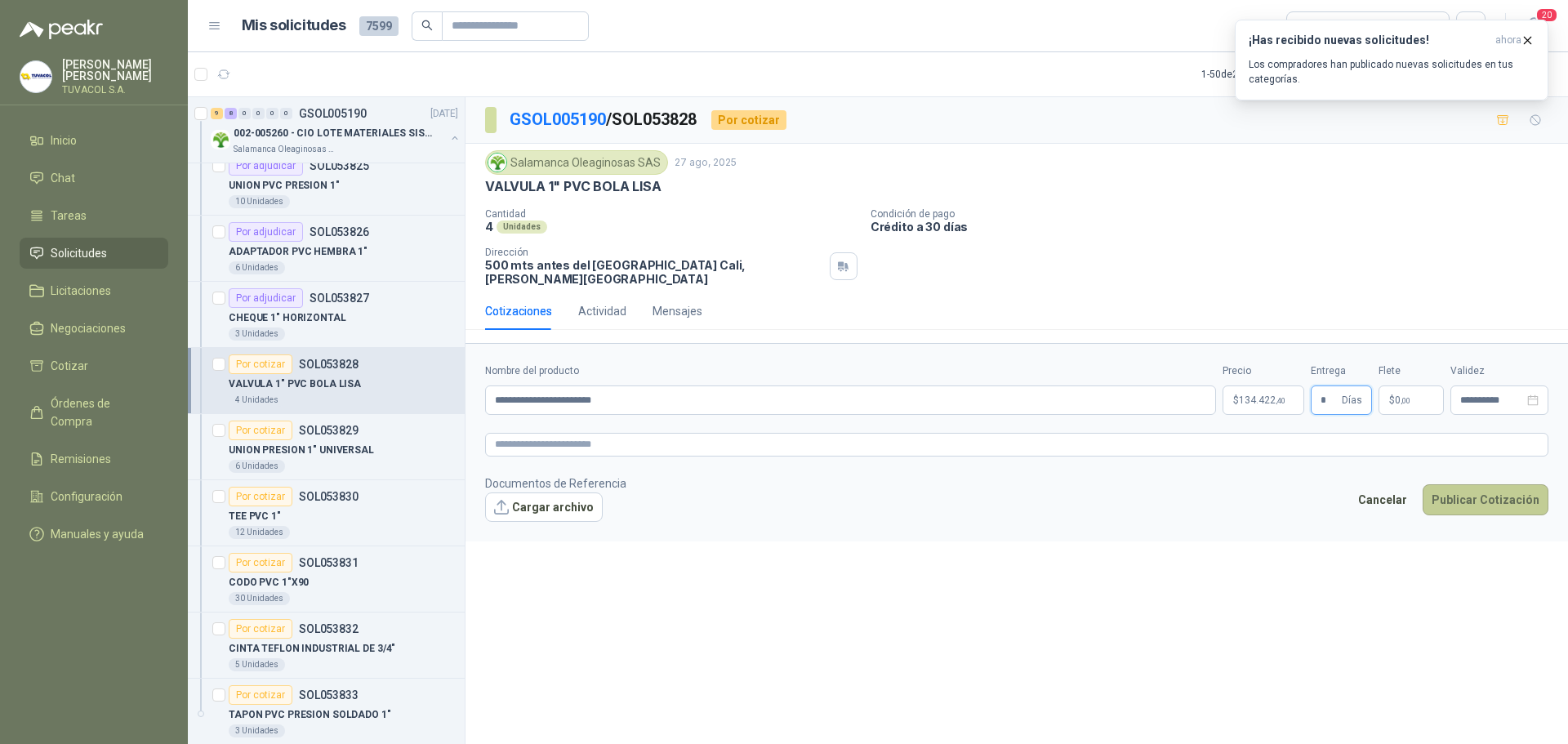
type input "*"
click at [1464, 484] on button "Publicar Cotización" at bounding box center [1485, 499] width 125 height 31
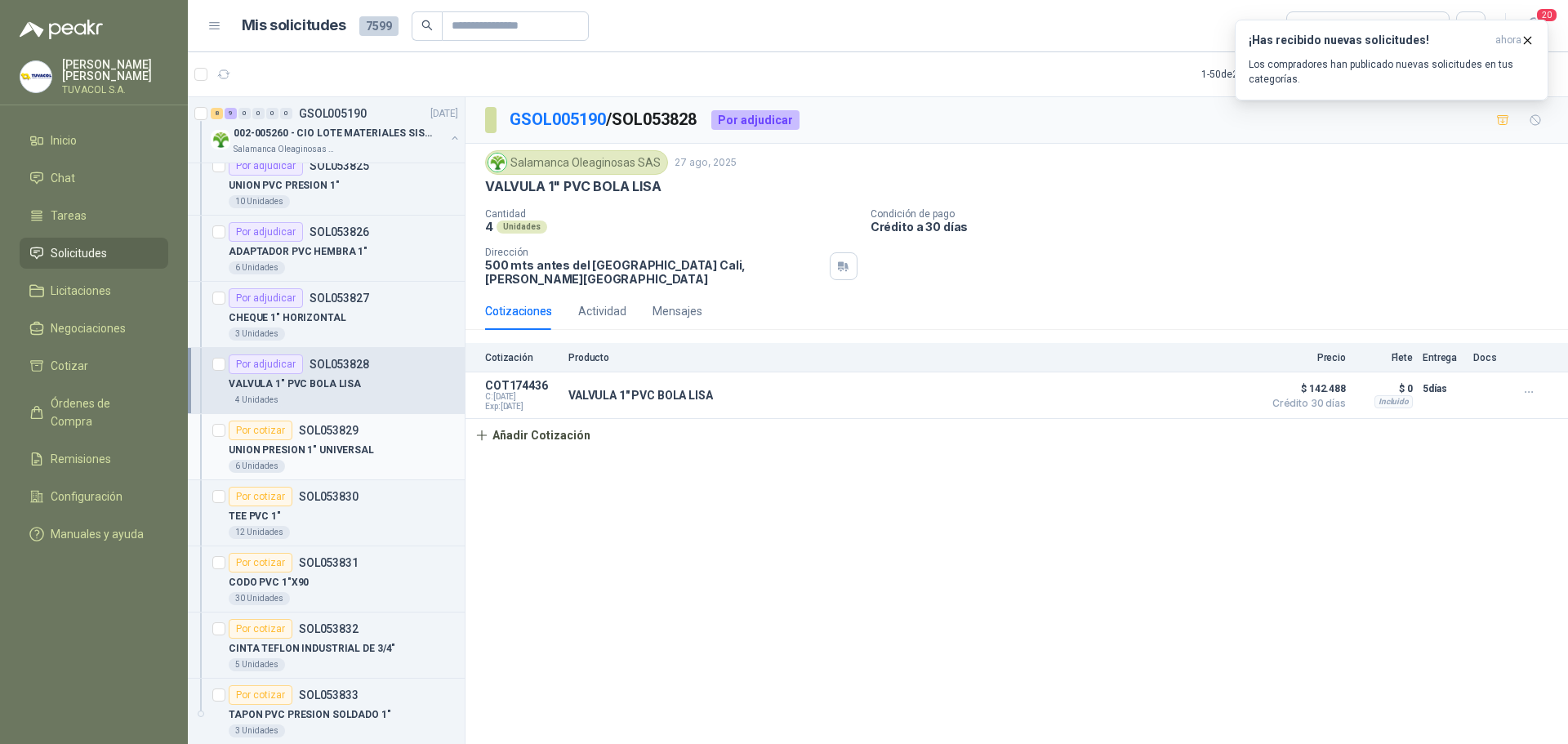
click at [327, 436] on p "SOL053829" at bounding box center [328, 430] width 59 height 11
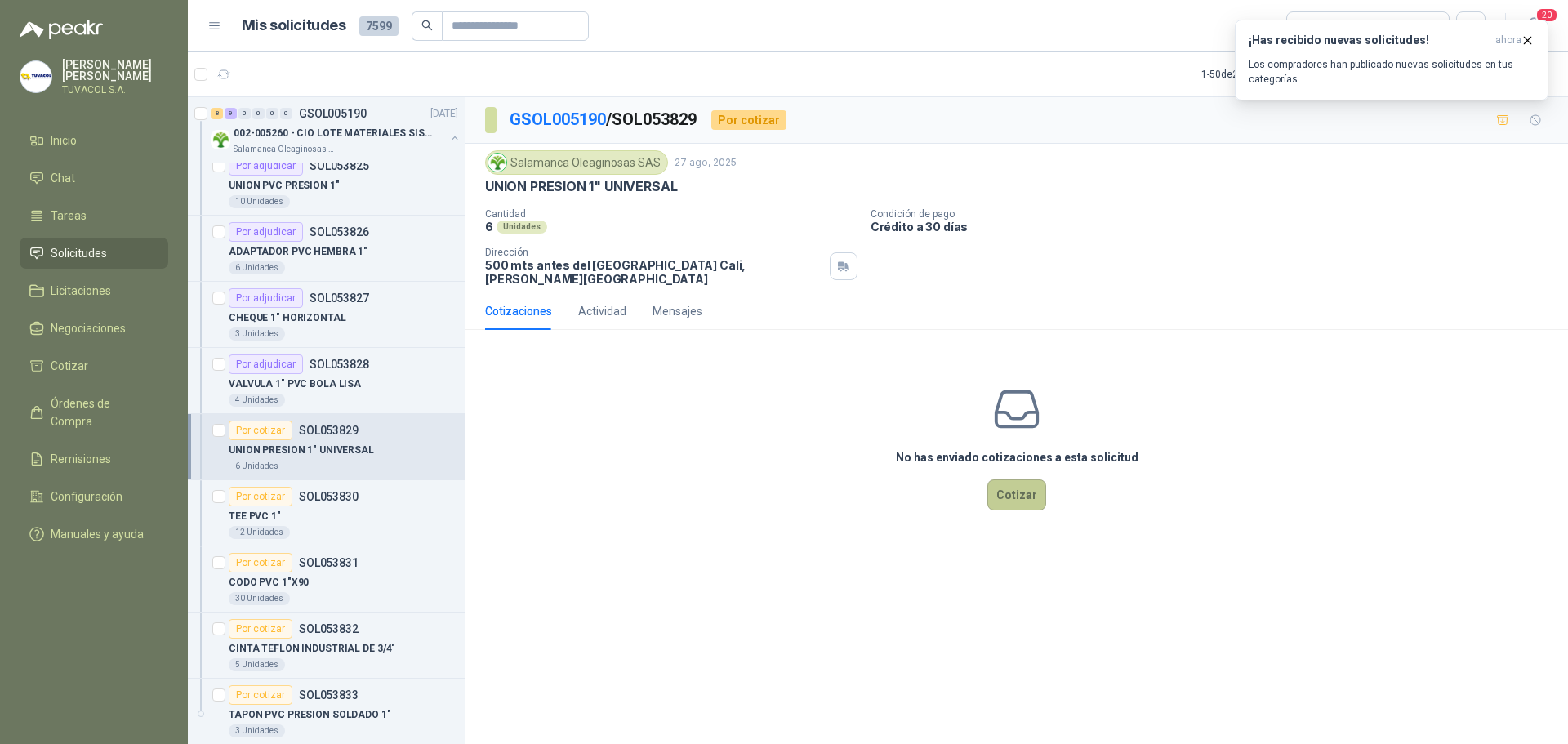
click at [1034, 489] on button "Cotizar" at bounding box center [1017, 495] width 59 height 31
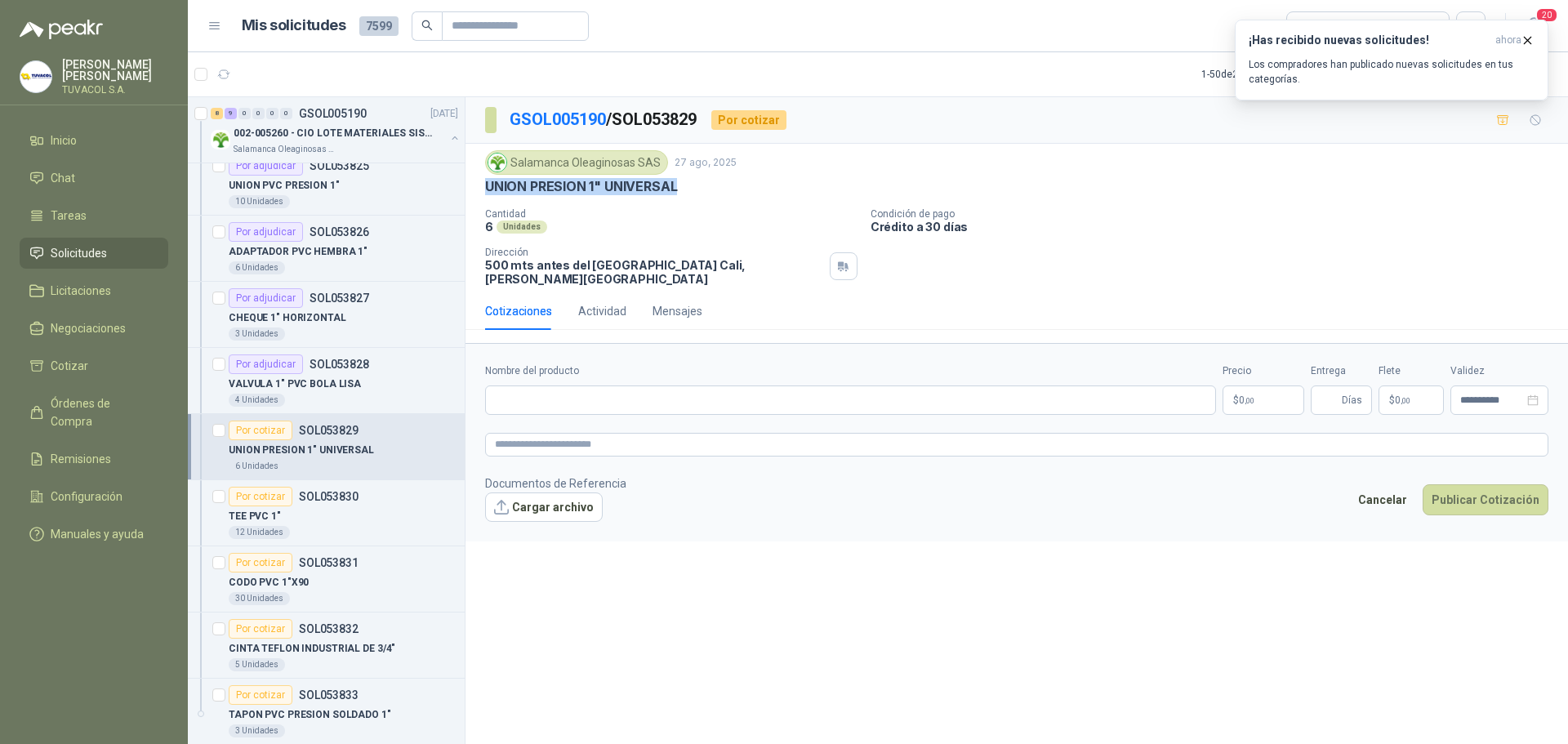
drag, startPoint x: 682, startPoint y: 184, endPoint x: 488, endPoint y: 190, distance: 194.1
click at [488, 190] on div "UNION PRESION 1" UNIVERSAL" at bounding box center [1016, 187] width 1063 height 17
copy p "UNION PRESION 1" UNIVERSAL"
click at [547, 397] on input "Nombre del producto" at bounding box center [851, 400] width 731 height 30
paste input "**********"
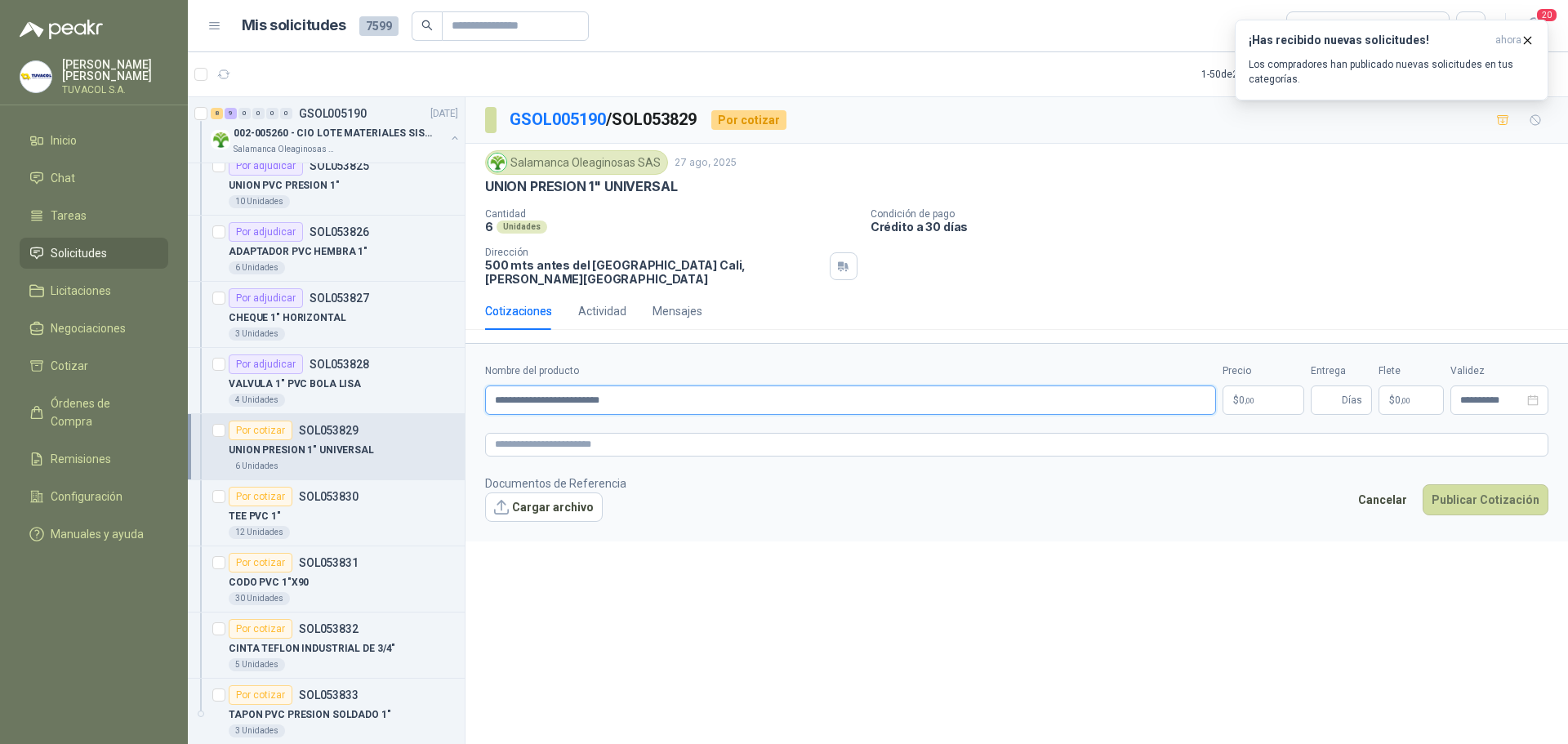
type input "**********"
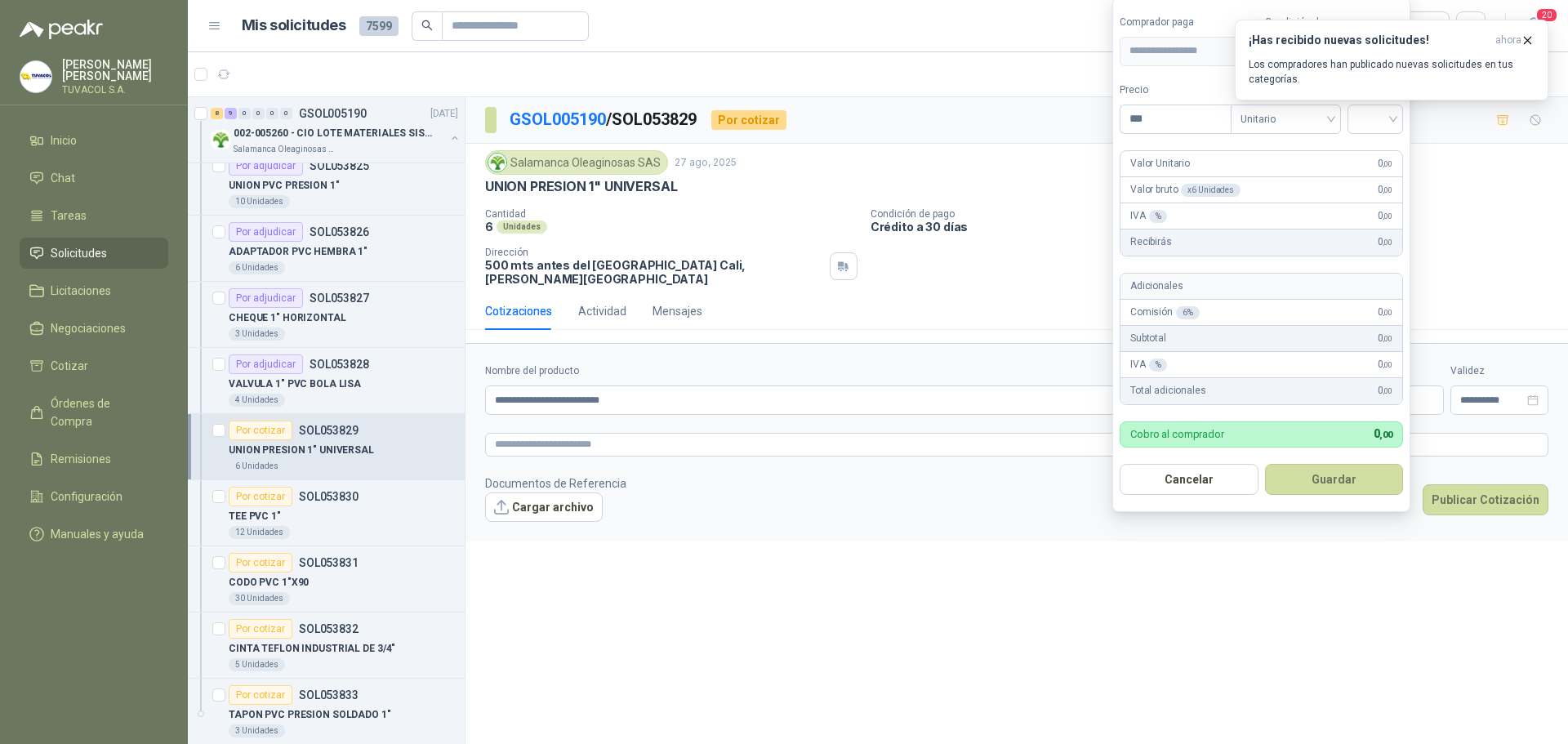
drag, startPoint x: 1154, startPoint y: 125, endPoint x: 1050, endPoint y: 113, distance: 104.7
click at [1050, 113] on body "[PERSON_NAME] TUVACOL S.A. Inicio Chat Tareas Solicitudes Licitaciones Negociac…" at bounding box center [784, 372] width 1568 height 744
type input "*******"
click at [1393, 114] on input "search" at bounding box center [1375, 117] width 36 height 24
click at [1383, 151] on div "19%" at bounding box center [1379, 152] width 30 height 18
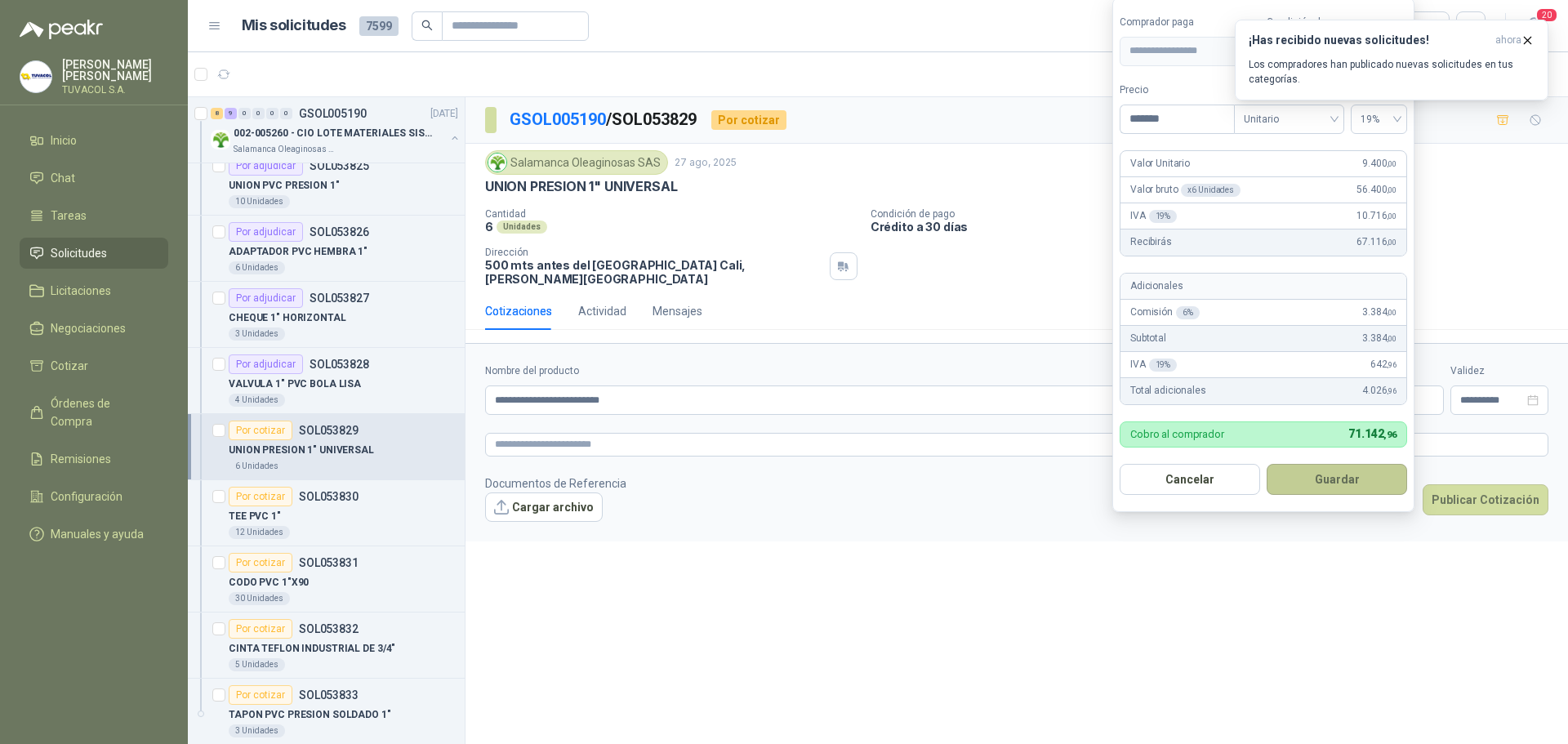
click at [1356, 477] on button "Guardar" at bounding box center [1336, 479] width 140 height 31
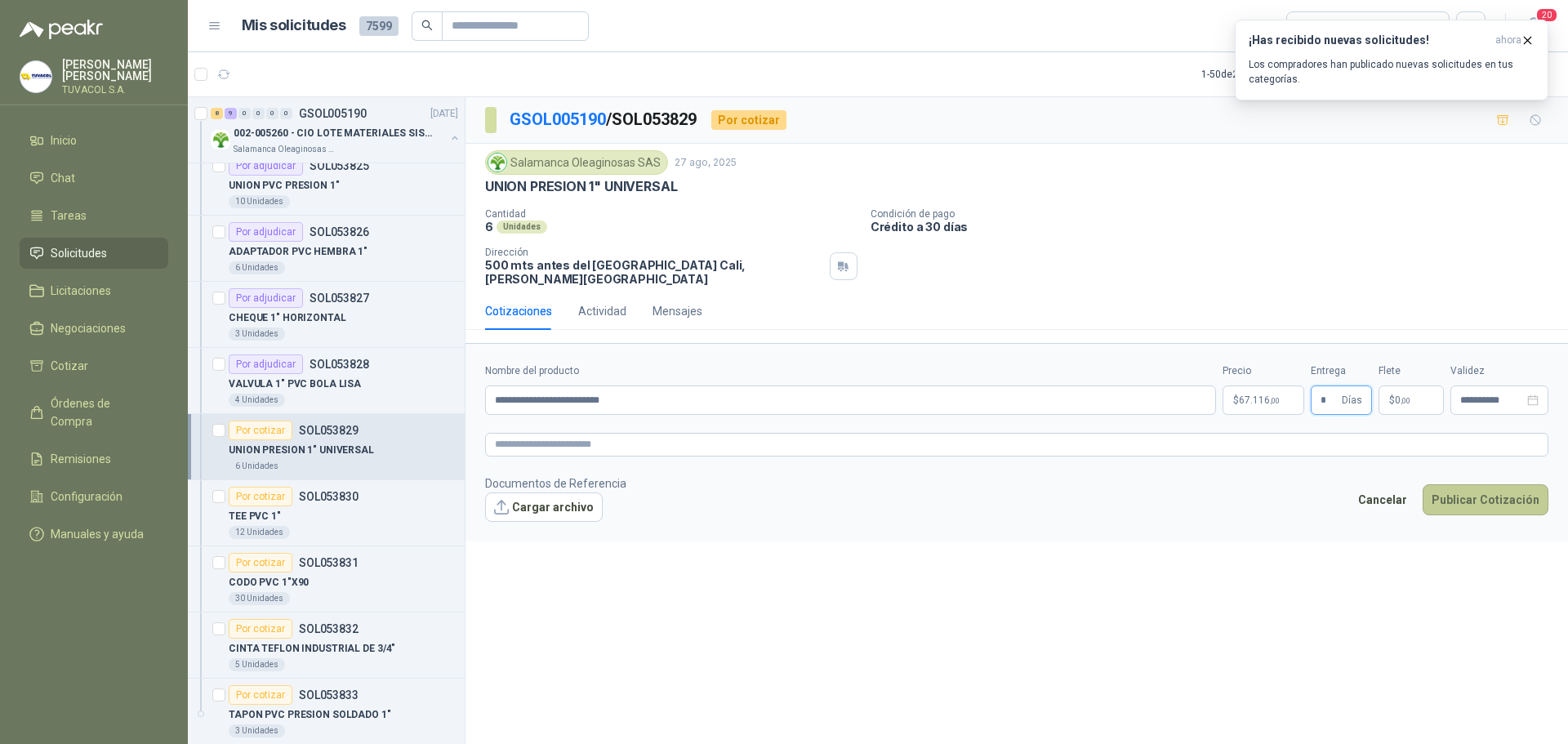
type input "*"
click at [1444, 484] on button "Publicar Cotización" at bounding box center [1485, 499] width 125 height 31
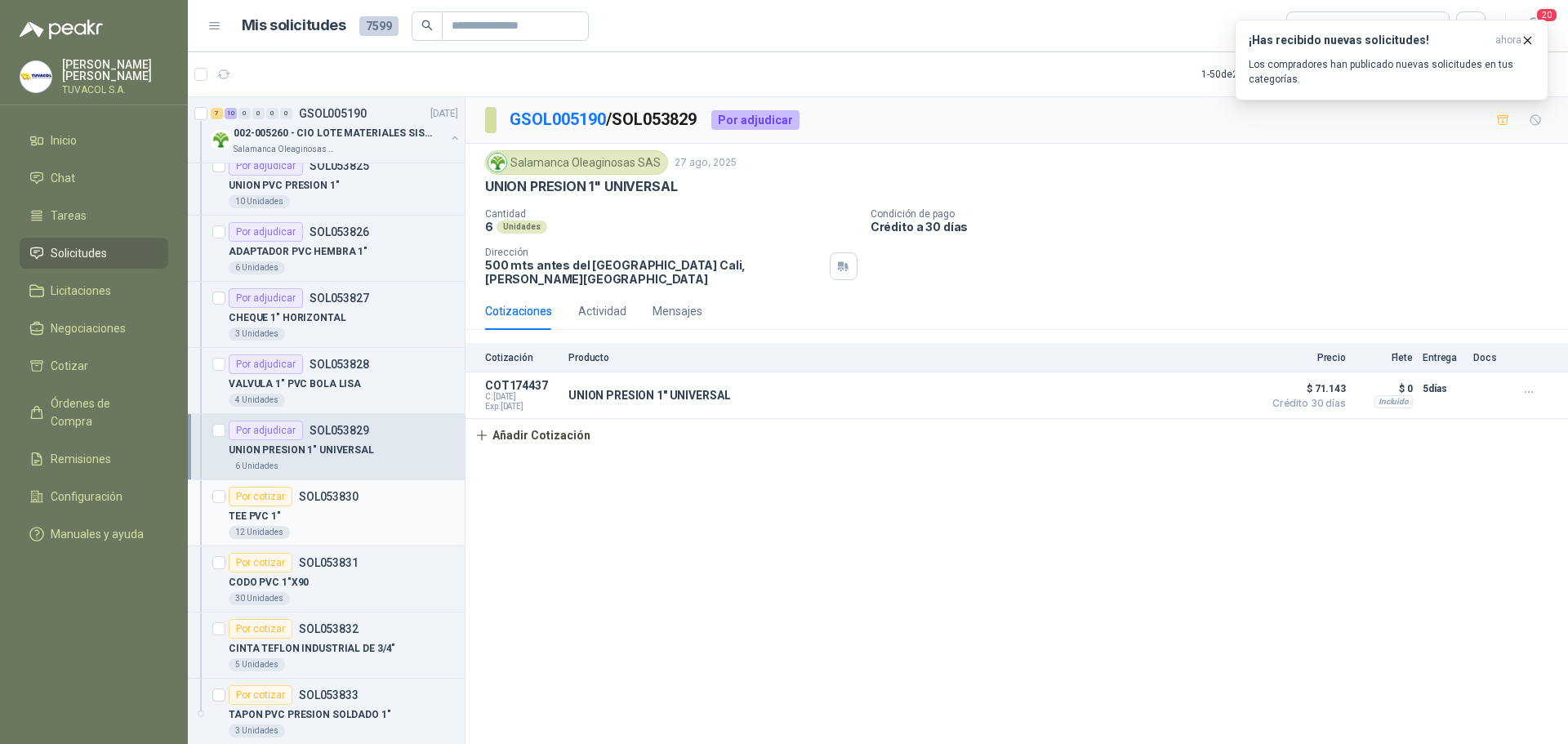
click at [344, 506] on div "Por cotizar SOL053830" at bounding box center [293, 496] width 130 height 20
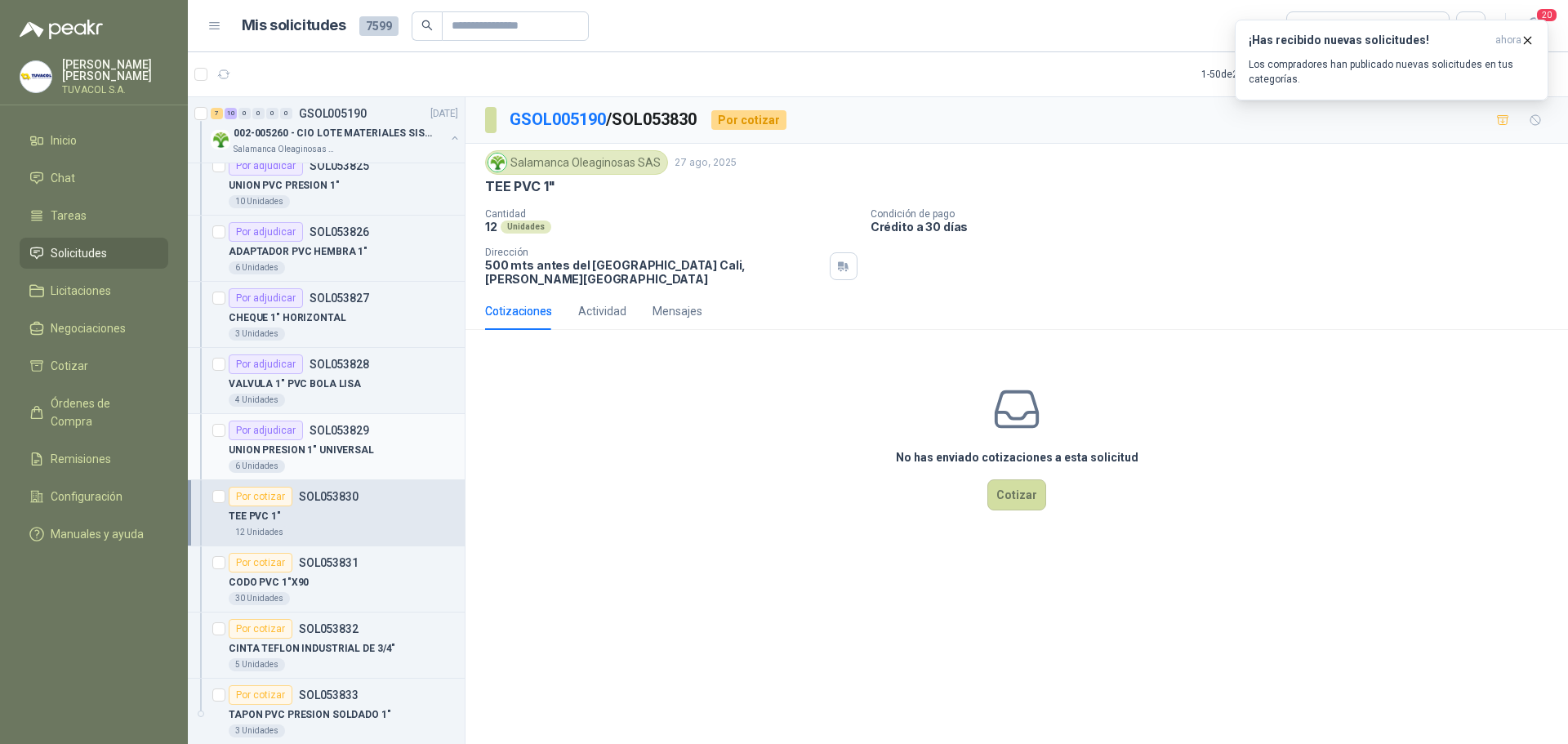
scroll to position [3814, 0]
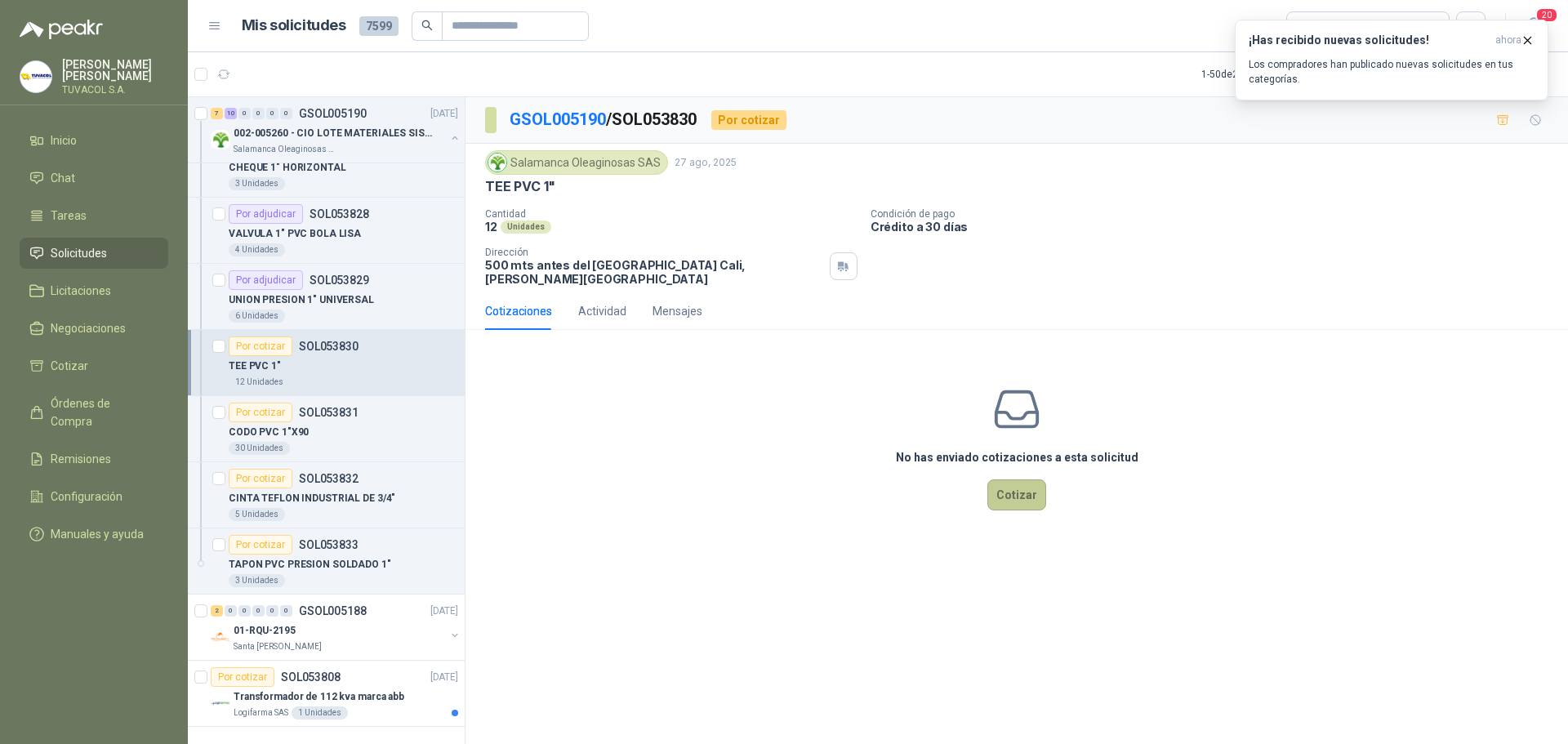
click at [1023, 487] on button "Cotizar" at bounding box center [1017, 495] width 59 height 31
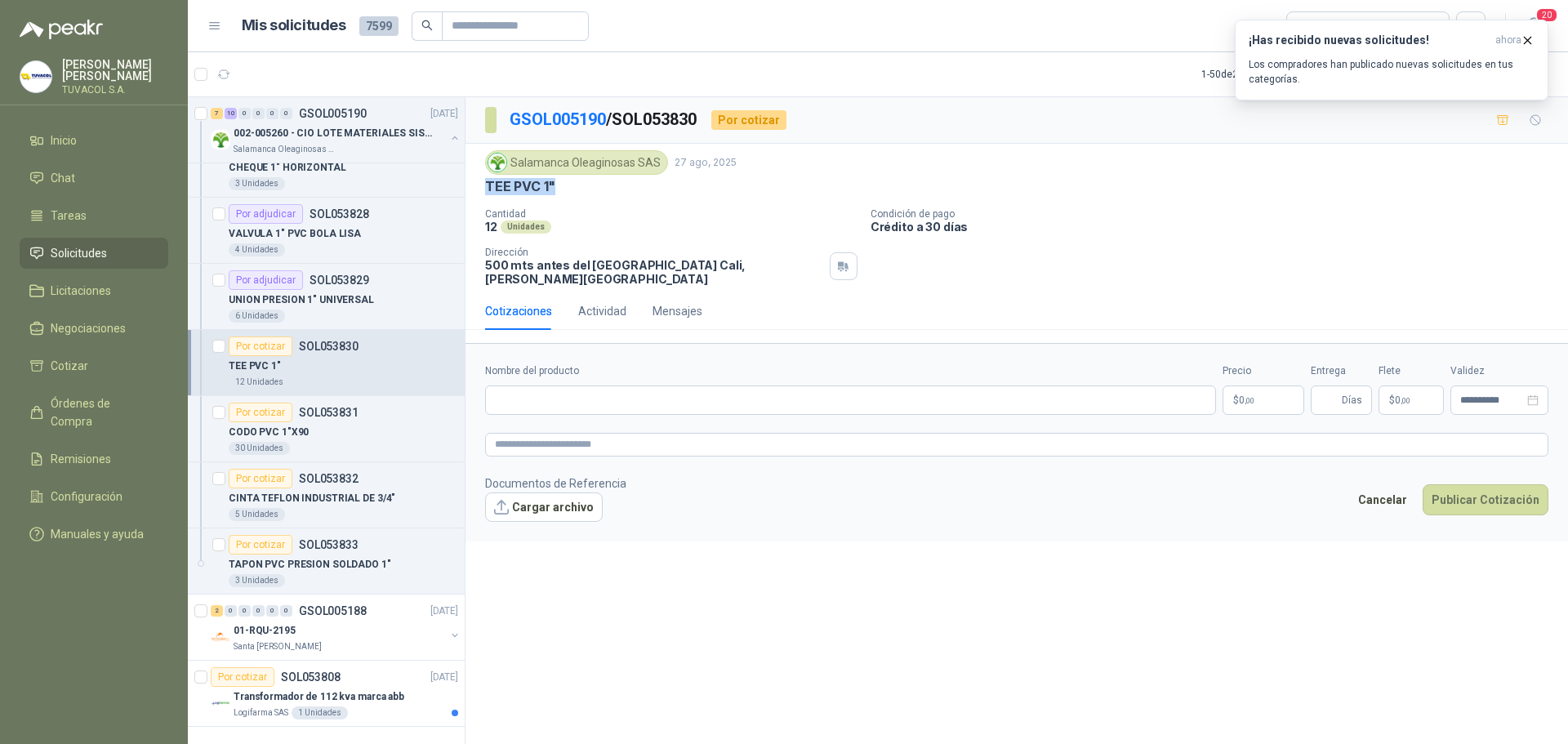
drag, startPoint x: 547, startPoint y: 188, endPoint x: 483, endPoint y: 191, distance: 64.1
click at [483, 191] on div "Salamanca Oleaginosas SAS [DATE] TEE PVC 1" Cantidad 12 Unidades Condición de p…" at bounding box center [1017, 218] width 1103 height 149
click at [547, 387] on input "Nombre del producto" at bounding box center [851, 400] width 731 height 30
paste input "**********"
type input "**********"
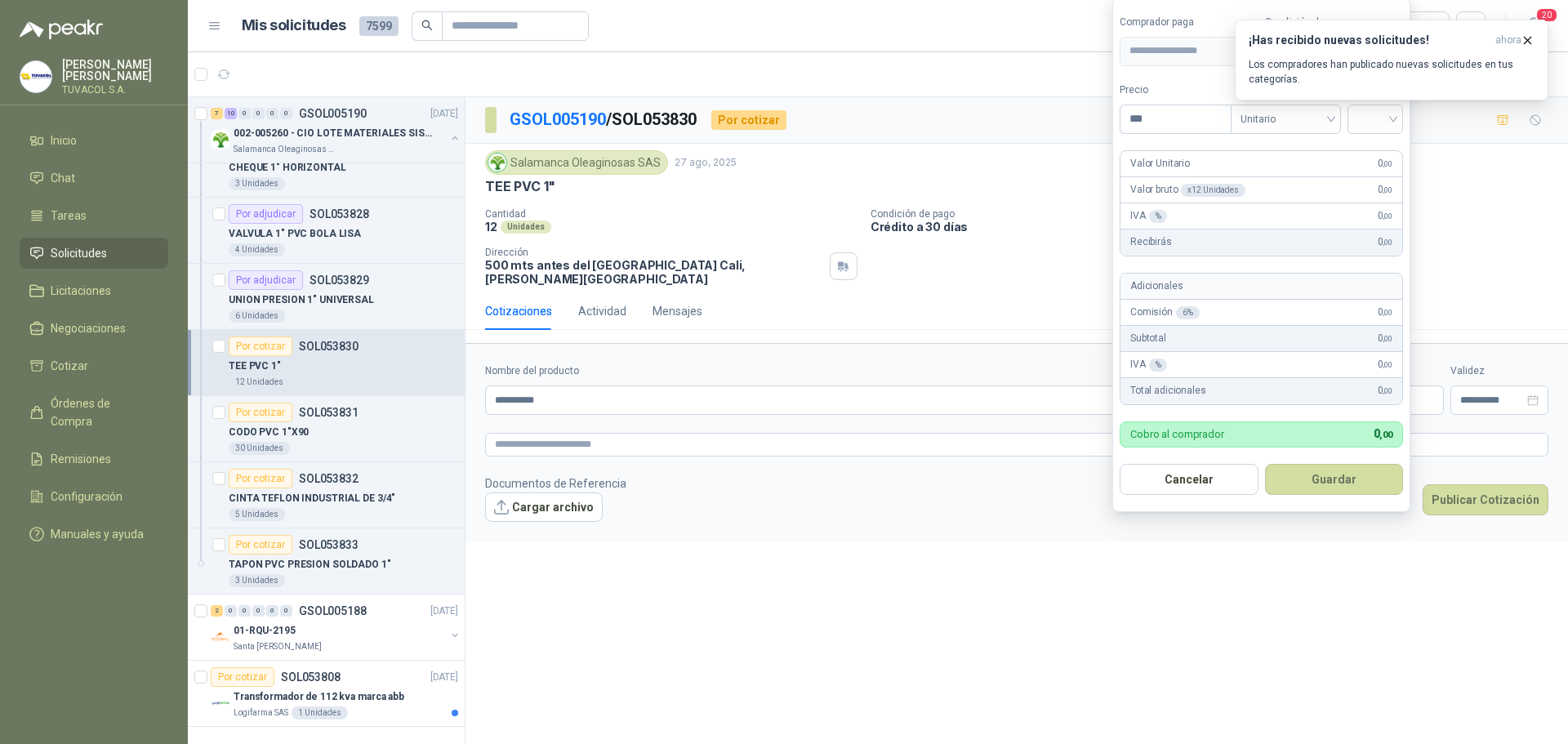
drag, startPoint x: 1147, startPoint y: 122, endPoint x: 1058, endPoint y: 115, distance: 89.3
click at [1058, 115] on body "[PERSON_NAME] TUVACOL S.A. Inicio Chat Tareas Solicitudes Licitaciones Negociac…" at bounding box center [784, 372] width 1568 height 744
click at [1359, 119] on div at bounding box center [1376, 119] width 56 height 30
type input "*******"
click at [1375, 152] on div "19%" at bounding box center [1379, 152] width 30 height 18
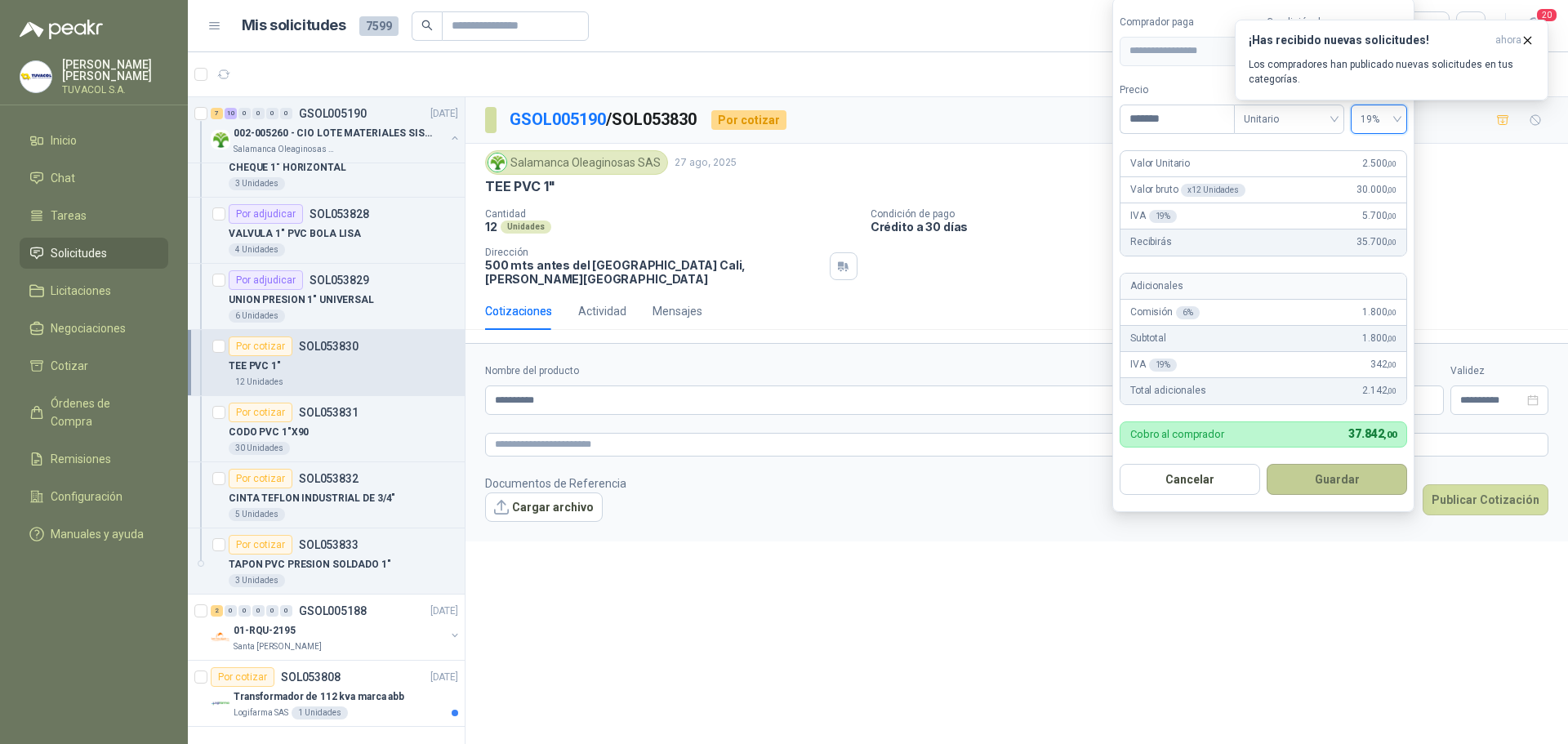
click at [1341, 468] on button "Guardar" at bounding box center [1336, 479] width 140 height 31
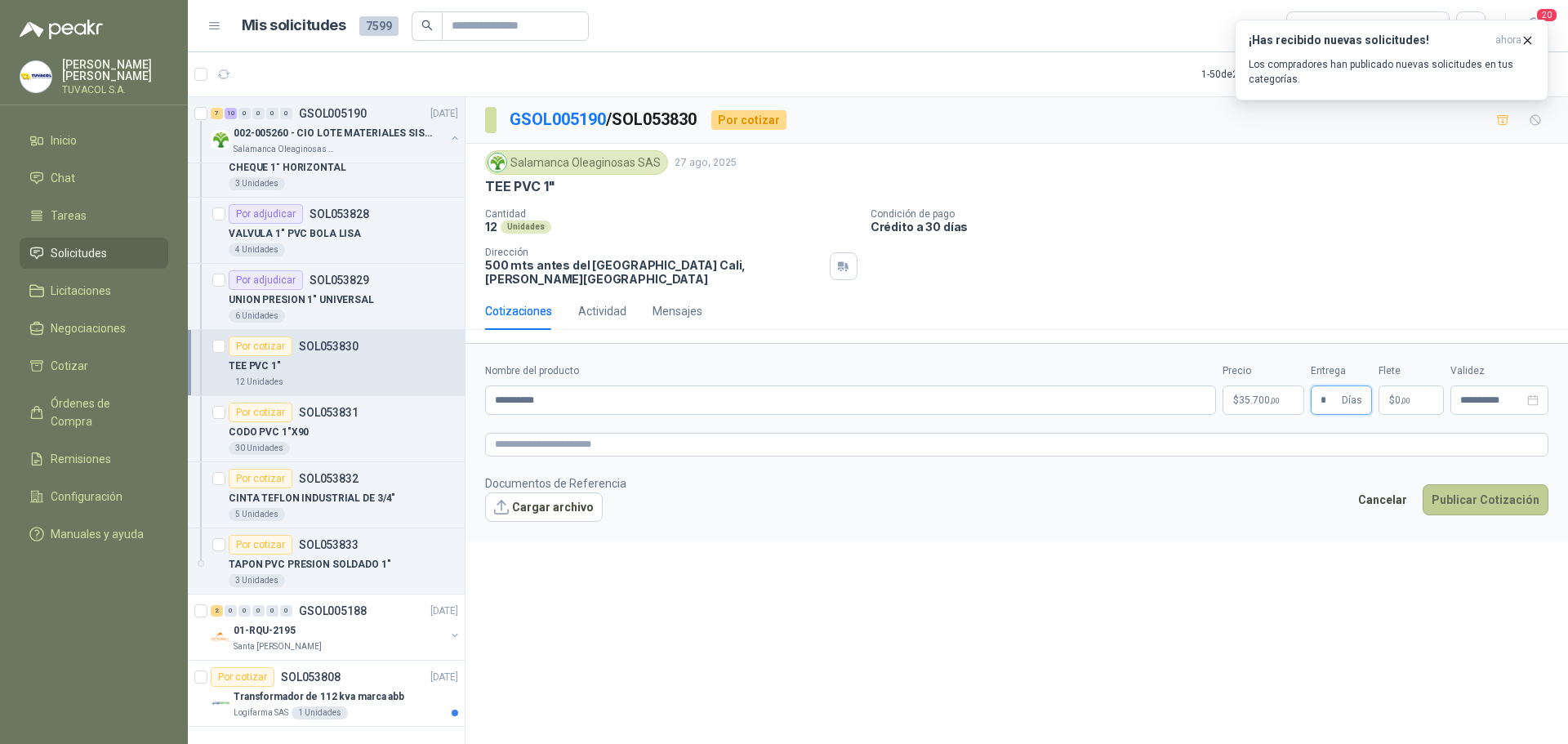
type input "*"
click at [1477, 499] on button "Publicar Cotización" at bounding box center [1485, 499] width 125 height 31
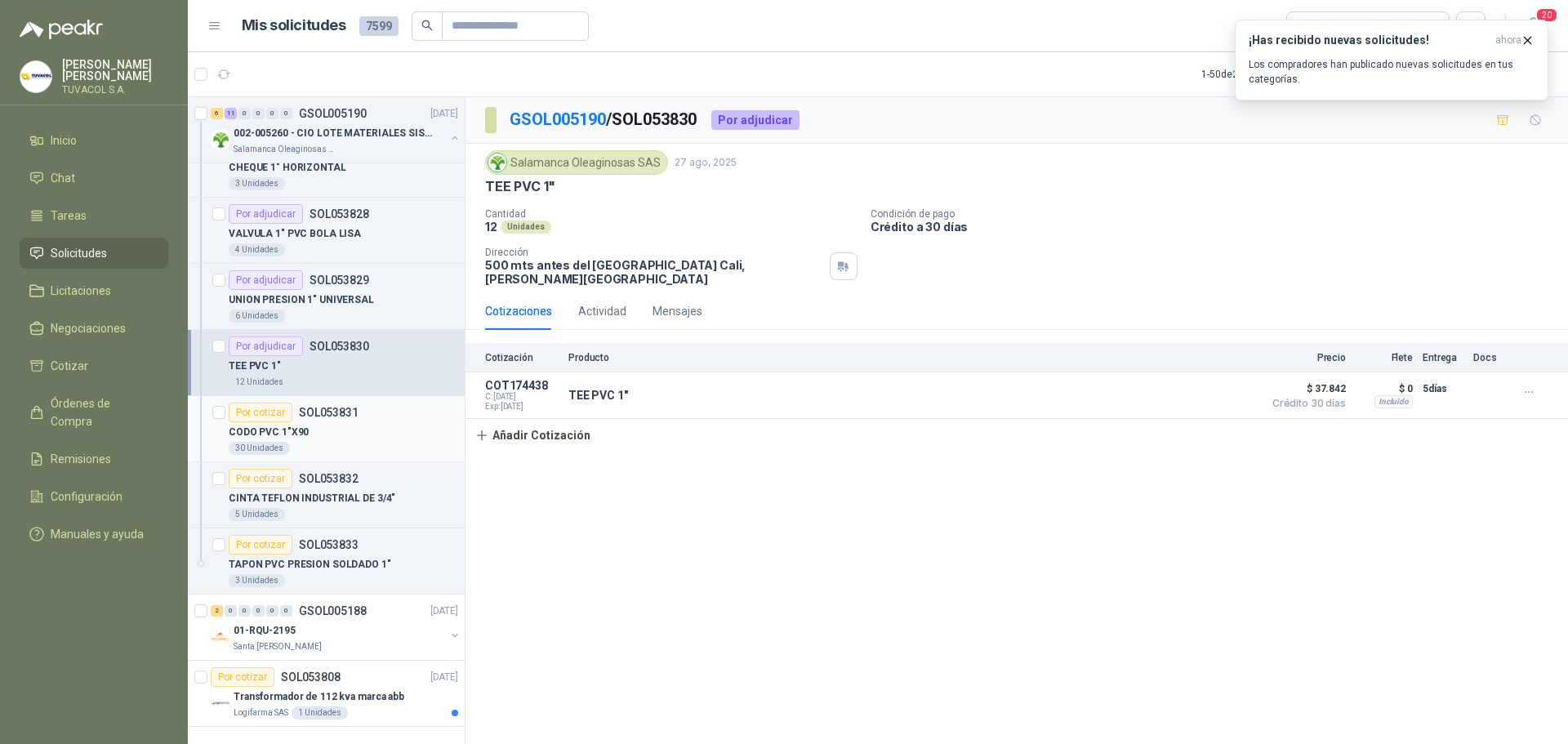
click at [350, 422] on div "CODO PVC 1"X90" at bounding box center [344, 432] width 230 height 20
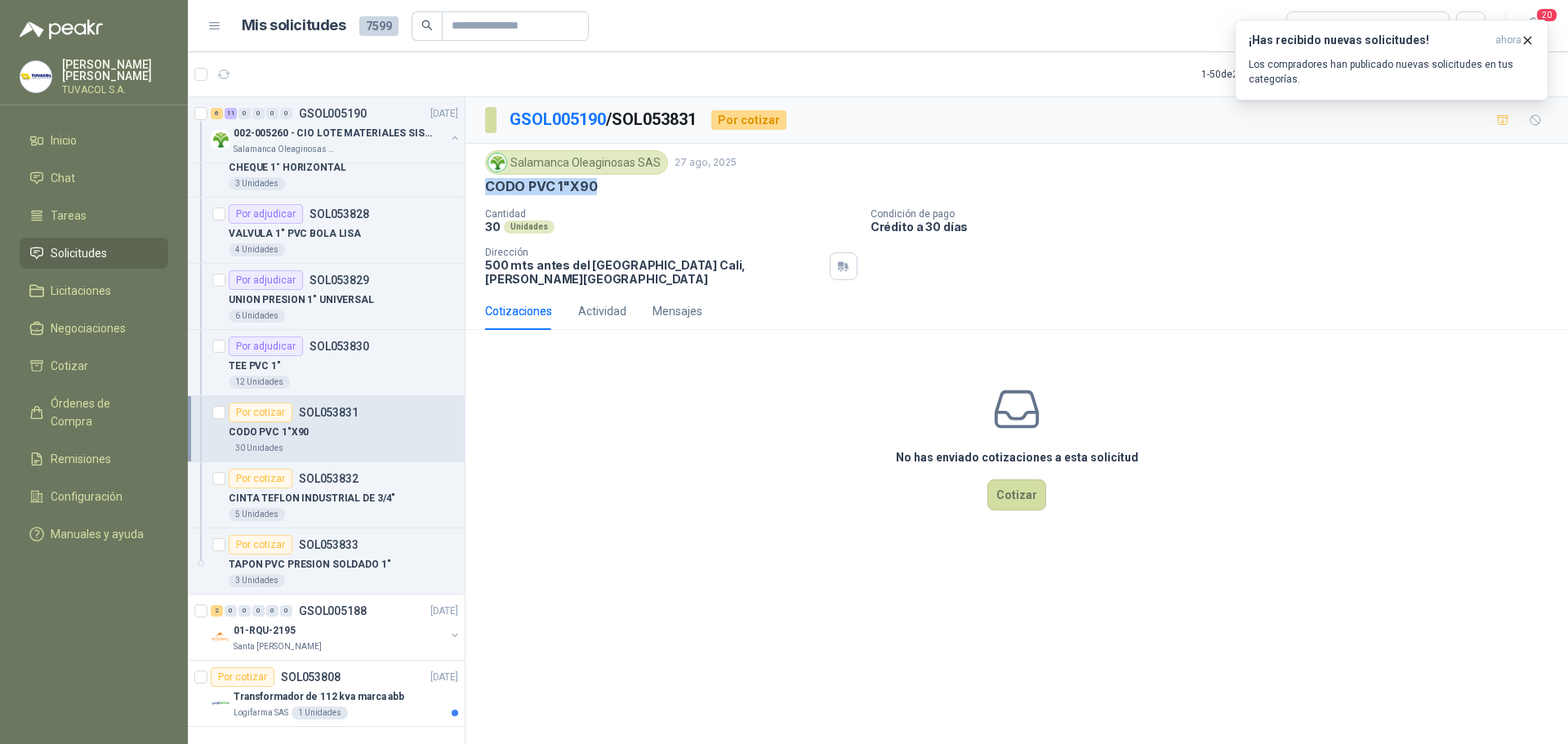
drag, startPoint x: 594, startPoint y: 190, endPoint x: 481, endPoint y: 190, distance: 113.0
click at [481, 190] on div "Salamanca Oleaginosas SAS [DATE] CODO PVC 1"X90 Cantidad 30 Unidades Condición …" at bounding box center [1017, 218] width 1103 height 149
click at [997, 483] on button "Cotizar" at bounding box center [1017, 495] width 59 height 31
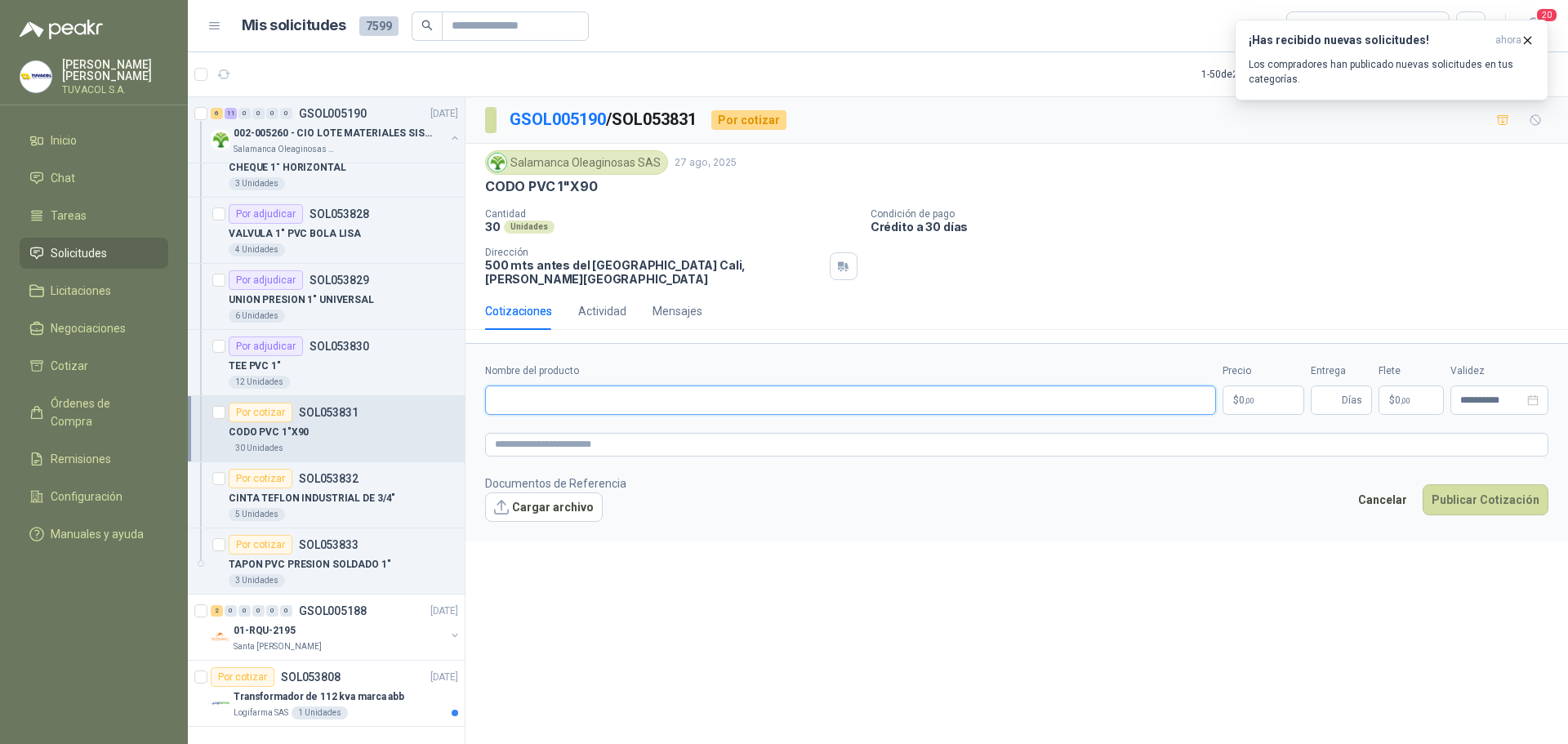
click at [619, 385] on input "Nombre del producto" at bounding box center [851, 400] width 731 height 30
paste input "**********"
type input "**********"
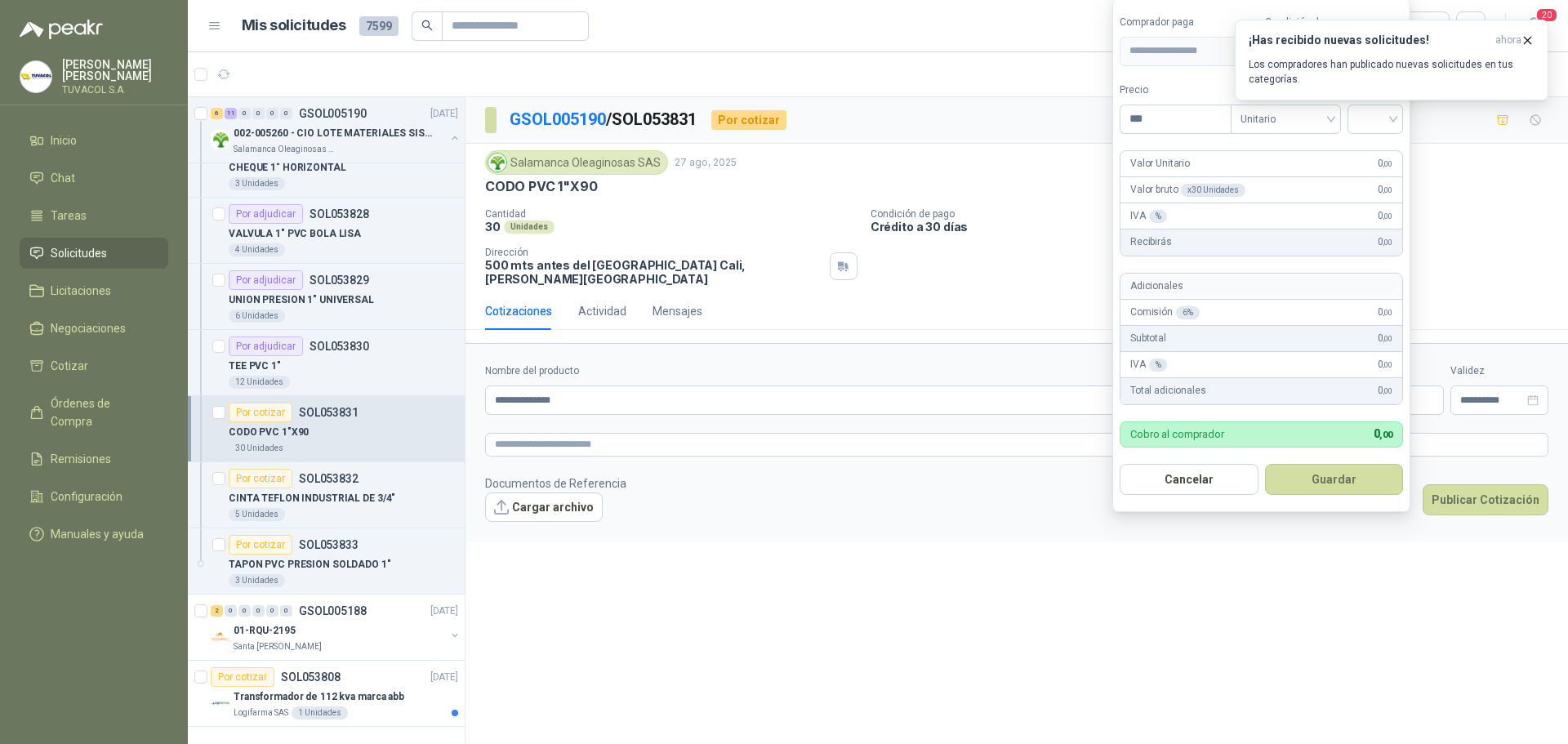
drag, startPoint x: 1182, startPoint y: 126, endPoint x: 992, endPoint y: 119, distance: 190.1
click at [992, 119] on body "[PERSON_NAME] TUVACOL S.A. Inicio Chat Tareas Solicitudes Licitaciones Negociac…" at bounding box center [784, 372] width 1568 height 744
type input "*******"
click at [1393, 100] on div "¡Has recibido nuevas solicitudes! ahora Los compradores han publicado nuevas so…" at bounding box center [1391, 60] width 313 height 81
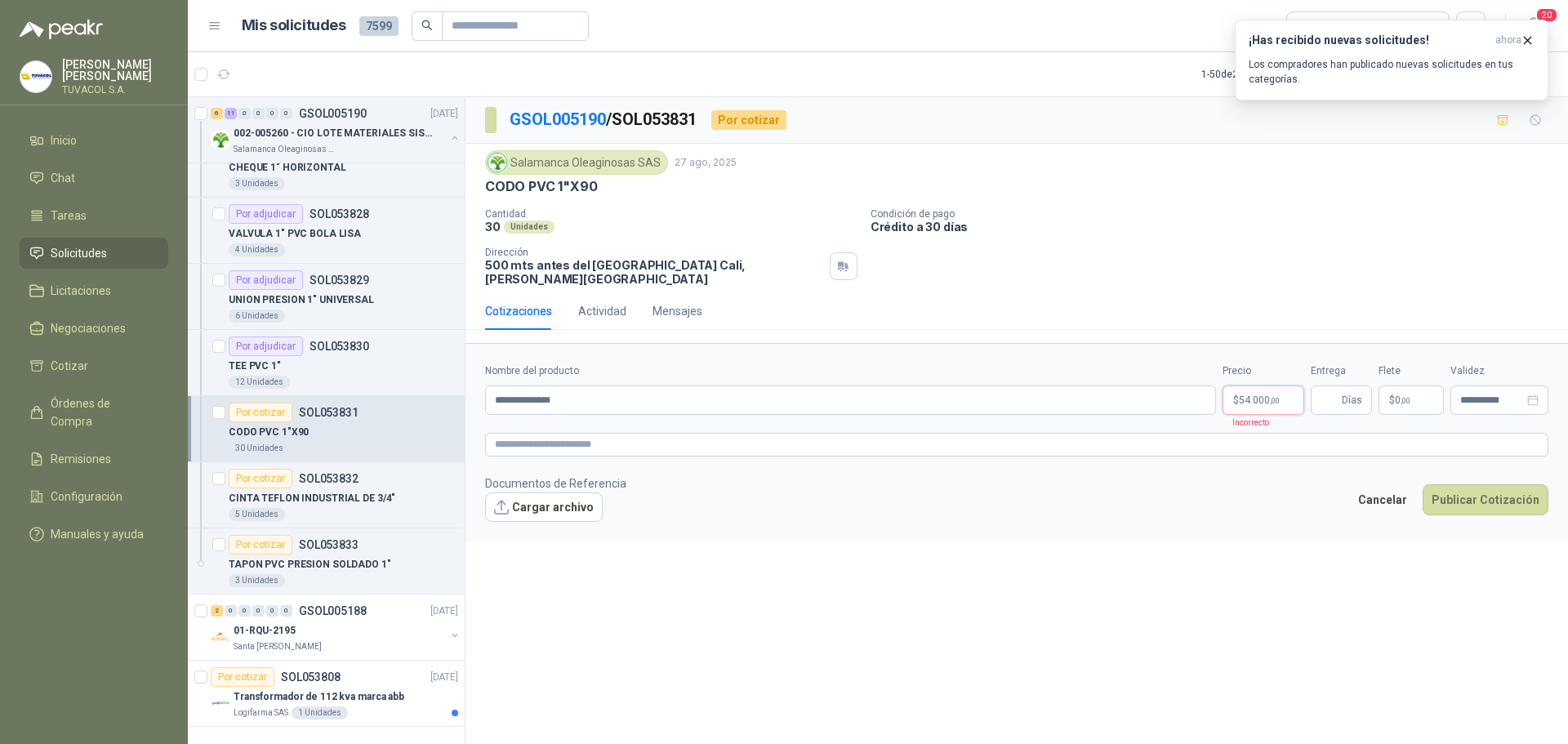
click at [1267, 379] on body "[PERSON_NAME] TUVACOL S.A. Inicio Chat Tareas Solicitudes Licitaciones Negociac…" at bounding box center [784, 372] width 1568 height 744
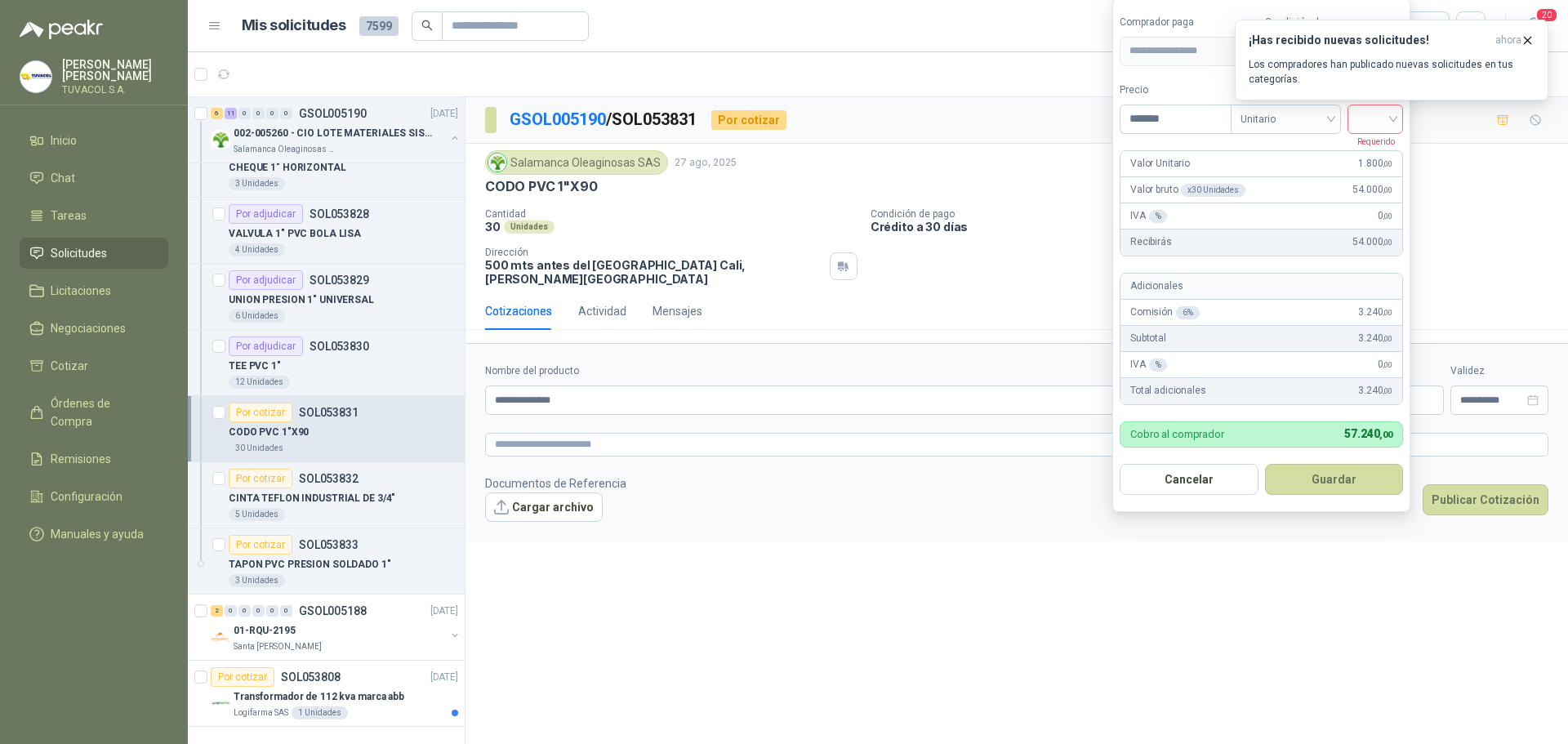
click at [1387, 125] on input "search" at bounding box center [1375, 117] width 36 height 24
click at [1392, 151] on div "19%" at bounding box center [1379, 152] width 30 height 18
click at [1341, 482] on button "Guardar" at bounding box center [1336, 479] width 140 height 31
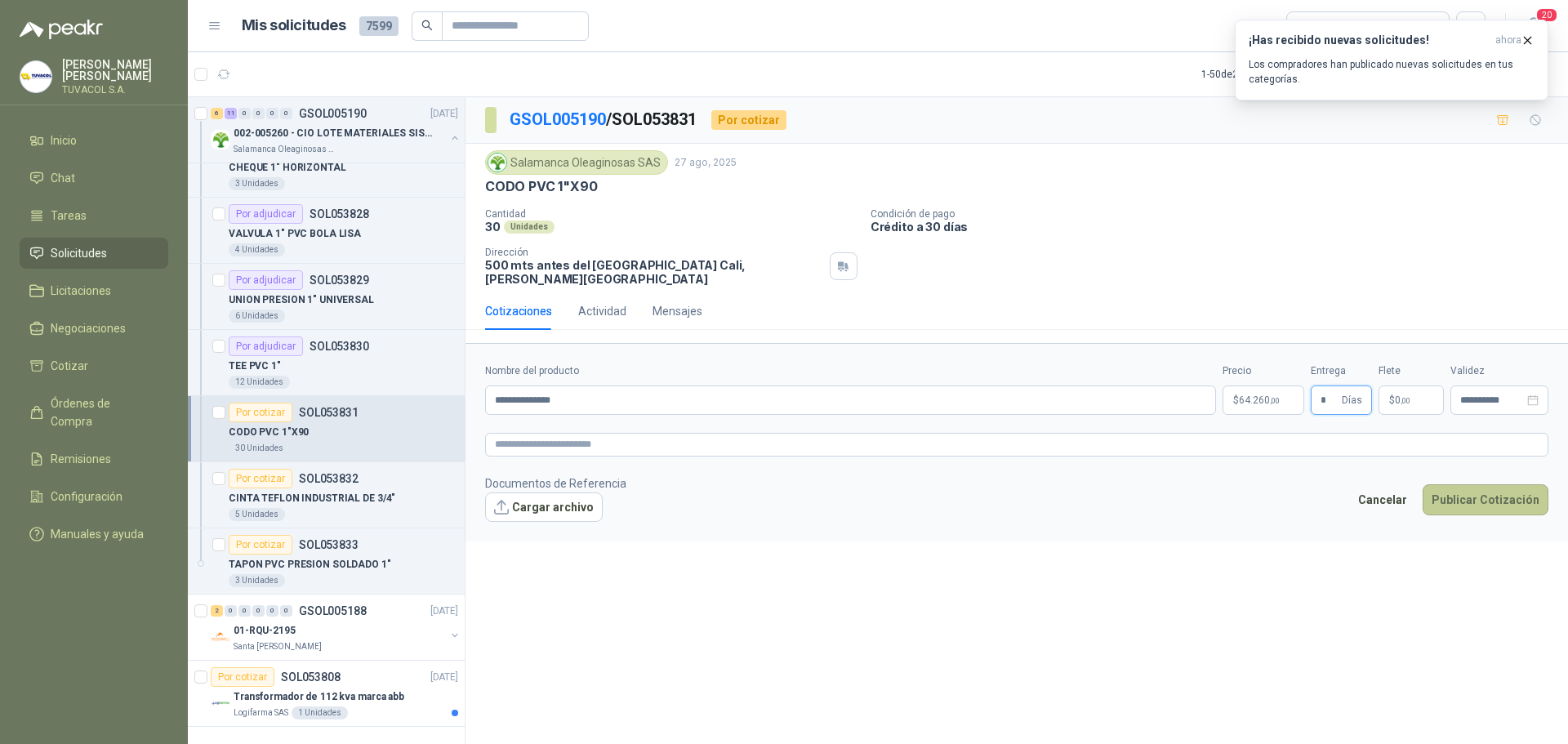
type input "*"
click at [1471, 485] on button "Publicar Cotización" at bounding box center [1485, 499] width 125 height 31
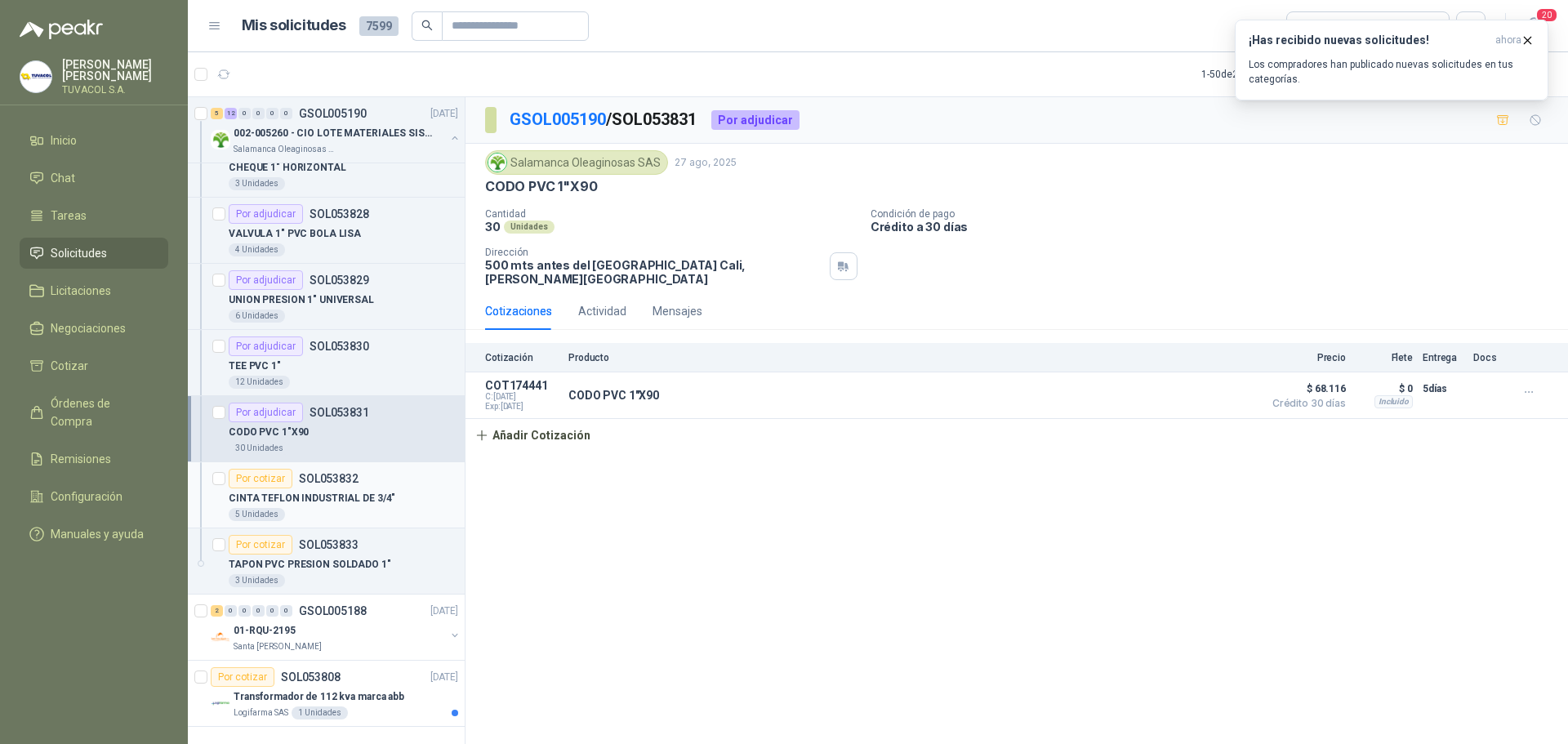
click at [374, 468] on div "Por cotizar SOL053832" at bounding box center [344, 478] width 230 height 20
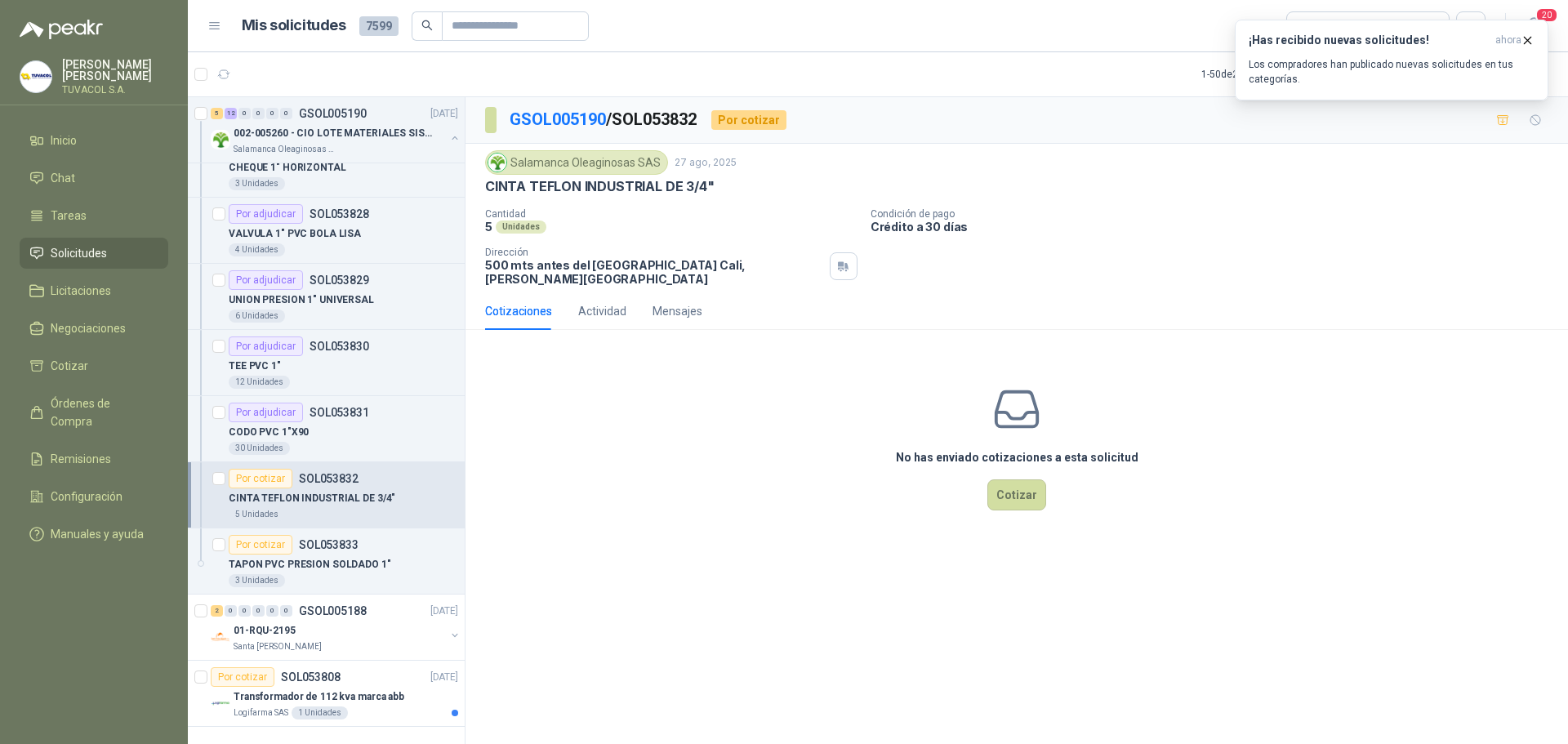
click at [1018, 501] on div "No has enviado cotizaciones a esta solicitud Cotizar" at bounding box center [1017, 446] width 1103 height 208
click at [1026, 479] on button "Cotizar" at bounding box center [1017, 495] width 59 height 31
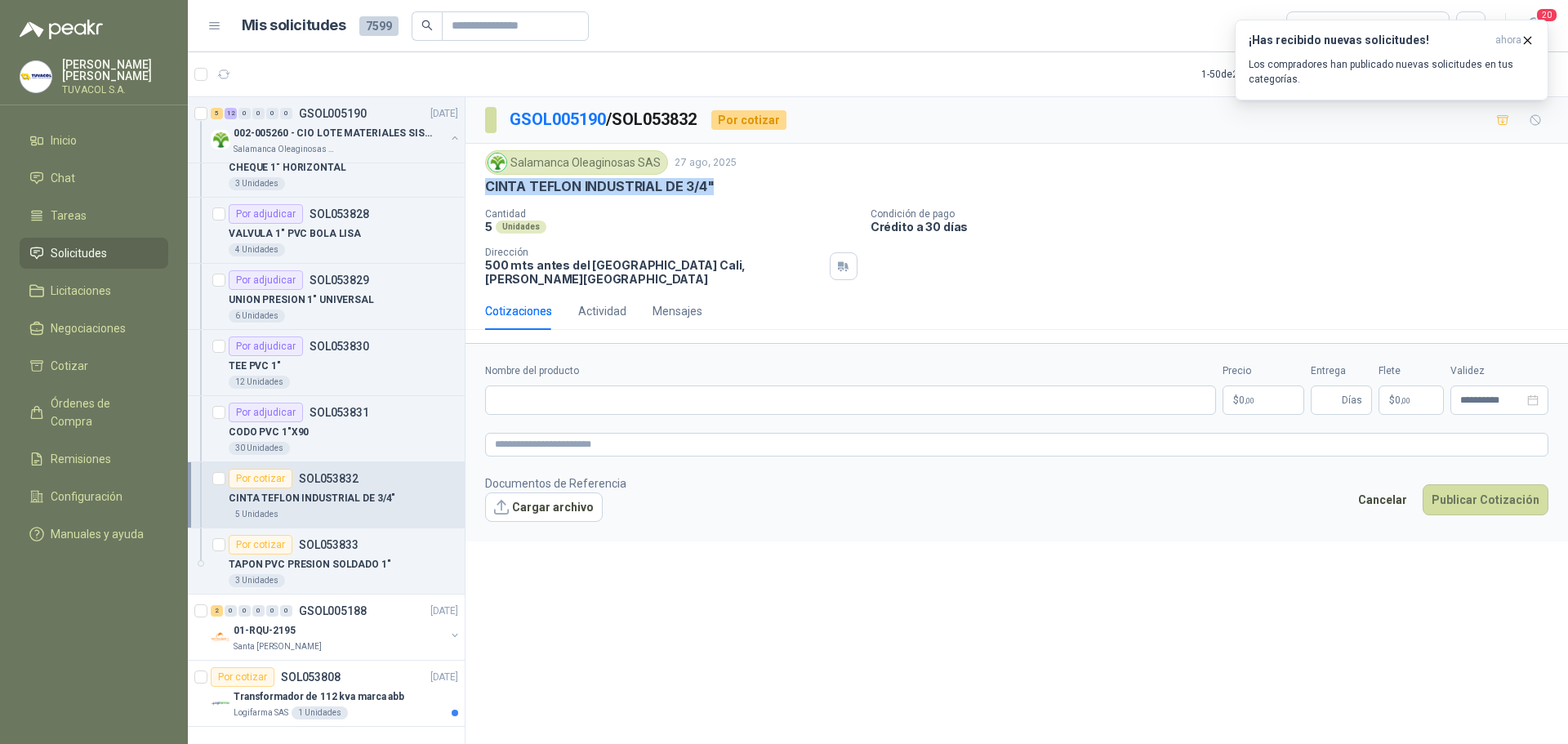
drag, startPoint x: 723, startPoint y: 189, endPoint x: 487, endPoint y: 191, distance: 236.0
click at [487, 191] on div "CINTA TEFLON INDUSTRIAL DE 3/4"" at bounding box center [1016, 187] width 1063 height 17
click at [565, 397] on input "Nombre del producto" at bounding box center [851, 400] width 731 height 30
paste input "**********"
type input "**********"
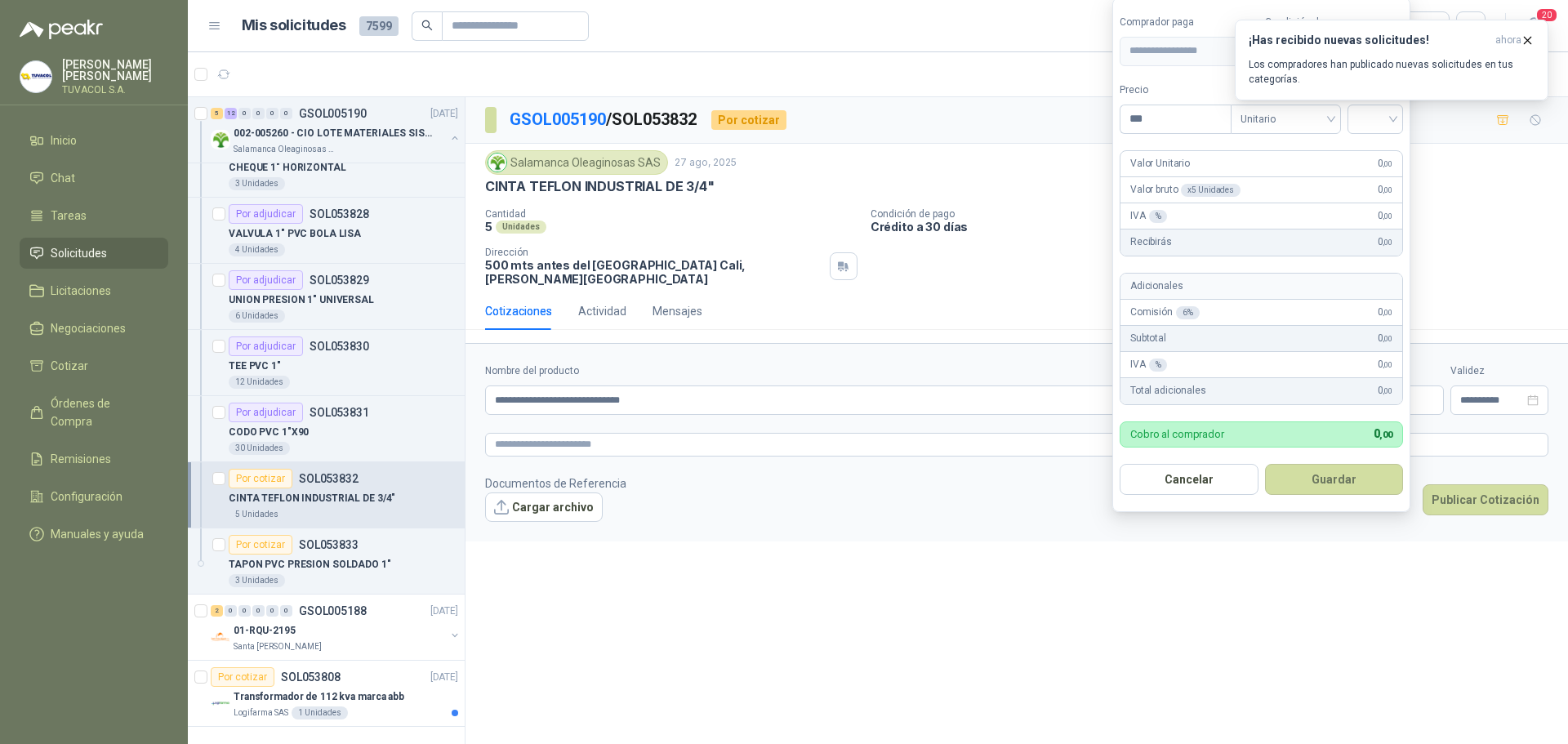
drag, startPoint x: 1163, startPoint y: 111, endPoint x: 1064, endPoint y: 113, distance: 99.0
click at [1064, 113] on body "[PERSON_NAME] TUVACOL S.A. Inicio Chat Tareas Solicitudes Licitaciones Negociac…" at bounding box center [784, 372] width 1568 height 744
type input "*******"
click at [1380, 115] on input "search" at bounding box center [1375, 117] width 36 height 24
click at [1385, 145] on div "19%" at bounding box center [1379, 152] width 30 height 18
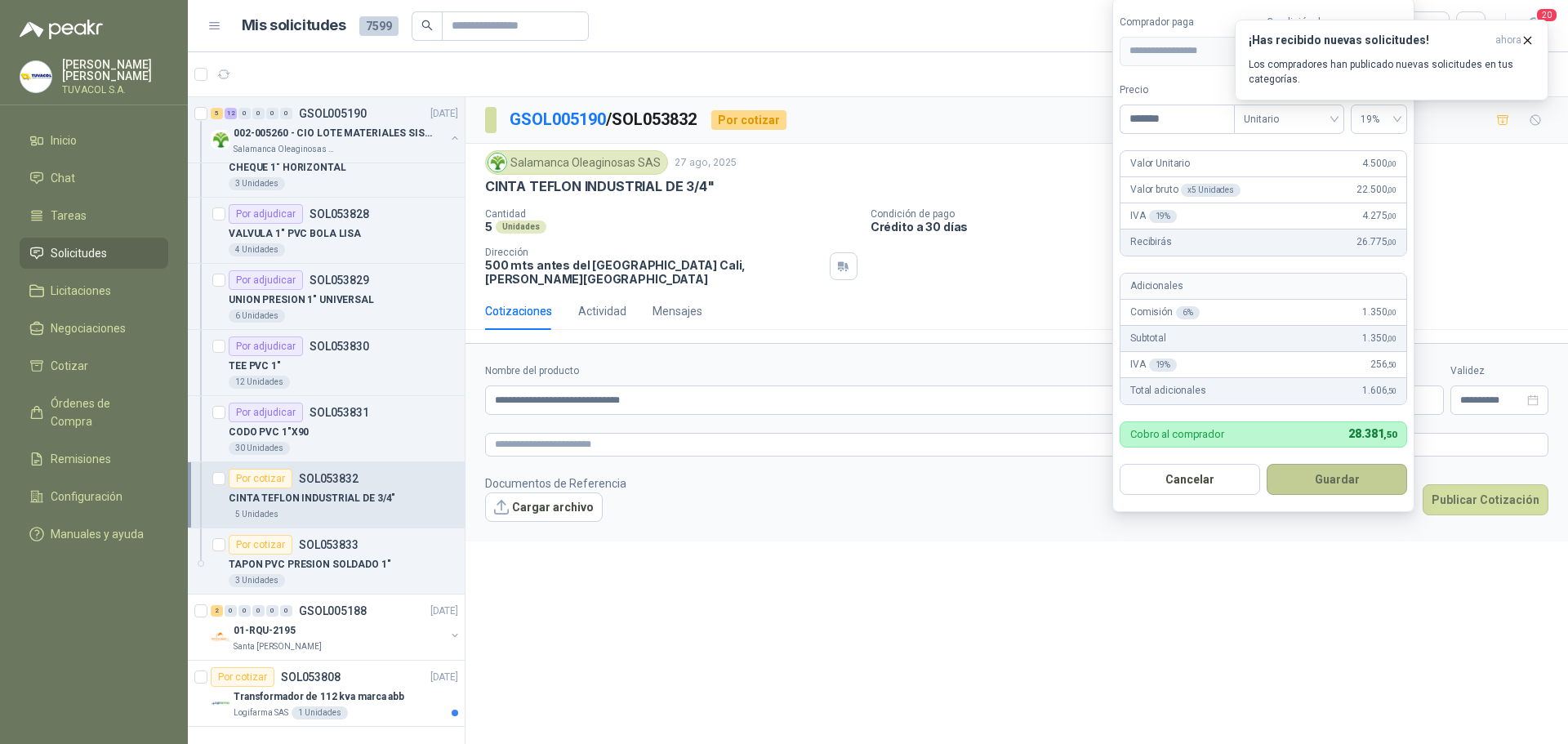
click at [1359, 493] on button "Guardar" at bounding box center [1336, 479] width 140 height 31
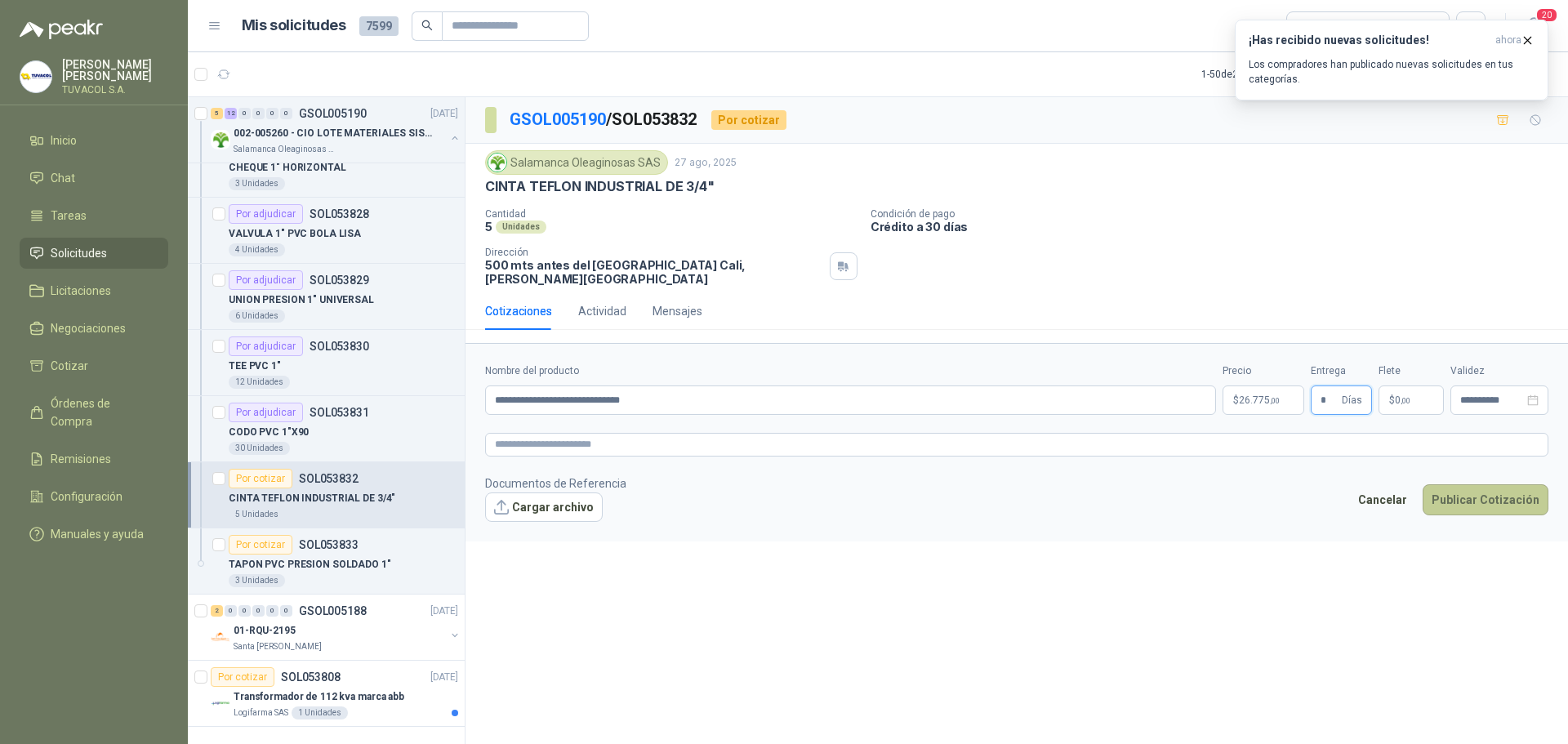
type input "*"
click at [1450, 487] on button "Publicar Cotización" at bounding box center [1485, 499] width 125 height 31
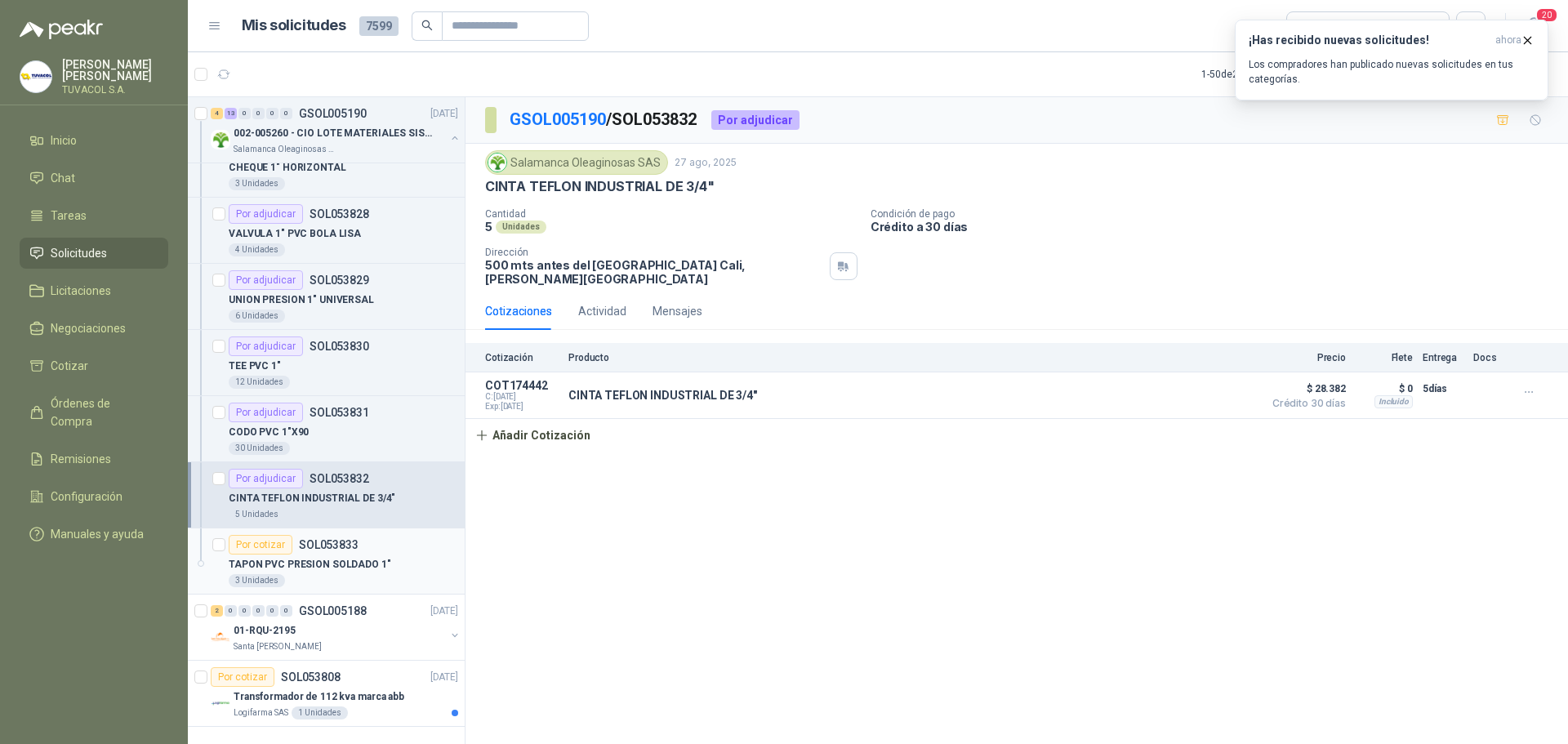
click at [350, 554] on div "TAPON PVC PRESION SOLDADO 1"" at bounding box center [344, 564] width 230 height 20
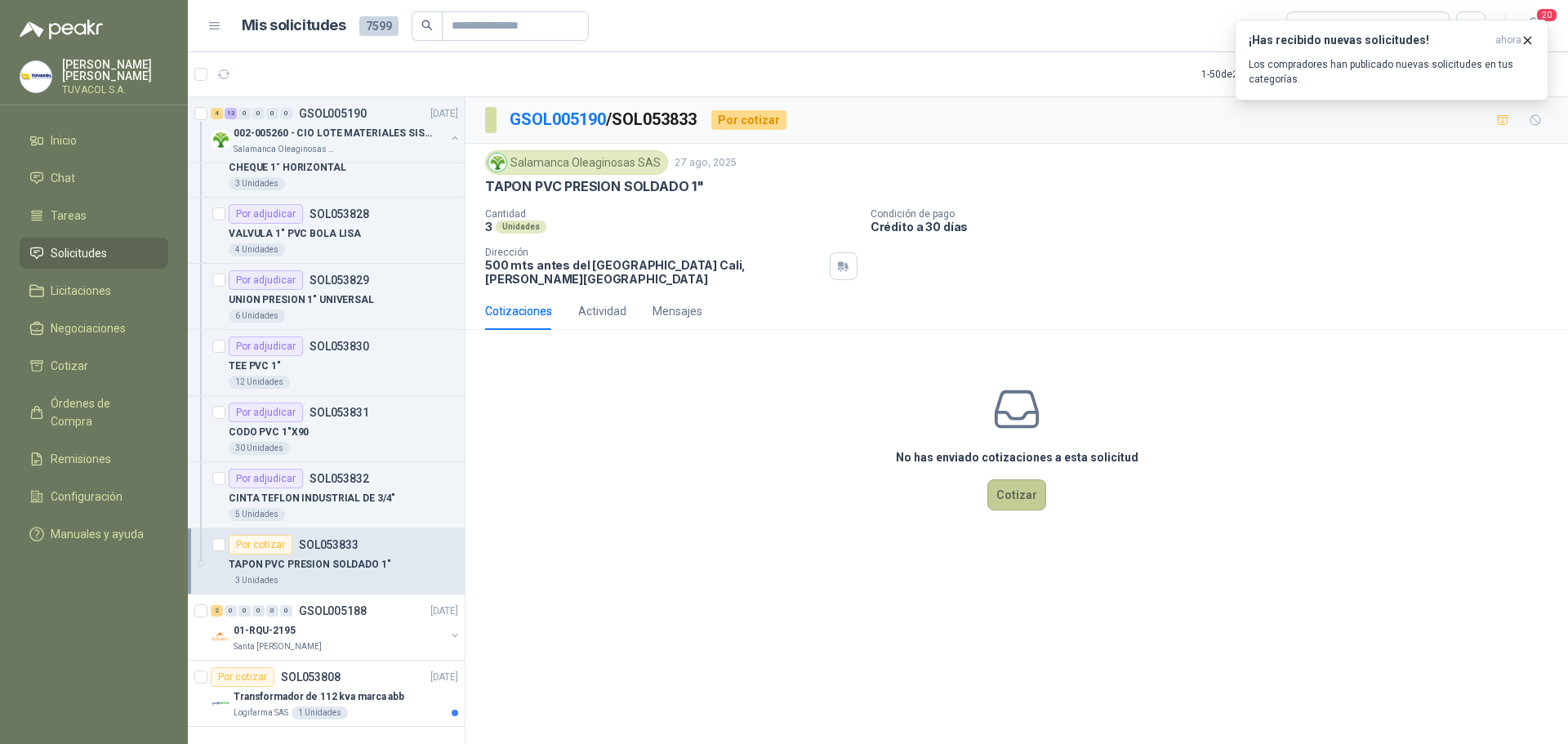
click at [1040, 492] on button "Cotizar" at bounding box center [1017, 495] width 59 height 31
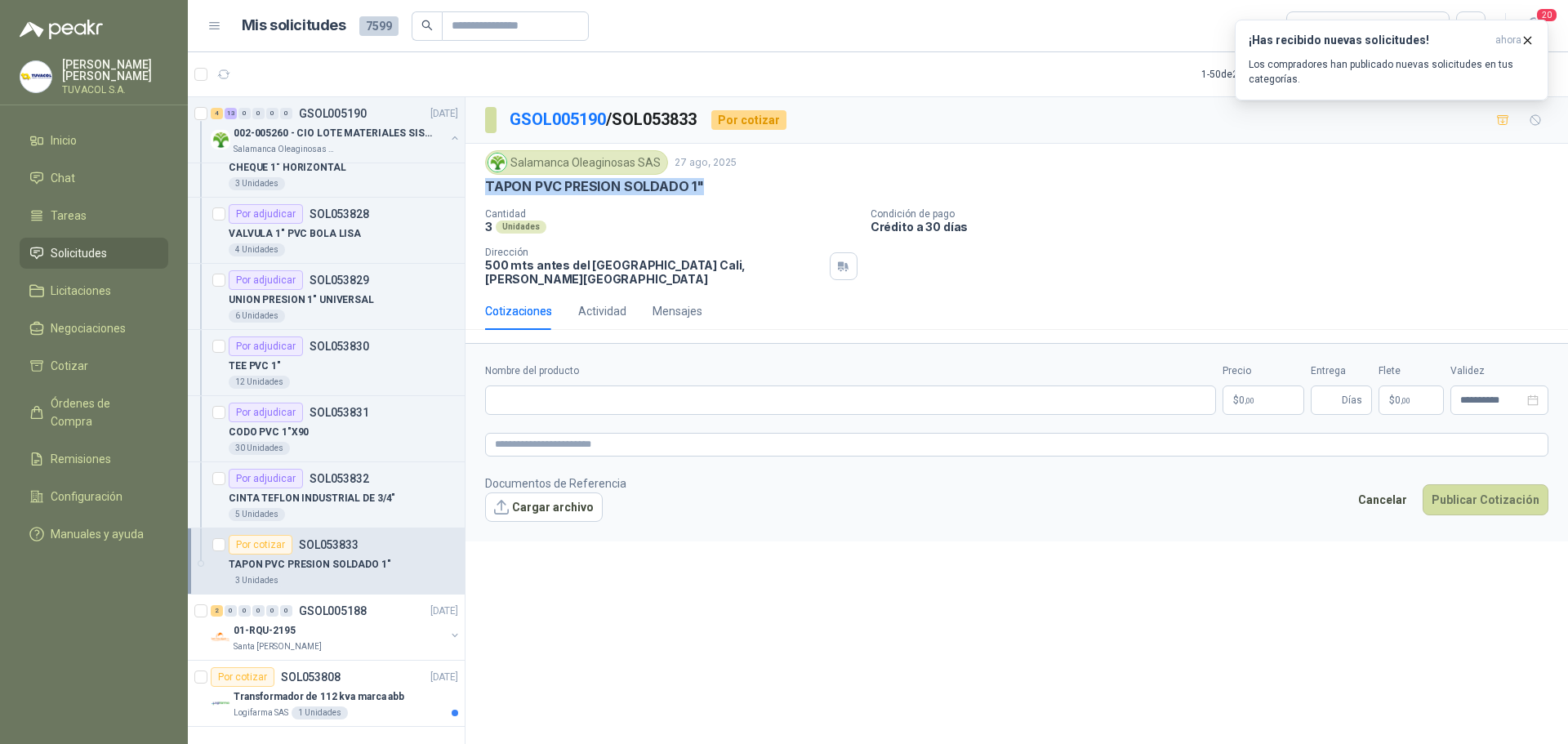
drag, startPoint x: 699, startPoint y: 184, endPoint x: 488, endPoint y: 188, distance: 211.0
click at [488, 188] on p "TAPON PVC PRESION SOLDADO 1"" at bounding box center [594, 187] width 219 height 17
click at [609, 396] on input "Nombre del producto" at bounding box center [851, 400] width 731 height 30
paste input "**********"
type input "**********"
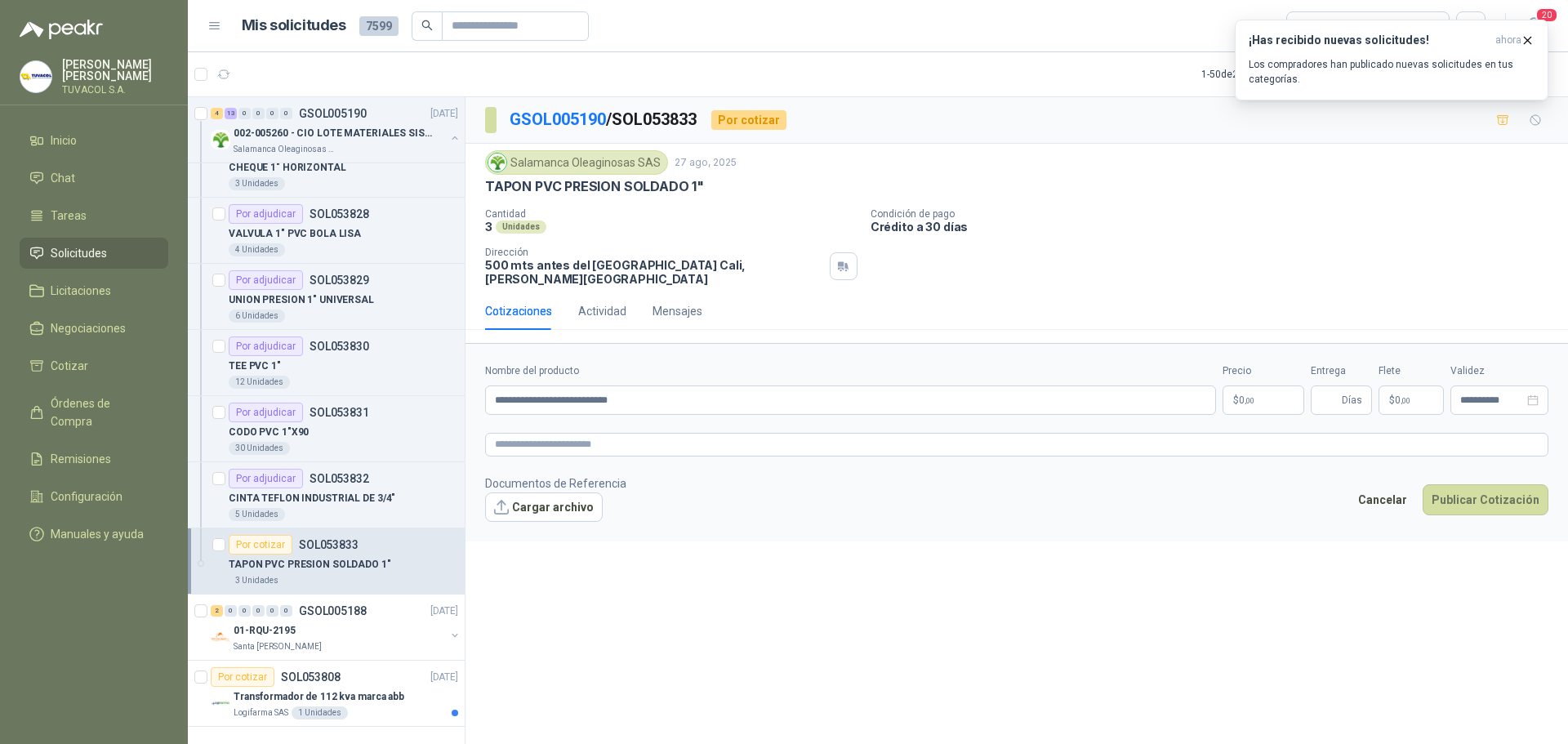
click at [1246, 396] on span ",00" at bounding box center [1249, 400] width 10 height 9
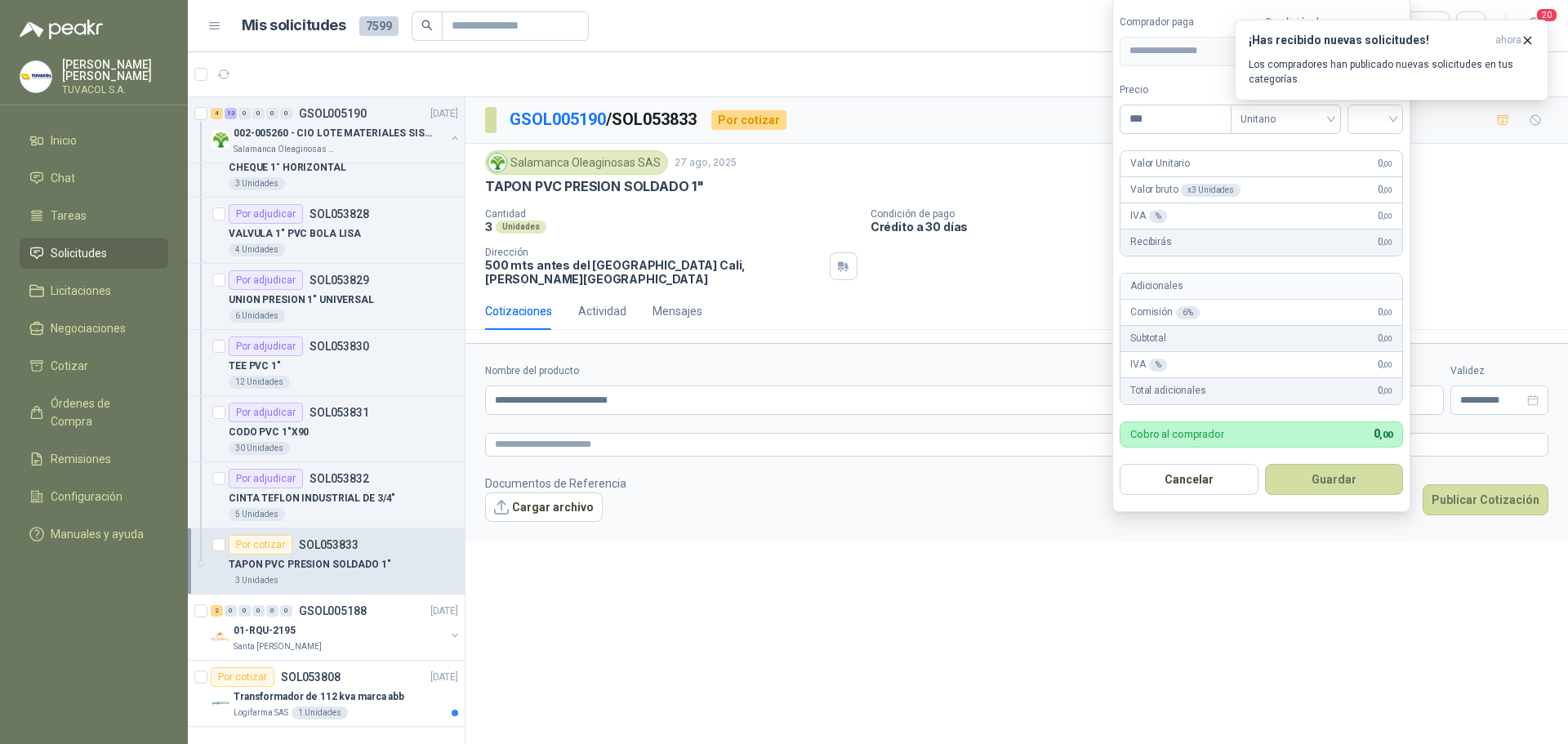
drag, startPoint x: 1174, startPoint y: 125, endPoint x: 1058, endPoint y: 119, distance: 116.2
click at [1058, 119] on body "[PERSON_NAME] TUVACOL S.A. Inicio Chat Tareas Solicitudes Licitaciones Negociac…" at bounding box center [784, 372] width 1568 height 744
type input "*******"
click at [1369, 121] on input "search" at bounding box center [1375, 117] width 36 height 24
click at [1381, 144] on div "19%" at bounding box center [1379, 152] width 30 height 18
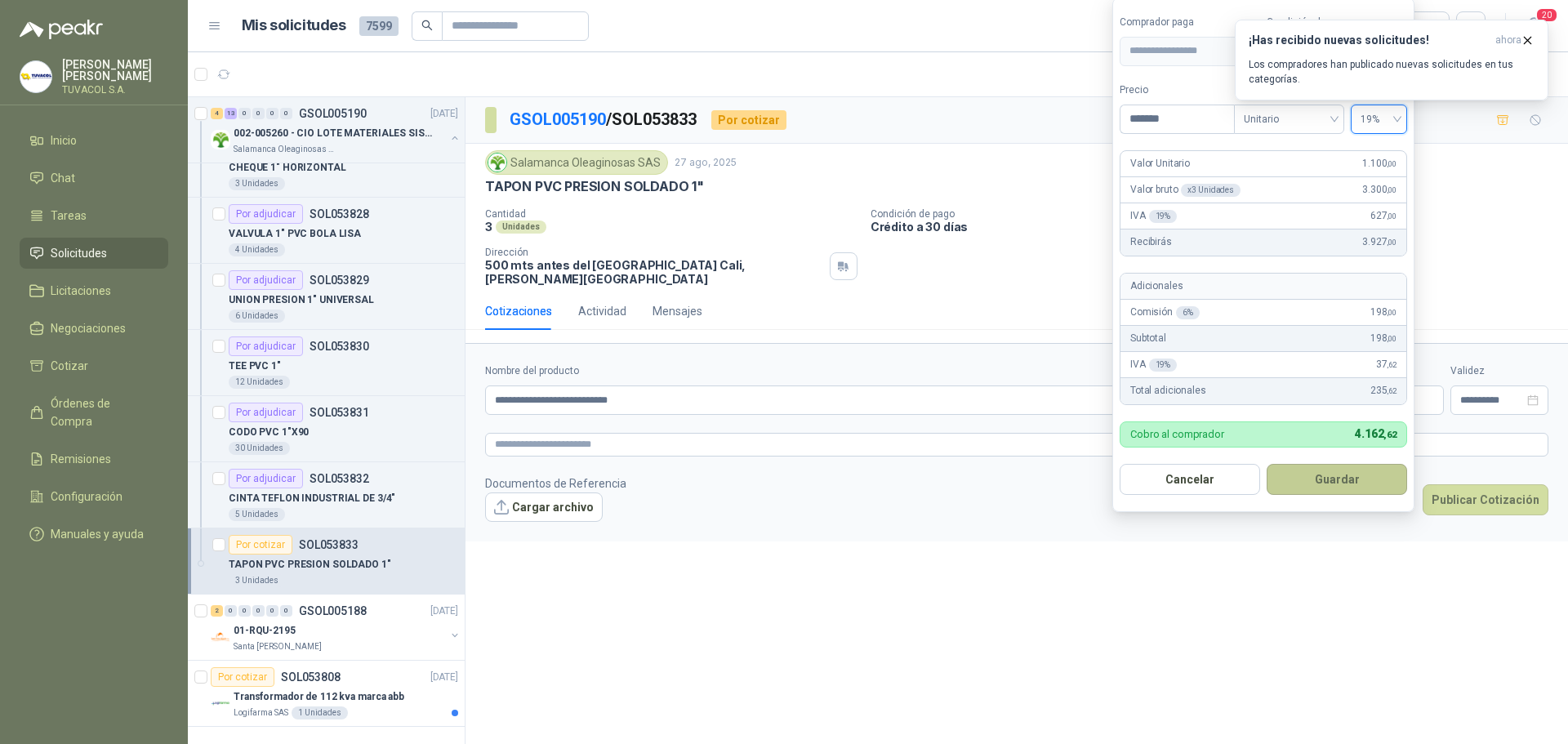
click at [1375, 494] on button "Guardar" at bounding box center [1336, 479] width 140 height 31
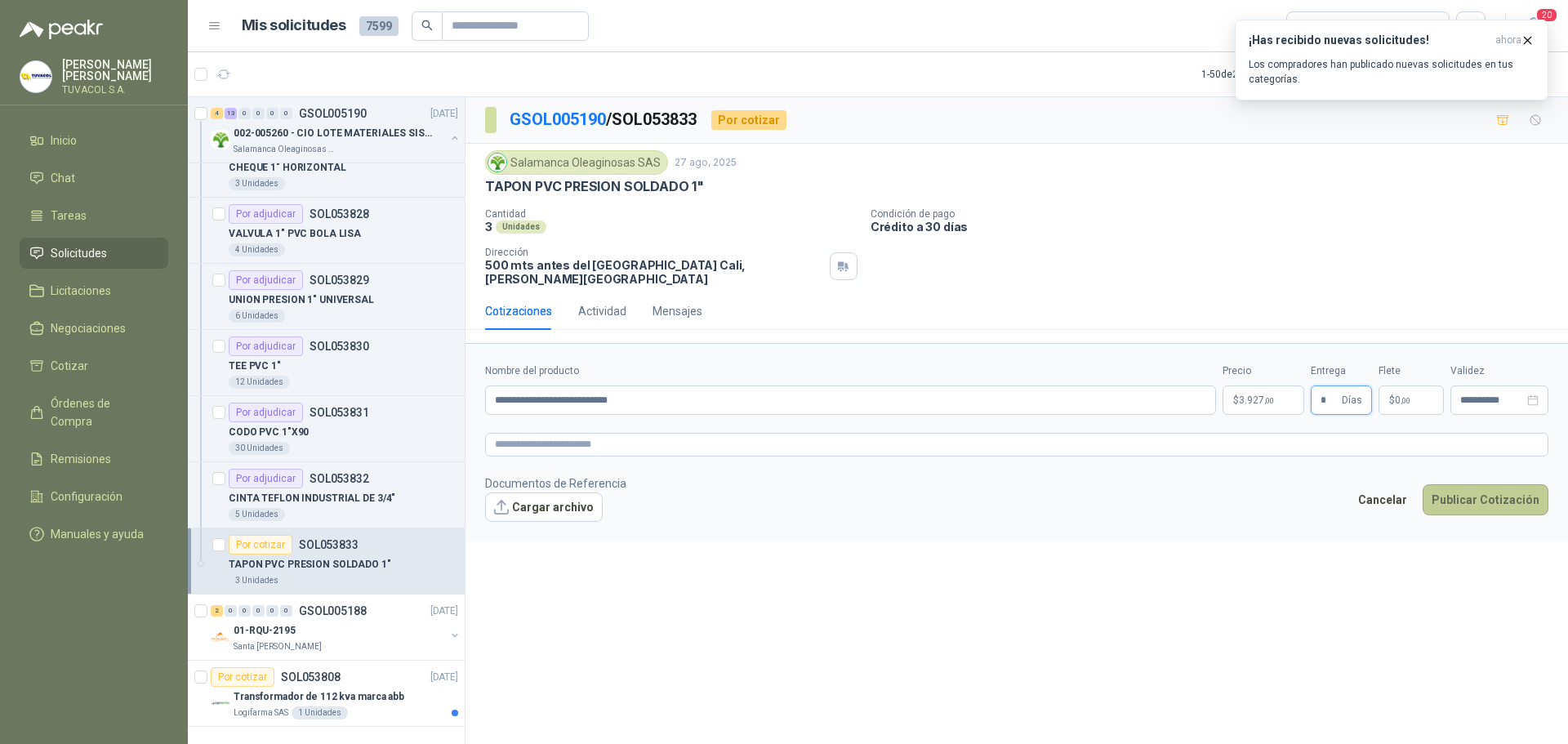
type input "*"
click at [1539, 490] on button "Publicar Cotización" at bounding box center [1485, 499] width 125 height 31
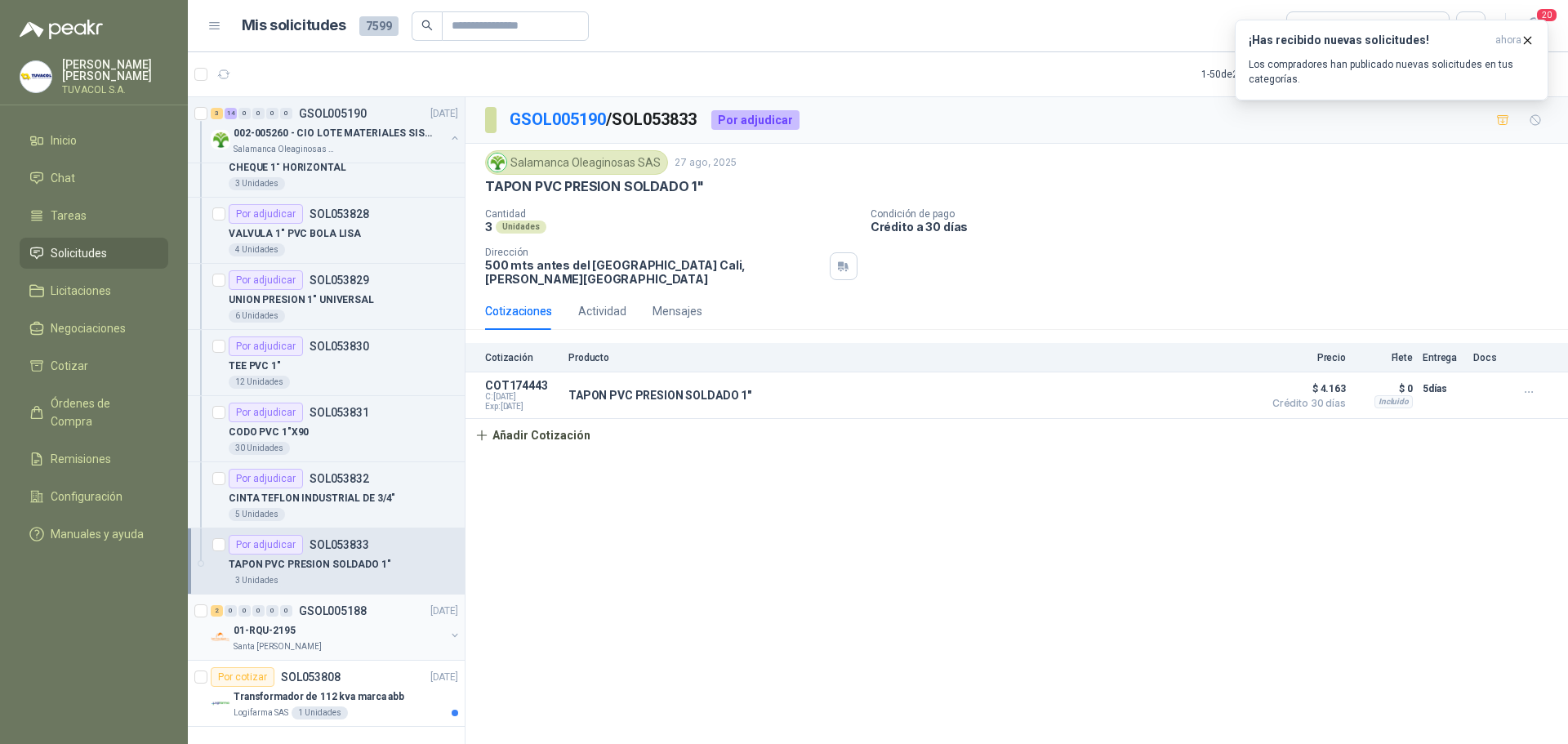
click at [339, 620] on div "01-RQU-2195" at bounding box center [339, 630] width 212 height 20
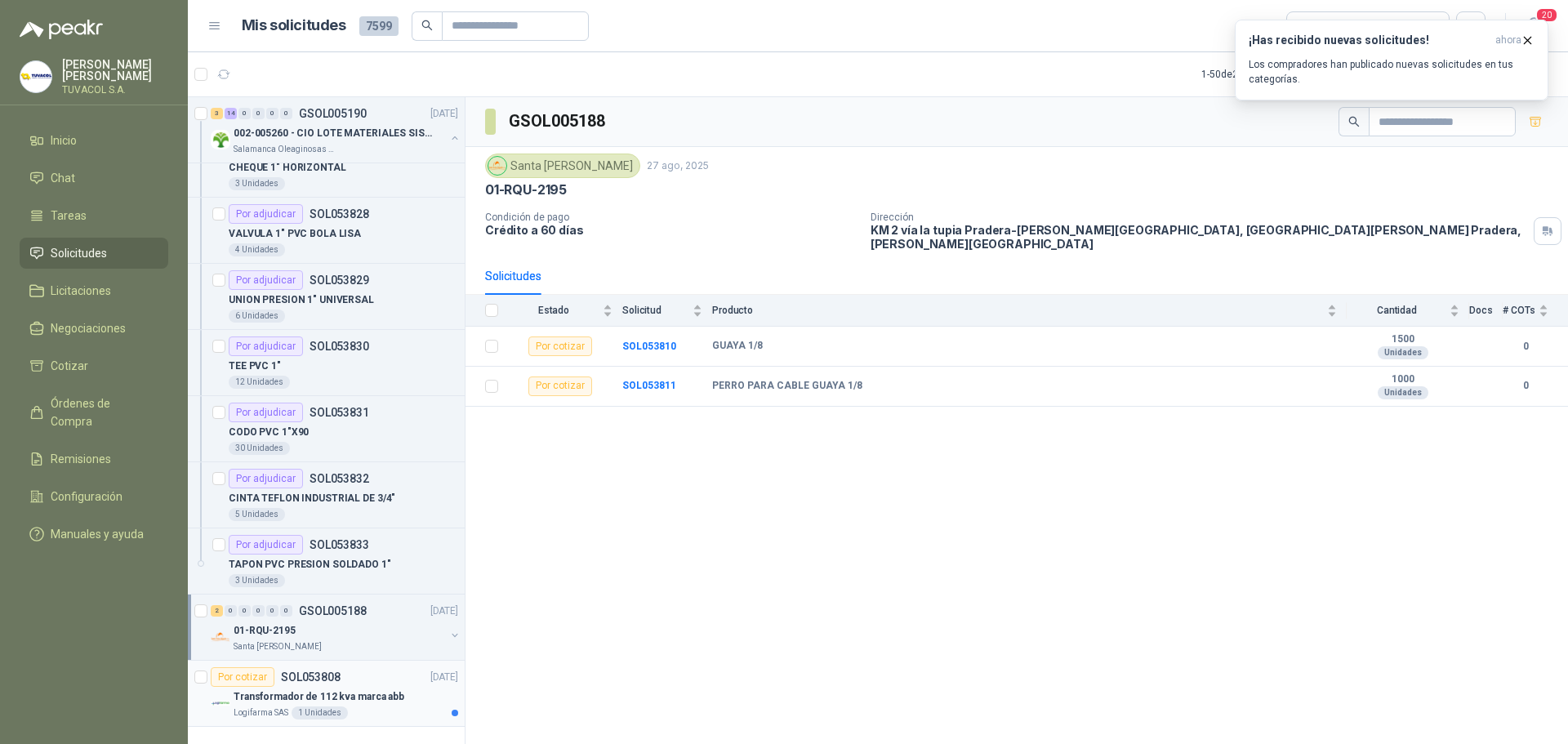
click at [360, 689] on p "Transformador de 112 kva marca abb" at bounding box center [319, 697] width 171 height 16
